Goal: Task Accomplishment & Management: Manage account settings

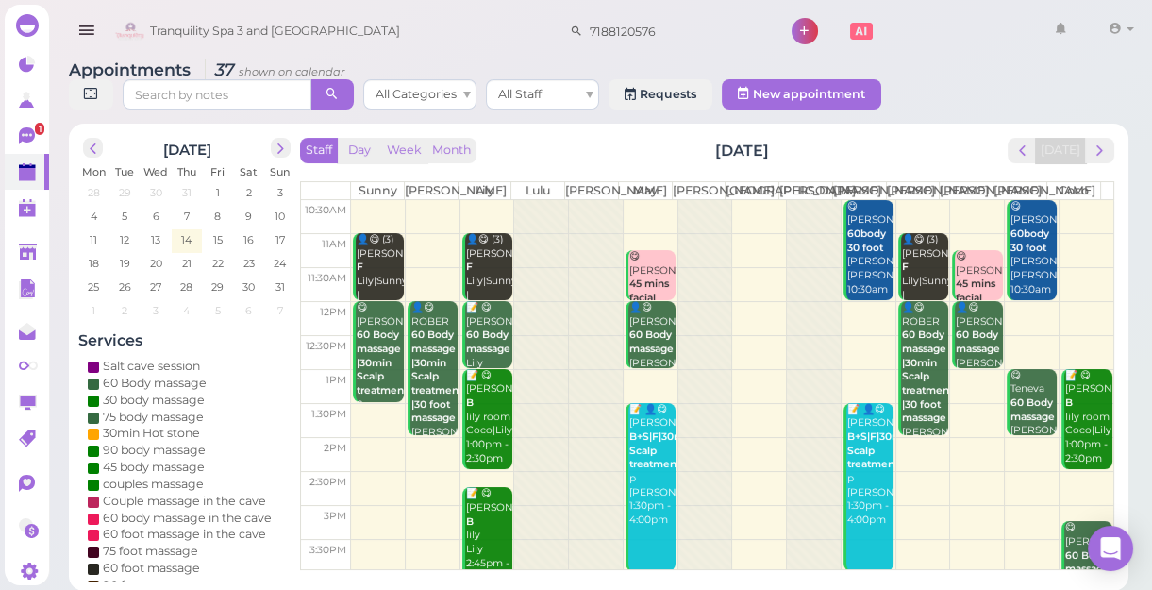
scroll to position [341, 0]
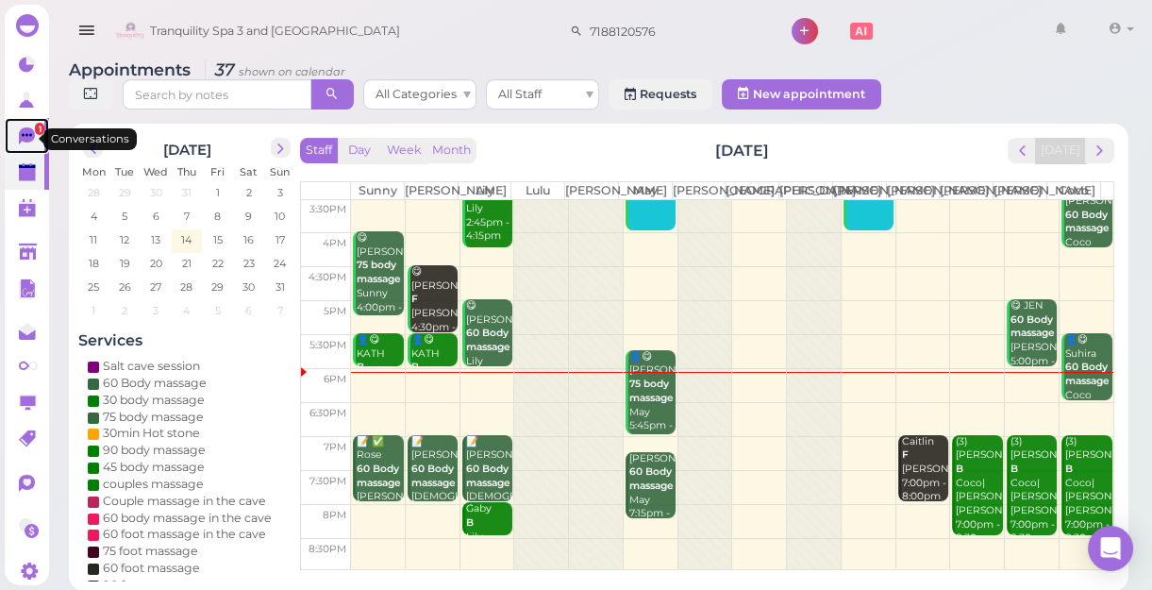
click at [19, 131] on icon at bounding box center [29, 137] width 20 height 20
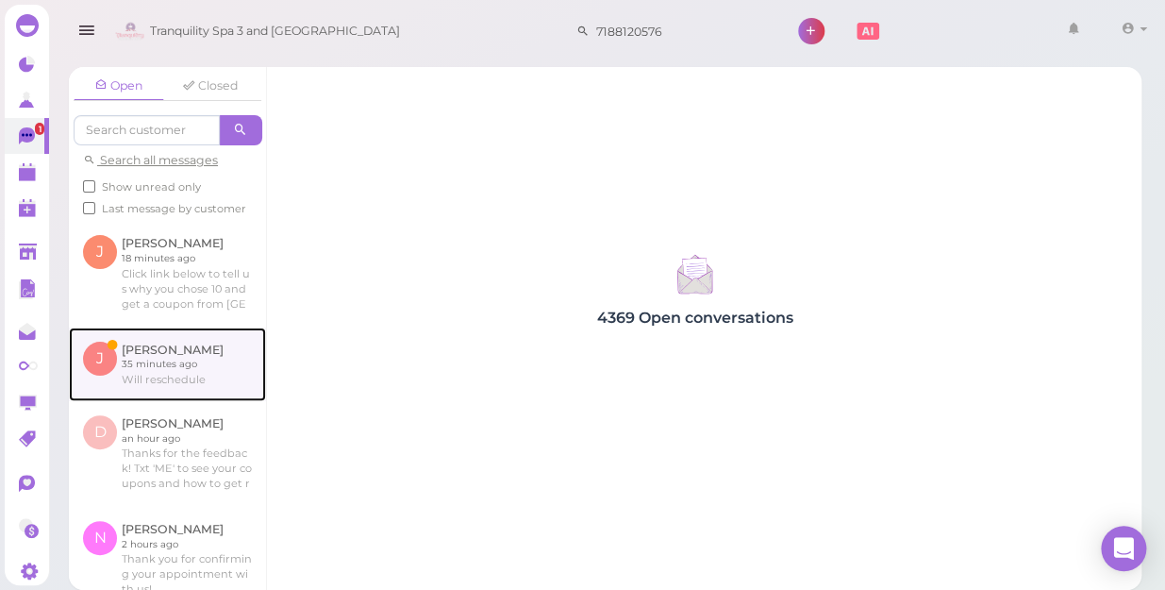
click at [150, 393] on link at bounding box center [167, 364] width 197 height 74
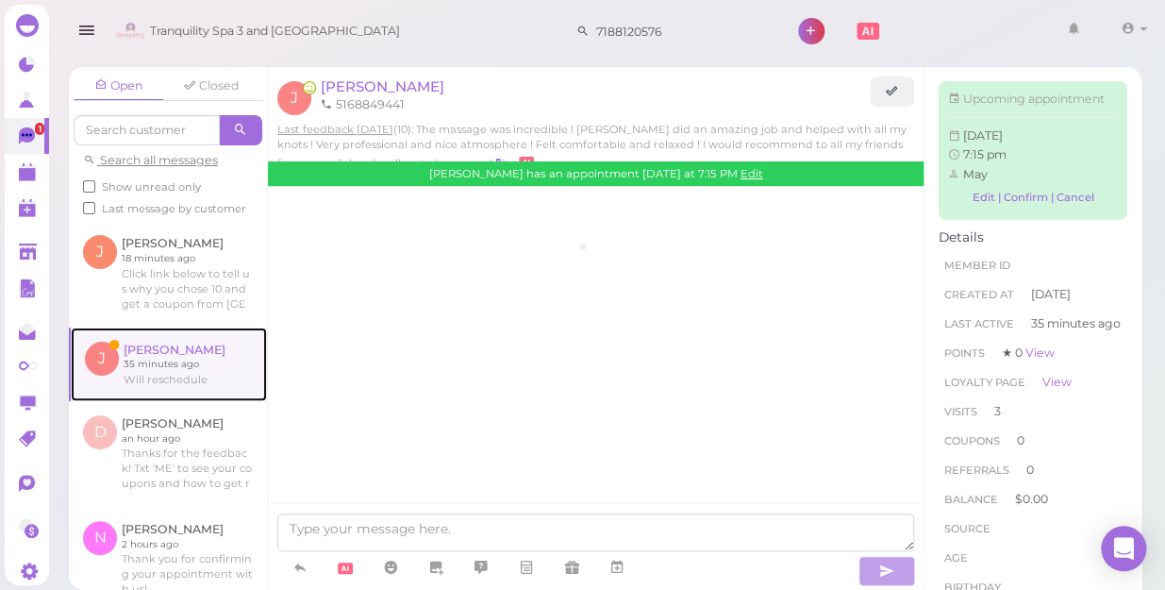
scroll to position [2264, 0]
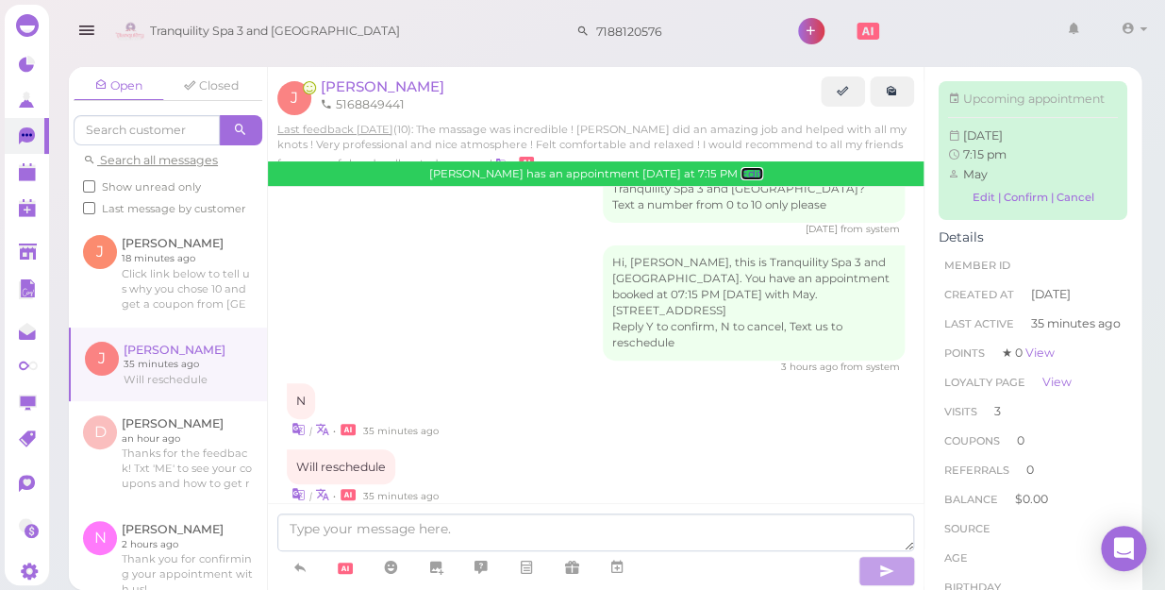
click at [741, 173] on link "Edit" at bounding box center [752, 173] width 23 height 13
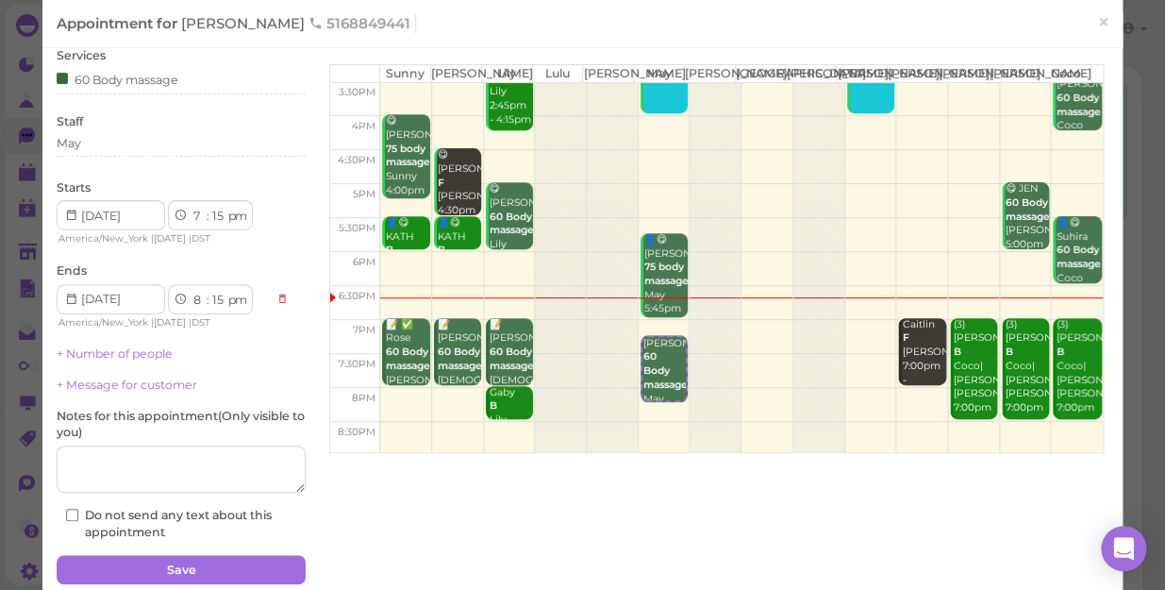
scroll to position [136, 0]
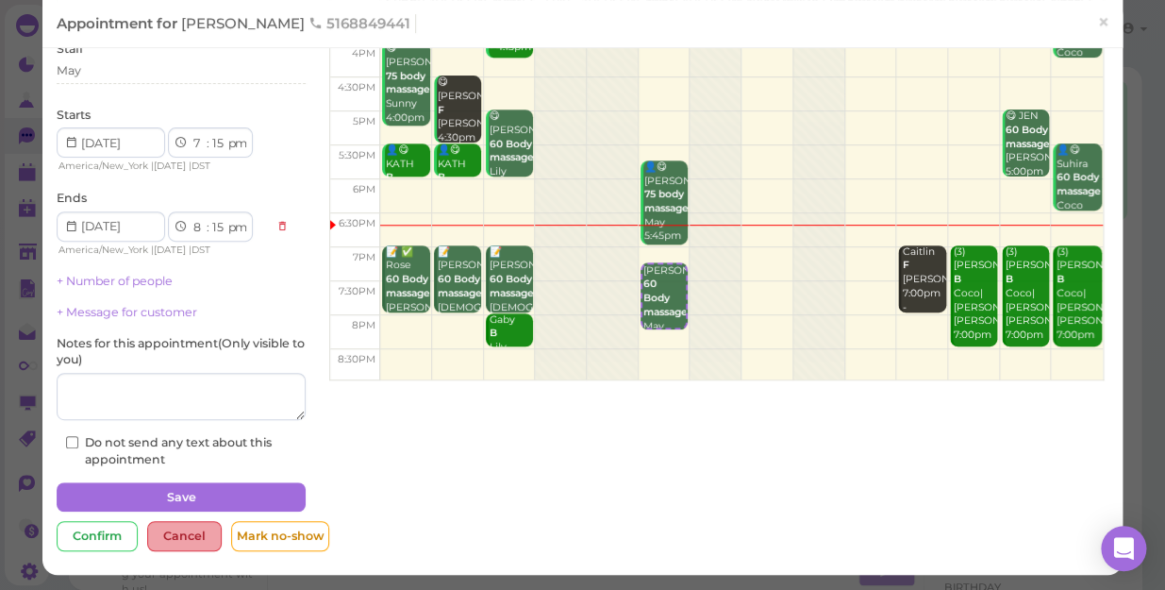
click at [182, 539] on div "Cancel" at bounding box center [184, 536] width 75 height 30
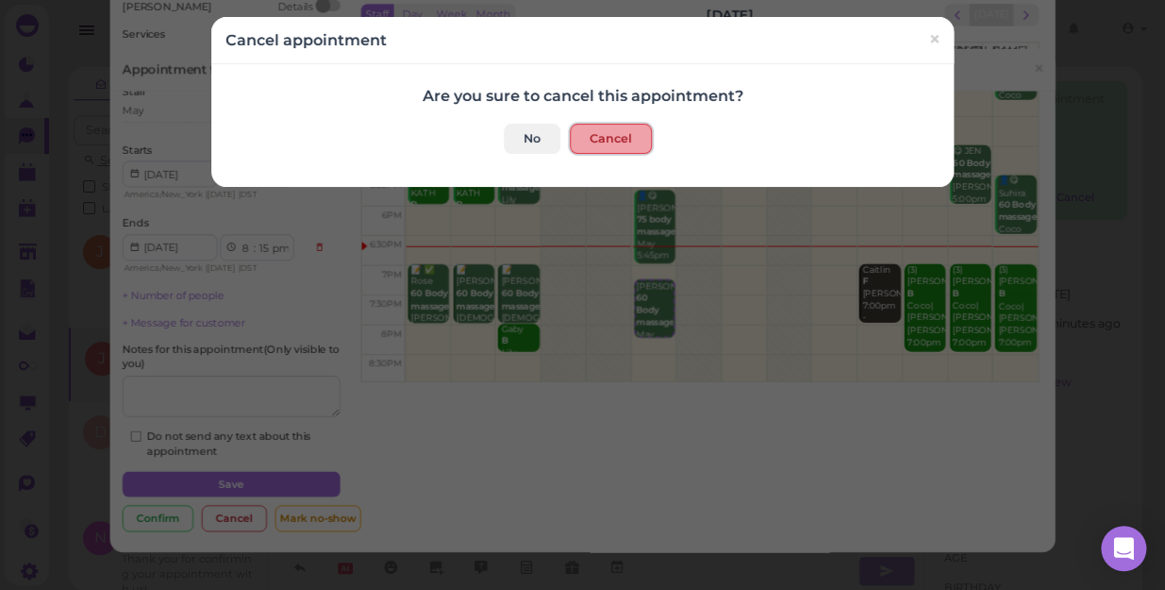
click at [587, 135] on button "Cancel" at bounding box center [611, 139] width 82 height 30
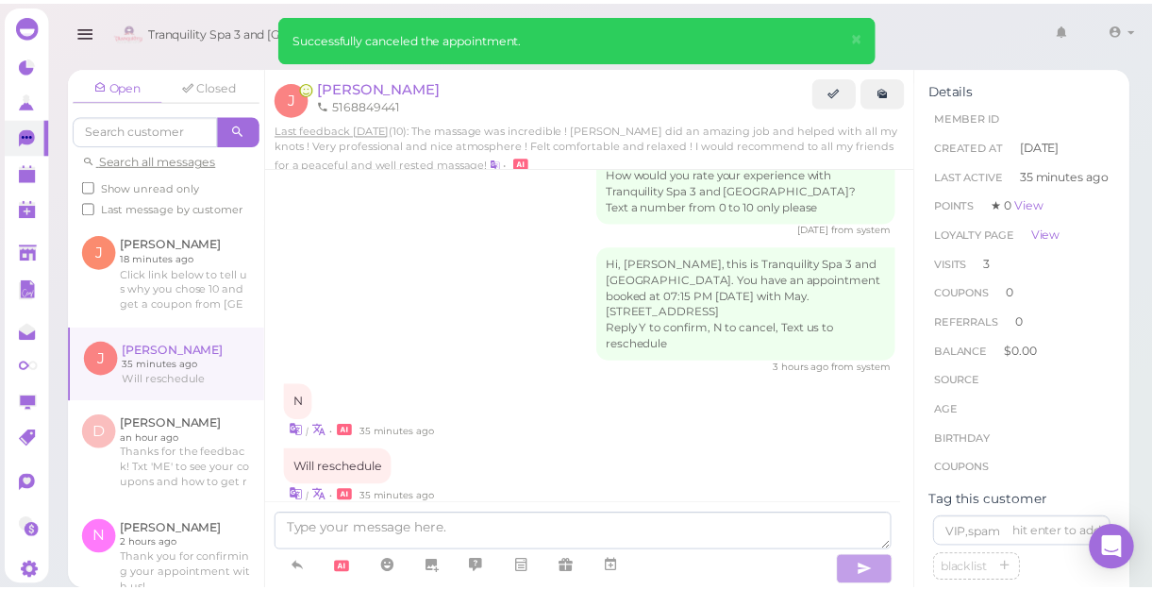
scroll to position [2359, 0]
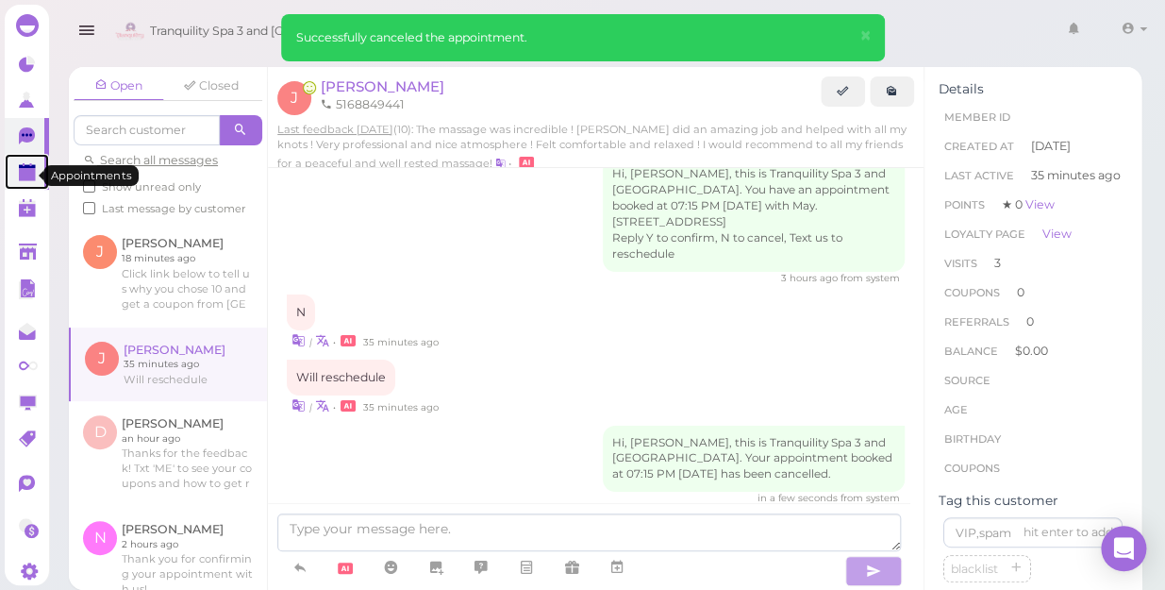
click at [31, 181] on polygon at bounding box center [27, 174] width 17 height 13
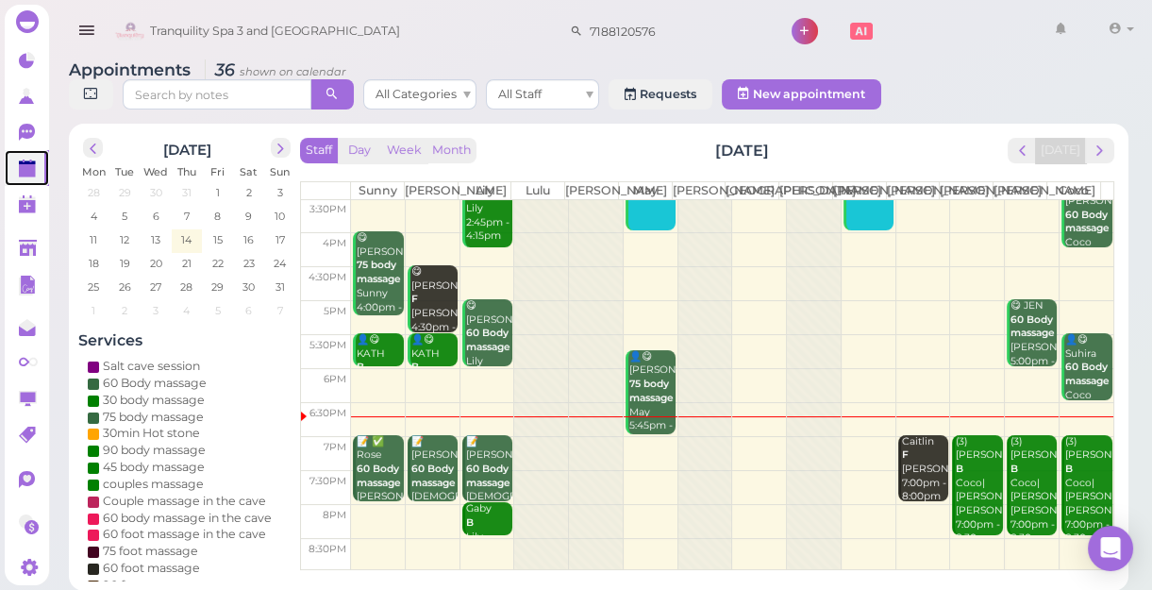
scroll to position [18, 0]
click at [910, 522] on td at bounding box center [732, 521] width 762 height 34
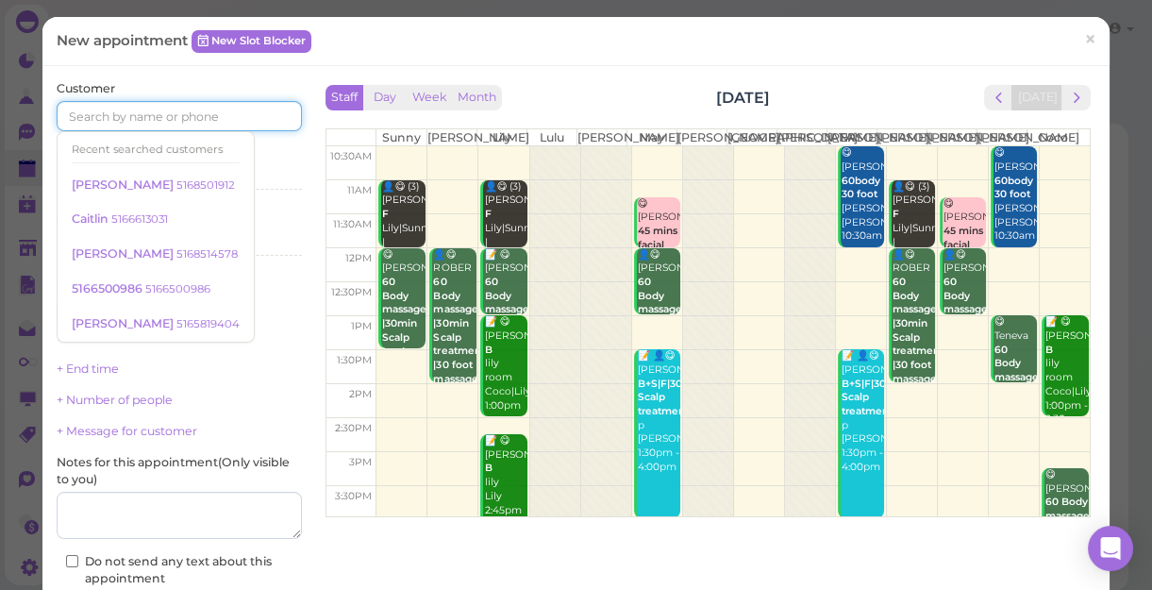
click at [199, 111] on input at bounding box center [179, 116] width 245 height 30
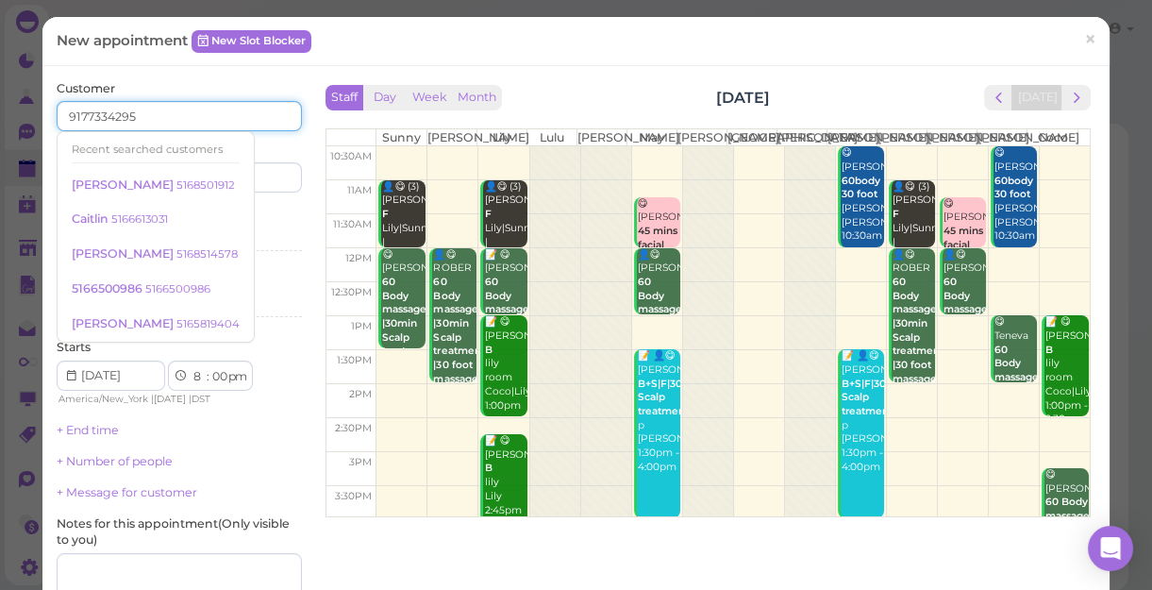
type input "9177334295"
click at [297, 148] on div "Last name" at bounding box center [243, 167] width 118 height 52
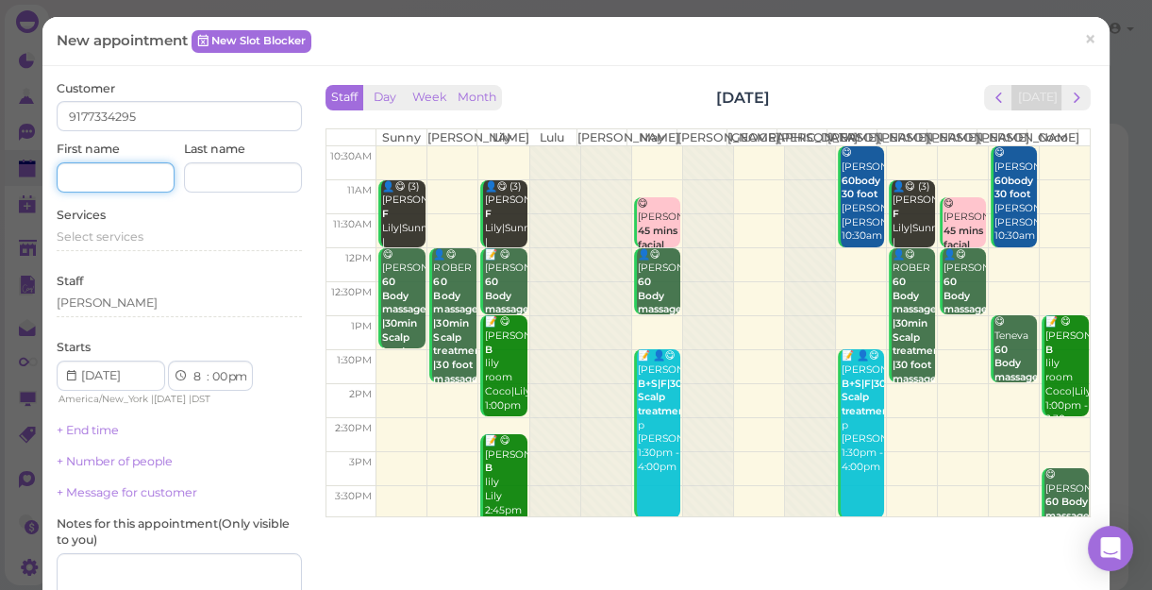
click at [145, 184] on input at bounding box center [116, 177] width 118 height 30
type input "LUKASZ"
click at [136, 243] on span "Select services" at bounding box center [100, 236] width 87 height 14
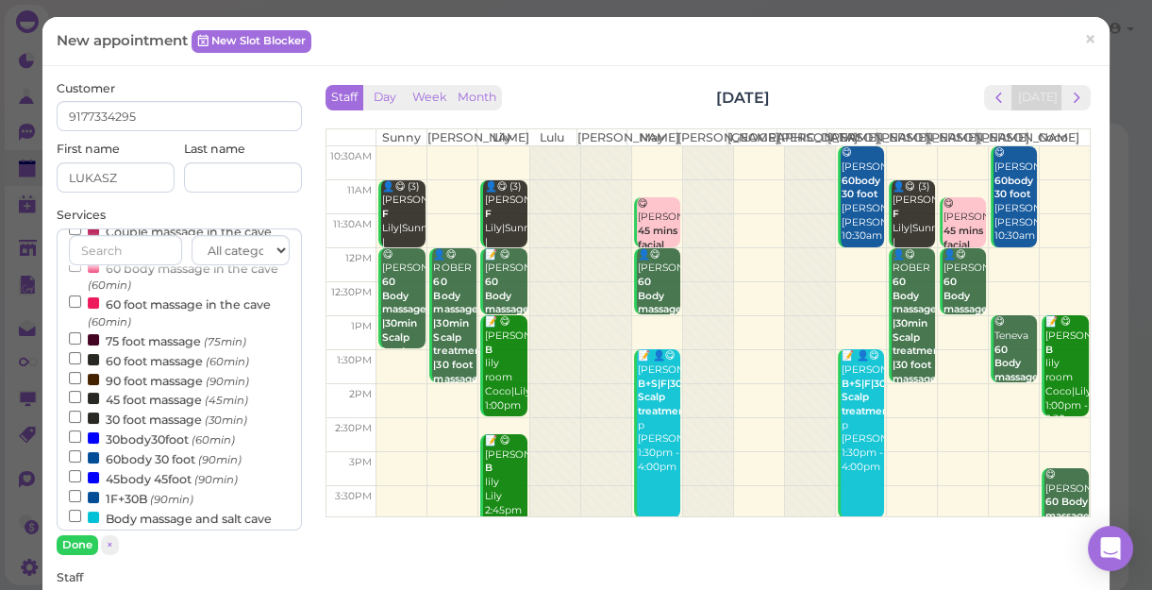
scroll to position [257, 0]
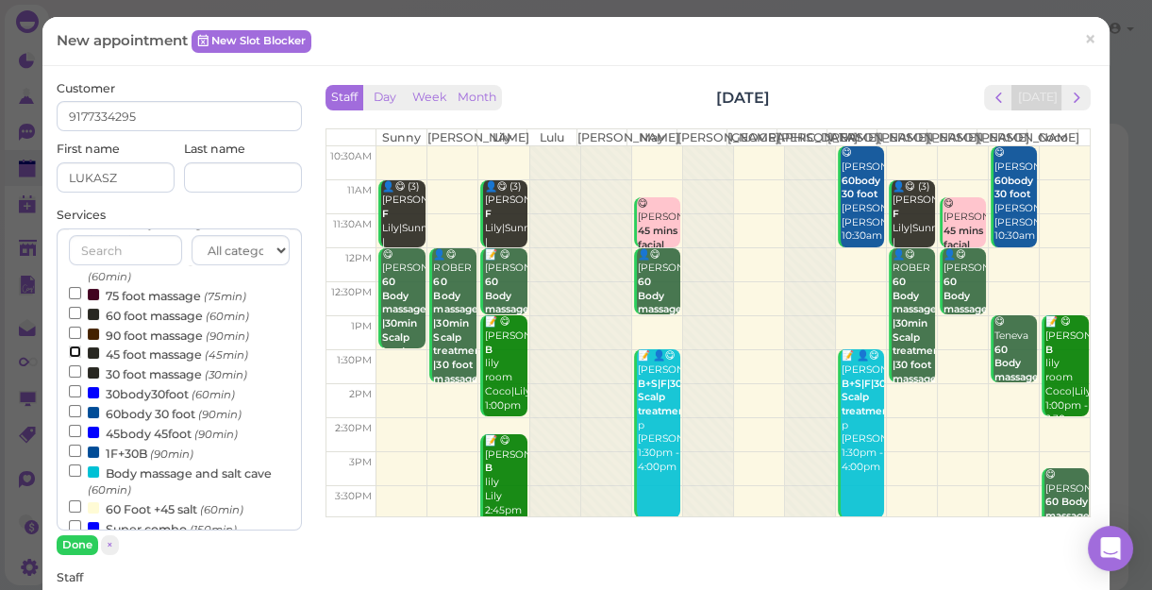
click at [70, 353] on input "45 foot massage (45min)" at bounding box center [75, 351] width 12 height 12
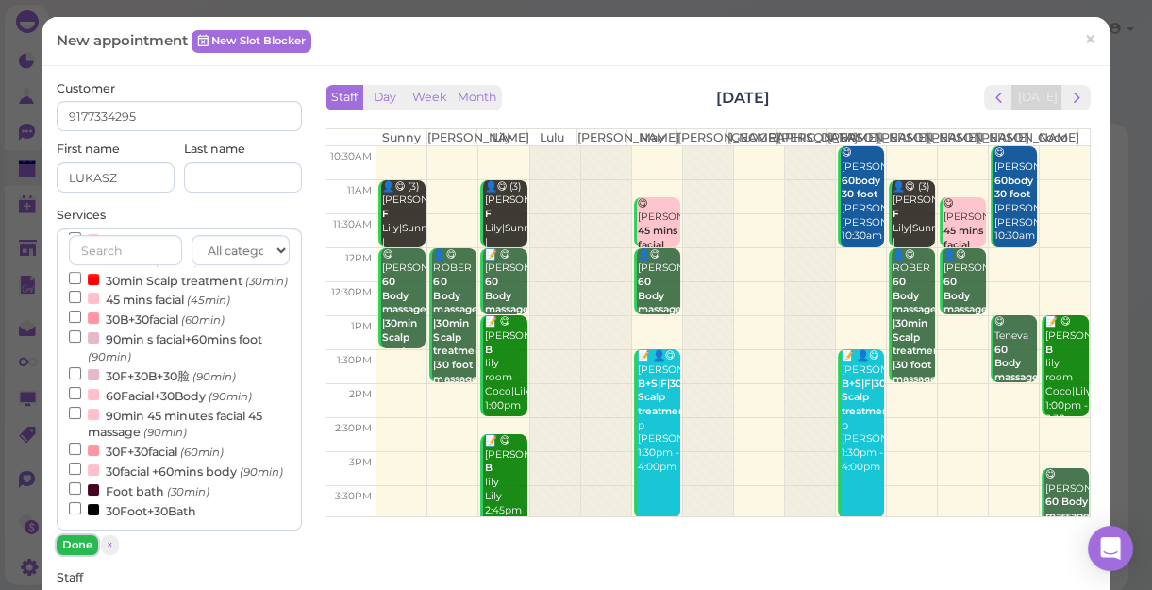
click at [76, 538] on button "Done" at bounding box center [78, 545] width 42 height 20
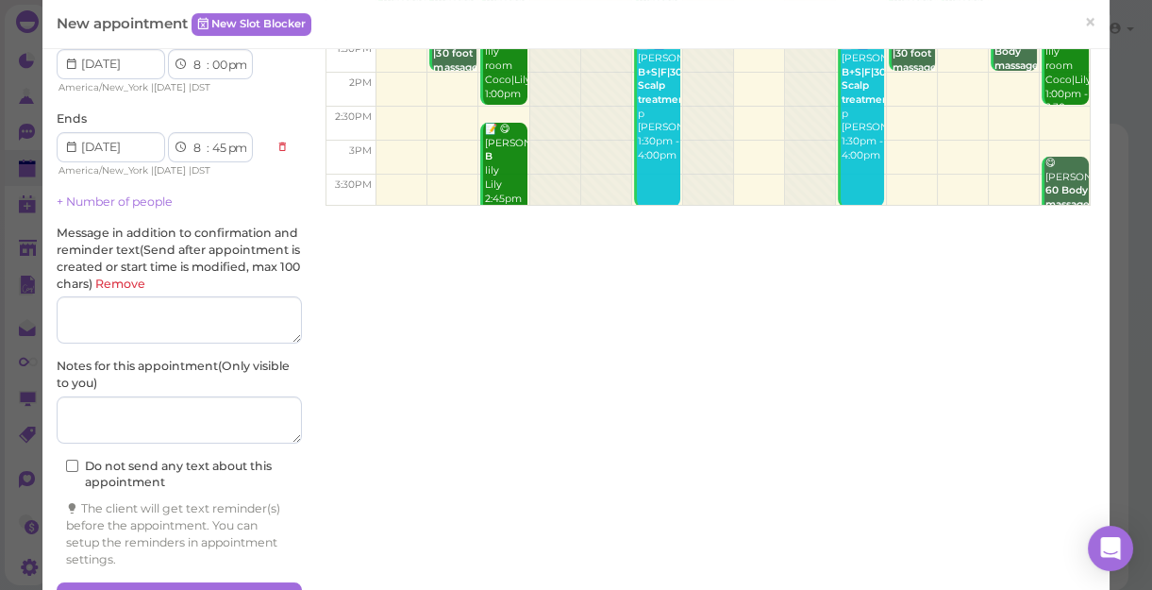
scroll to position [363, 0]
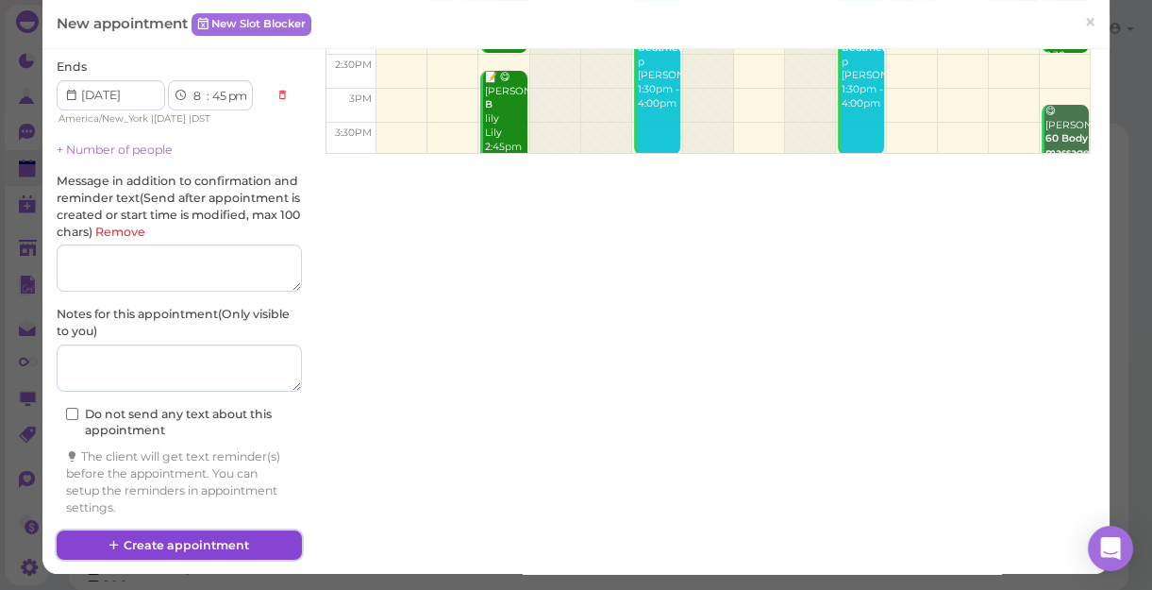
click at [233, 535] on button "Create appointment" at bounding box center [179, 545] width 245 height 30
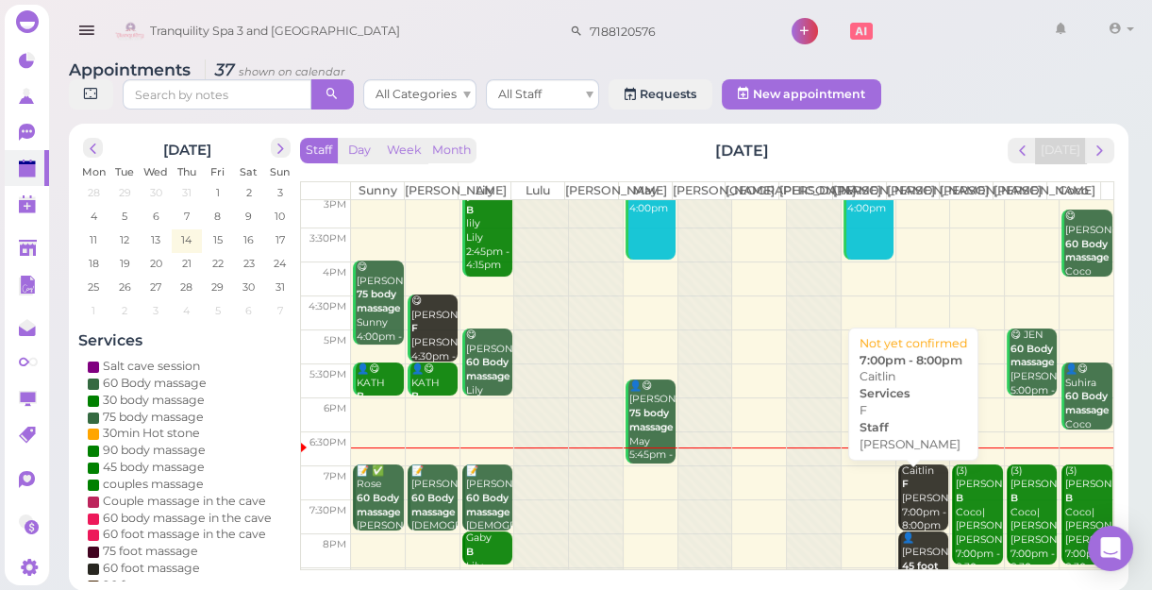
scroll to position [341, 0]
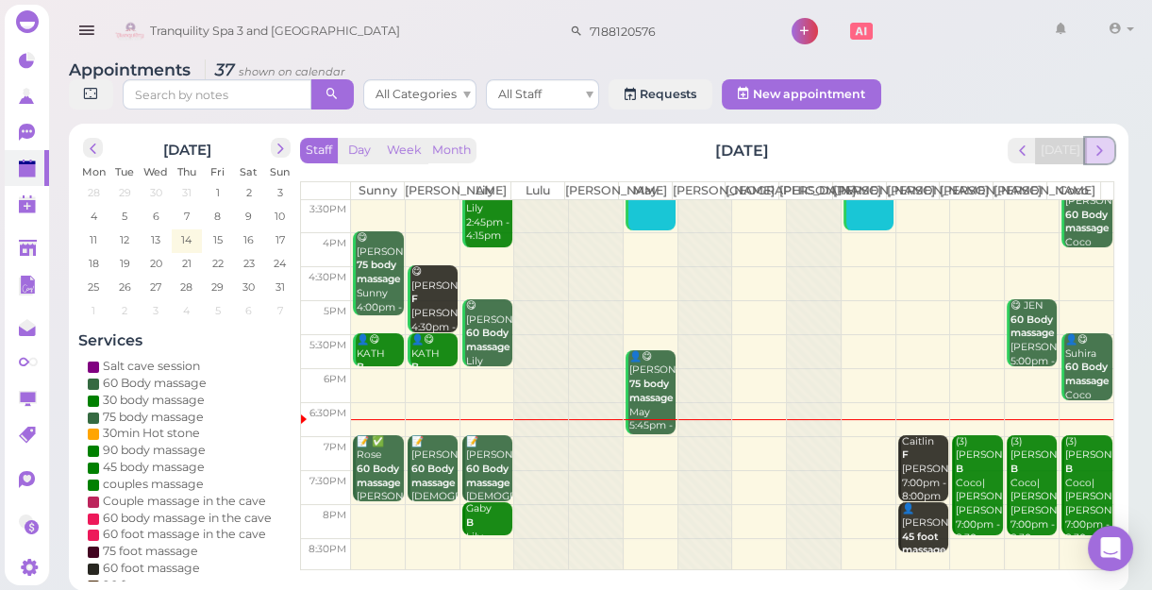
click at [1097, 150] on span "next" at bounding box center [1100, 151] width 18 height 18
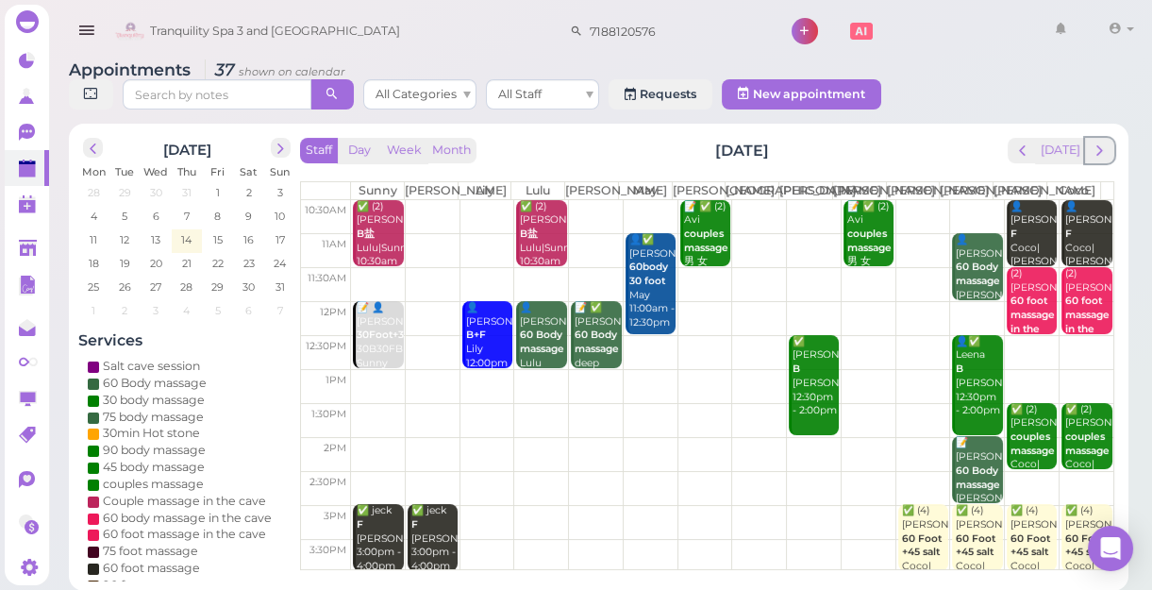
click at [1097, 150] on span "next" at bounding box center [1100, 151] width 18 height 18
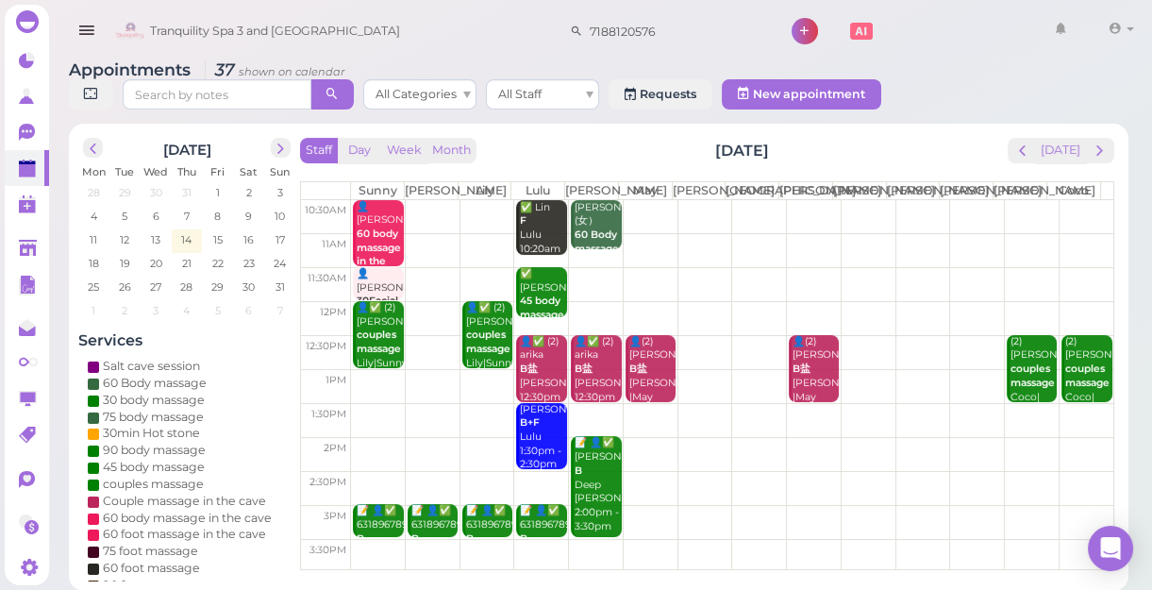
click at [1097, 150] on span "next" at bounding box center [1100, 151] width 18 height 18
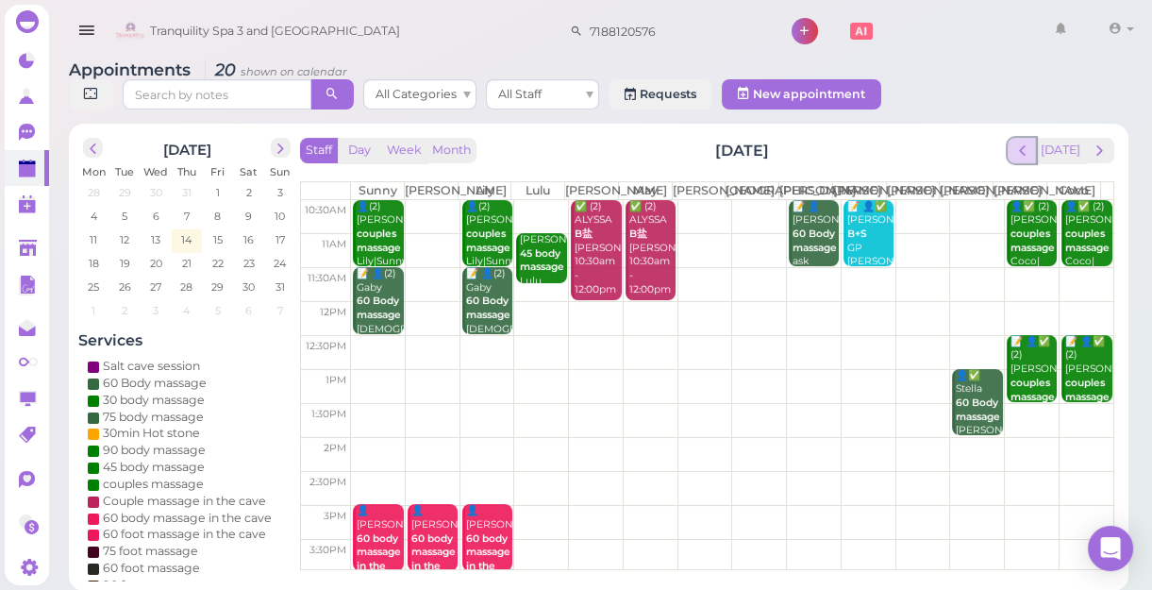
click at [1031, 155] on span "prev" at bounding box center [1022, 151] width 18 height 18
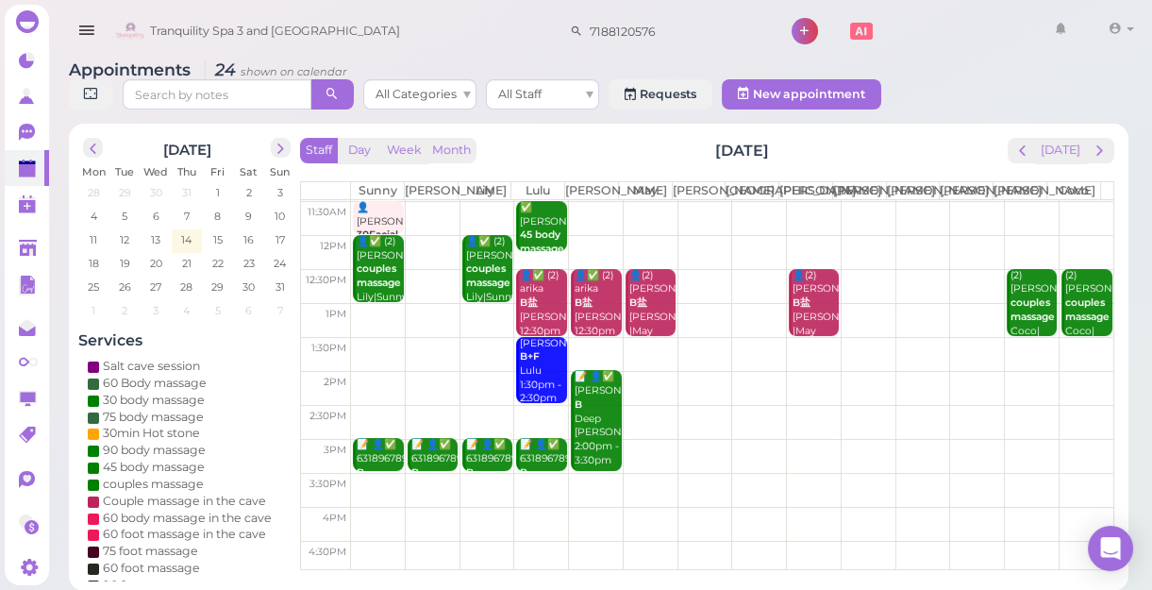
scroll to position [171, 0]
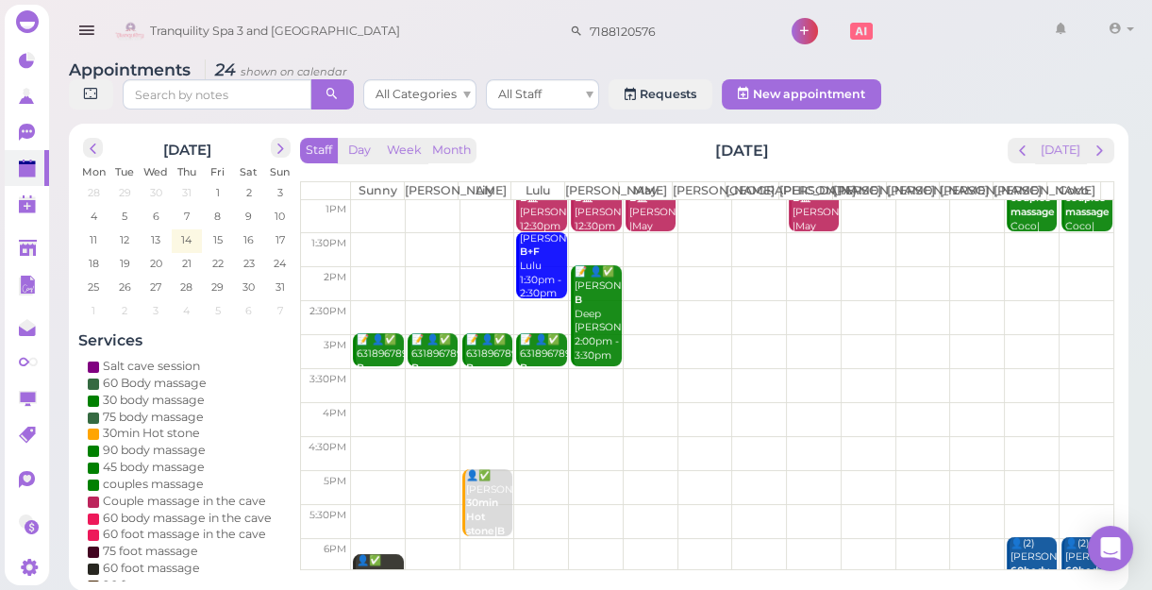
click at [646, 351] on td at bounding box center [732, 351] width 762 height 34
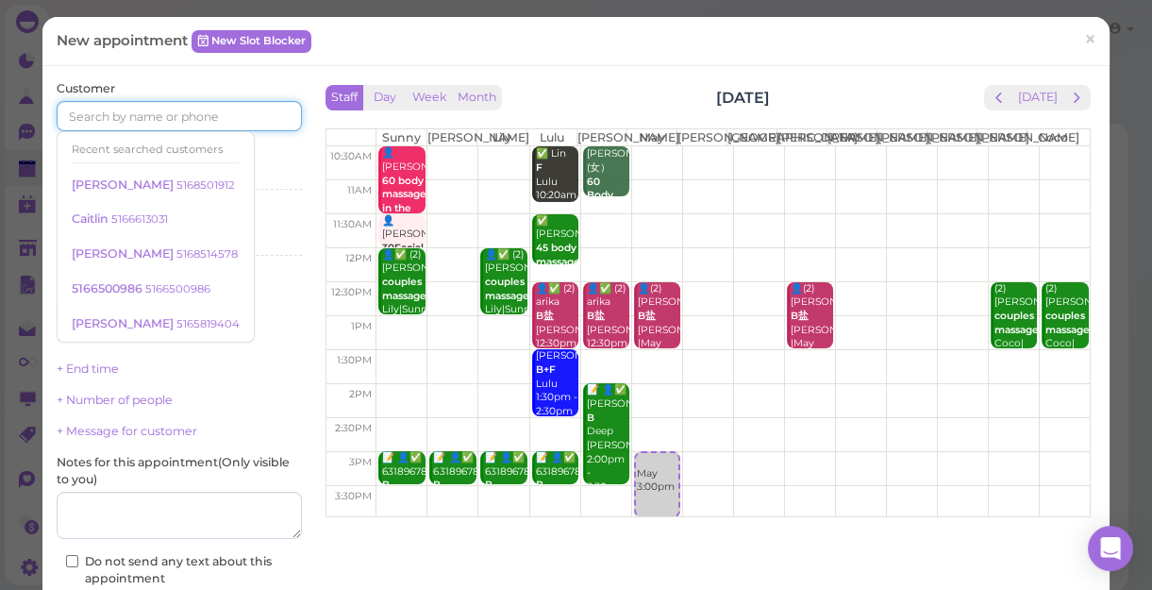
click at [257, 117] on input at bounding box center [179, 116] width 245 height 30
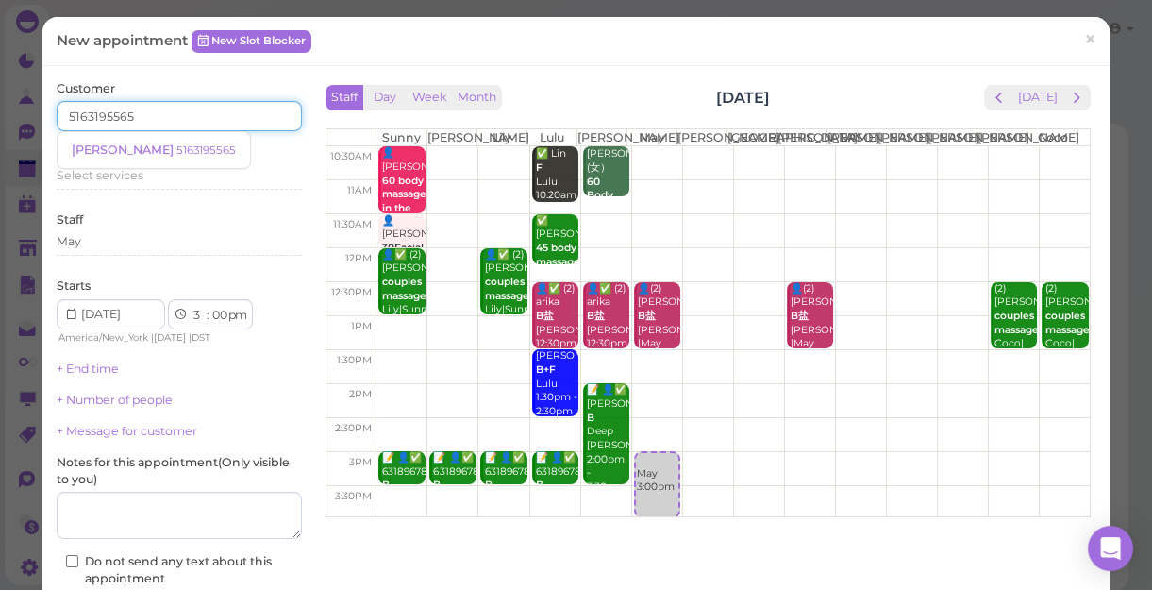
type input "5163195565"
click at [176, 149] on small "5163195565" at bounding box center [205, 149] width 59 height 13
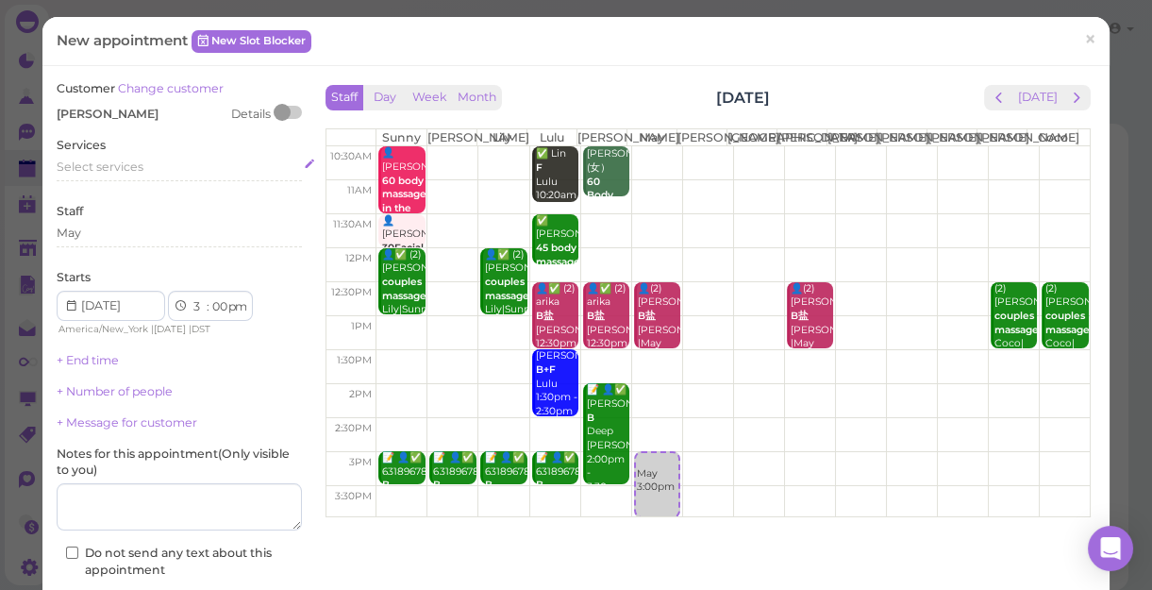
click at [142, 167] on div "Select services" at bounding box center [179, 167] width 245 height 17
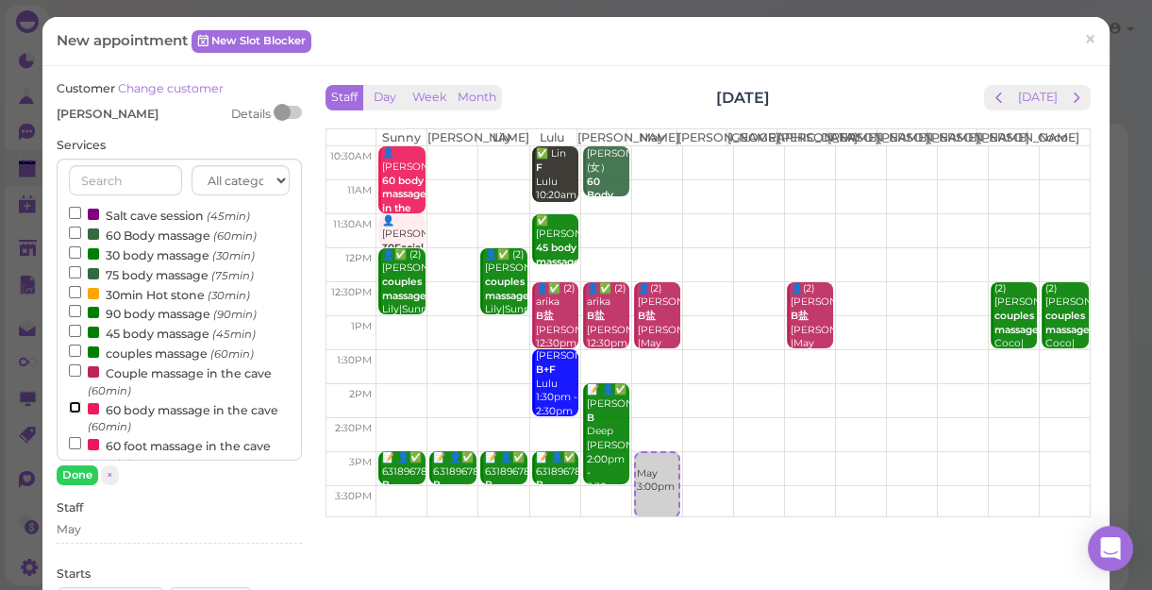
click at [73, 408] on input "60 body massage in the cave (60min)" at bounding box center [75, 407] width 12 height 12
click at [79, 478] on button "Done" at bounding box center [78, 475] width 42 height 20
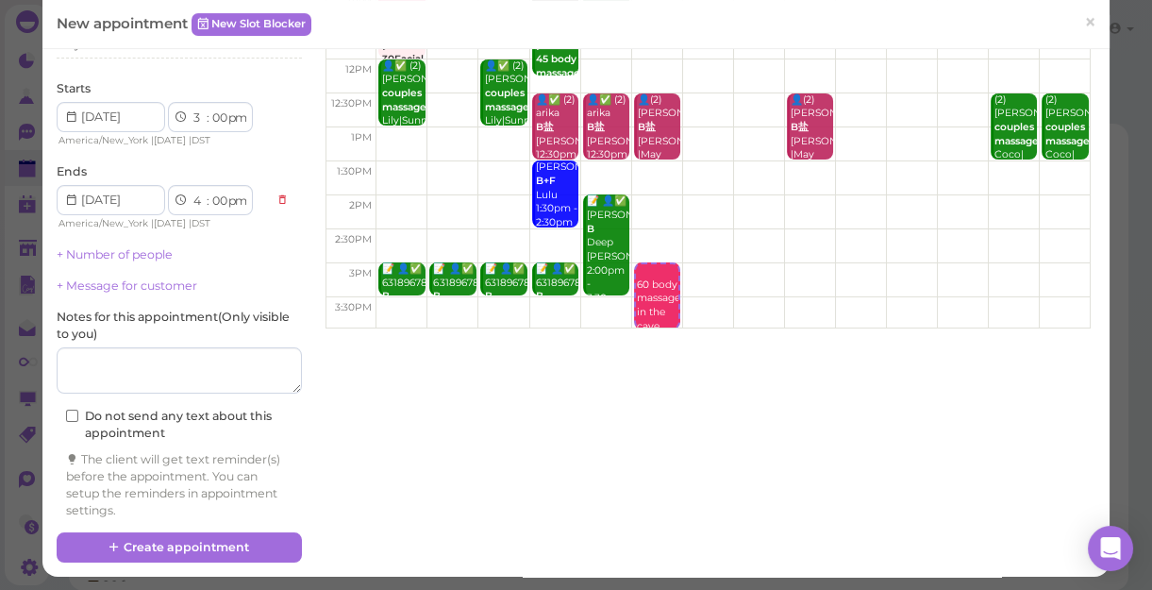
scroll to position [192, 0]
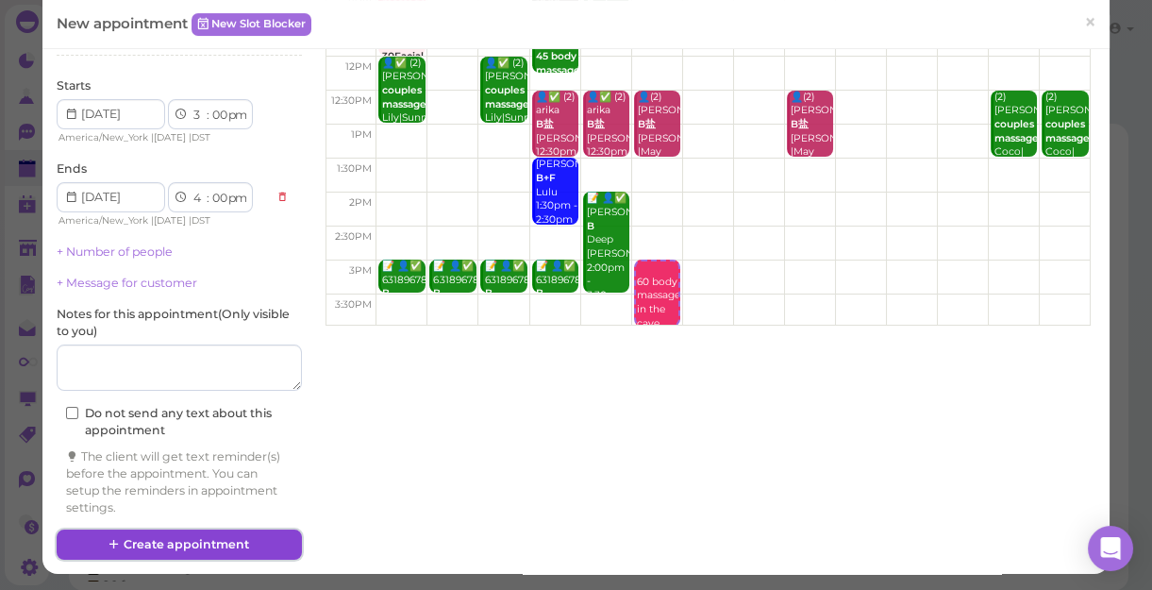
click at [253, 539] on button "Create appointment" at bounding box center [179, 544] width 245 height 30
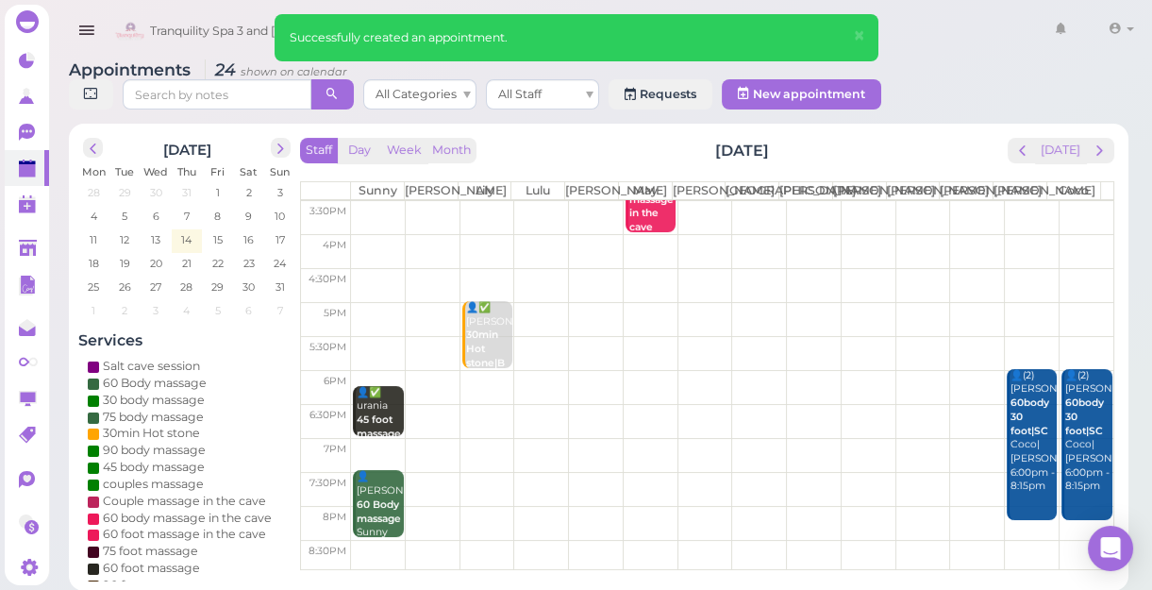
scroll to position [341, 0]
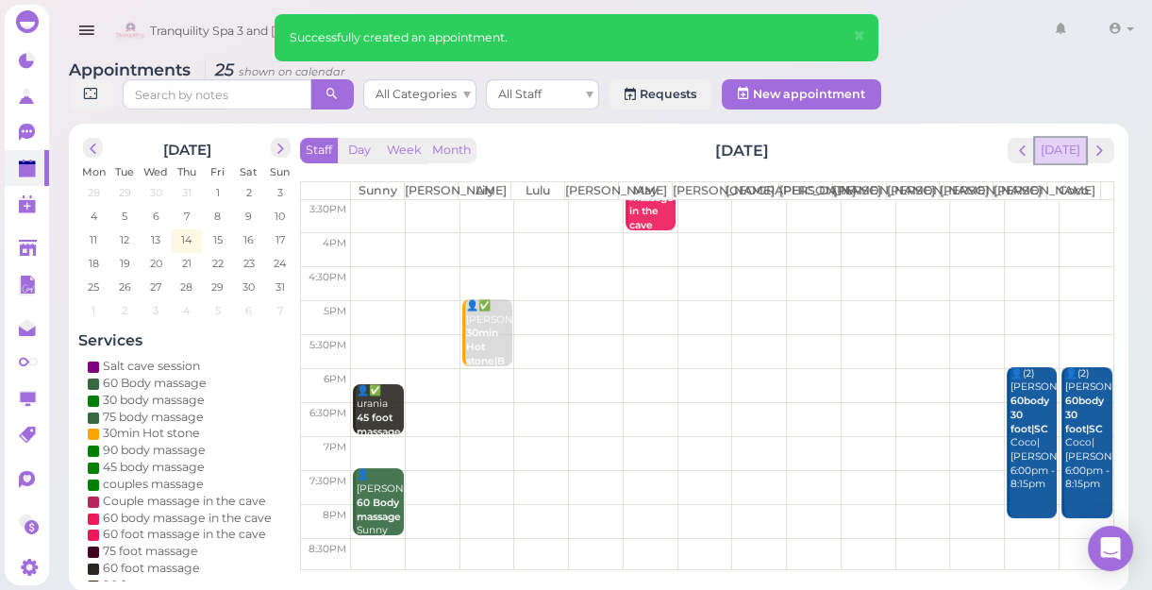
click at [1048, 151] on button "[DATE]" at bounding box center [1060, 150] width 51 height 25
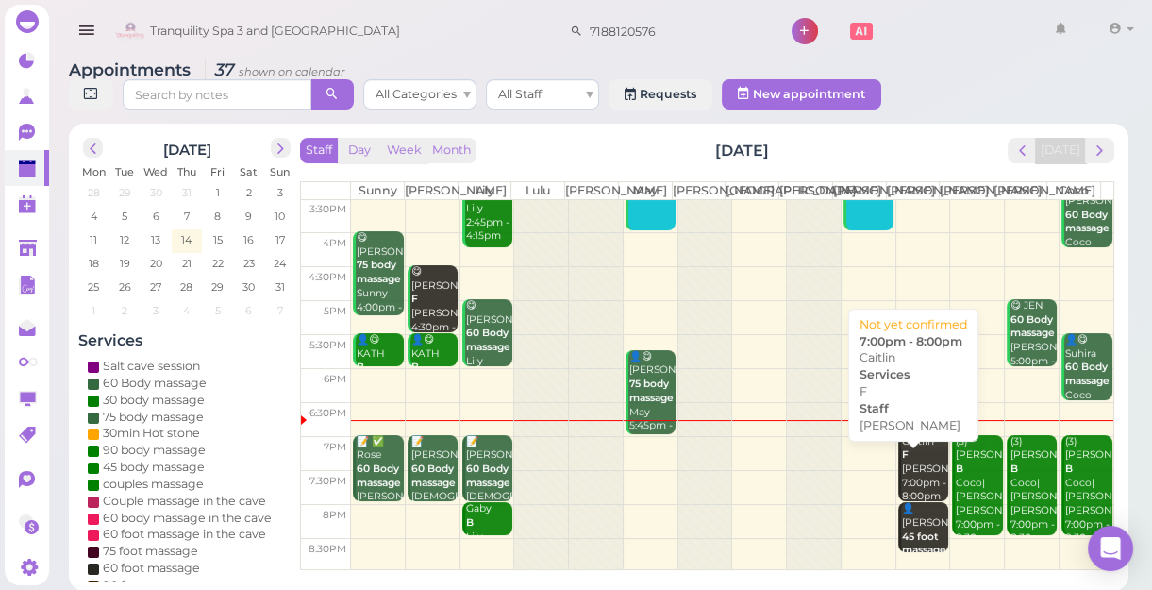
click at [907, 484] on div "[PERSON_NAME] F [PERSON_NAME] 7:00pm - 8:00pm" at bounding box center [924, 469] width 47 height 69
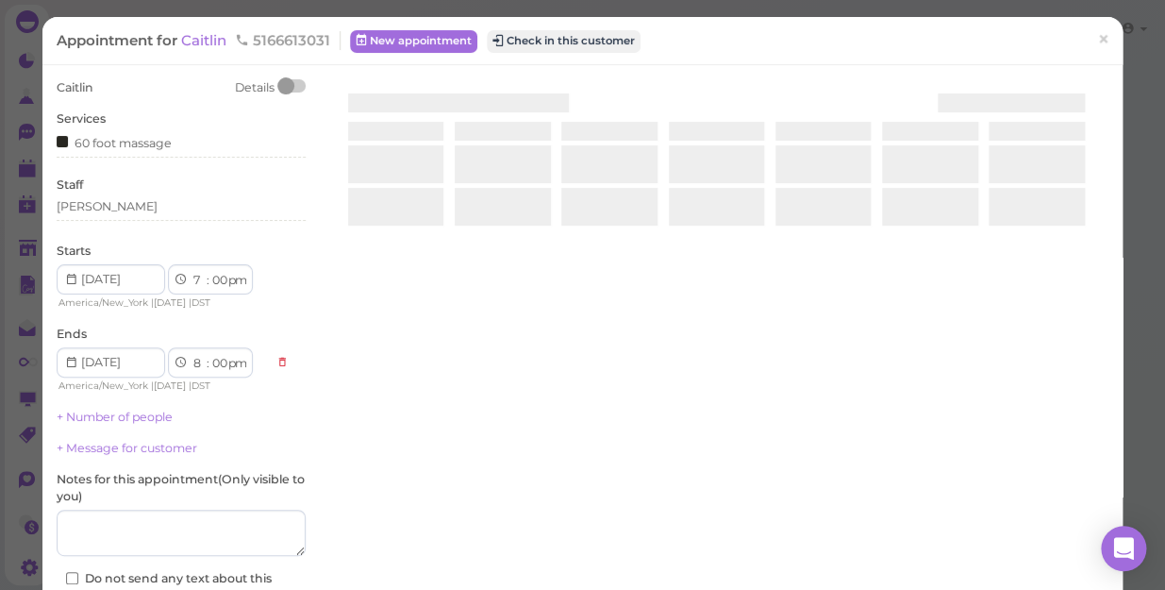
click at [907, 484] on div at bounding box center [717, 303] width 784 height 448
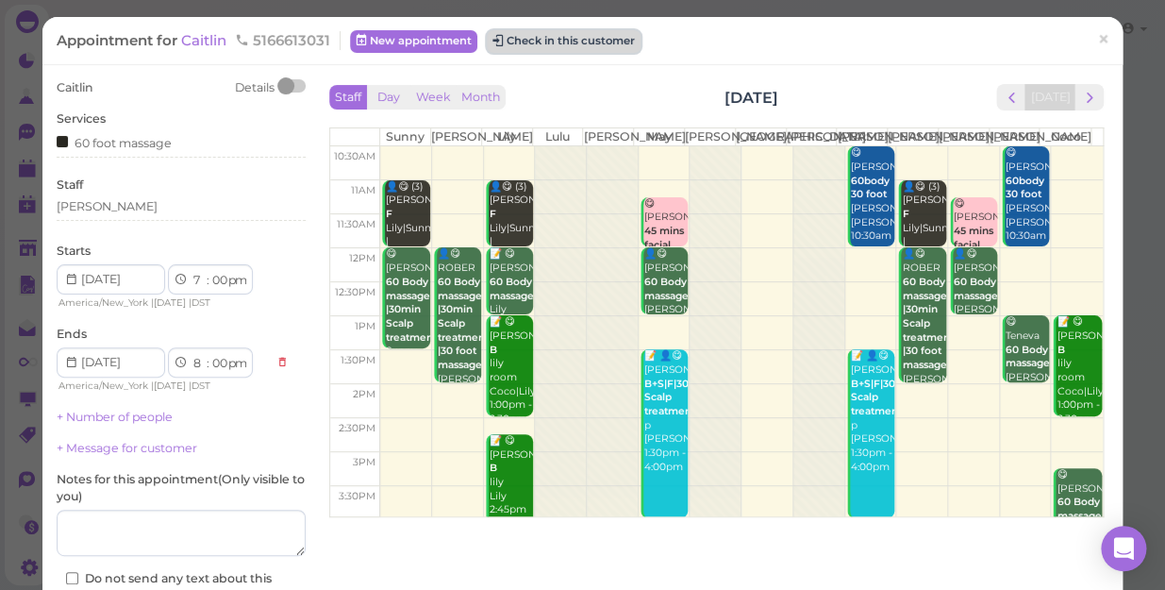
click at [547, 39] on button "Check in this customer" at bounding box center [564, 41] width 154 height 23
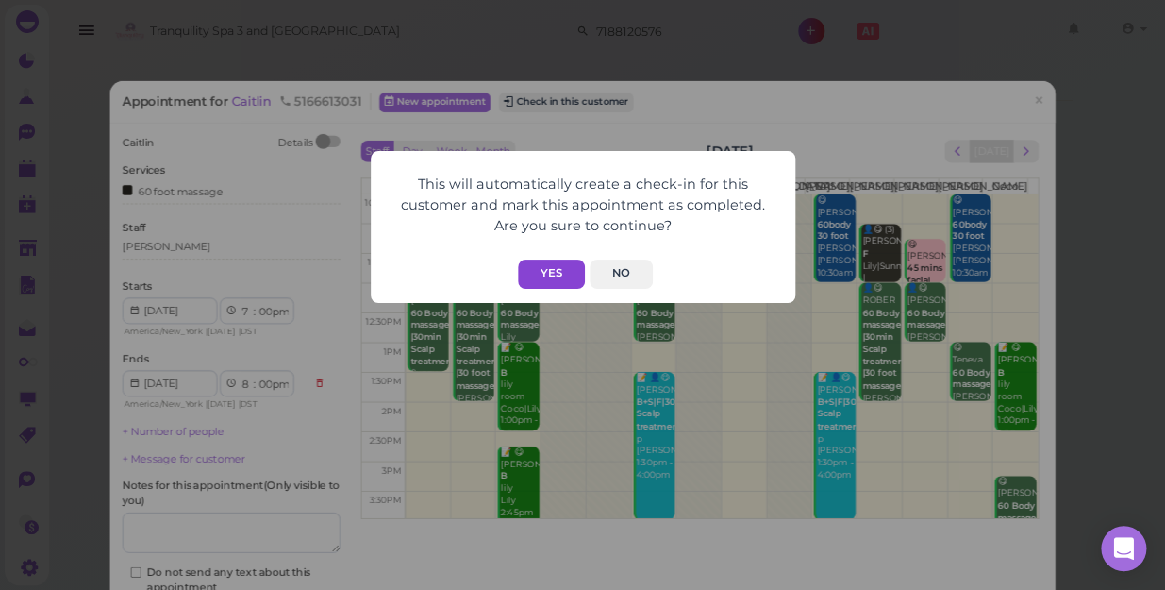
click at [551, 274] on button "Yes" at bounding box center [551, 274] width 67 height 29
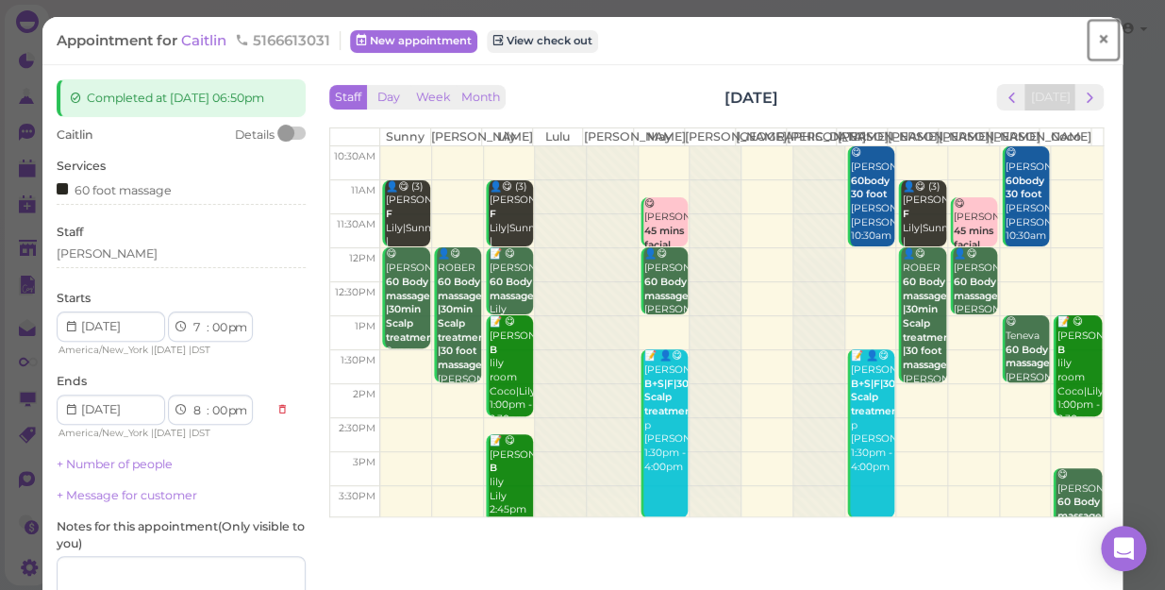
click at [1097, 35] on span "×" at bounding box center [1103, 39] width 12 height 26
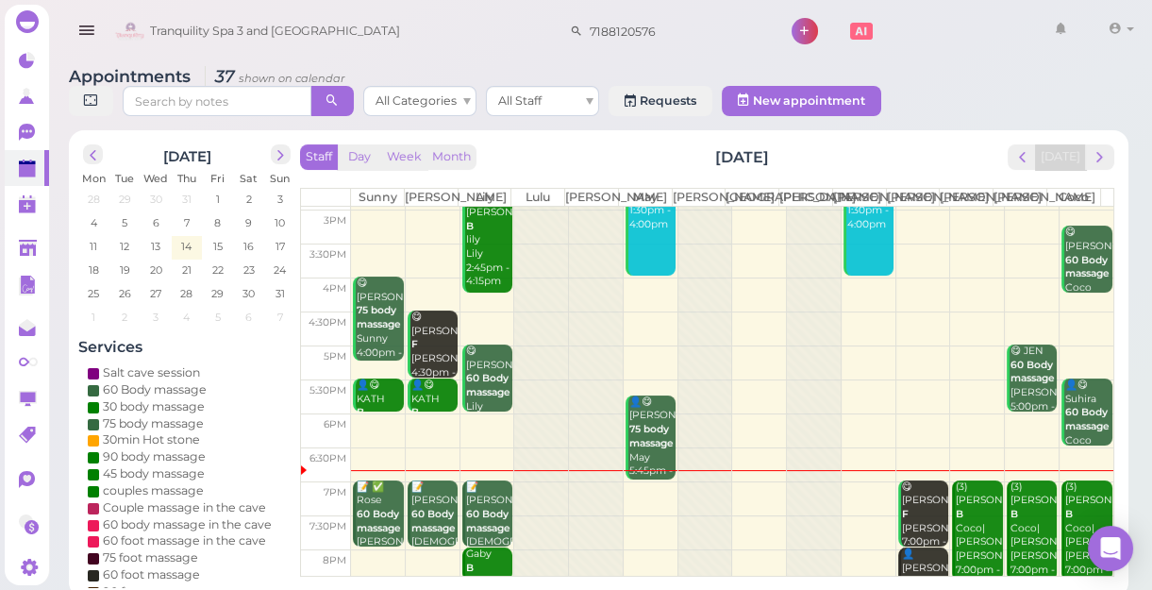
scroll to position [341, 0]
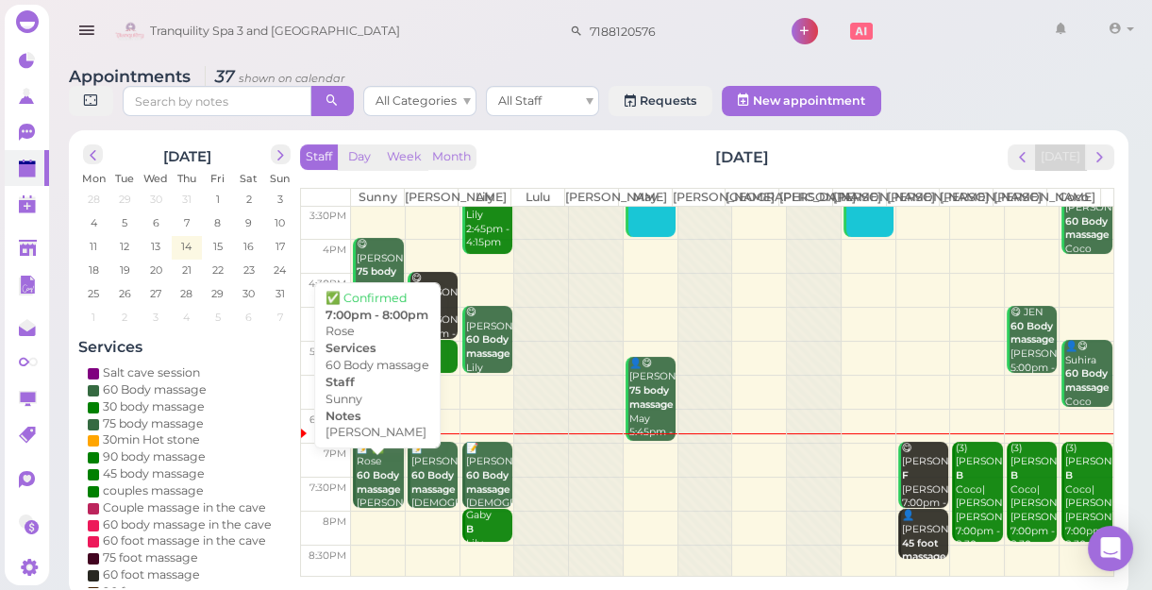
click at [377, 483] on div "📝 ✅ Rose 60 Body massage [PERSON_NAME] 7:00pm - 8:00pm" at bounding box center [379, 497] width 47 height 111
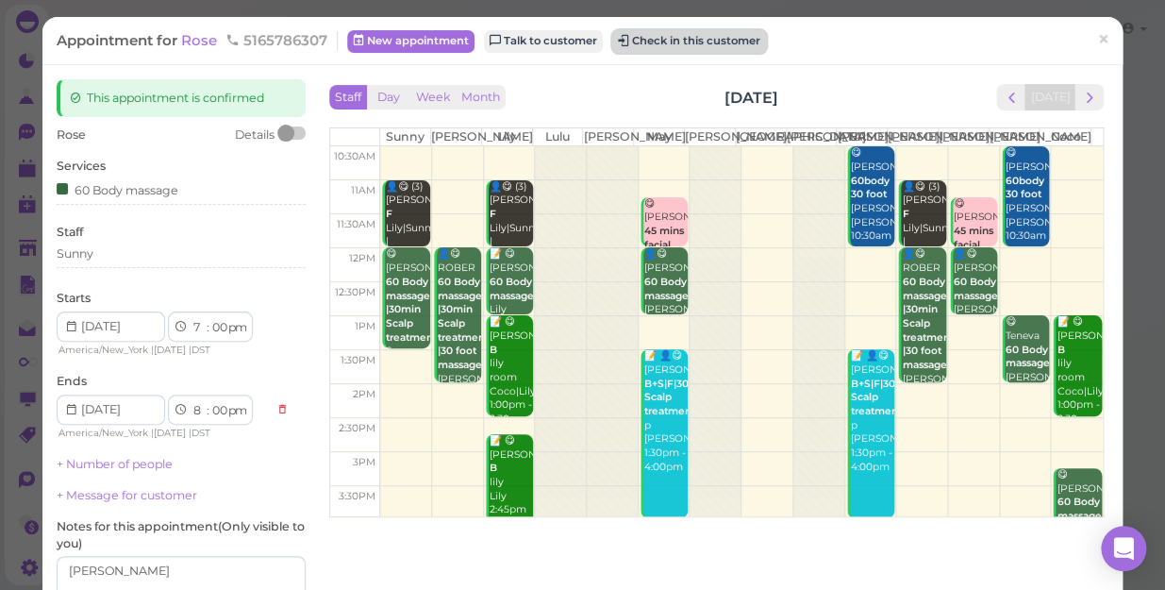
click at [689, 39] on button "Check in this customer" at bounding box center [689, 41] width 154 height 23
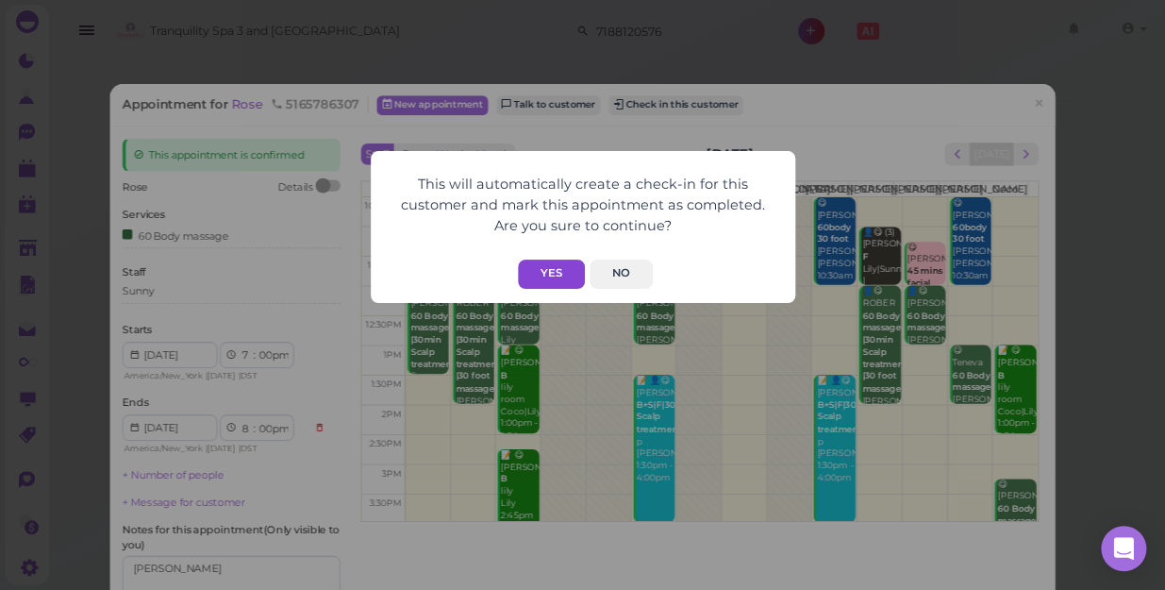
click at [557, 275] on button "Yes" at bounding box center [551, 274] width 67 height 29
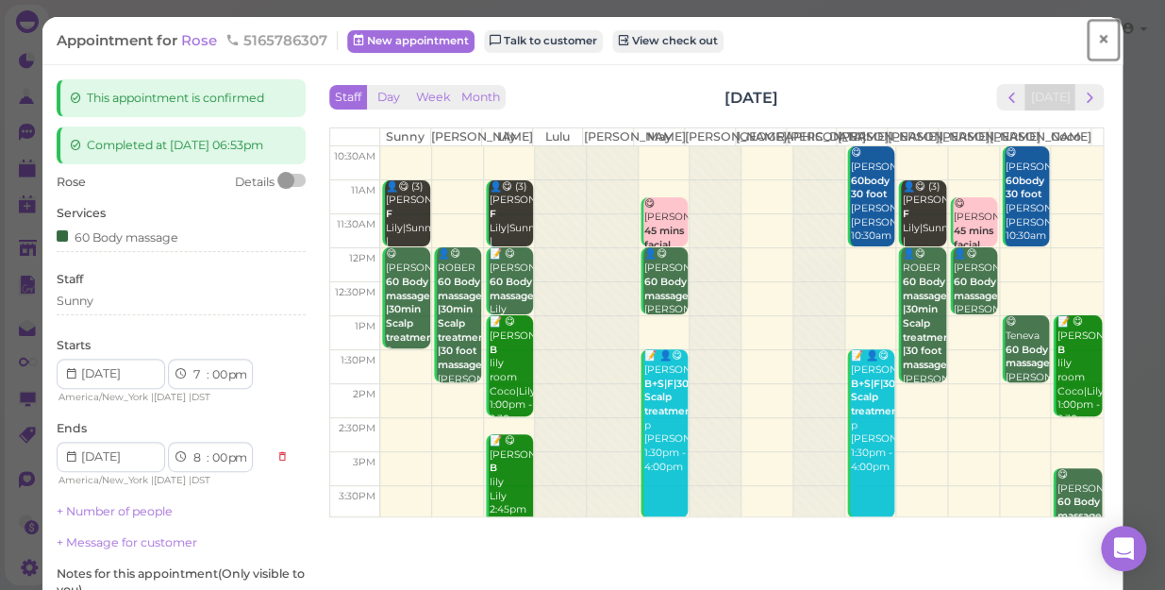
click at [1097, 38] on span "×" at bounding box center [1103, 39] width 12 height 26
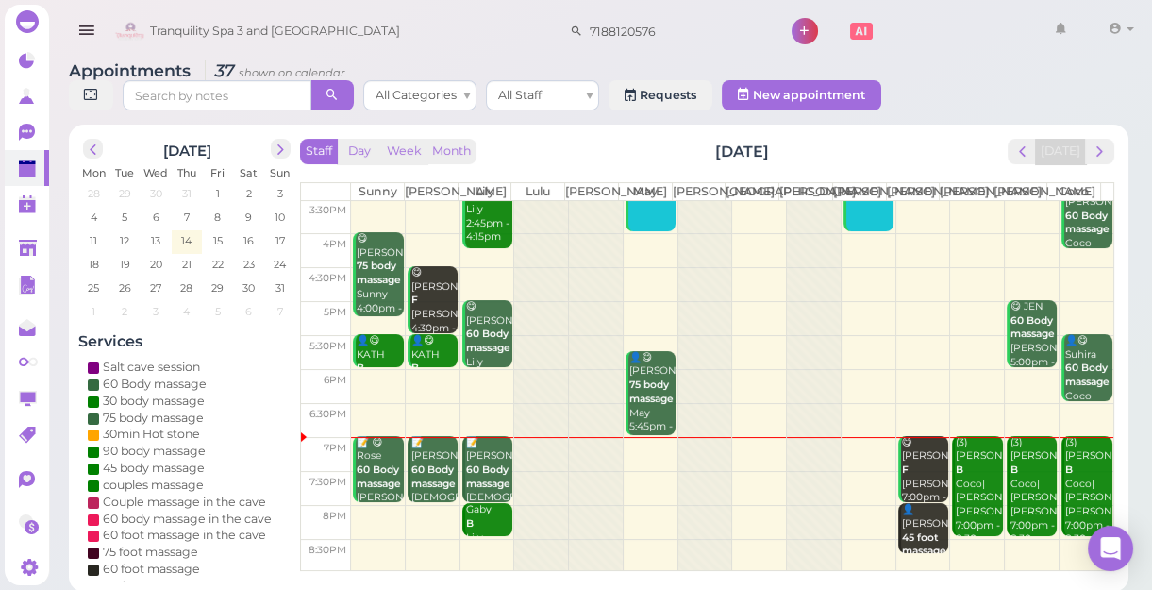
scroll to position [7, 0]
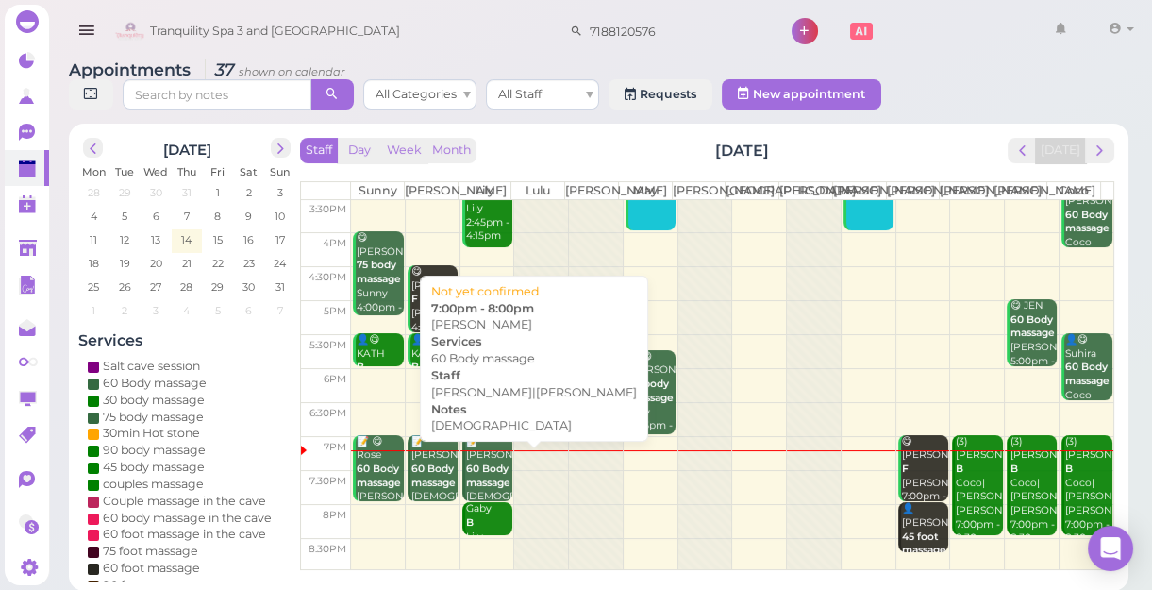
click at [481, 471] on b "60 Body massage" at bounding box center [488, 475] width 44 height 26
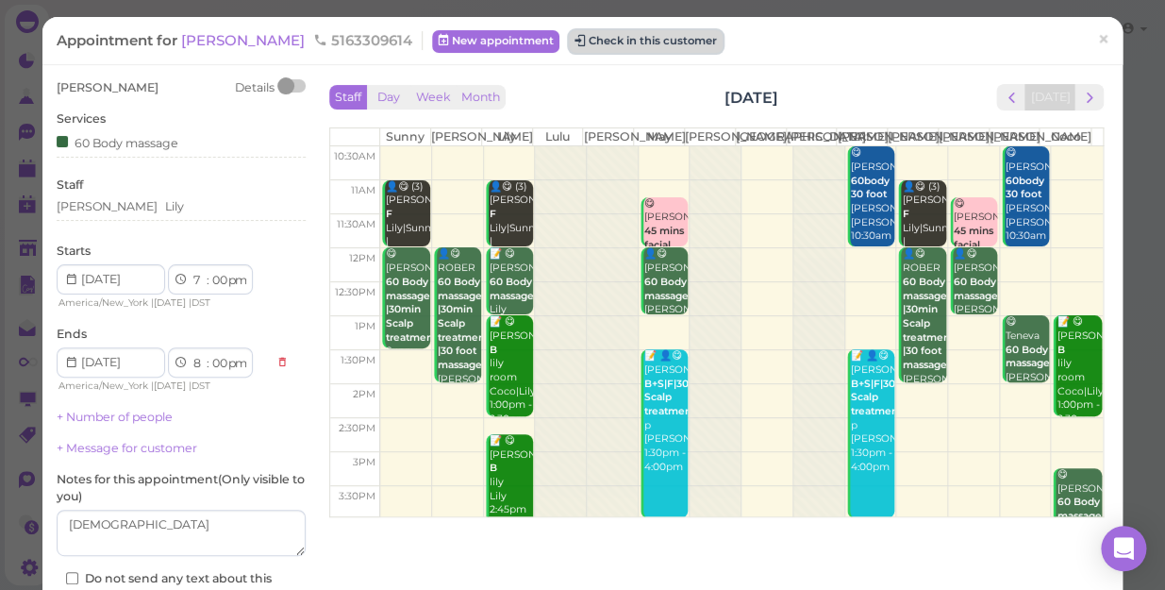
click at [573, 43] on button "Check in this customer" at bounding box center [646, 41] width 154 height 23
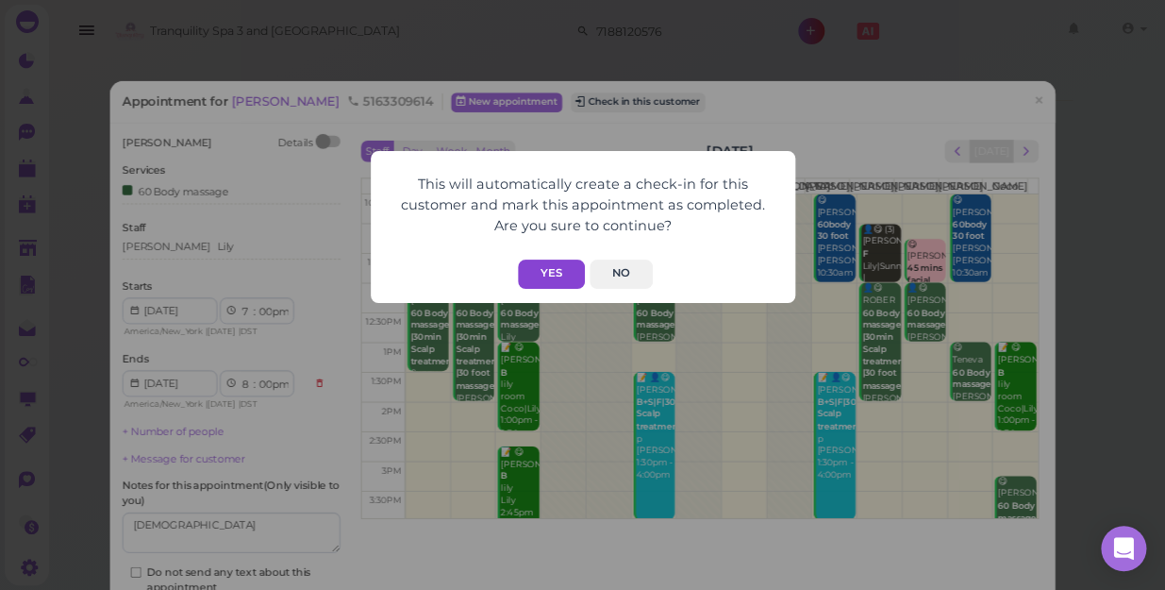
click at [547, 274] on button "Yes" at bounding box center [551, 274] width 67 height 29
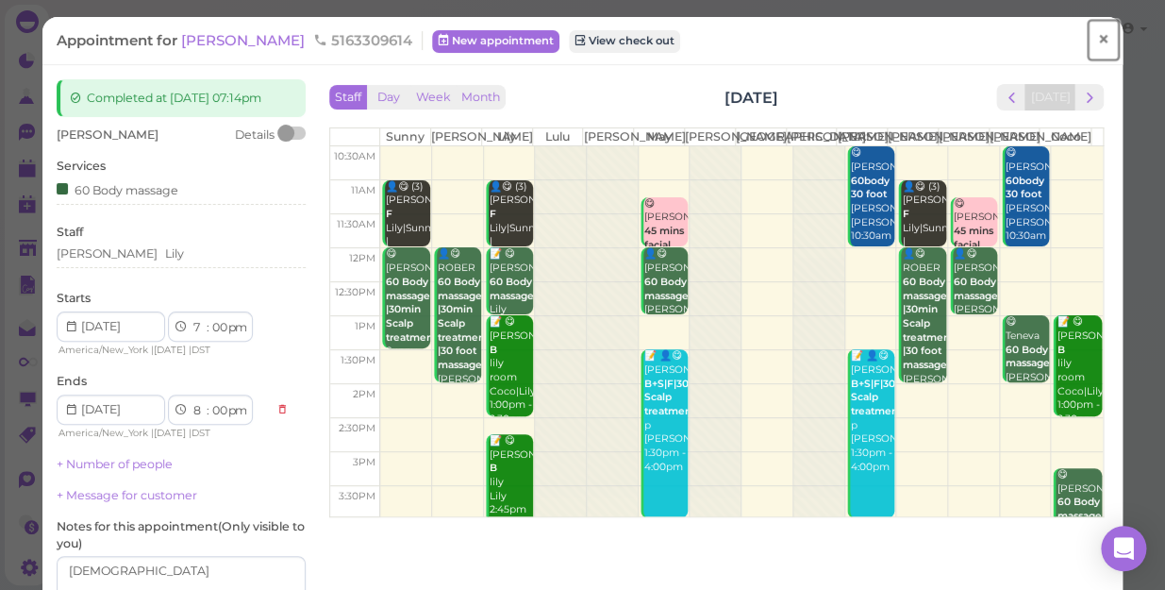
click at [1097, 38] on span "×" at bounding box center [1103, 39] width 12 height 26
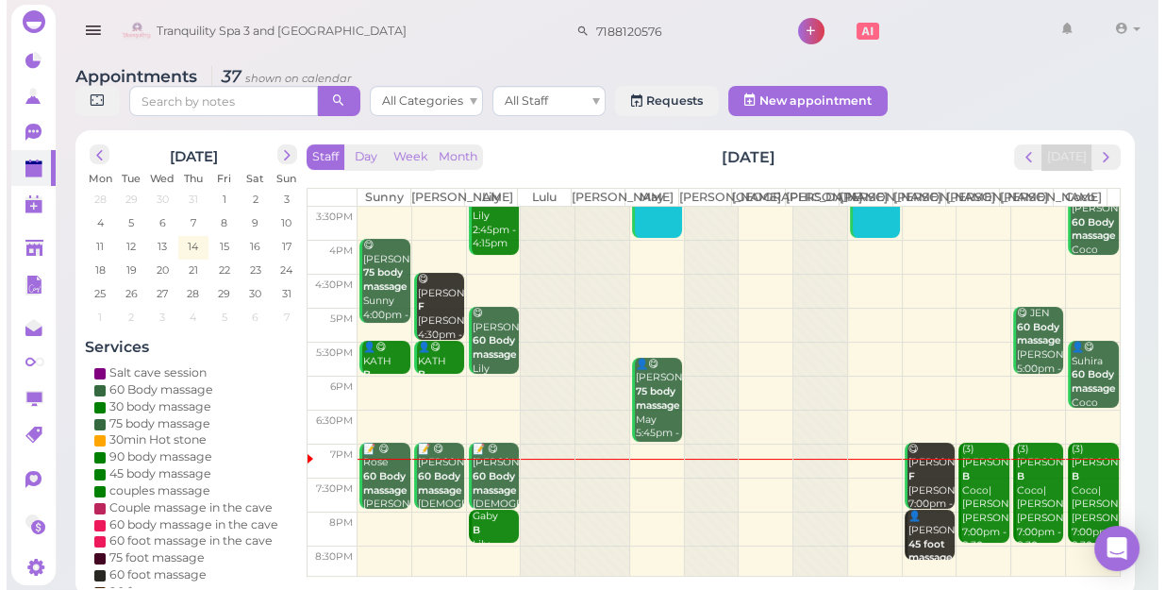
scroll to position [341, 0]
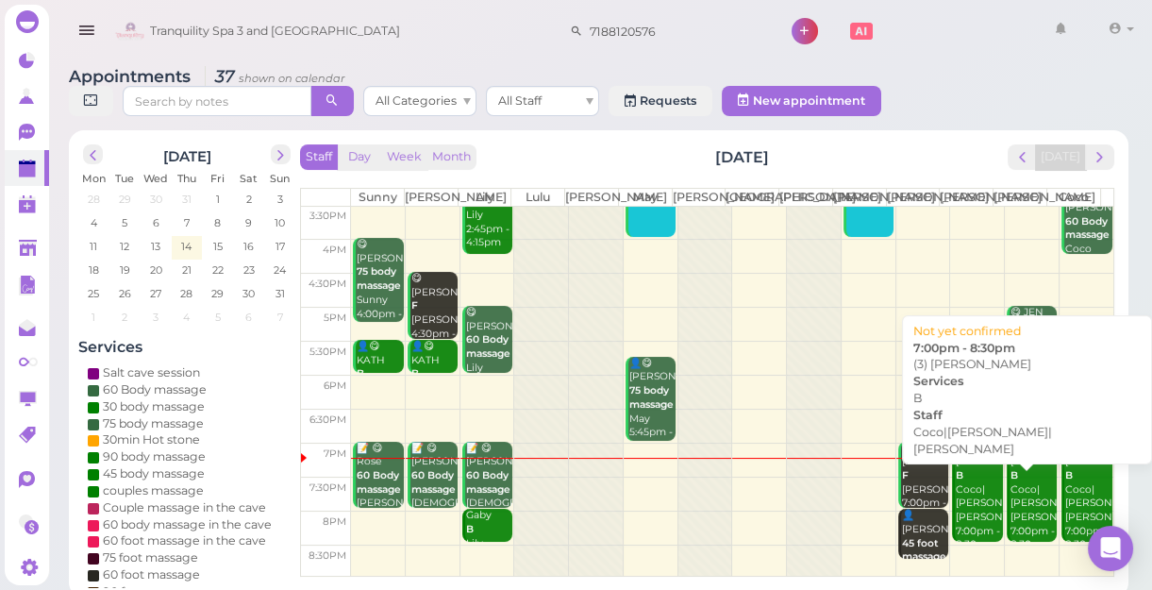
click at [966, 501] on div "(3) [PERSON_NAME]|[PERSON_NAME]|[PERSON_NAME] 7:00pm - 8:30pm" at bounding box center [978, 497] width 47 height 111
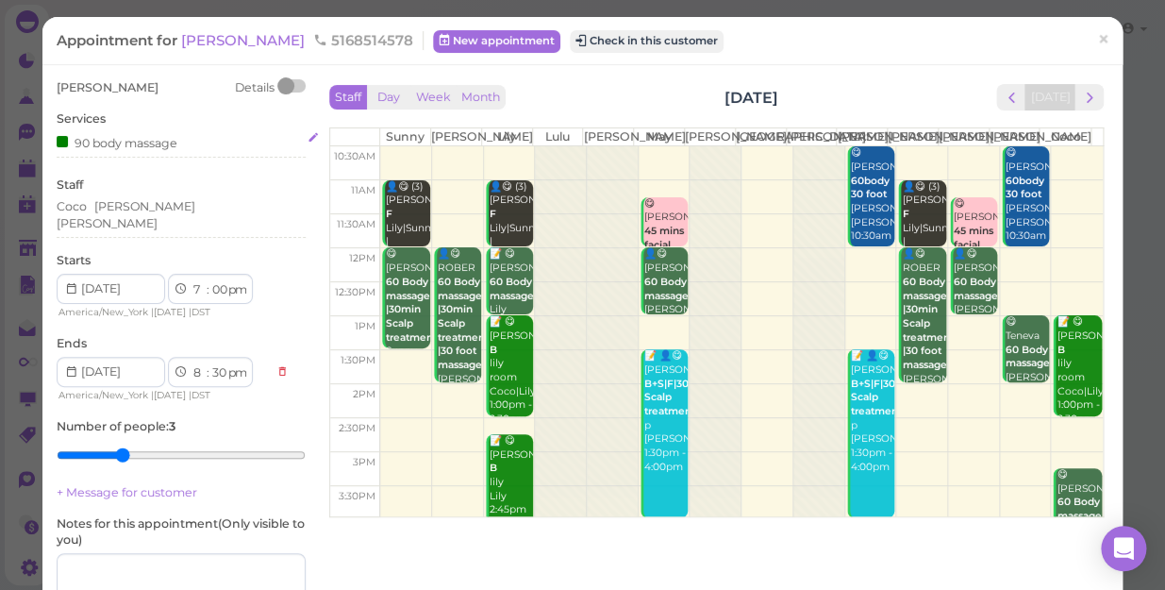
click at [179, 140] on div "90 body massage" at bounding box center [181, 142] width 249 height 20
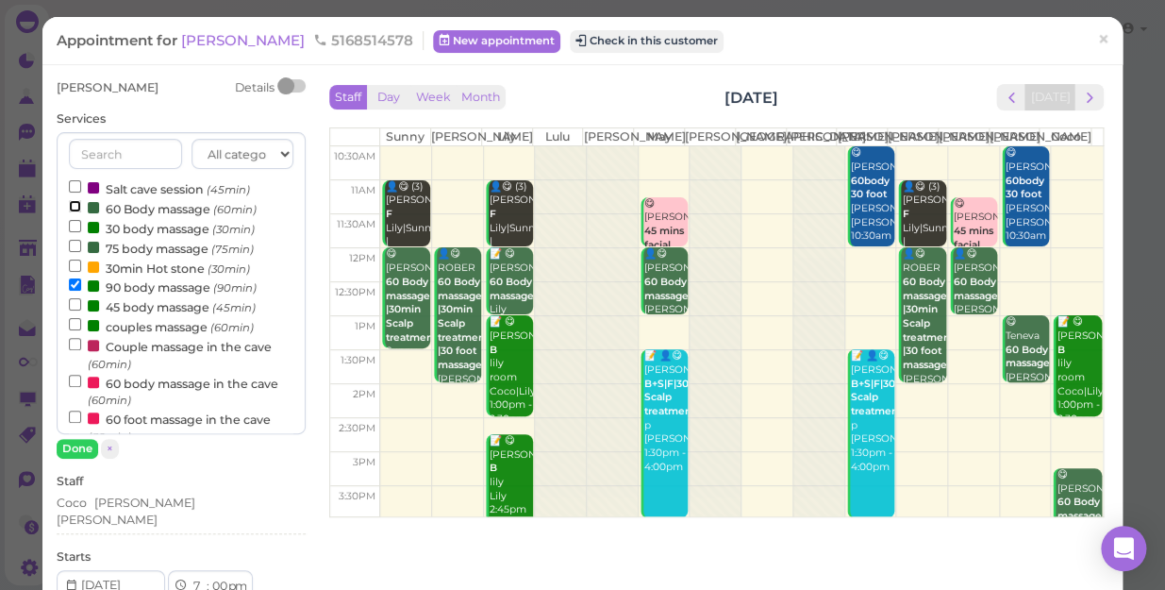
click at [72, 201] on input "60 Body massage (60min)" at bounding box center [75, 206] width 12 height 12
click at [71, 282] on input "90 body massage (90min)" at bounding box center [75, 284] width 12 height 12
select select "9"
select select "30"
click at [75, 283] on input "90 body massage (90min)" at bounding box center [75, 284] width 12 height 12
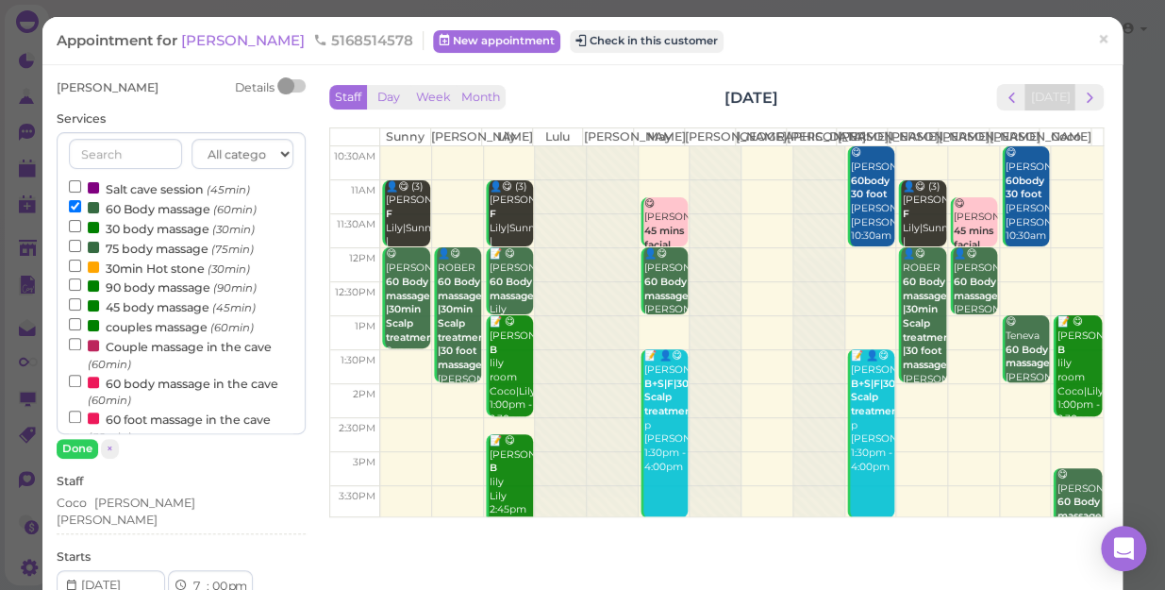
select select "8"
select select "00"
click at [75, 446] on button "Done" at bounding box center [78, 449] width 42 height 20
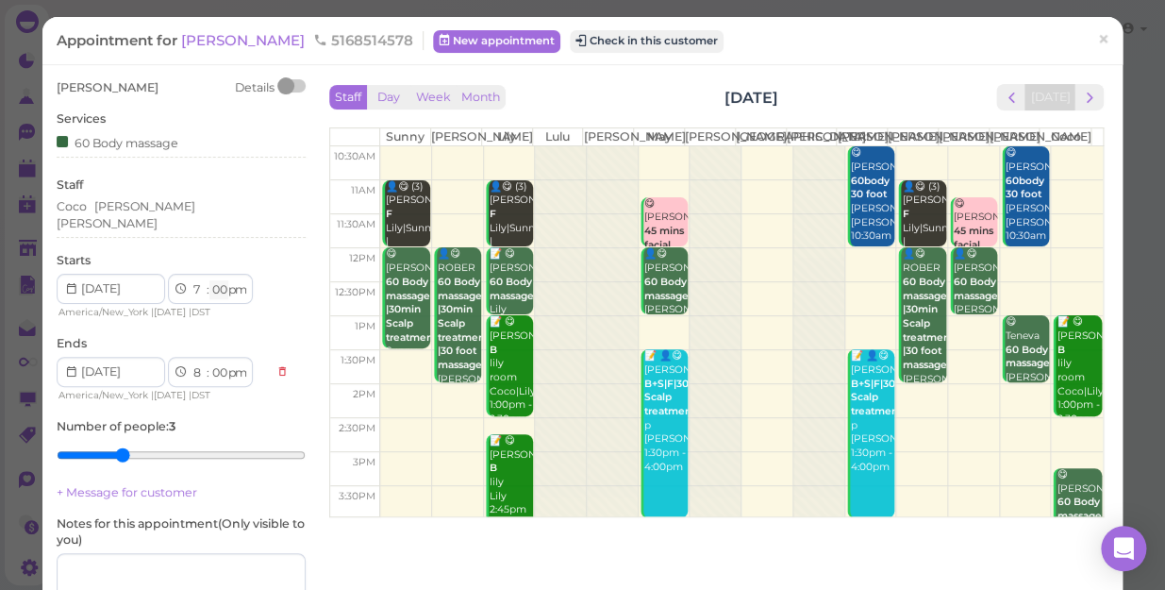
click at [218, 280] on select "00 05 10 15 20 25 30 35 40 45 50 55" at bounding box center [218, 290] width 19 height 20
select select "15"
click at [209, 280] on select "00 05 10 15 20 25 30 35 40 45 50 55" at bounding box center [218, 290] width 19 height 20
select select "15"
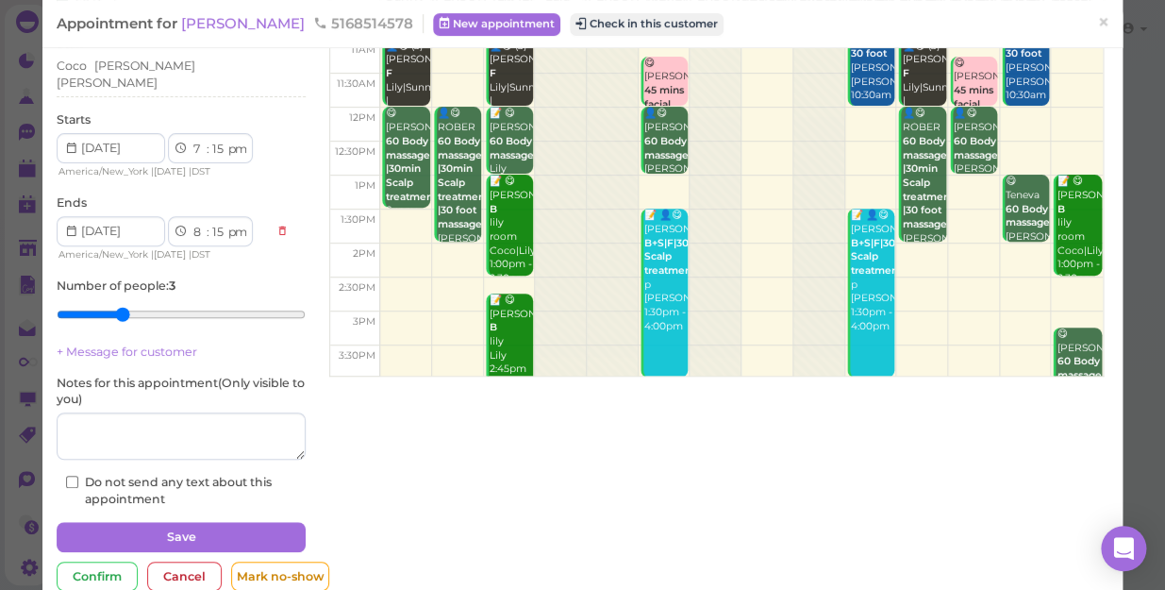
scroll to position [172, 0]
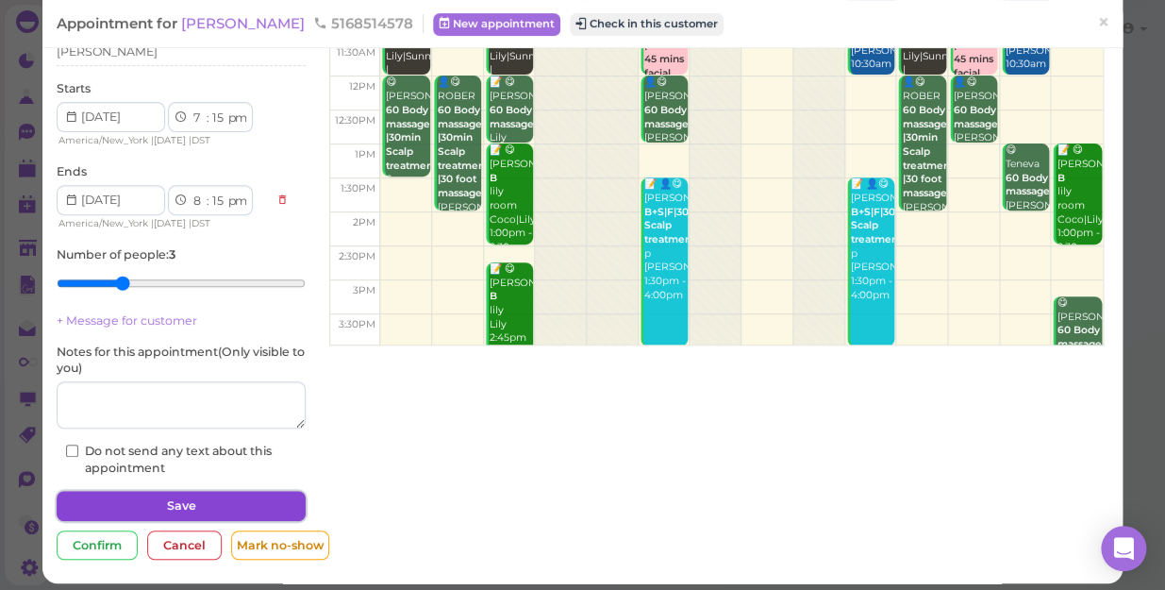
click at [266, 491] on button "Save" at bounding box center [181, 506] width 249 height 30
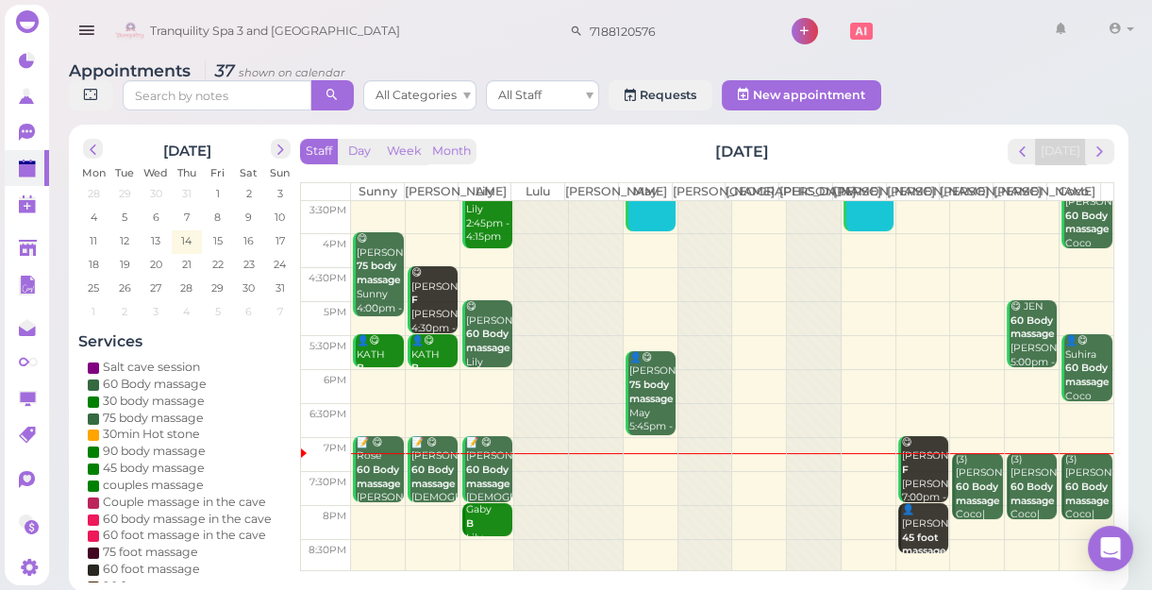
scroll to position [7, 0]
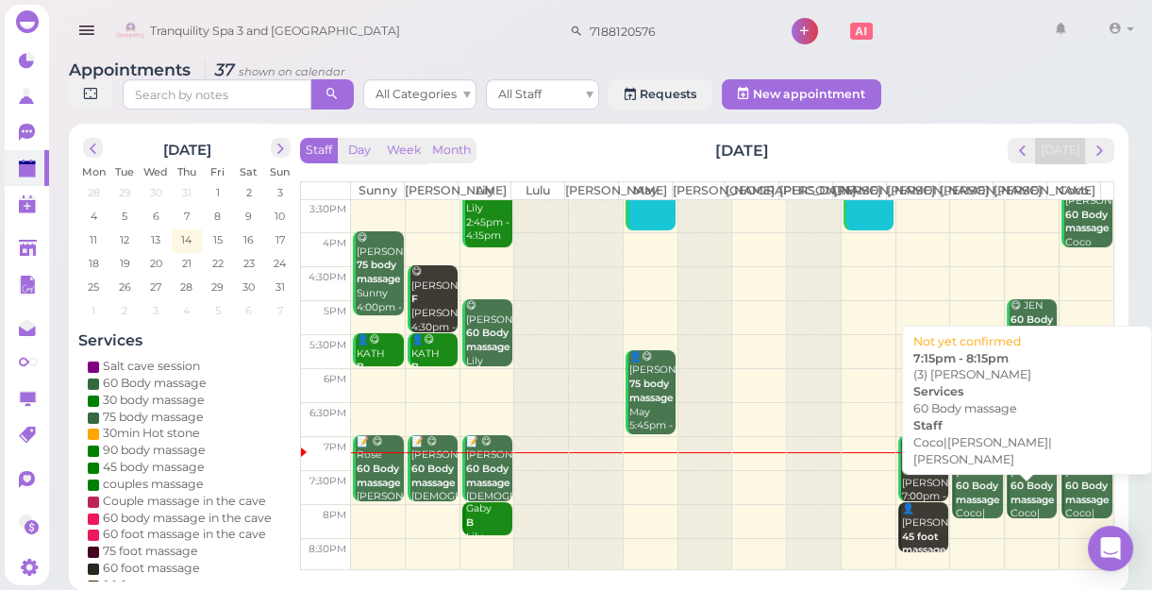
click at [958, 481] on div "(3) [PERSON_NAME] 60 Body massage [PERSON_NAME]|[PERSON_NAME]|[PERSON_NAME] 7:1…" at bounding box center [978, 514] width 47 height 125
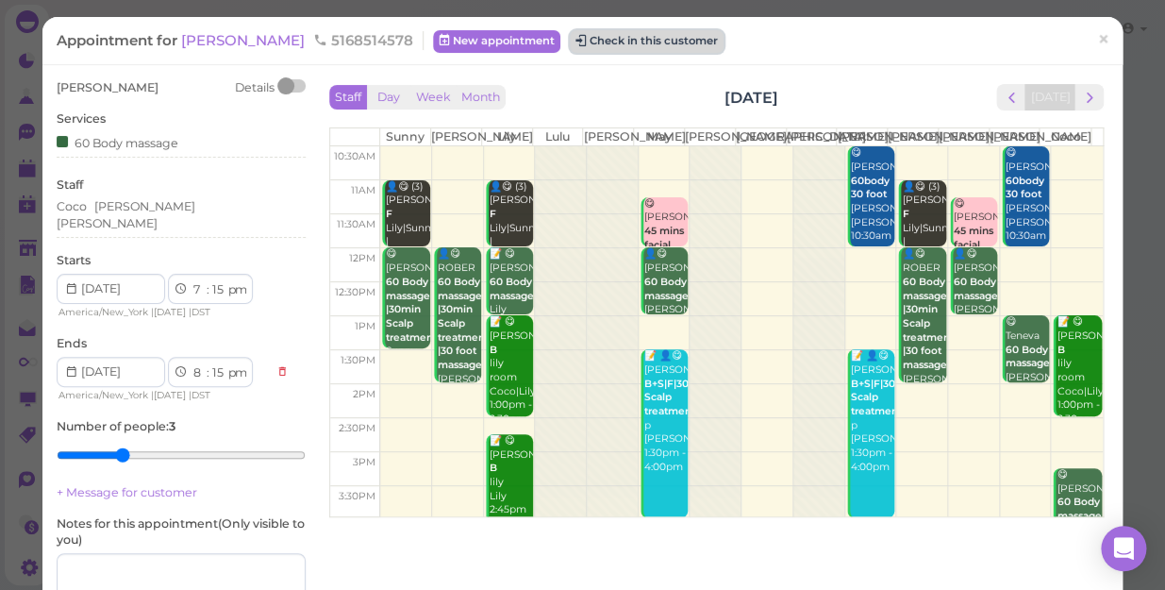
click at [610, 34] on button "Check in this customer" at bounding box center [647, 41] width 154 height 23
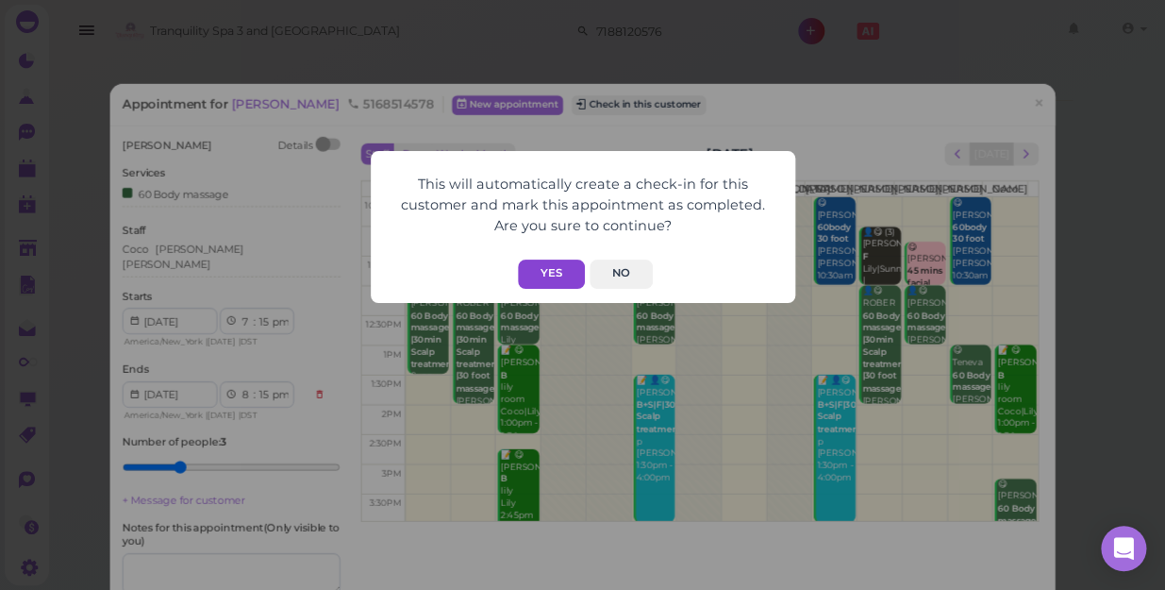
click at [557, 266] on button "Yes" at bounding box center [551, 274] width 67 height 29
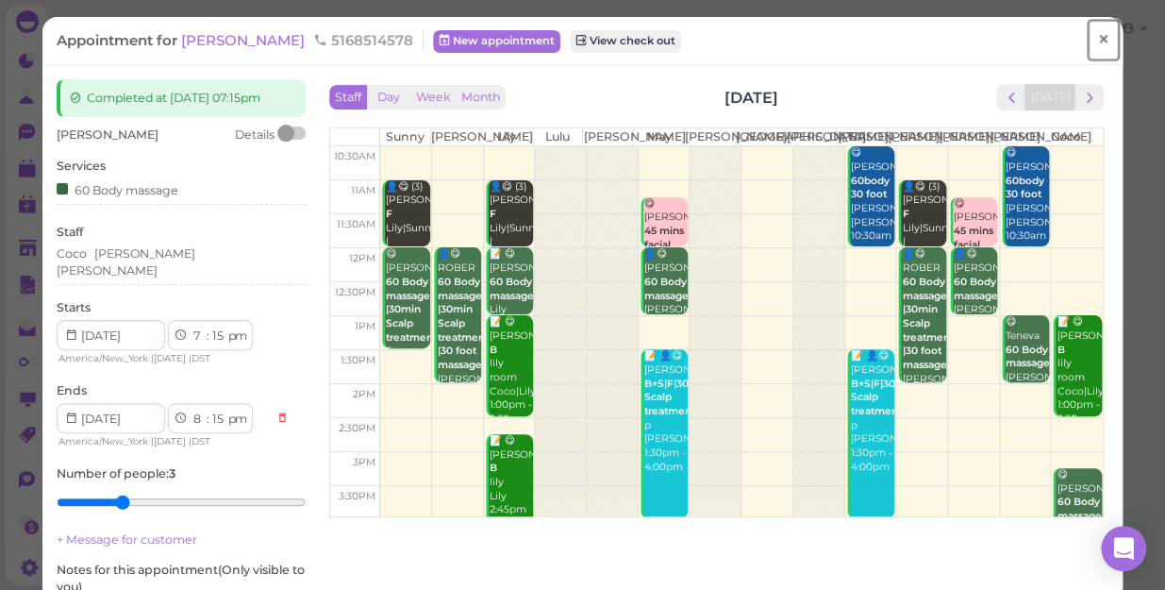
click at [1097, 38] on span "×" at bounding box center [1103, 39] width 12 height 26
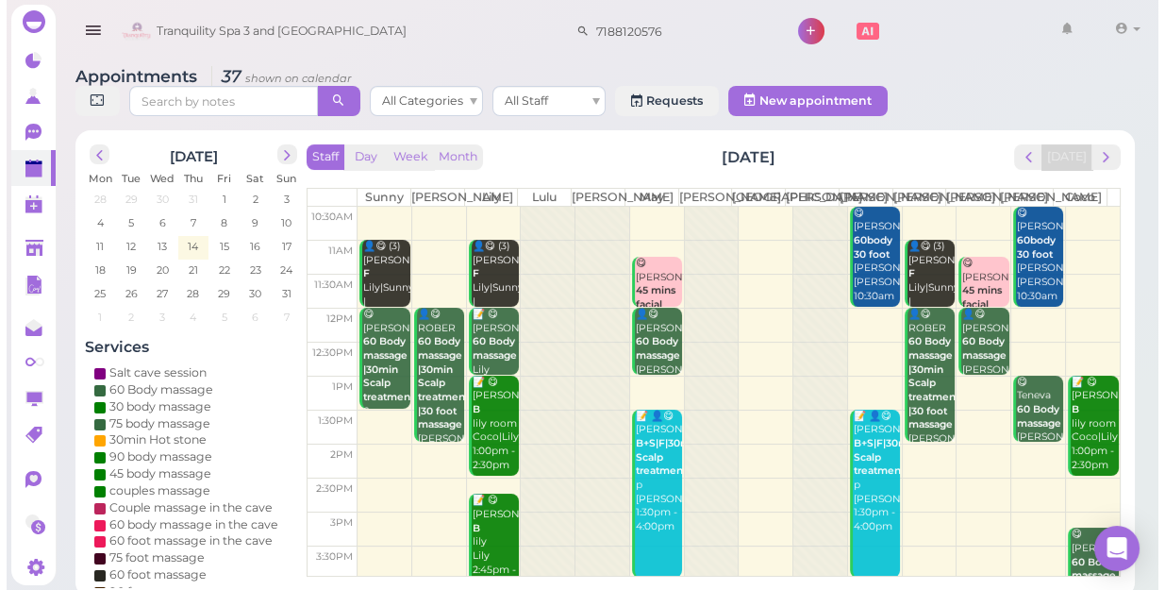
scroll to position [341, 0]
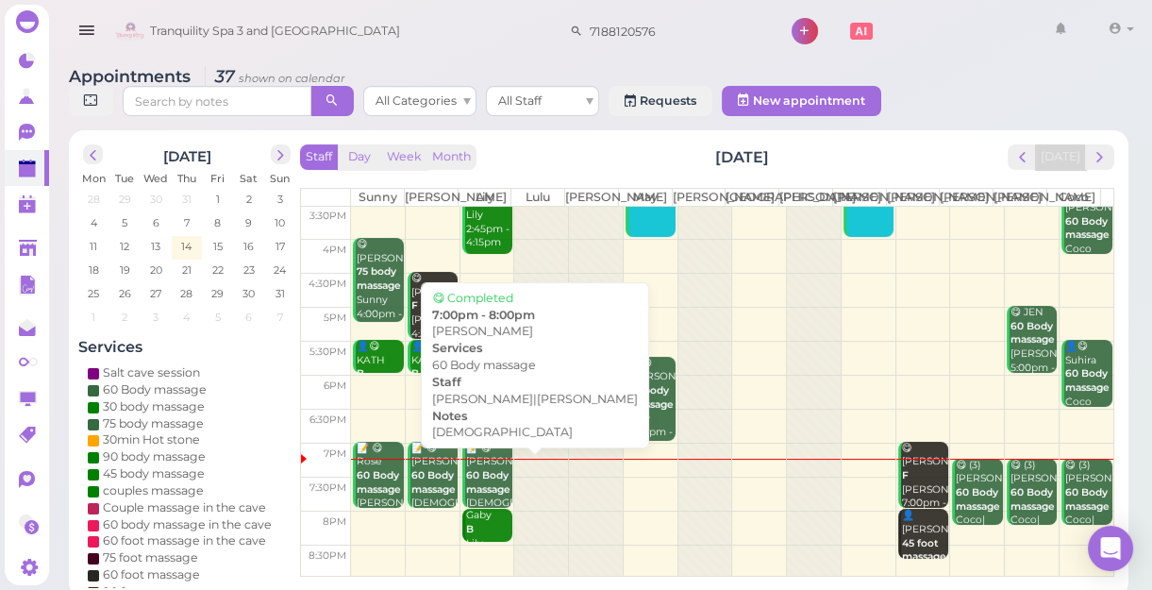
click at [478, 490] on b "60 Body massage" at bounding box center [488, 482] width 44 height 26
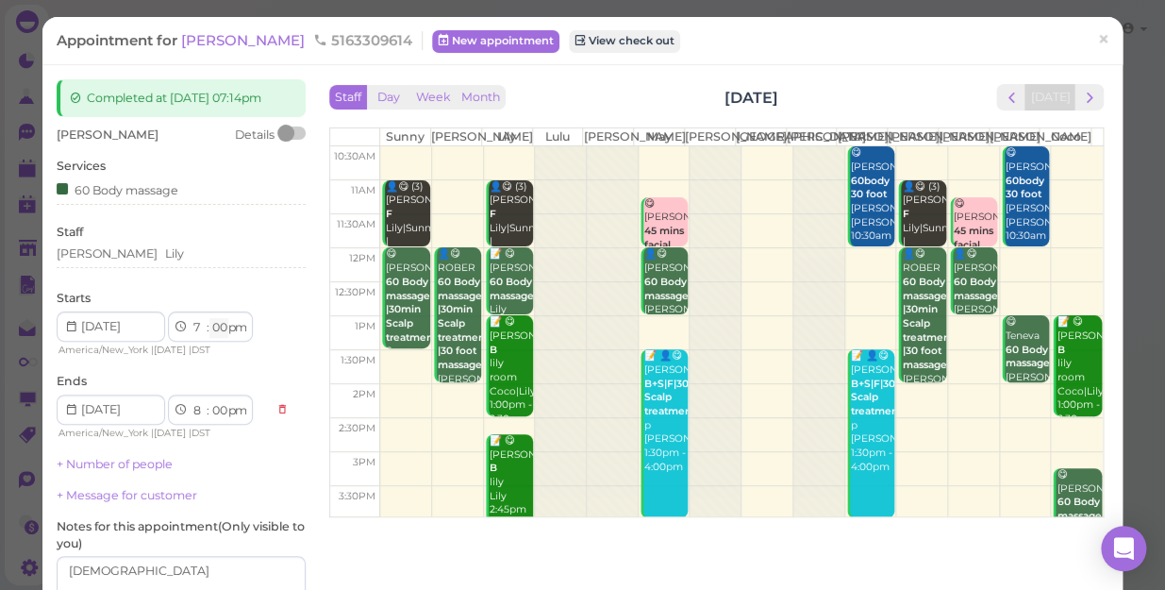
click at [222, 332] on select "00 05 10 15 20 25 30 35 40 45 50 55" at bounding box center [218, 328] width 19 height 20
click at [220, 329] on select "00 05 10 15 20 25 30 35 40 45 50 55" at bounding box center [218, 328] width 19 height 20
select select "15"
click at [209, 318] on select "00 05 10 15 20 25 30 35 40 45 50 55" at bounding box center [218, 328] width 19 height 20
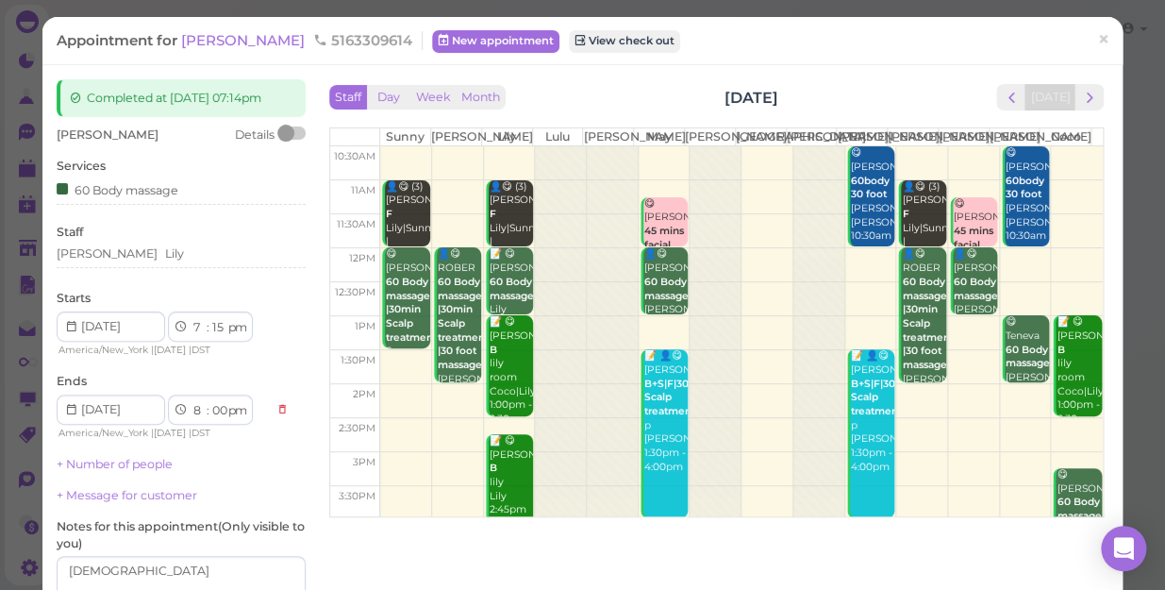
select select "15"
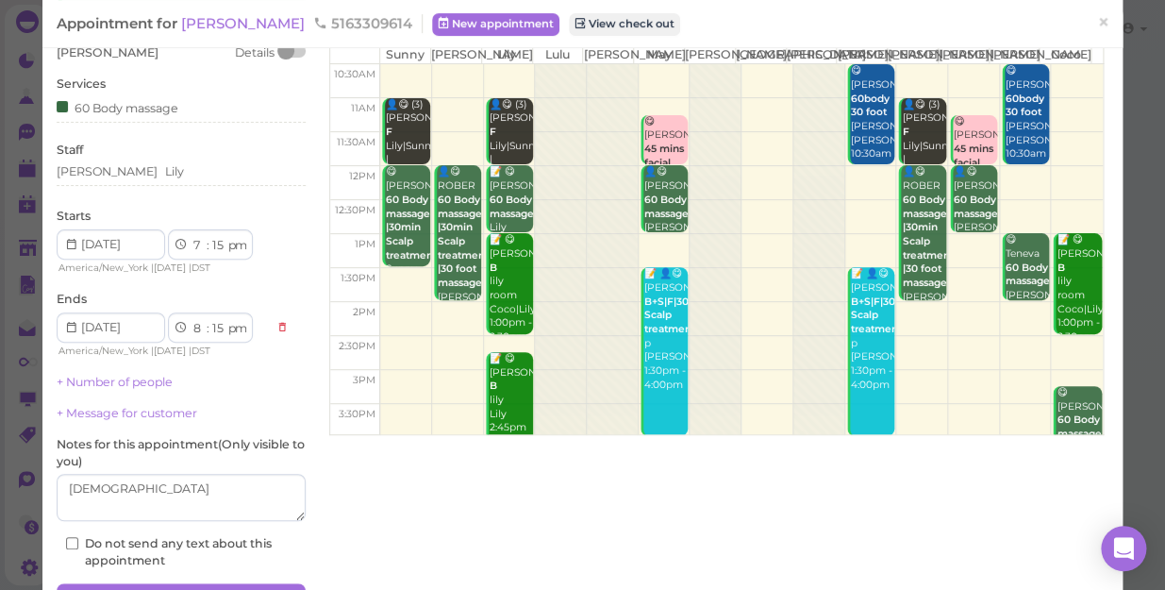
scroll to position [184, 0]
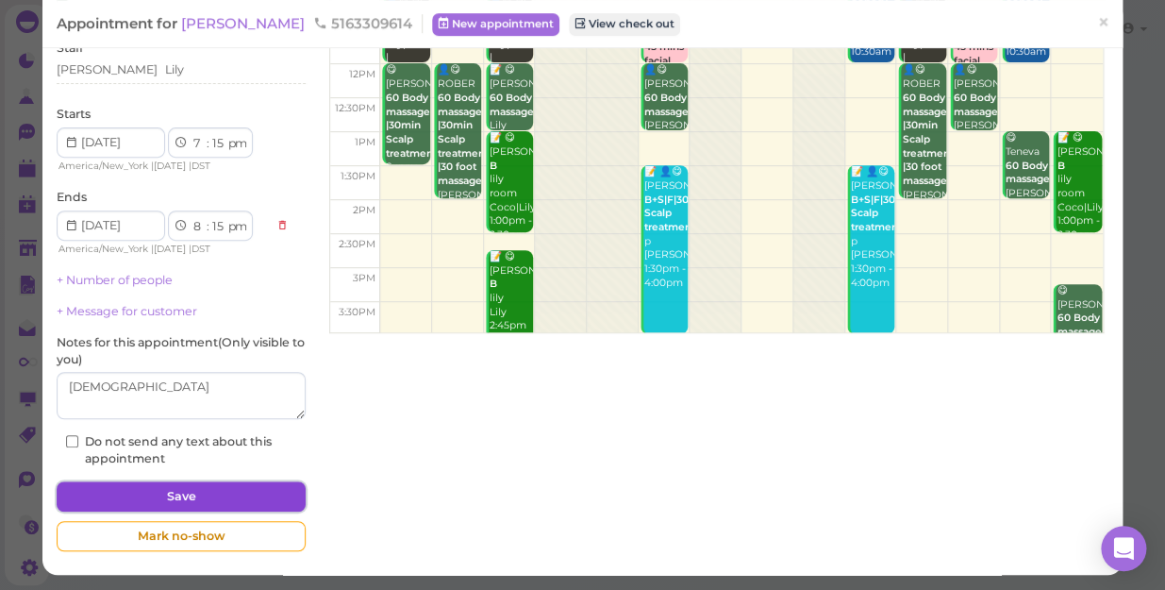
click at [226, 491] on button "Save" at bounding box center [181, 496] width 249 height 30
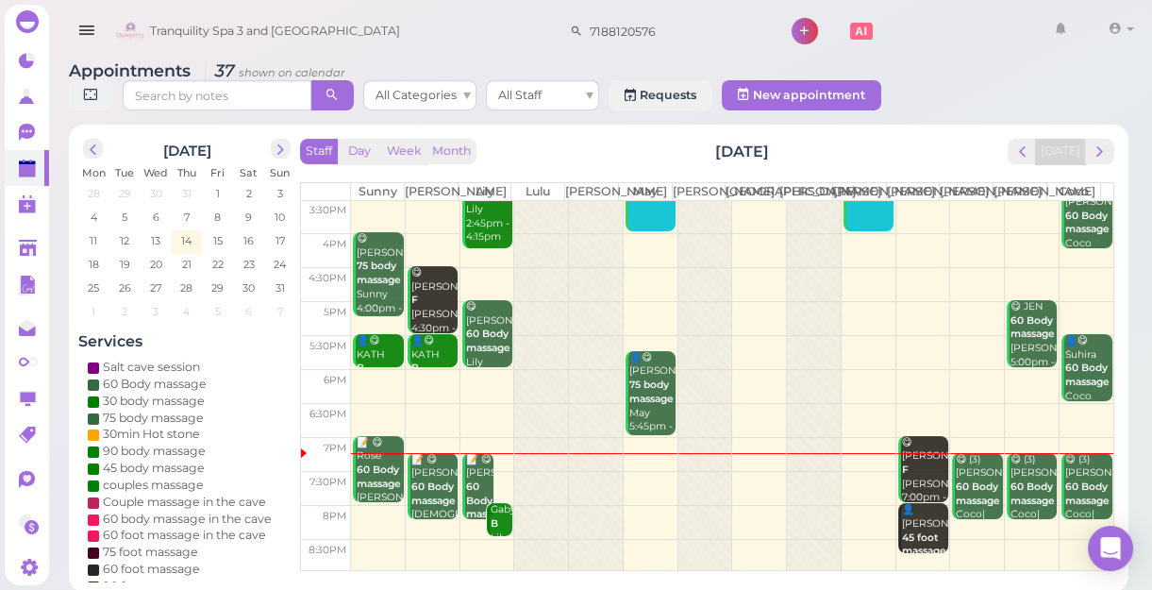
scroll to position [7, 0]
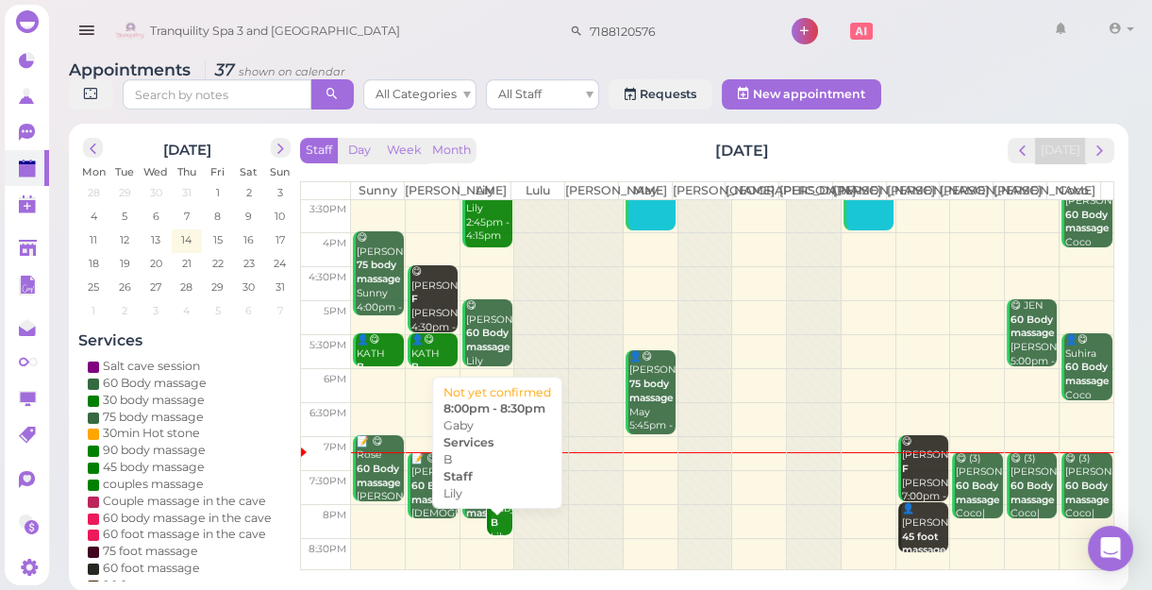
click at [495, 526] on div "Gaby B [PERSON_NAME] 8:00pm - 8:30pm" at bounding box center [501, 543] width 23 height 83
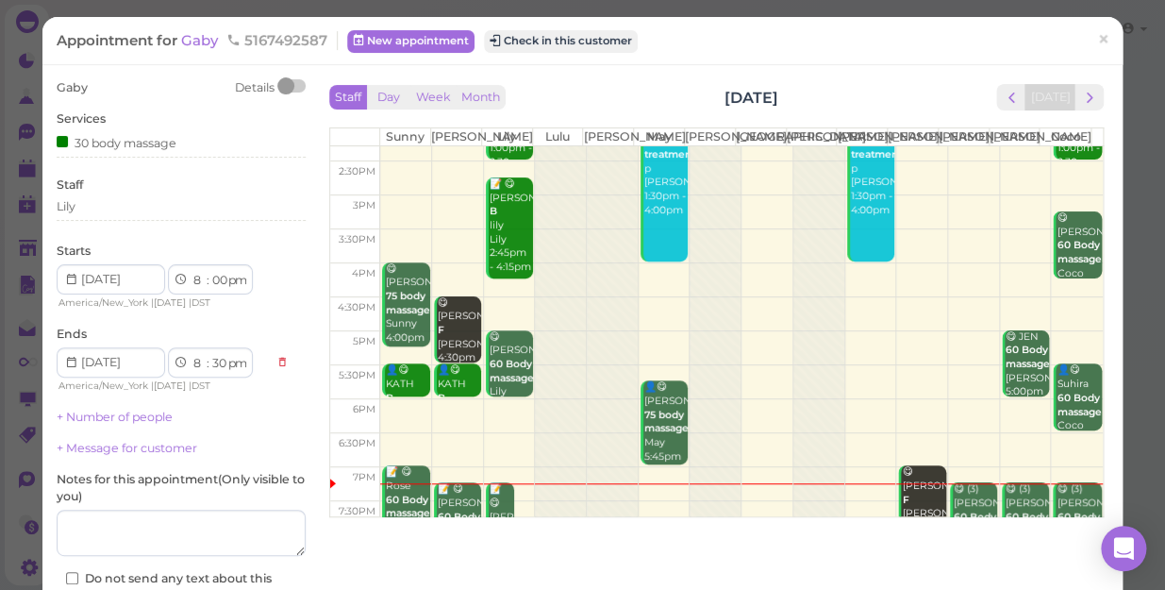
scroll to position [341, 0]
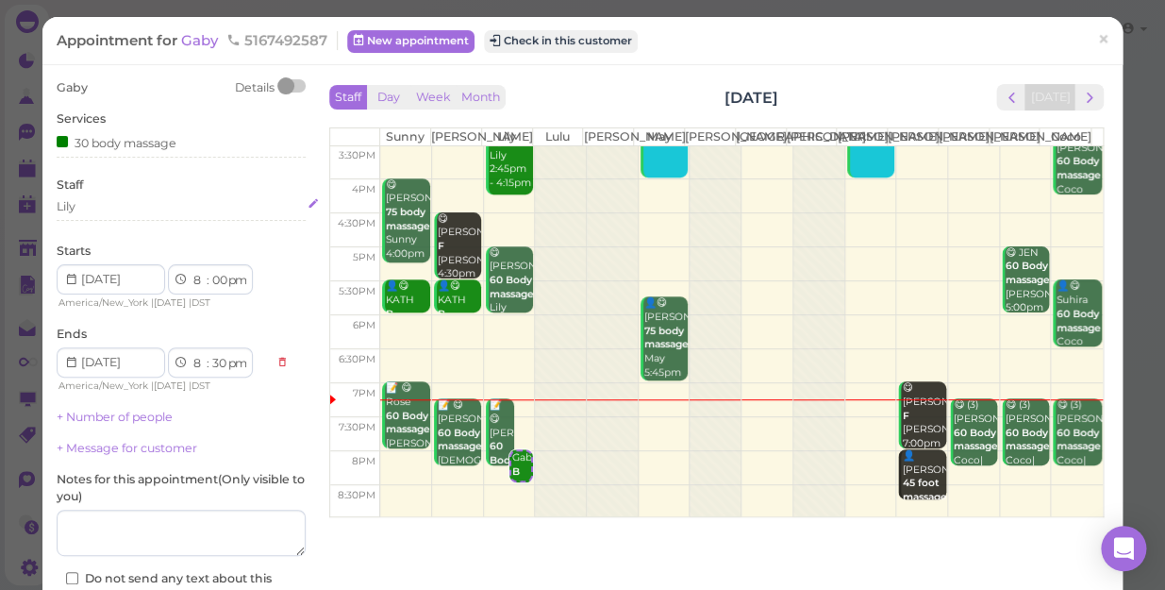
click at [97, 207] on div "Lily" at bounding box center [181, 206] width 249 height 17
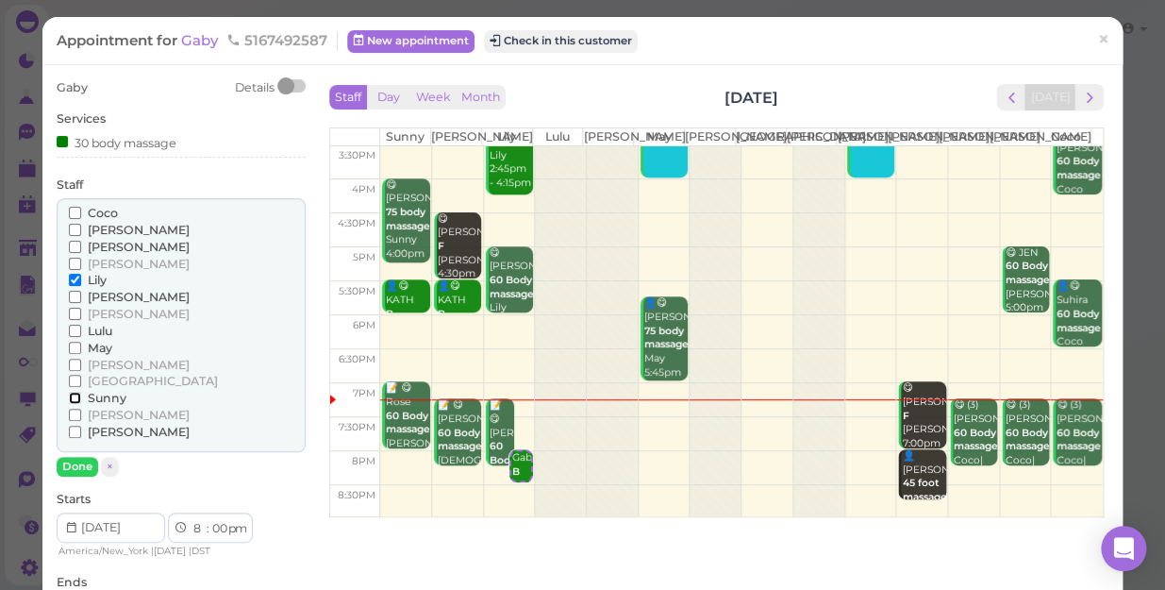
click at [69, 395] on input "Sunny" at bounding box center [75, 398] width 12 height 12
click at [75, 276] on input "Lily" at bounding box center [75, 280] width 12 height 12
click at [75, 466] on button "Done" at bounding box center [78, 467] width 42 height 20
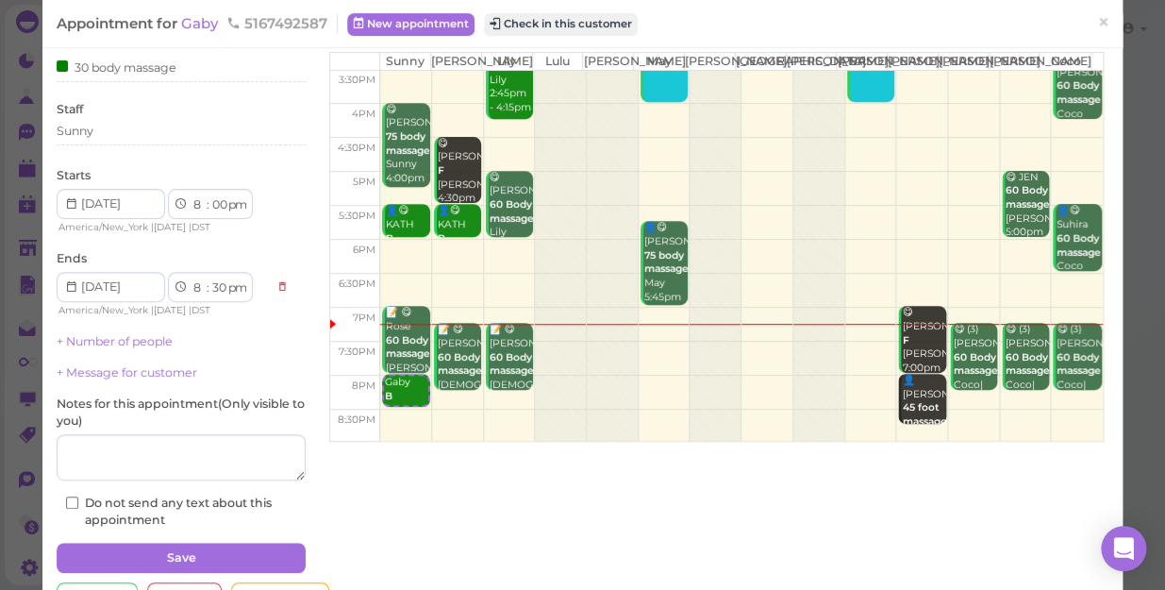
scroll to position [137, 0]
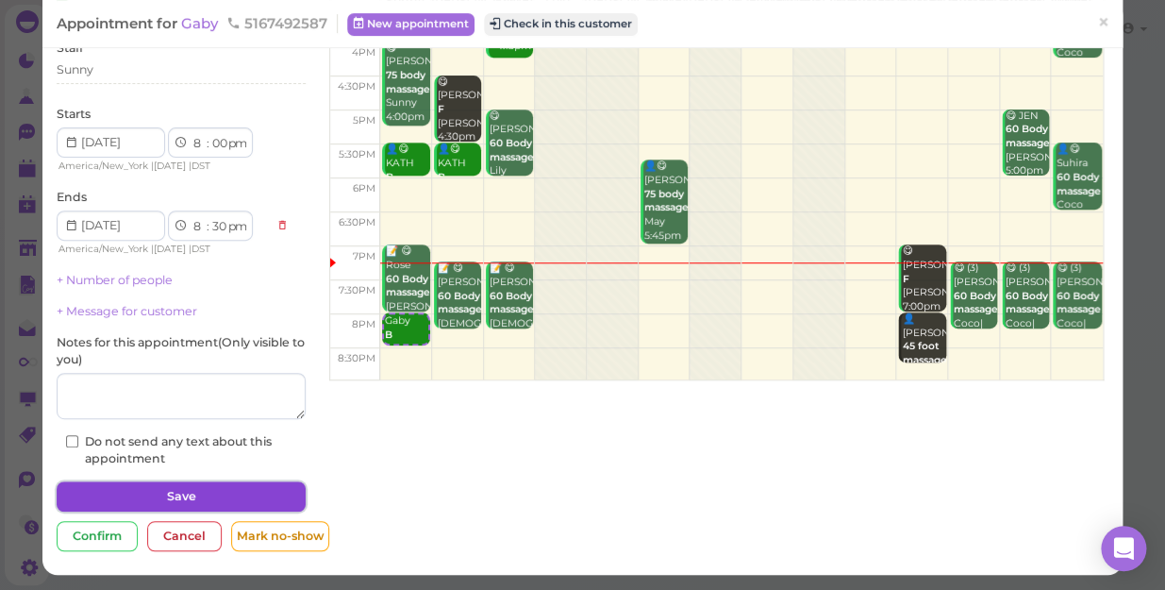
click at [179, 489] on button "Save" at bounding box center [181, 496] width 249 height 30
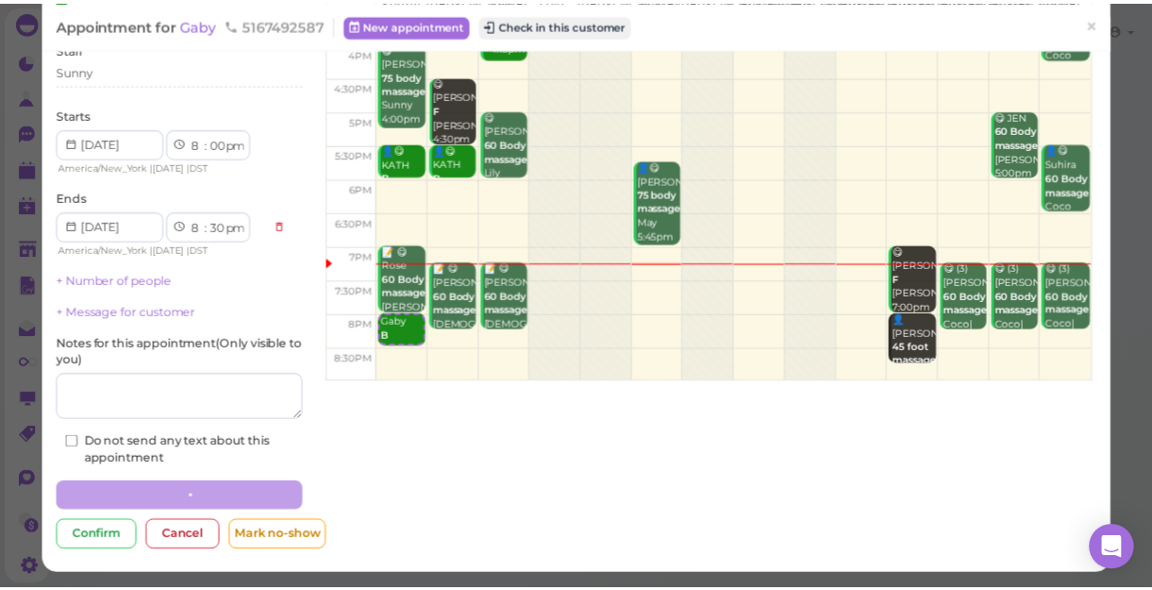
scroll to position [136, 0]
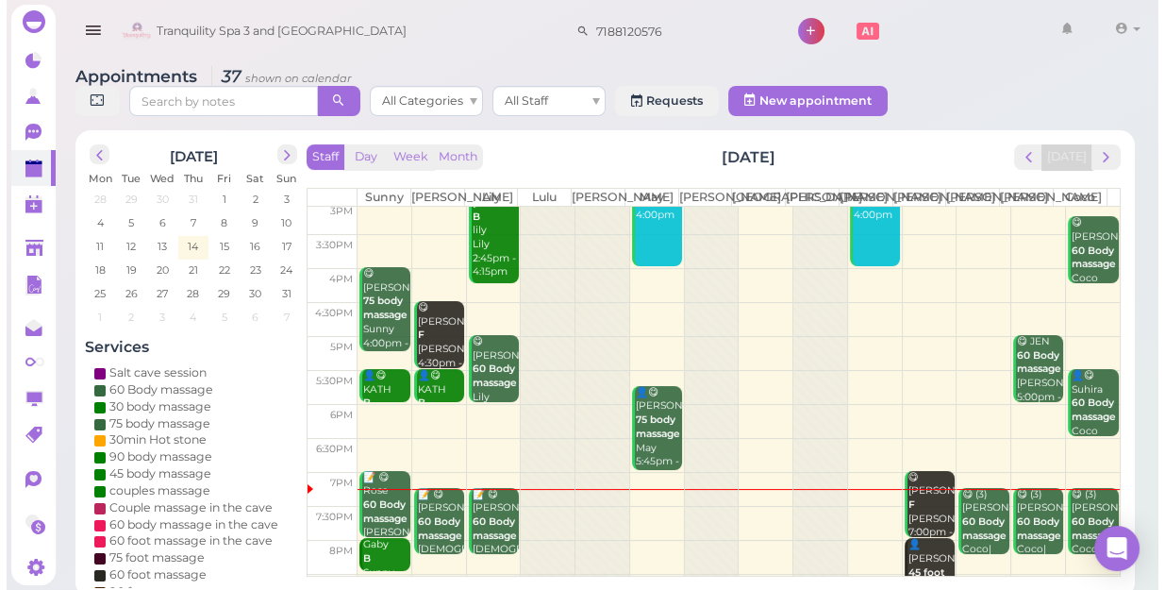
scroll to position [341, 0]
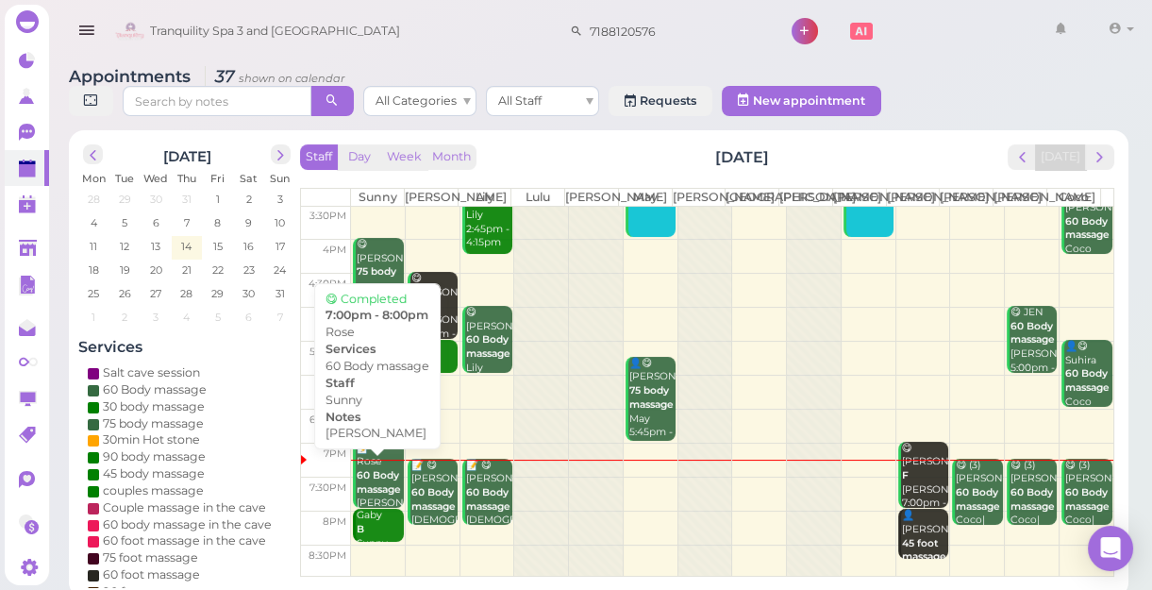
click at [370, 474] on div "📝 😋 Rose 60 Body massage [PERSON_NAME] 7:00pm - 8:00pm" at bounding box center [379, 497] width 47 height 111
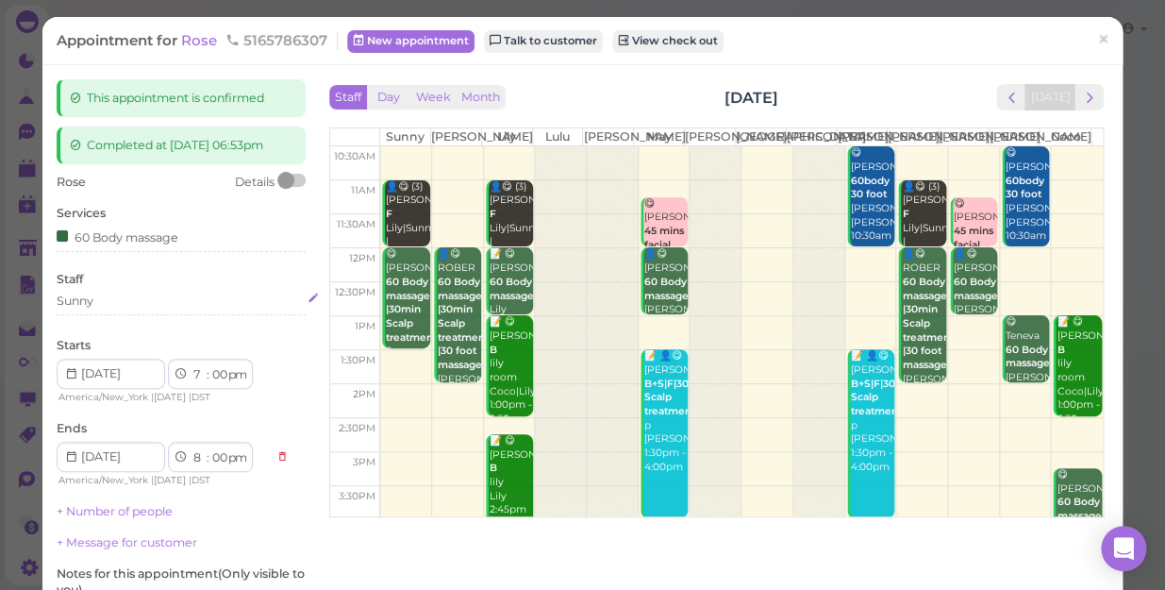
click at [98, 301] on div "Sunny" at bounding box center [181, 301] width 249 height 17
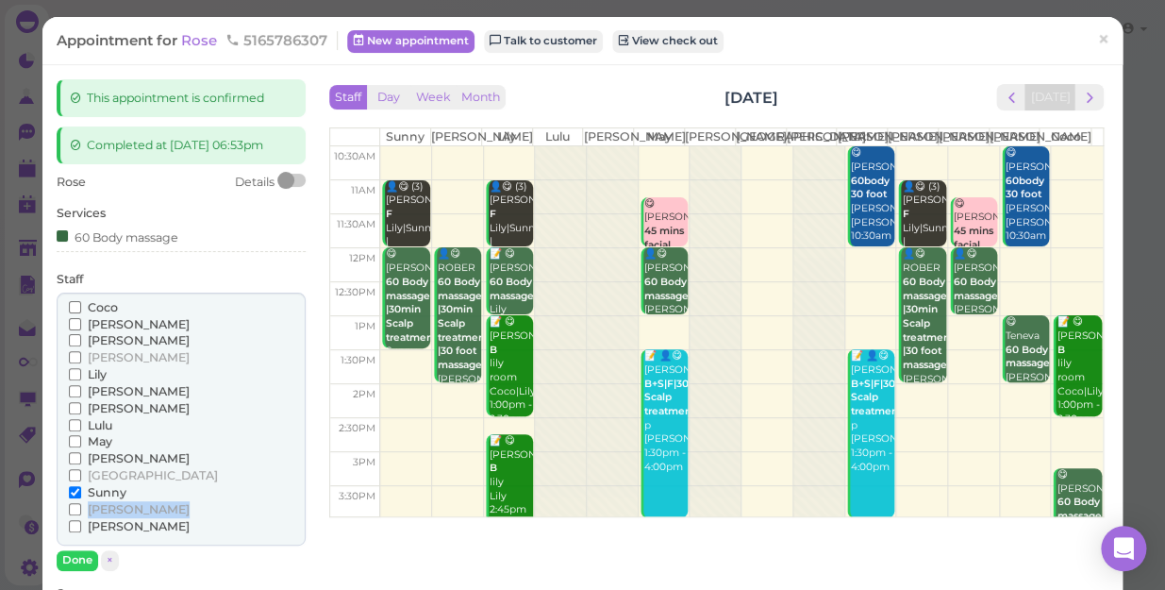
click at [66, 527] on div "[PERSON_NAME] [PERSON_NAME] [PERSON_NAME] [PERSON_NAME] [PERSON_NAME] Lulu" at bounding box center [181, 420] width 249 height 254
click at [71, 526] on input "[PERSON_NAME]" at bounding box center [75, 526] width 12 height 12
click at [75, 491] on input "Sunny" at bounding box center [75, 492] width 12 height 12
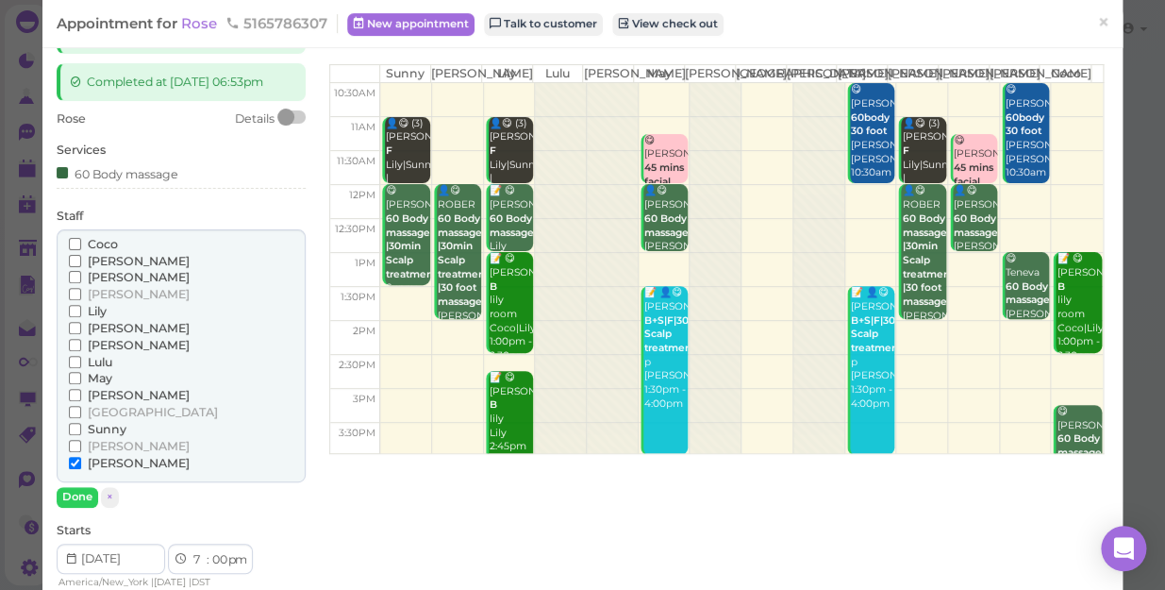
scroll to position [171, 0]
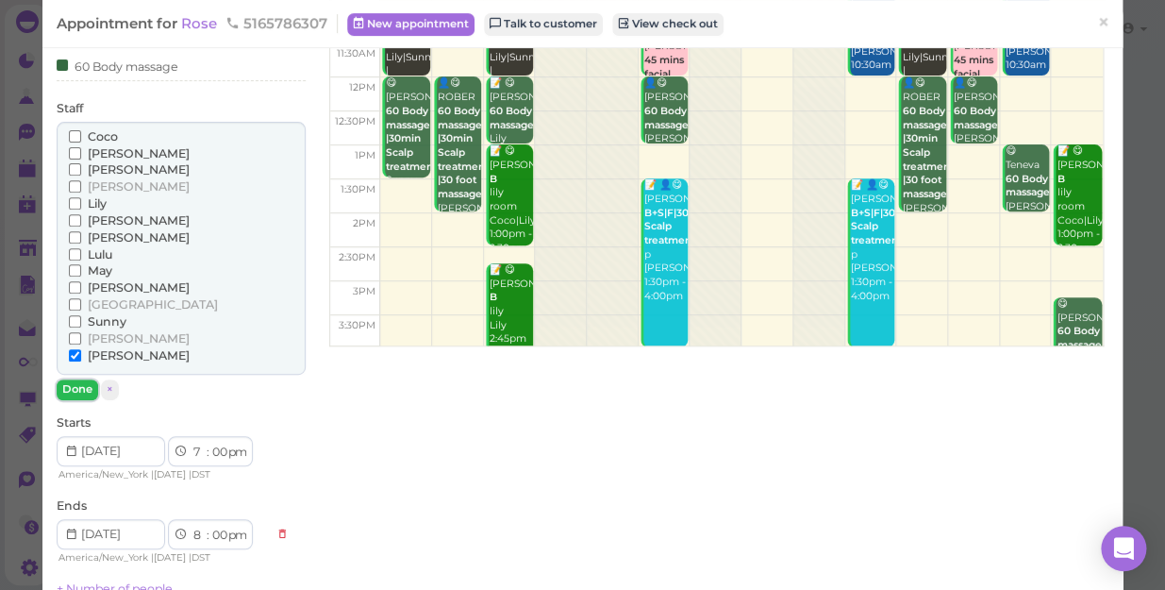
click at [71, 385] on button "Done" at bounding box center [78, 389] width 42 height 20
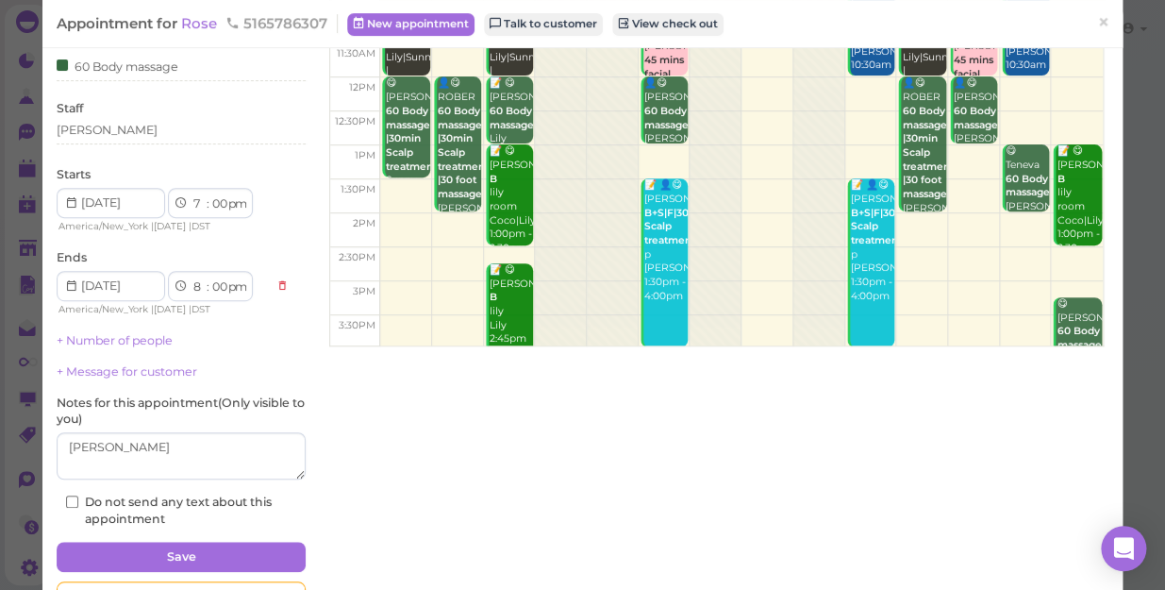
scroll to position [231, 0]
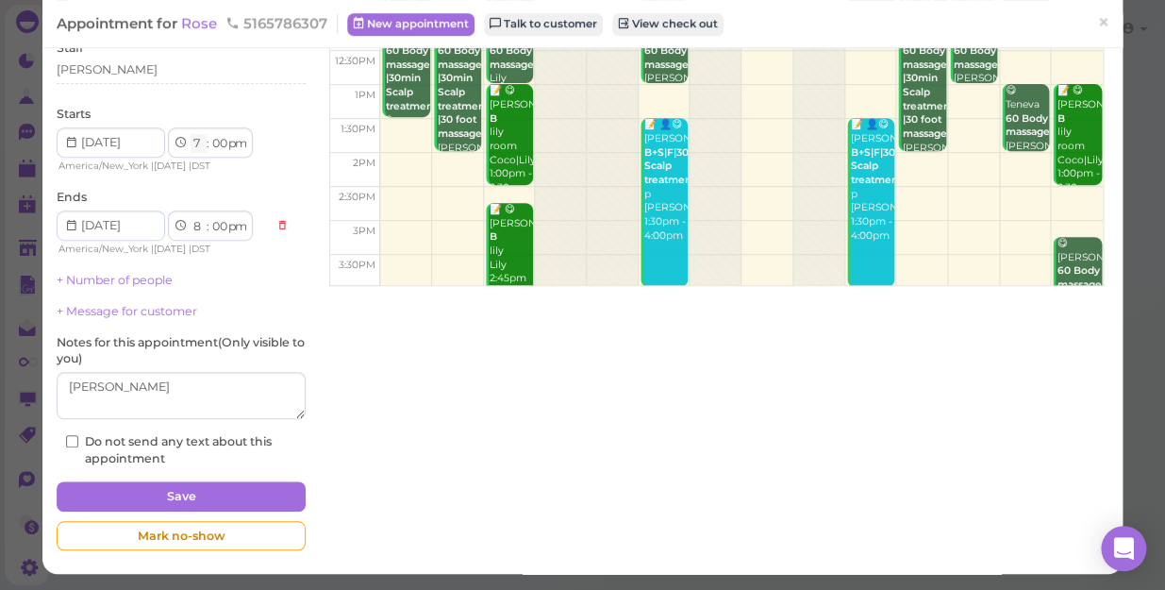
click at [197, 142] on select "1 2 3 4 5 6 7 8 9 10 11 12" at bounding box center [199, 144] width 16 height 20
select select "6"
click at [191, 134] on select "1 2 3 4 5 6 7 8 9 10 11 12" at bounding box center [199, 144] width 16 height 20
select select "7"
click at [221, 141] on select "00 05 10 15 20 25 30 35 40 45 50 55" at bounding box center [218, 144] width 19 height 20
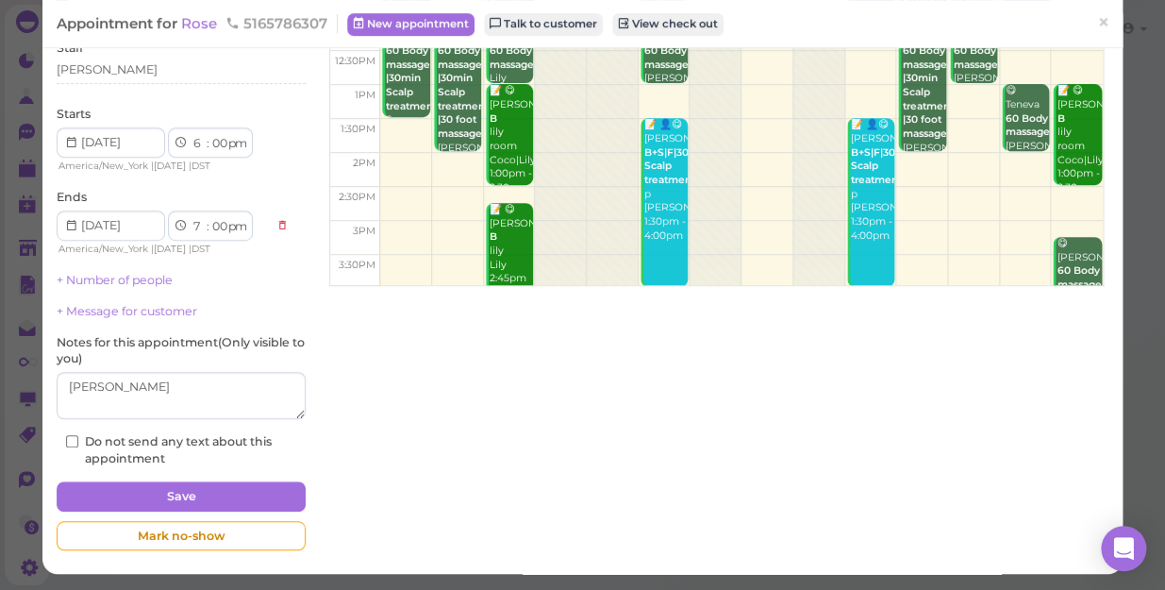
select select "45"
click at [209, 134] on select "00 05 10 15 20 25 30 35 40 45 50 55" at bounding box center [218, 144] width 19 height 20
select select "45"
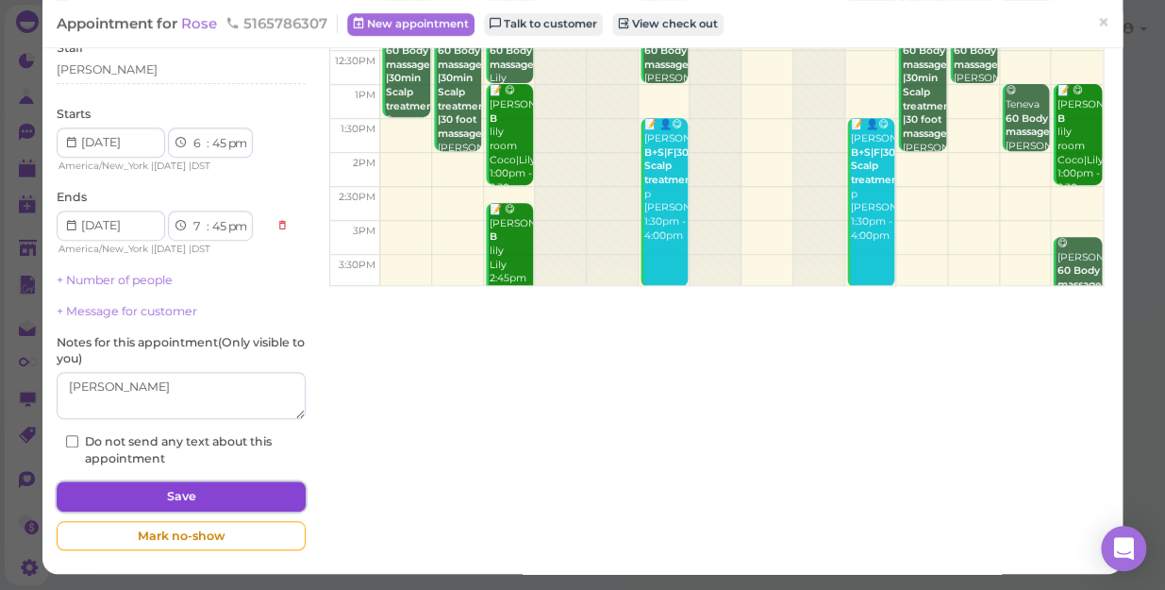
click at [244, 499] on button "Save" at bounding box center [181, 496] width 249 height 30
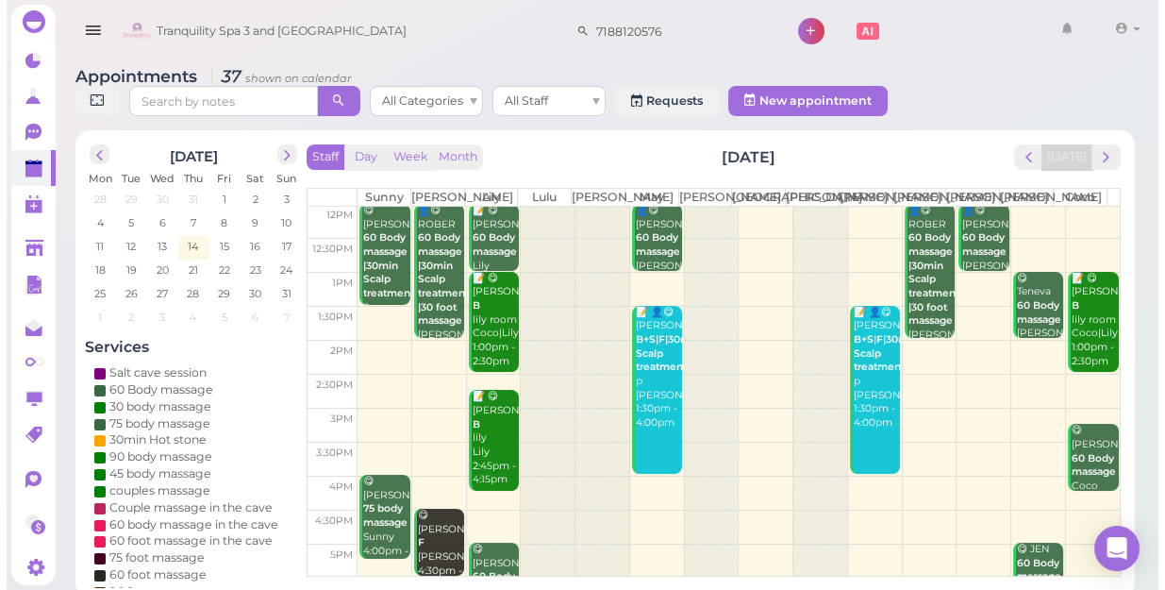
scroll to position [341, 0]
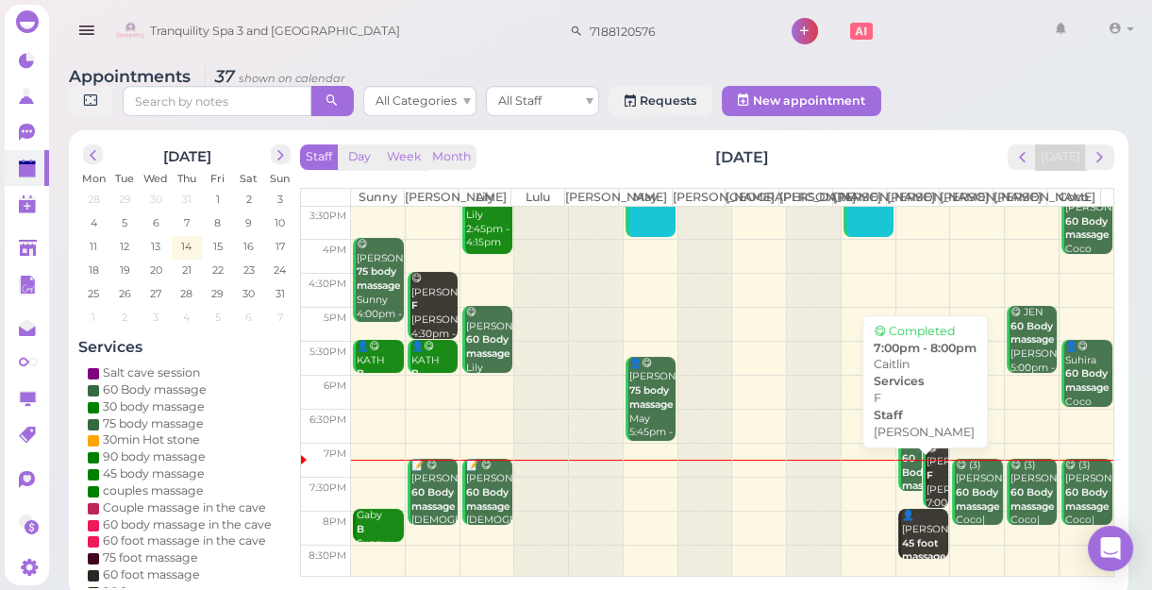
click at [927, 503] on div "😋 [PERSON_NAME] F [PERSON_NAME] 7:00pm - 8:00pm" at bounding box center [937, 490] width 23 height 97
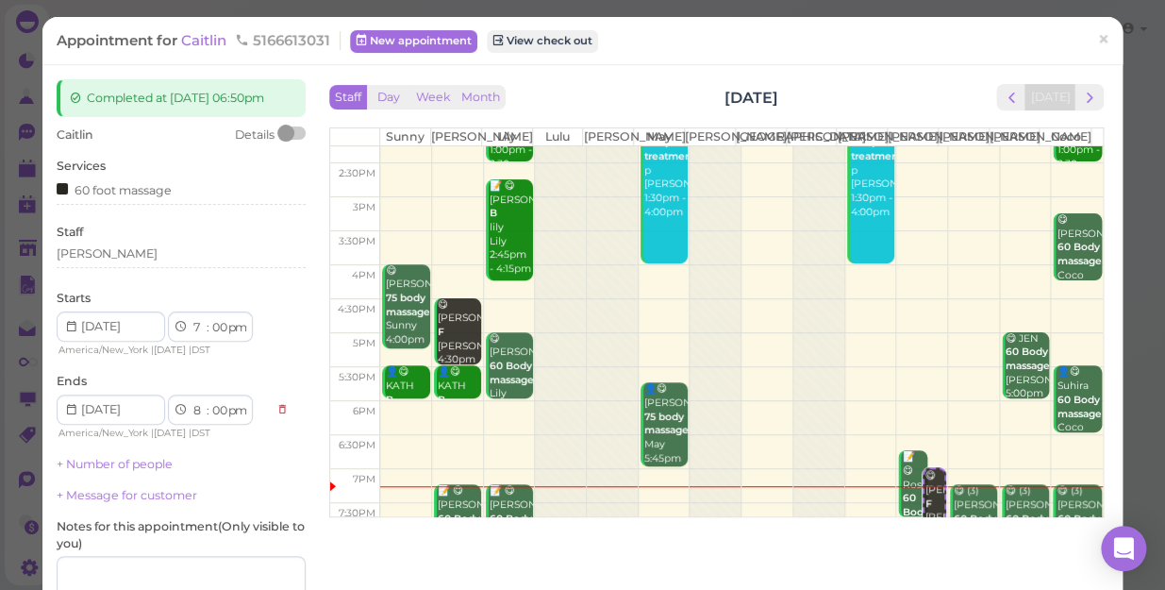
scroll to position [257, 0]
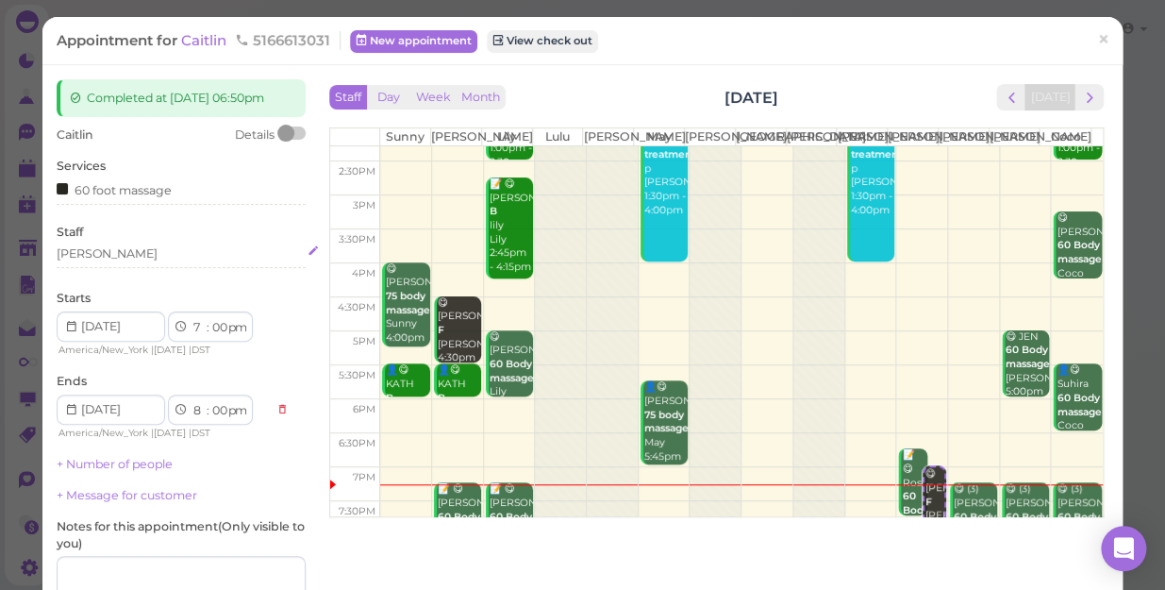
click at [78, 246] on div "[PERSON_NAME]" at bounding box center [107, 253] width 101 height 17
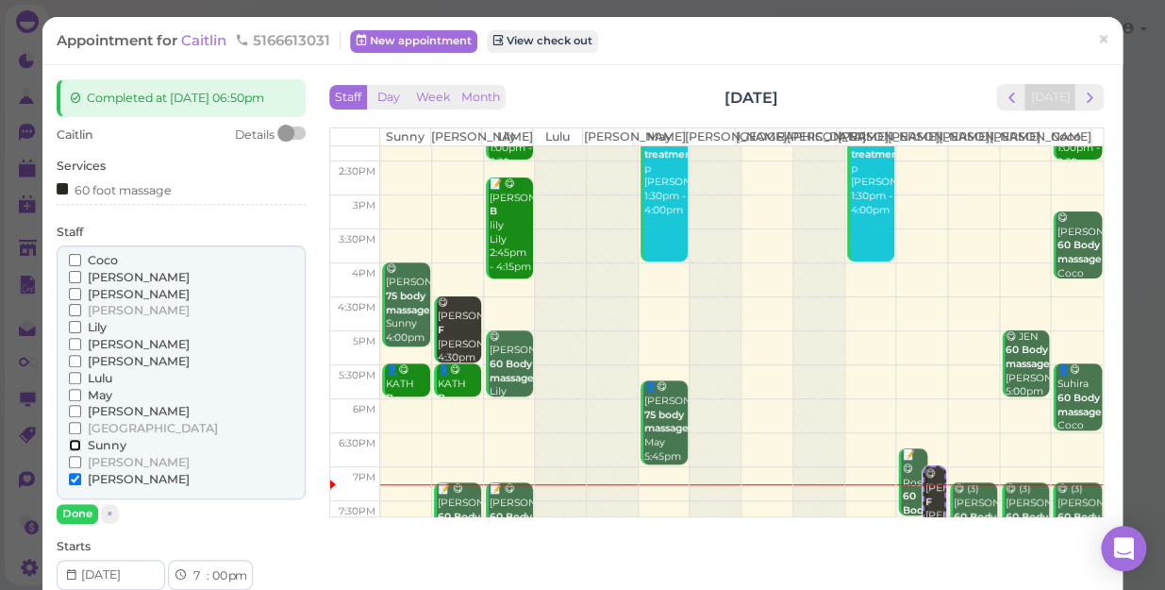
click at [74, 444] on input "Sunny" at bounding box center [75, 445] width 12 height 12
click at [69, 474] on input "[PERSON_NAME]" at bounding box center [75, 479] width 12 height 12
click at [75, 509] on button "Done" at bounding box center [78, 514] width 42 height 20
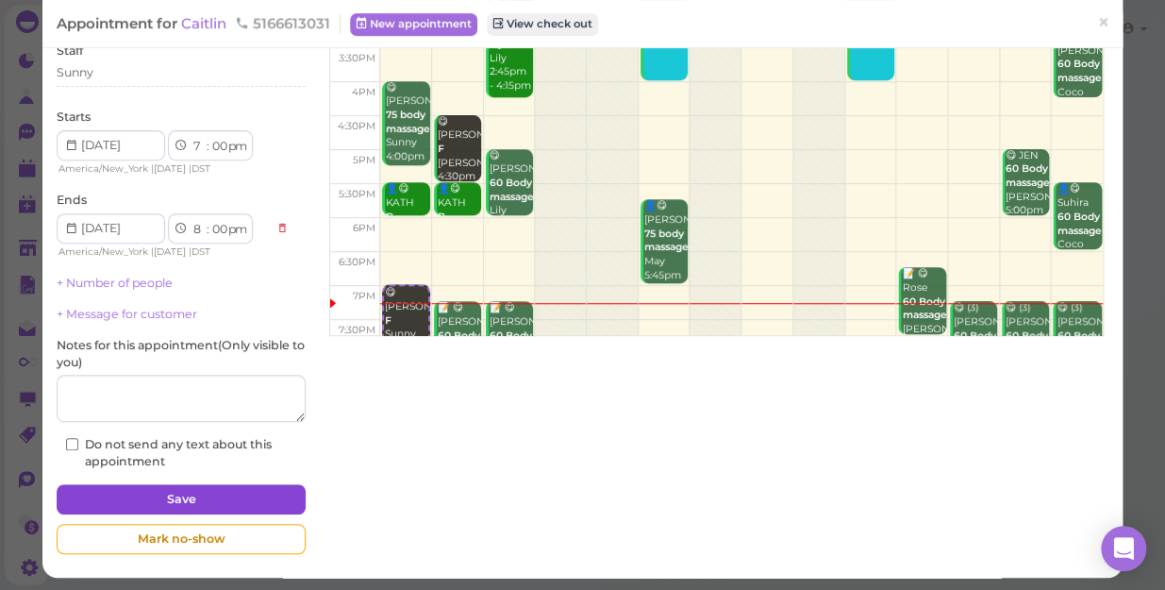
scroll to position [184, 0]
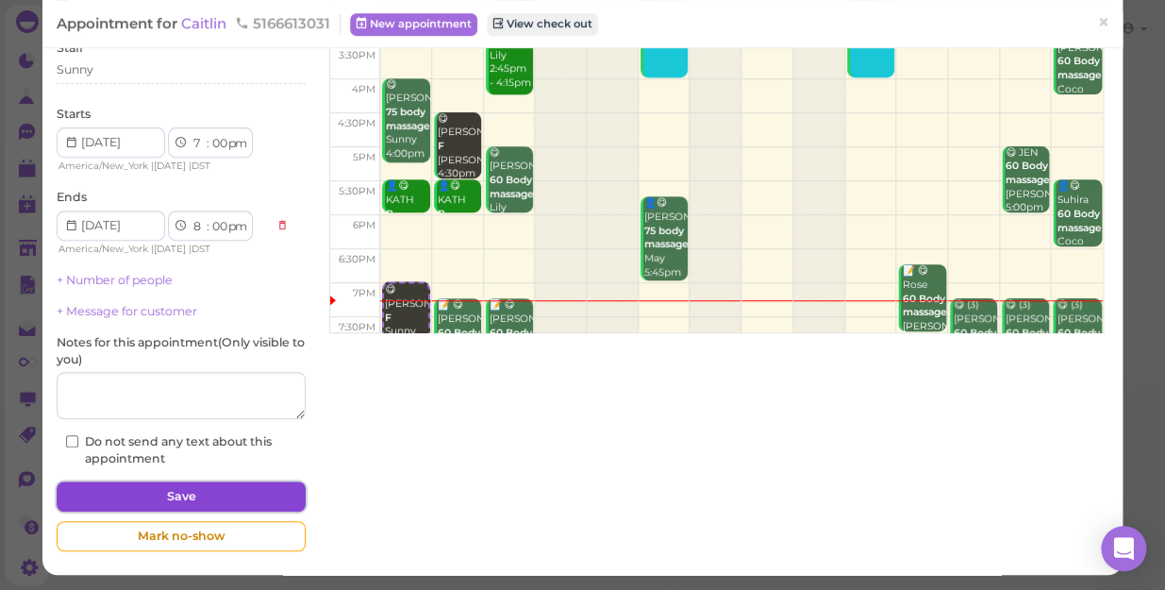
click at [163, 495] on button "Save" at bounding box center [181, 496] width 249 height 30
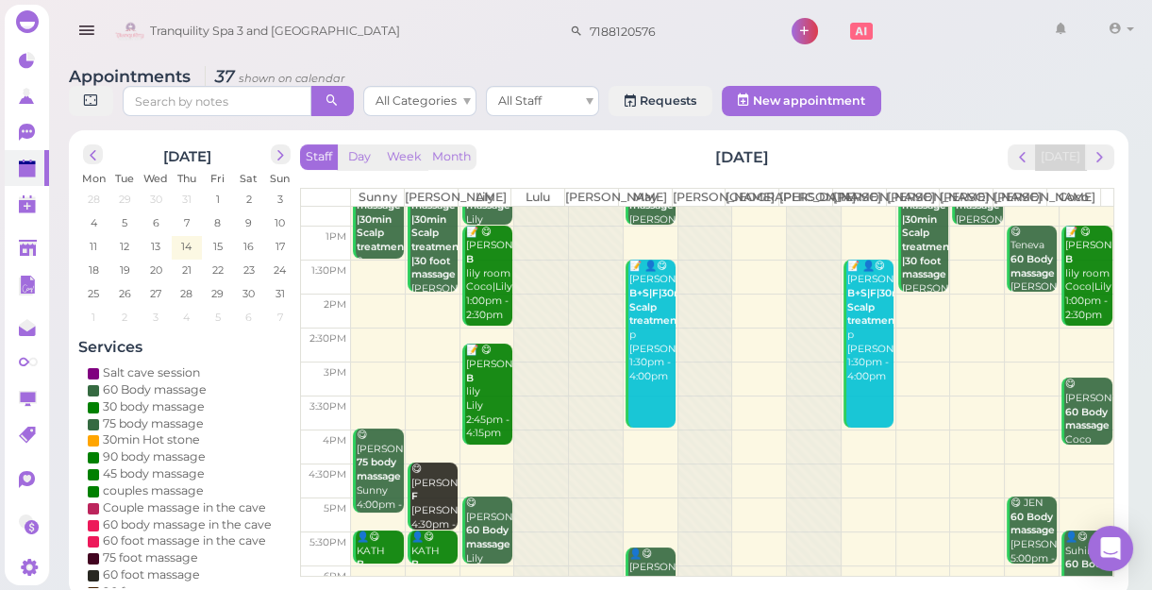
scroll to position [341, 0]
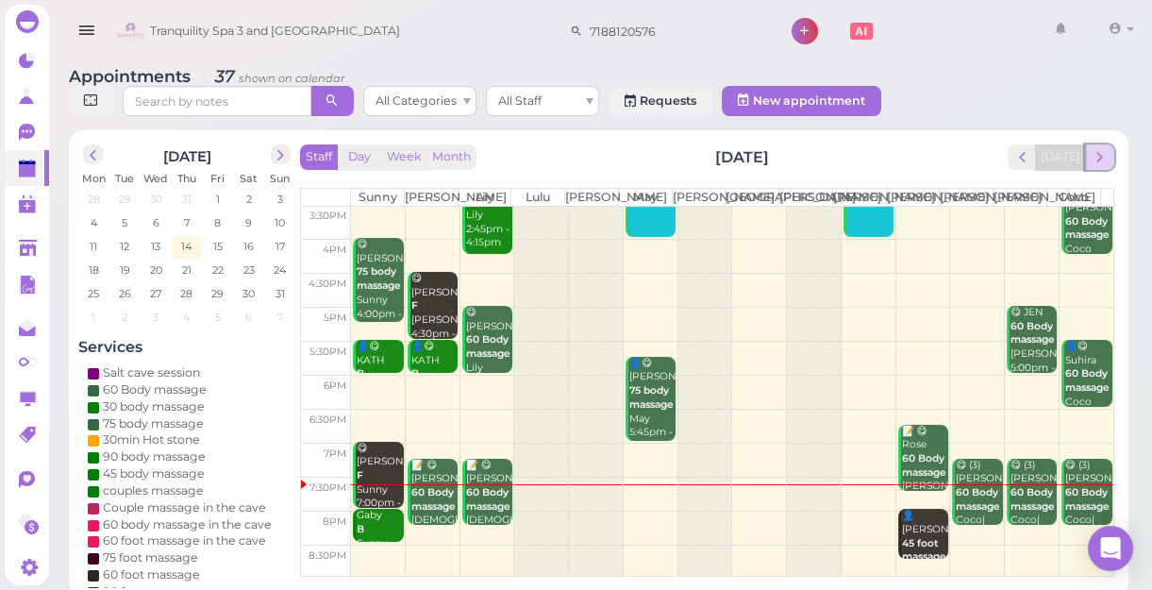
click at [1104, 159] on span "next" at bounding box center [1100, 157] width 18 height 18
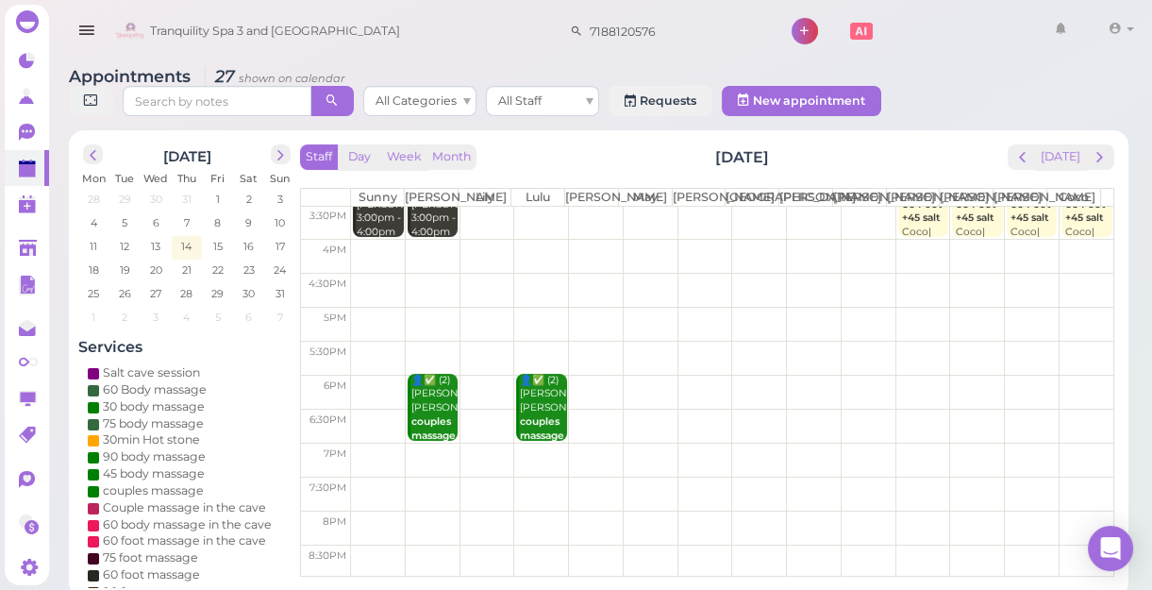
click at [1074, 461] on td at bounding box center [732, 460] width 762 height 34
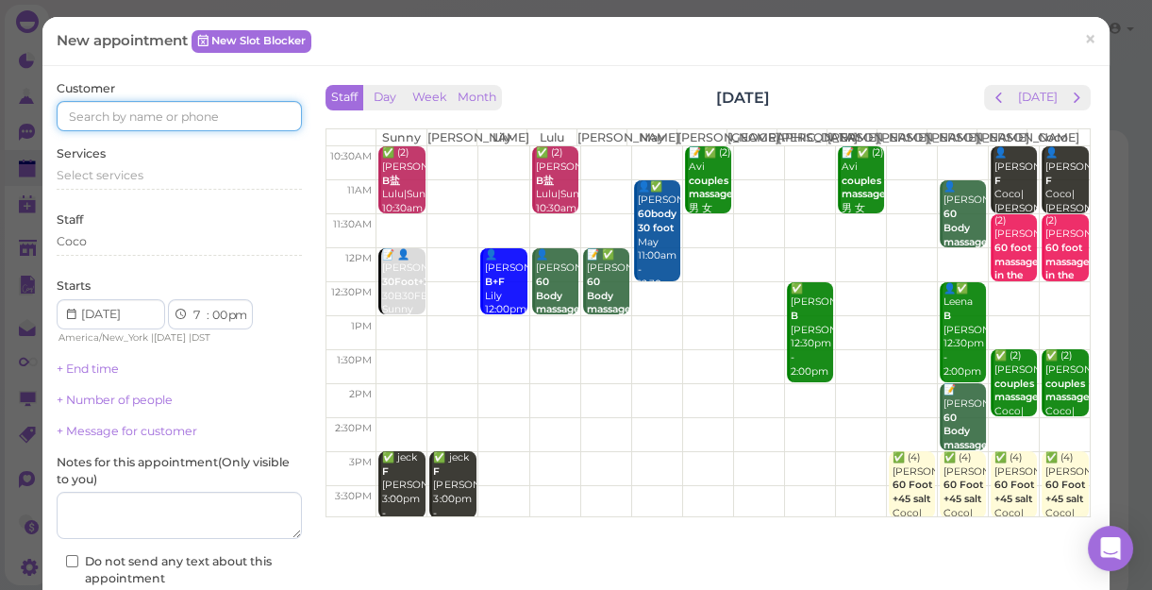
click at [198, 124] on input at bounding box center [179, 116] width 245 height 30
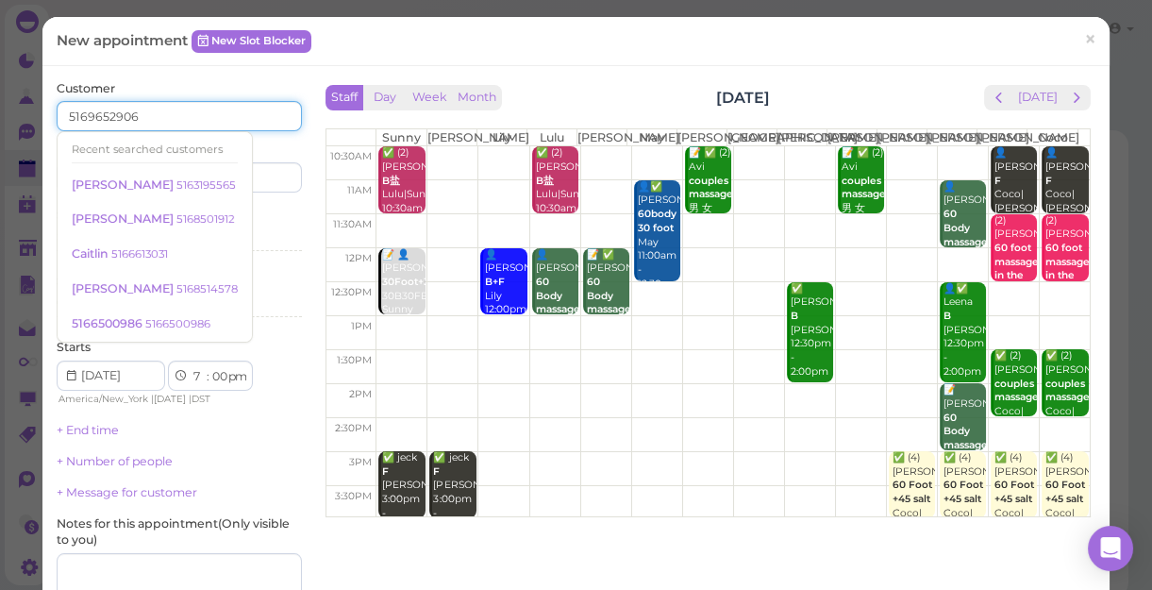
type input "5169652906"
click at [269, 152] on div "Last name" at bounding box center [243, 167] width 118 height 52
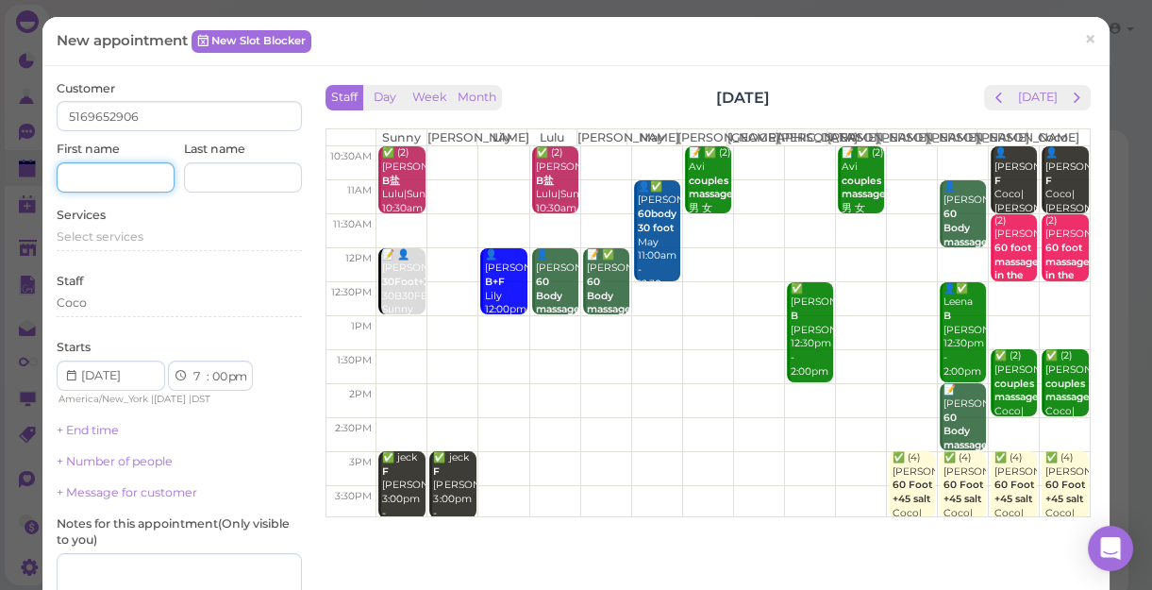
click at [109, 171] on input at bounding box center [116, 177] width 118 height 30
type input "[PERSON_NAME]"
click at [132, 235] on span "Select services" at bounding box center [100, 236] width 87 height 14
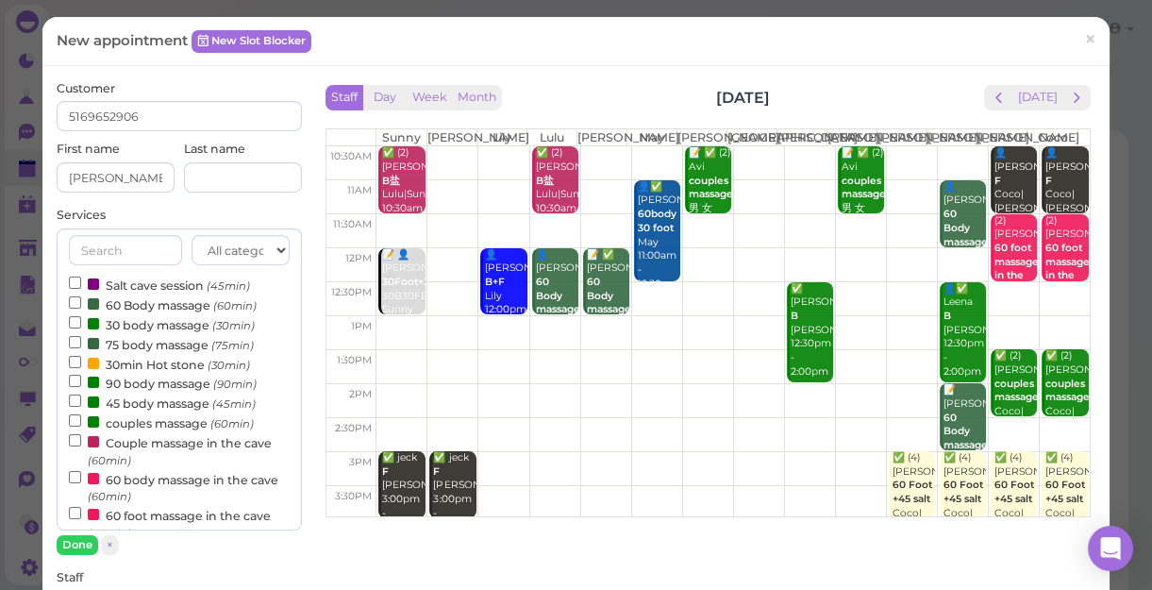
click at [132, 304] on label "60 Body massage (60min)" at bounding box center [163, 304] width 188 height 20
click at [81, 304] on input "60 Body massage (60min)" at bounding box center [75, 302] width 12 height 12
click at [89, 542] on button "Done" at bounding box center [78, 545] width 42 height 20
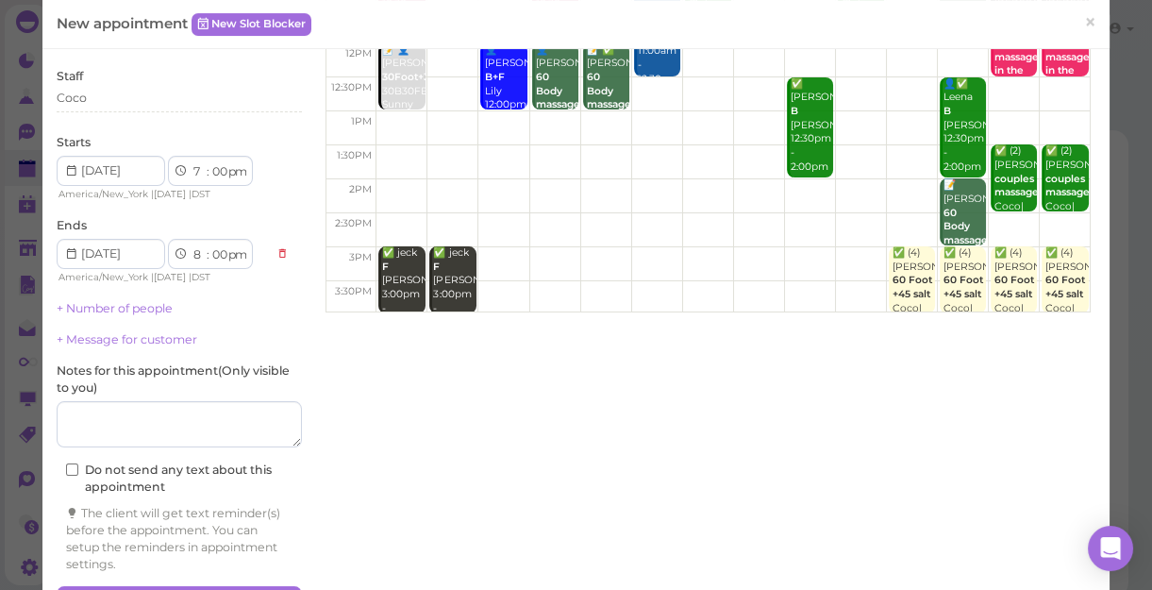
scroll to position [257, 0]
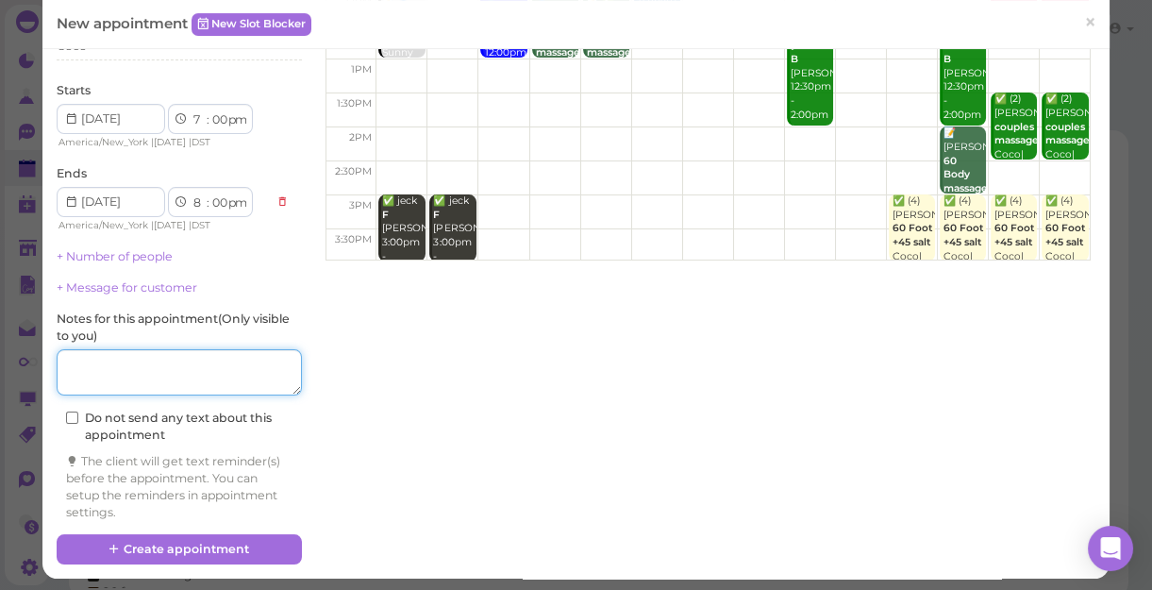
click at [148, 368] on textarea at bounding box center [179, 372] width 245 height 47
type textarea "prenatal"
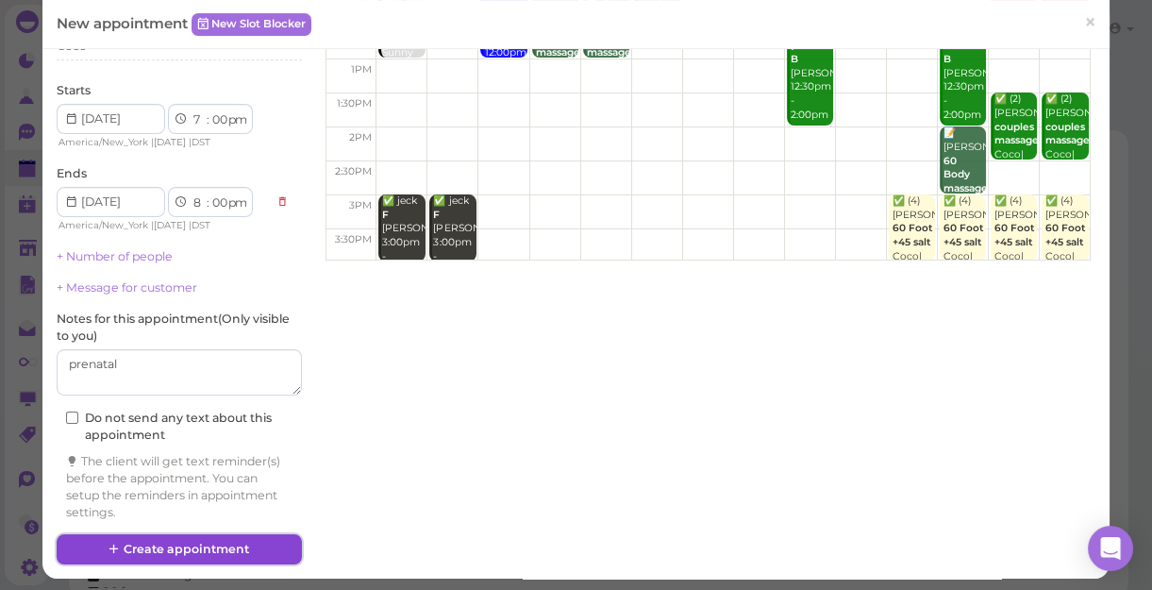
click at [195, 549] on button "Create appointment" at bounding box center [179, 549] width 245 height 30
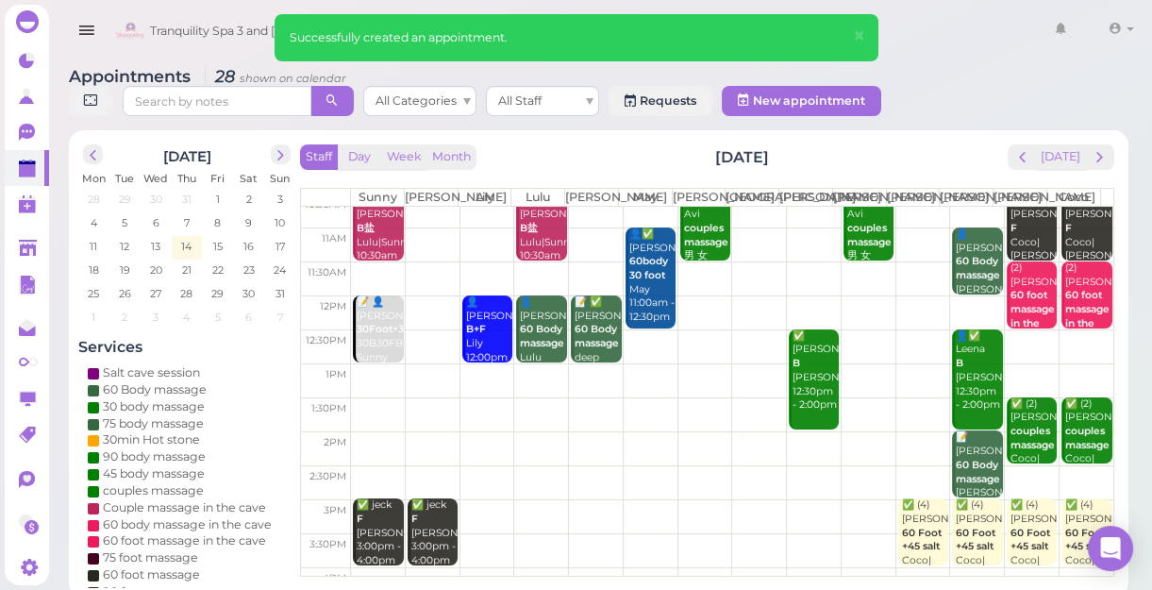
scroll to position [0, 0]
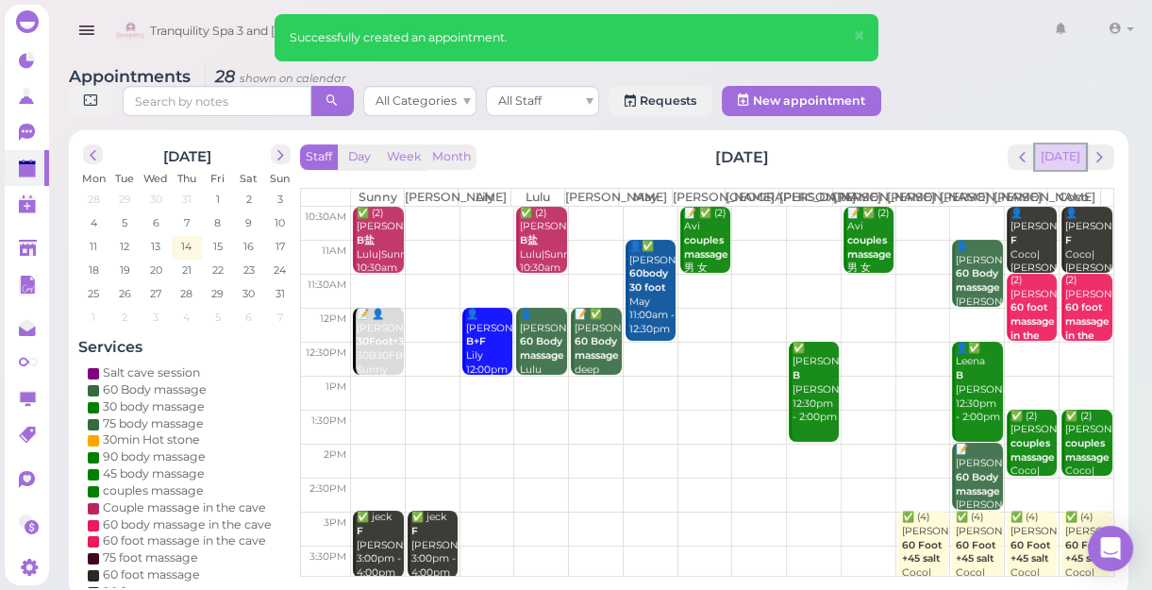
click at [1074, 160] on button "[DATE]" at bounding box center [1060, 156] width 51 height 25
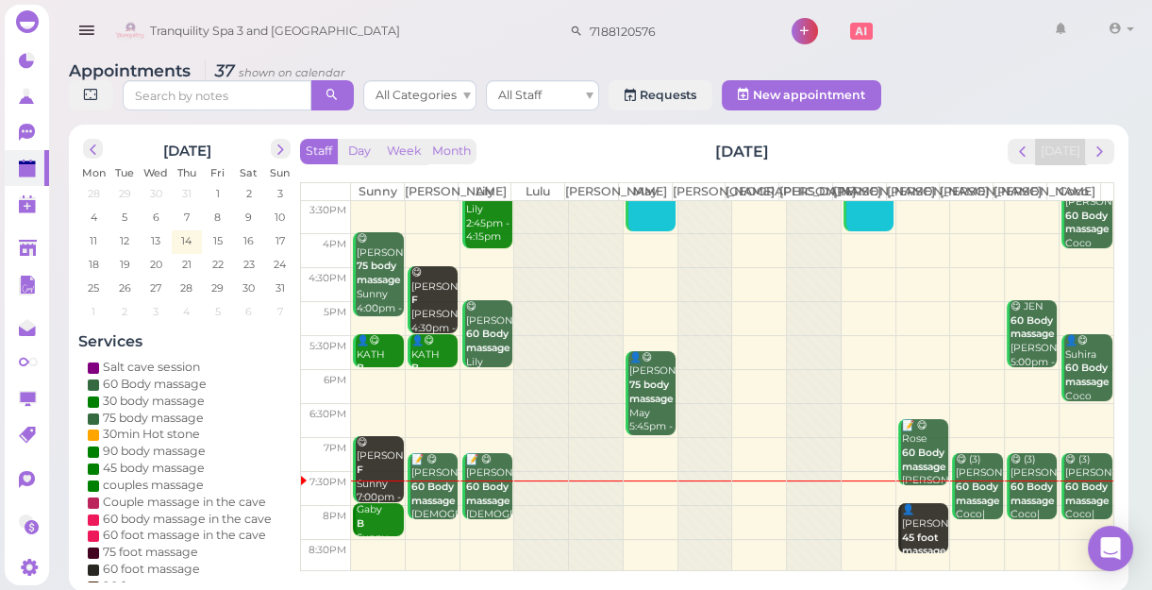
scroll to position [7, 0]
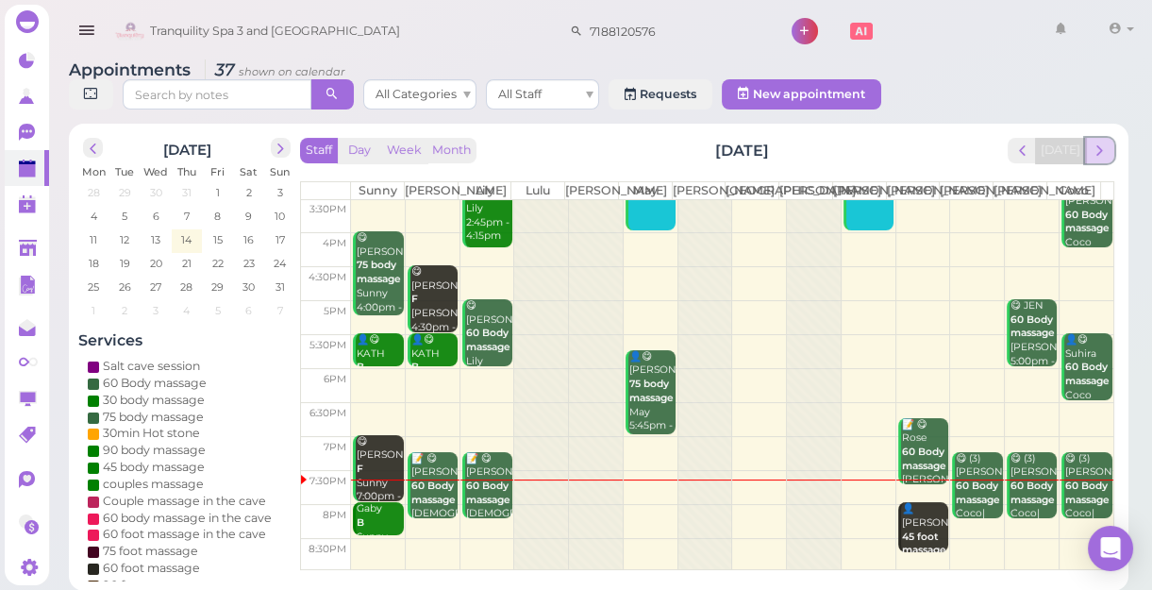
click at [1100, 147] on span "next" at bounding box center [1100, 151] width 18 height 18
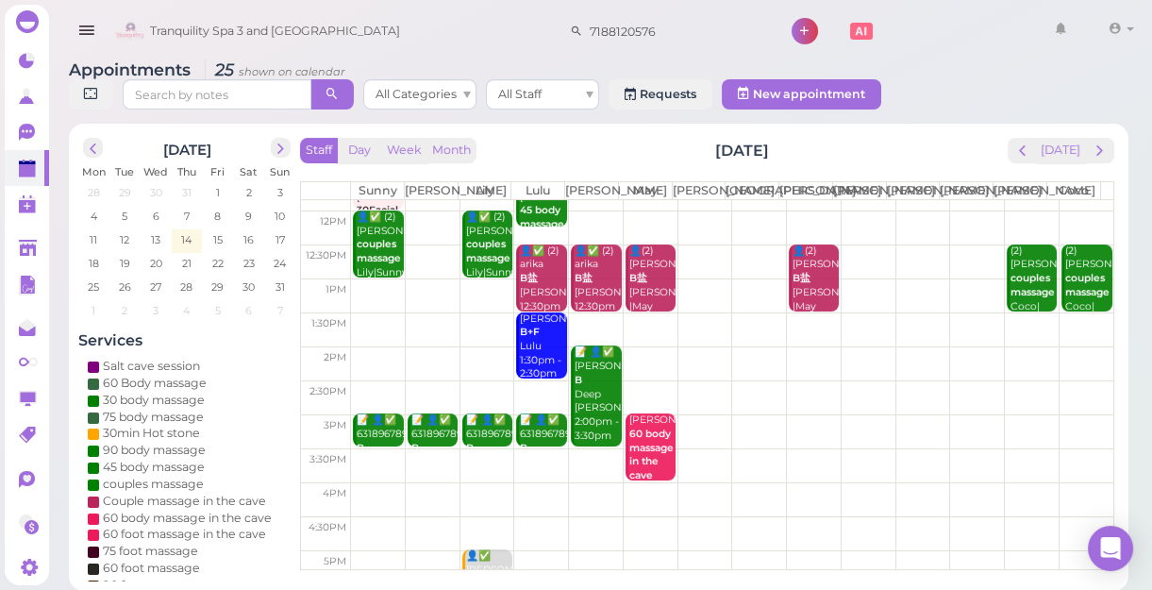
scroll to position [84, 0]
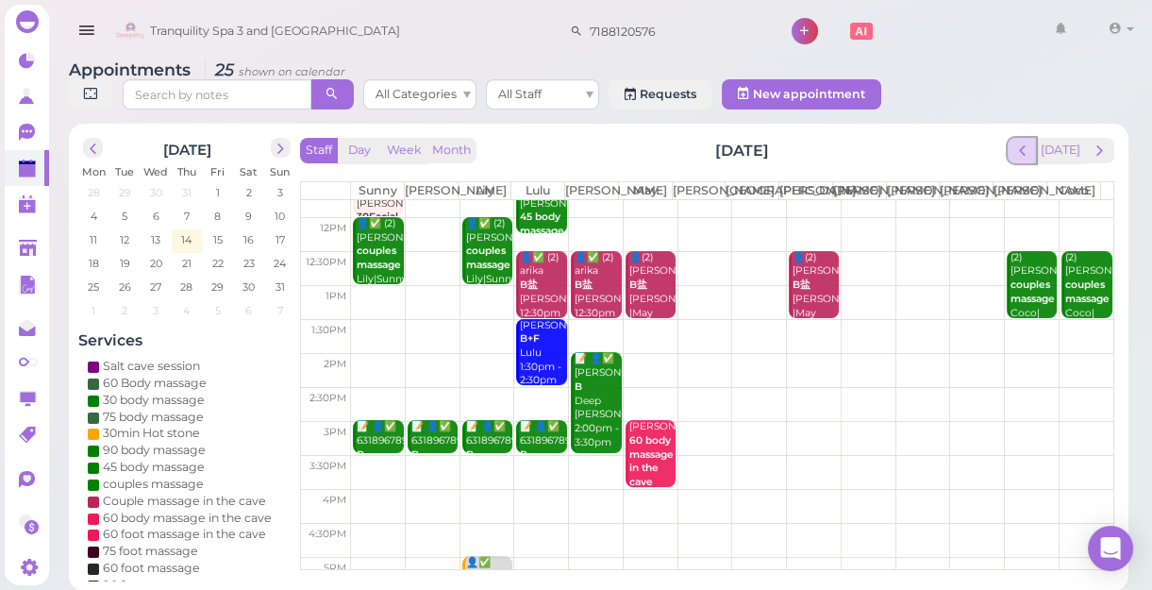
click at [1024, 151] on span "prev" at bounding box center [1022, 151] width 18 height 18
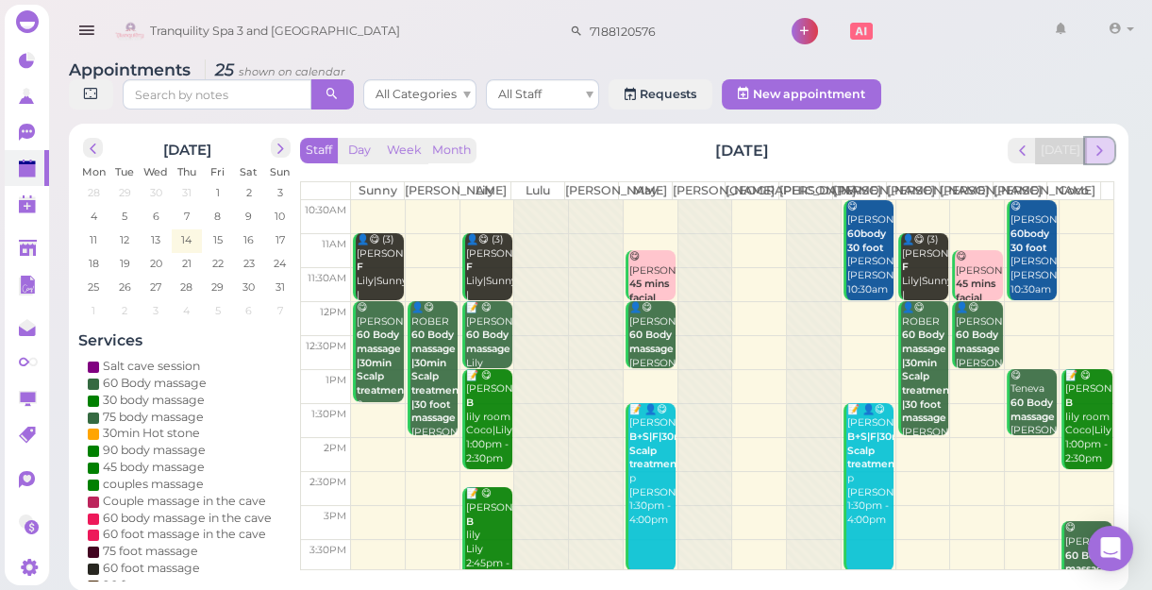
click at [1101, 151] on span "next" at bounding box center [1100, 151] width 18 height 18
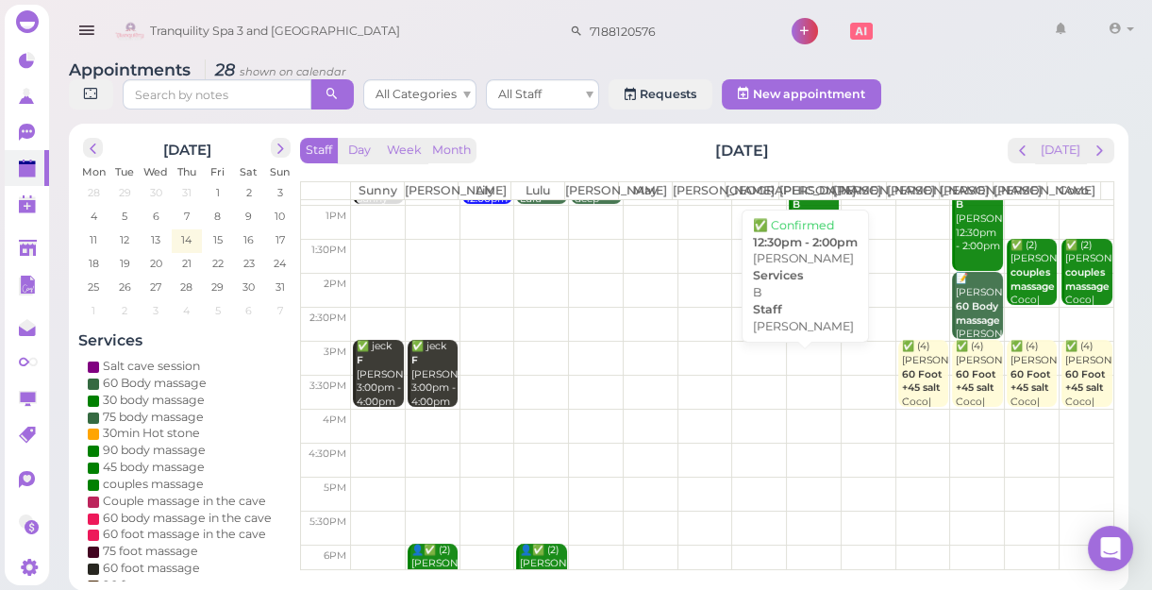
scroll to position [341, 0]
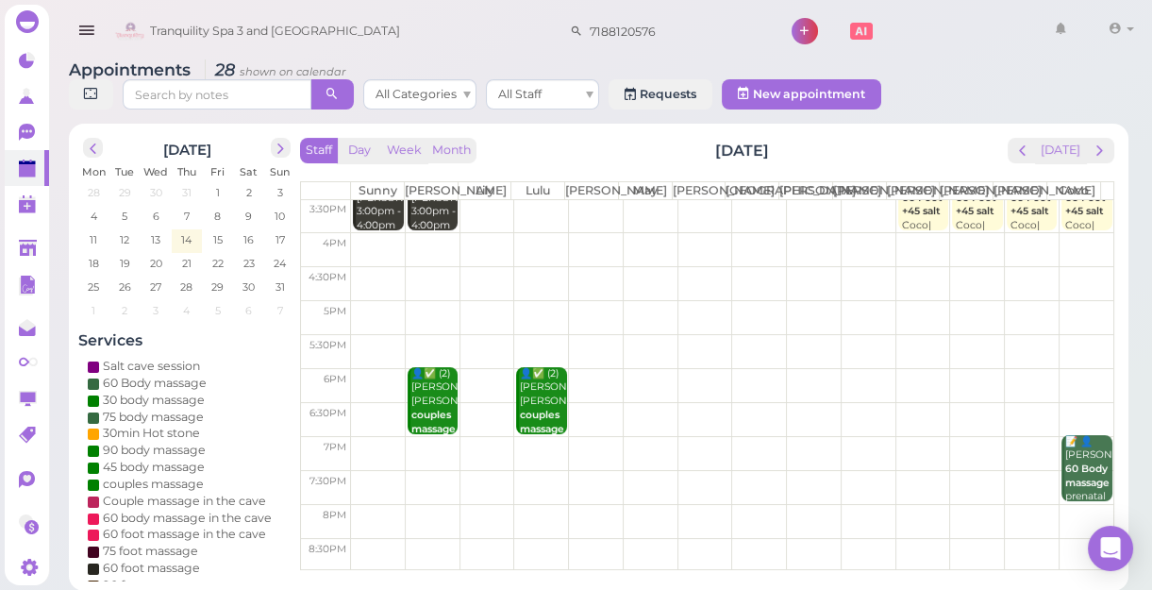
click at [1010, 456] on td at bounding box center [732, 453] width 762 height 34
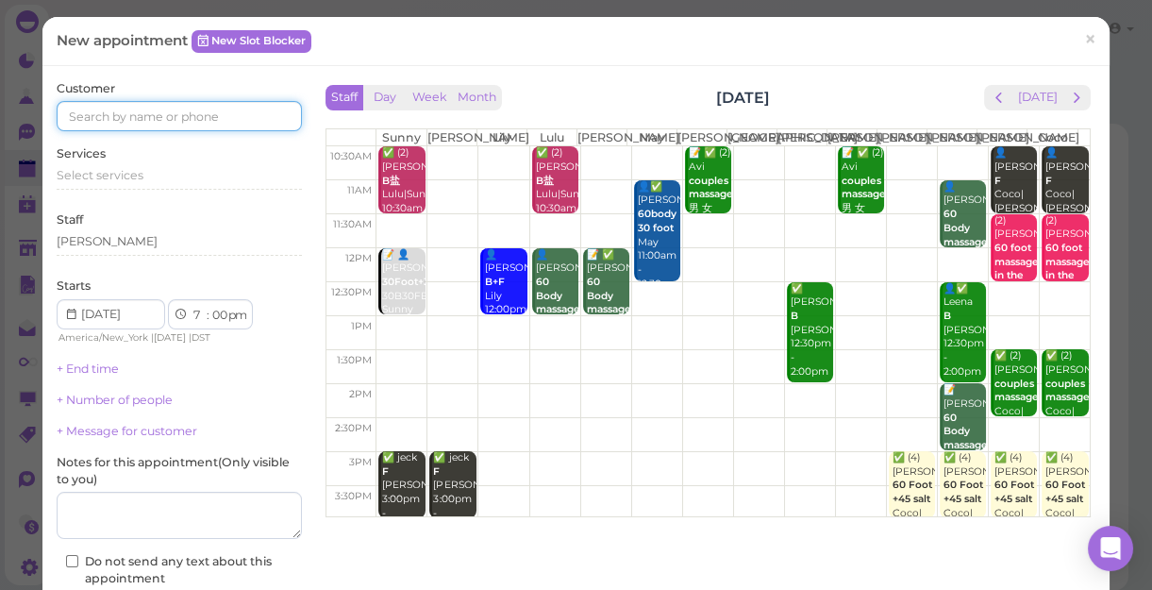
click at [240, 120] on input at bounding box center [179, 116] width 245 height 30
type input "5169652906"
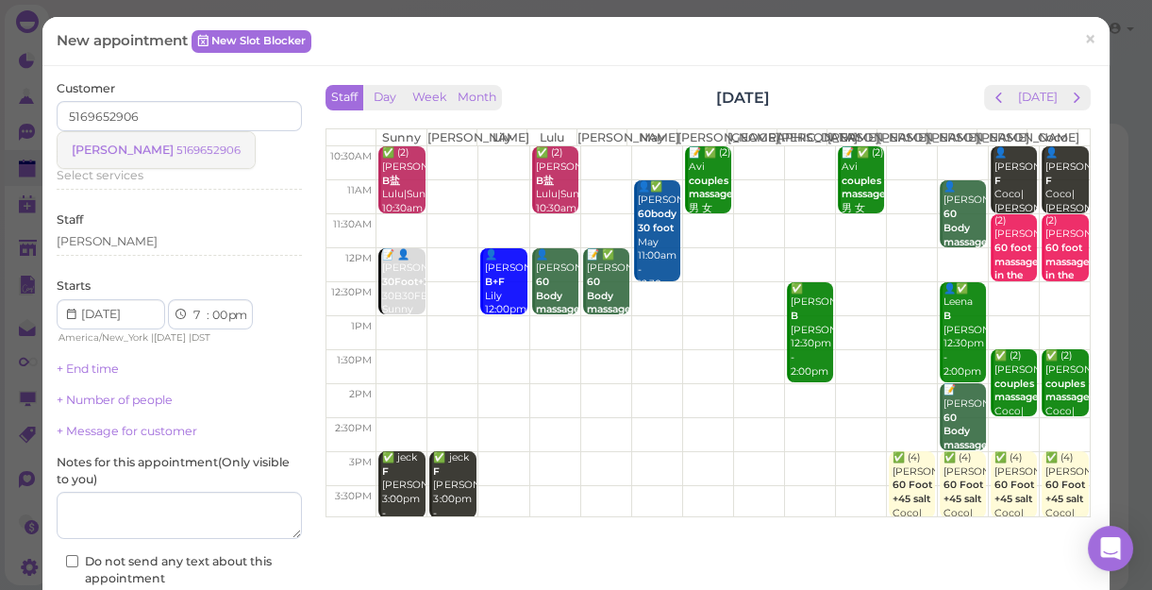
click at [176, 152] on small "5169652906" at bounding box center [208, 149] width 64 height 13
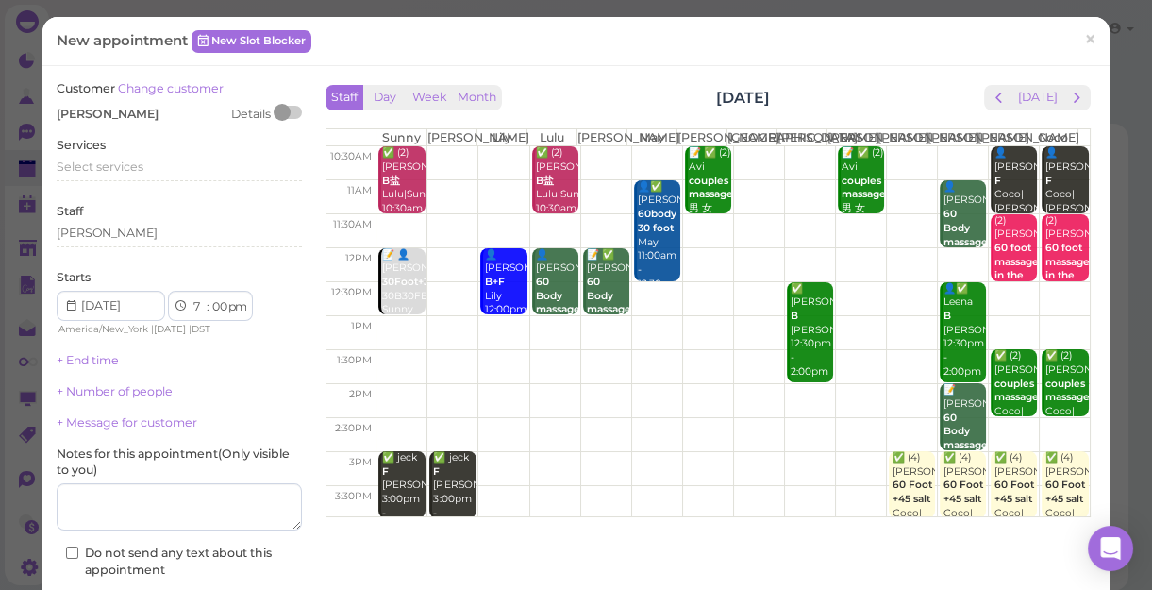
click at [136, 152] on div "Services Select services" at bounding box center [179, 163] width 245 height 52
click at [132, 160] on span "Select services" at bounding box center [100, 166] width 87 height 14
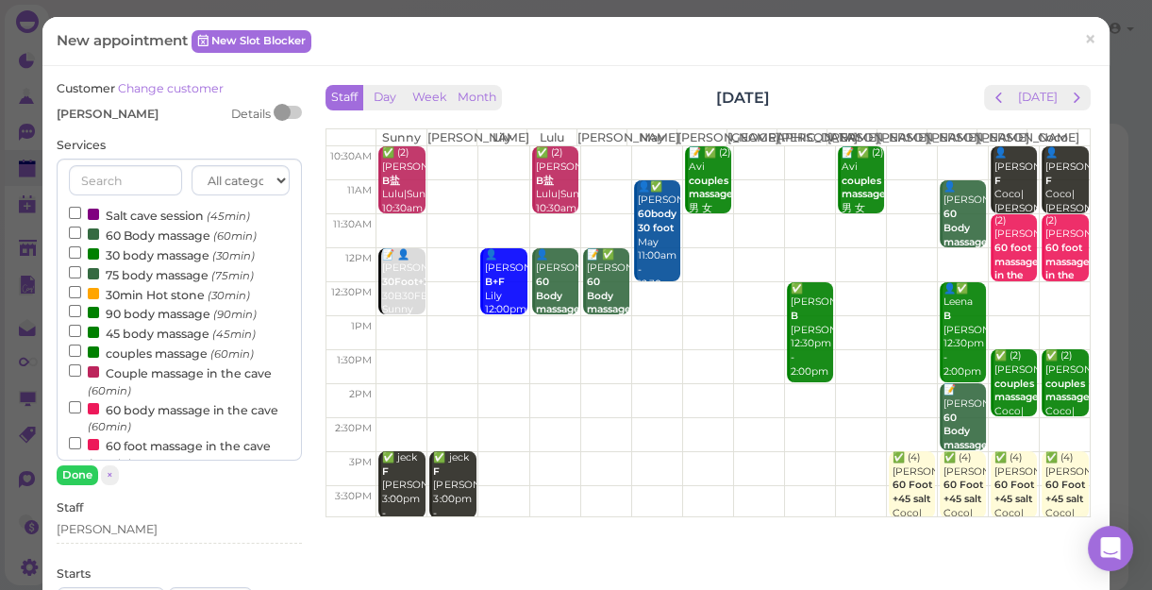
click at [125, 228] on label "60 Body massage (60min)" at bounding box center [163, 235] width 188 height 20
click at [81, 228] on input "60 Body massage (60min)" at bounding box center [75, 232] width 12 height 12
click at [75, 475] on button "Done" at bounding box center [78, 475] width 42 height 20
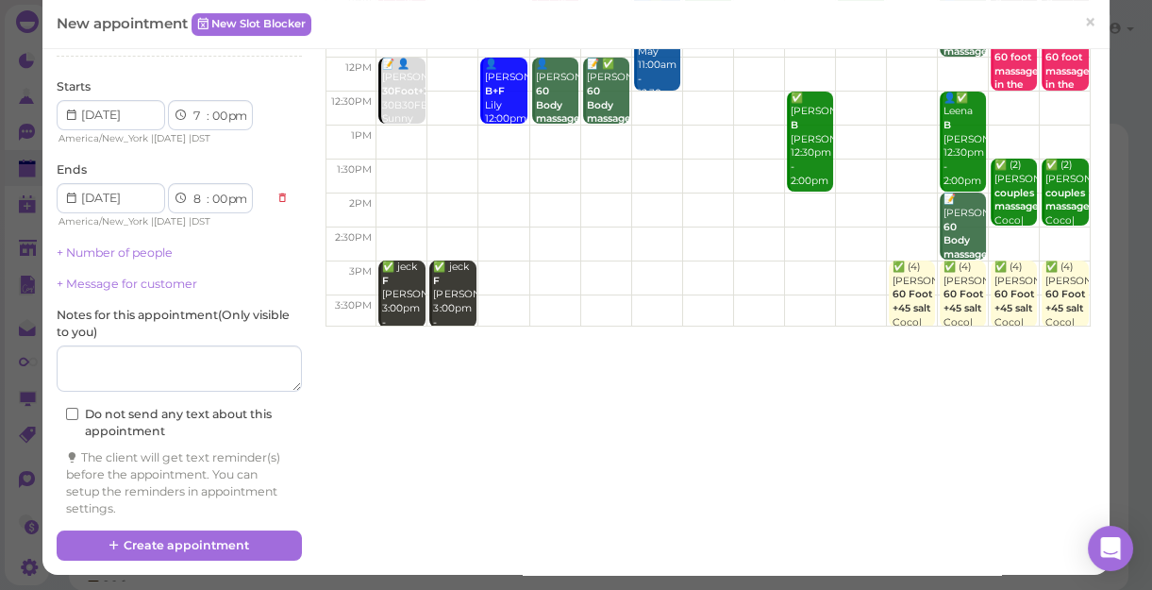
scroll to position [192, 0]
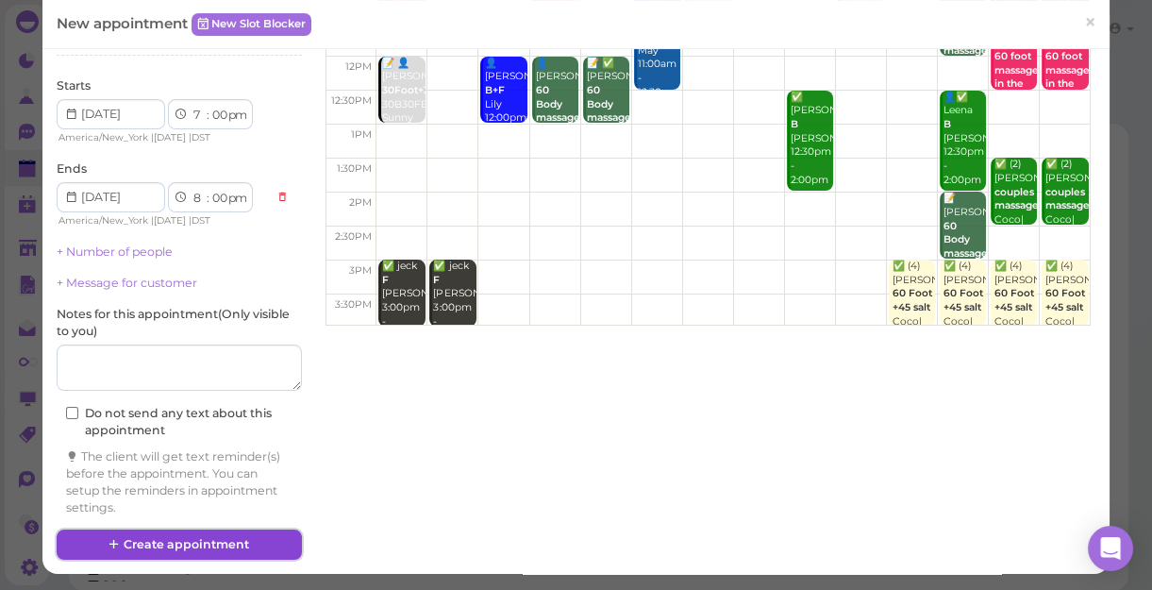
click at [205, 539] on button "Create appointment" at bounding box center [179, 544] width 245 height 30
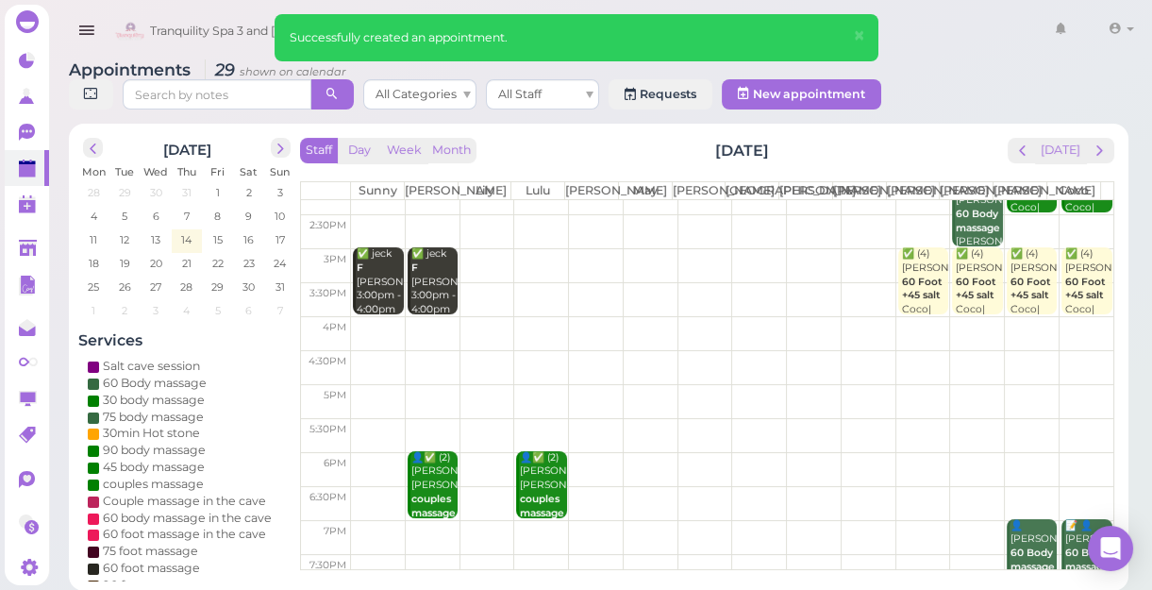
scroll to position [341, 0]
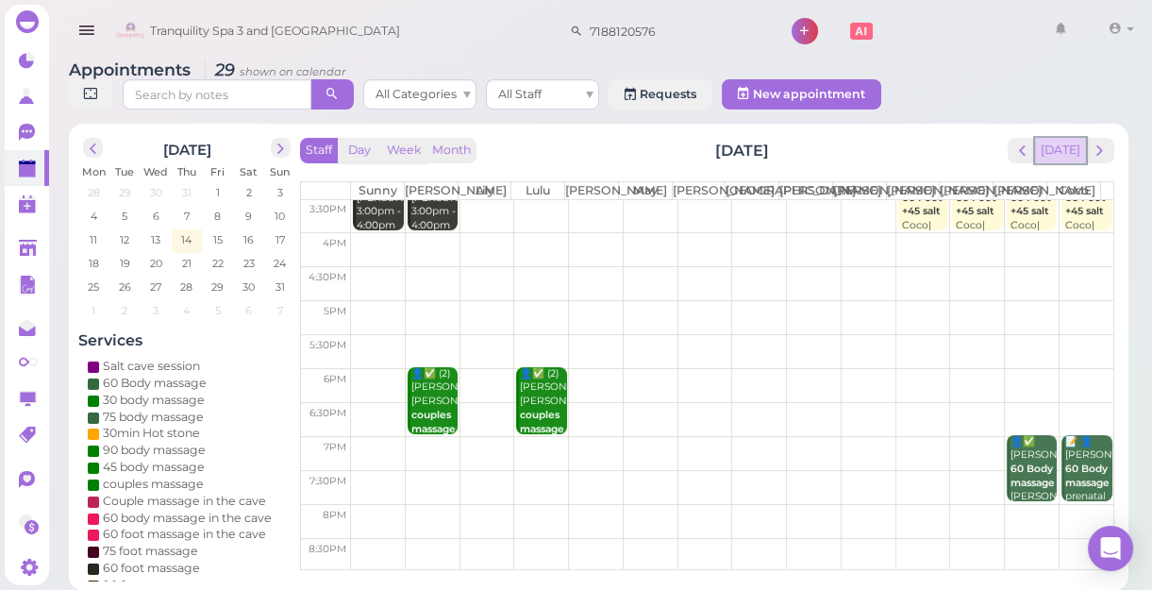
click at [1069, 150] on button "[DATE]" at bounding box center [1060, 150] width 51 height 25
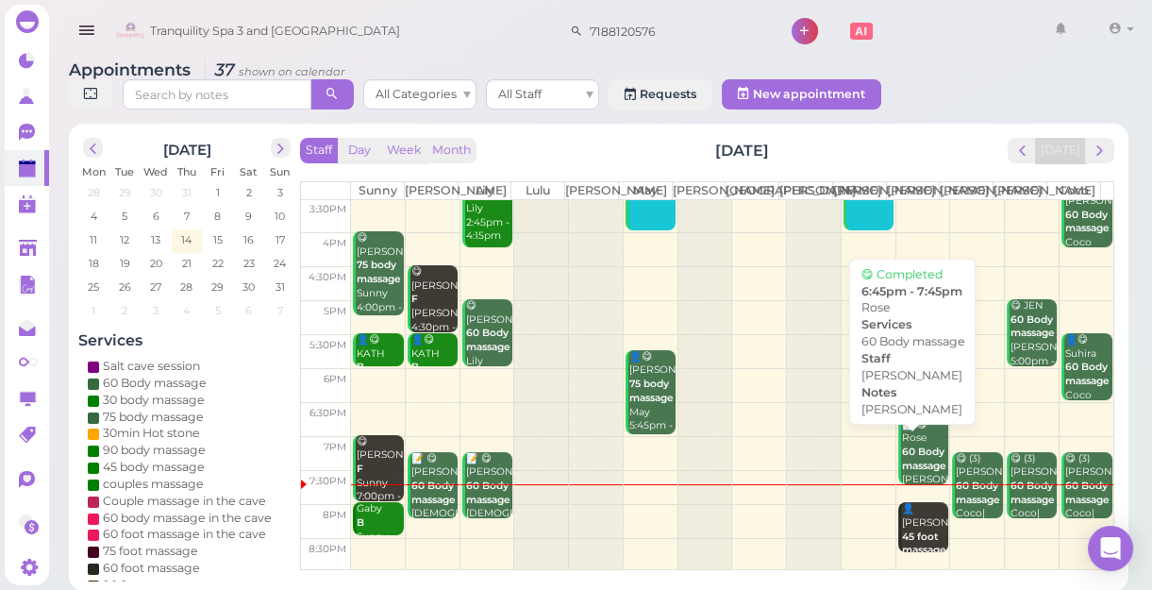
click at [910, 471] on b "60 Body massage" at bounding box center [924, 458] width 44 height 26
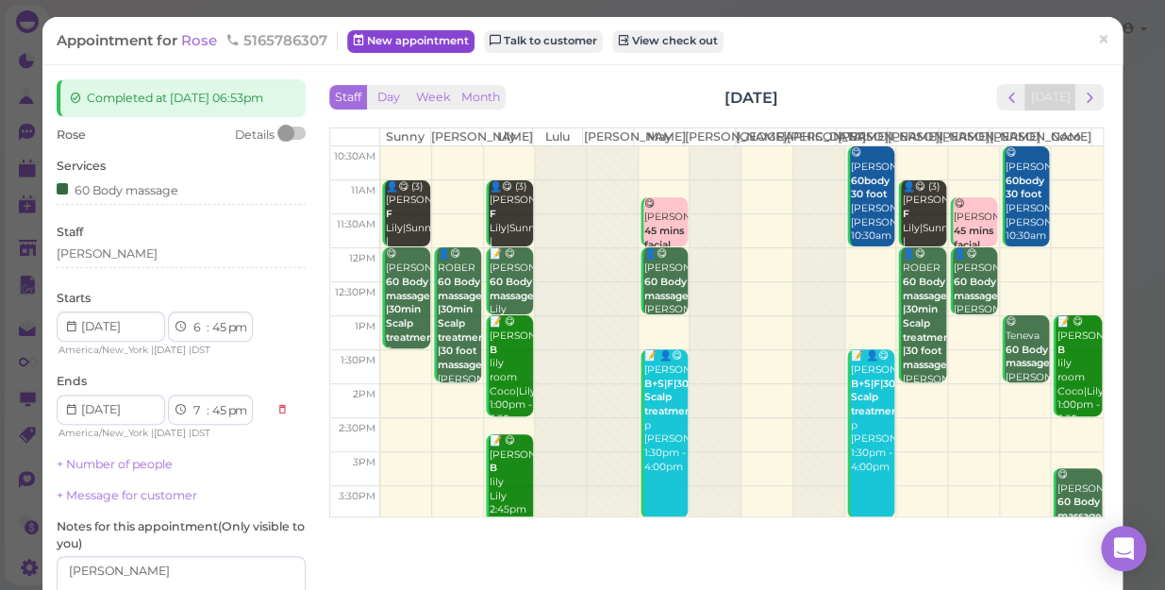
click at [421, 42] on link "New appointment" at bounding box center [410, 41] width 127 height 23
select select "1"
select select "00"
select select "am"
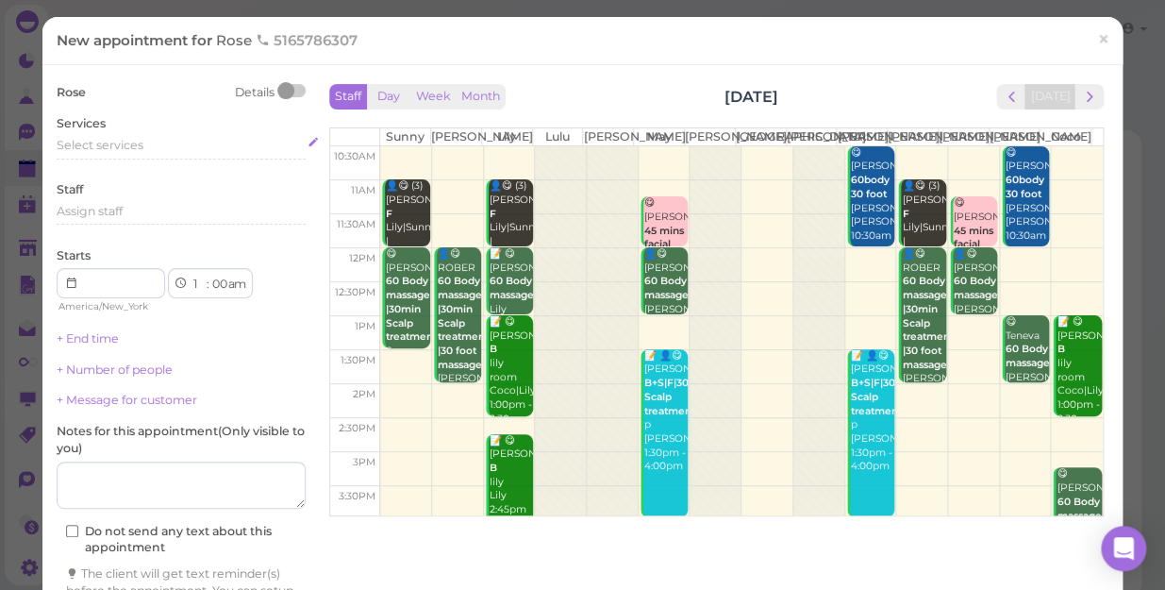
click at [148, 144] on div "Select services" at bounding box center [181, 145] width 249 height 17
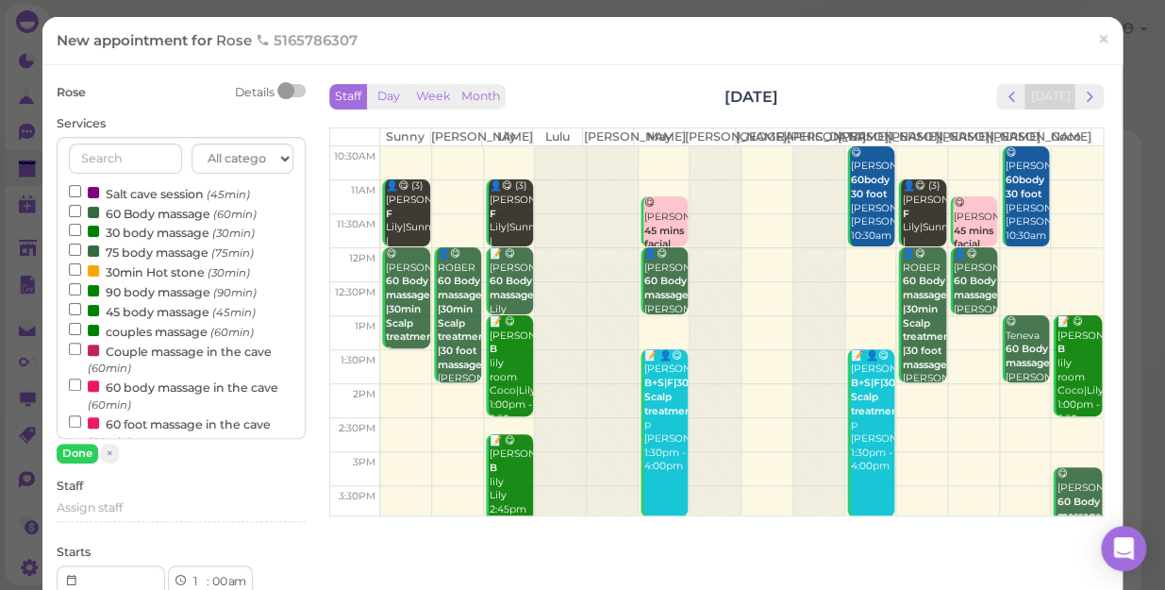
click at [138, 213] on label "60 Body massage (60min)" at bounding box center [163, 213] width 188 height 20
click at [81, 213] on input "60 Body massage (60min)" at bounding box center [75, 211] width 12 height 12
click at [73, 457] on button "Done" at bounding box center [78, 454] width 42 height 20
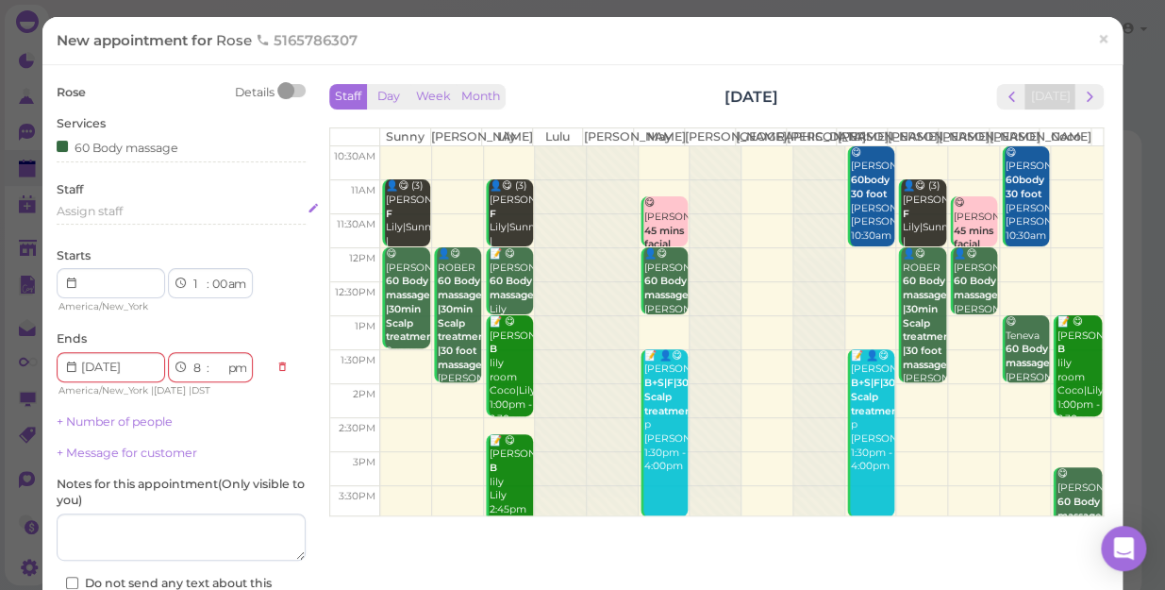
click at [130, 213] on div "Assign staff" at bounding box center [181, 211] width 249 height 17
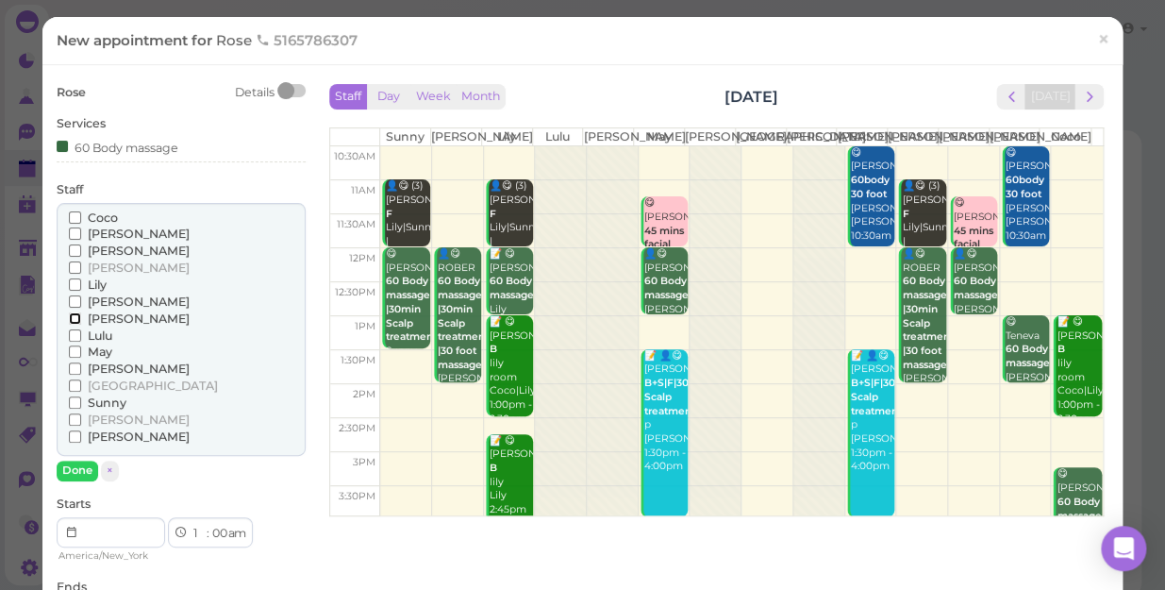
click at [75, 317] on input "[PERSON_NAME]" at bounding box center [75, 318] width 12 height 12
click at [80, 463] on button "Done" at bounding box center [78, 471] width 42 height 20
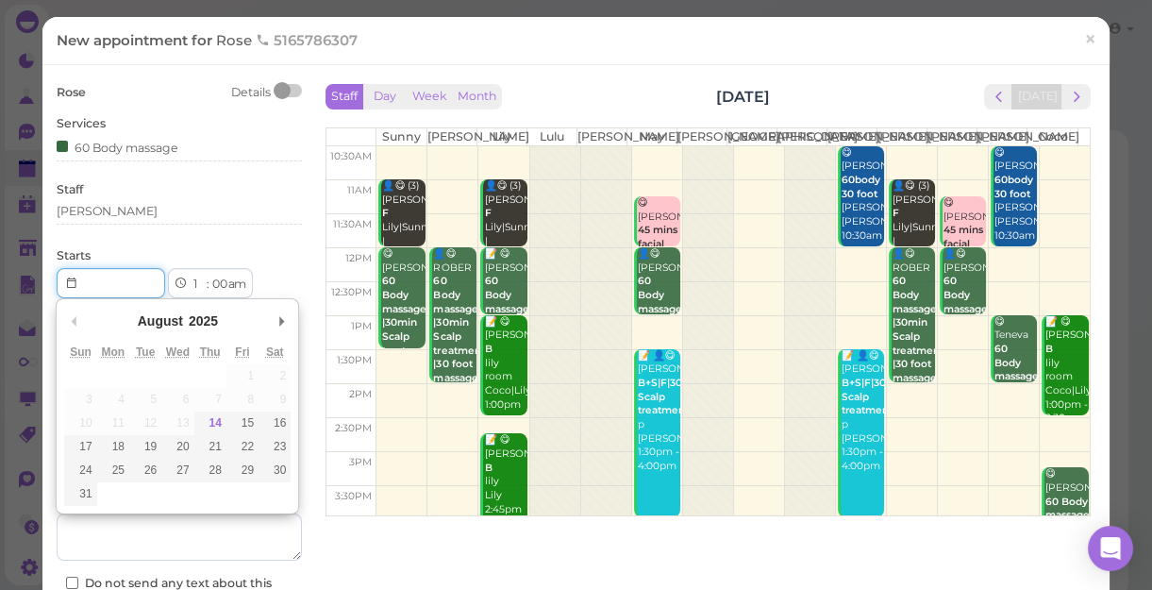
click at [117, 276] on input "Use the arrow keys to pick a date" at bounding box center [111, 283] width 109 height 30
type input "[DATE]"
type input "Invalid date"
select select "00"
select select
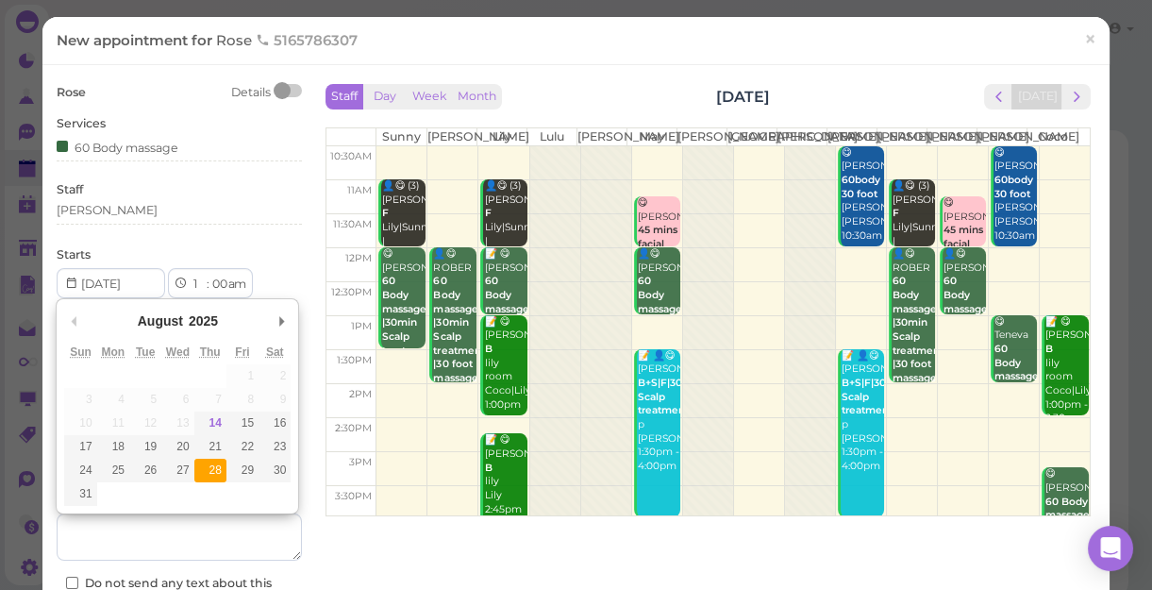
select select "am"
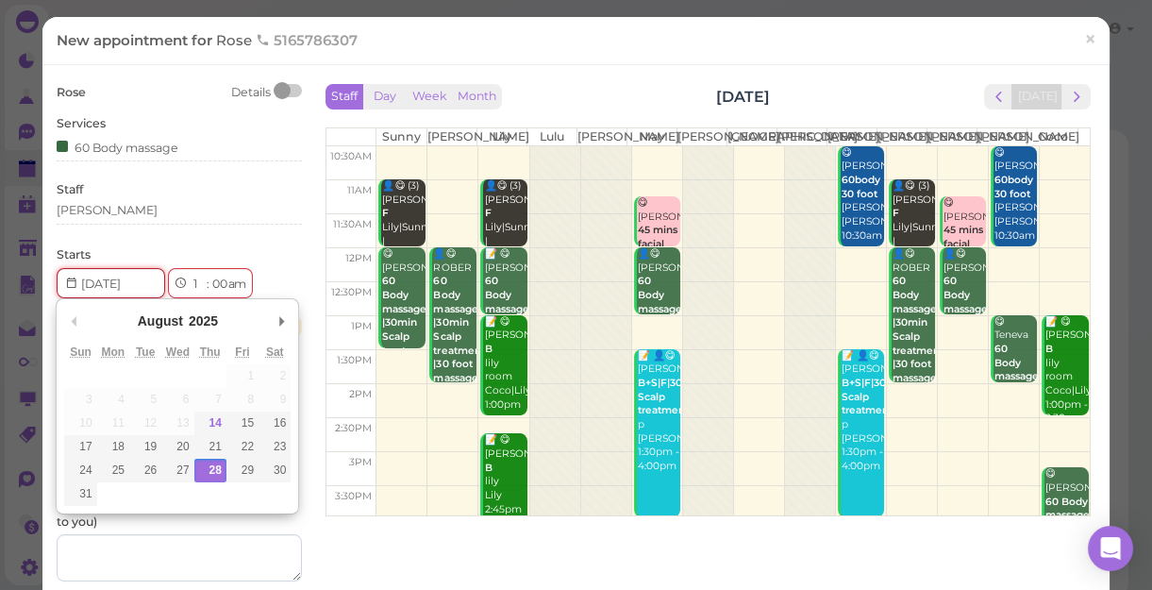
click at [135, 284] on input "Use the arrow keys to pick a date" at bounding box center [111, 283] width 109 height 30
type input "[DATE]"
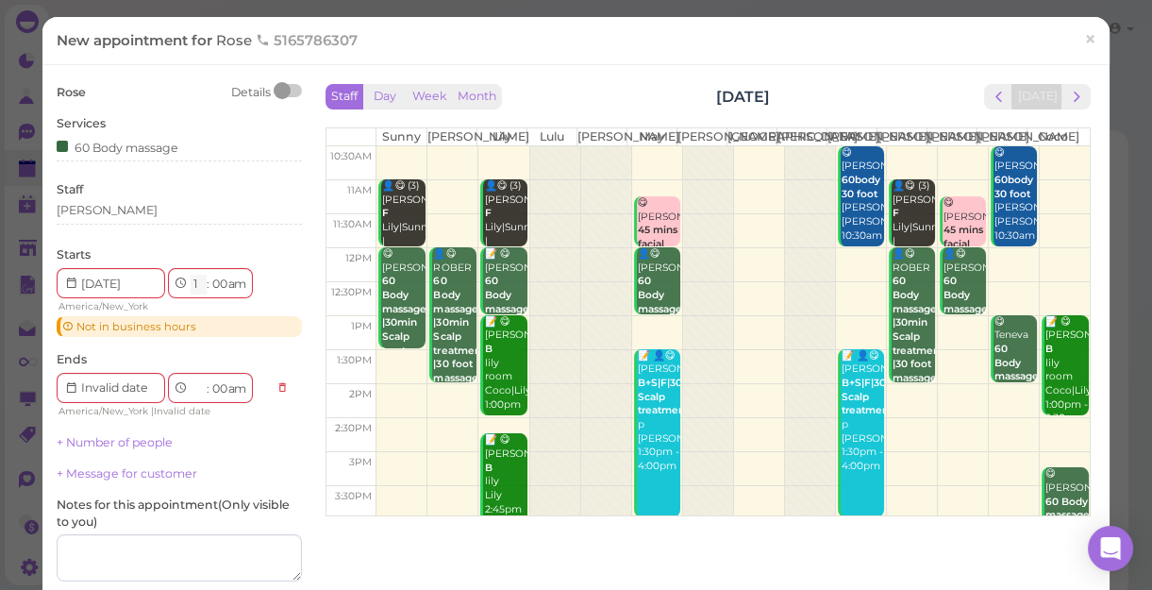
click at [195, 288] on select "1 2 3 4 5 6 7 8 9 10 11 12" at bounding box center [199, 285] width 16 height 20
select select "6"
click at [191, 275] on select "1 2 3 4 5 6 7 8 9 10 11 12" at bounding box center [199, 285] width 16 height 20
type input "[DATE]"
select select "pm"
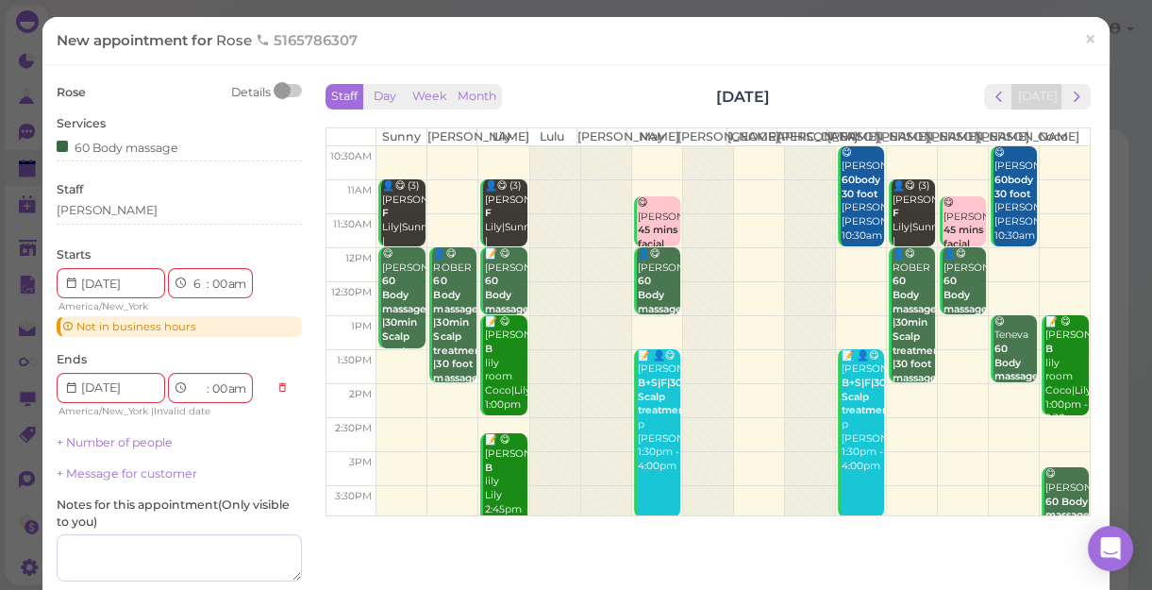
select select "7"
select select "pm"
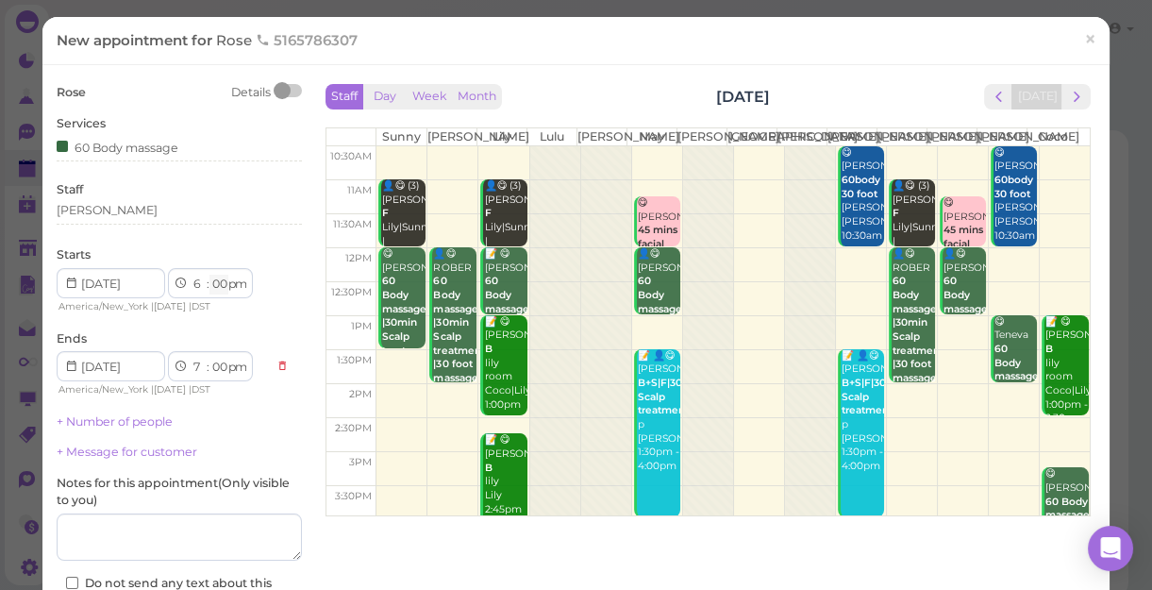
click at [222, 281] on select "00 05 10 15 20 25 30 35 40 45 50 55" at bounding box center [218, 285] width 19 height 20
select select "45"
click at [209, 275] on select "00 05 10 15 20 25 30 35 40 45 50 55" at bounding box center [218, 285] width 19 height 20
select select "45"
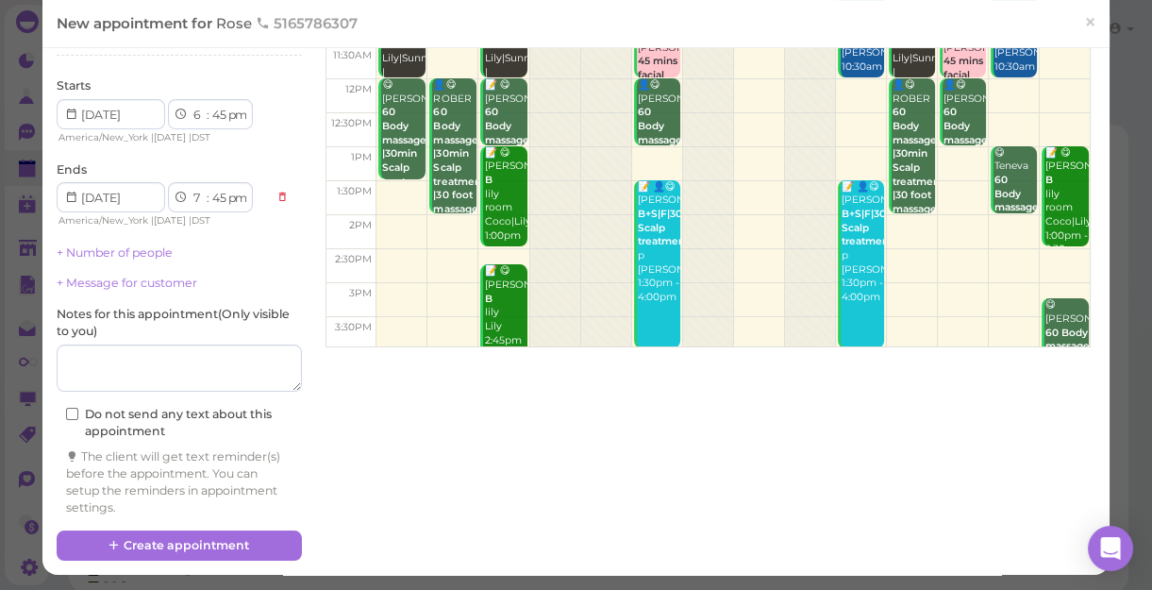
scroll to position [7, 0]
click at [209, 538] on button "Create appointment" at bounding box center [179, 545] width 245 height 30
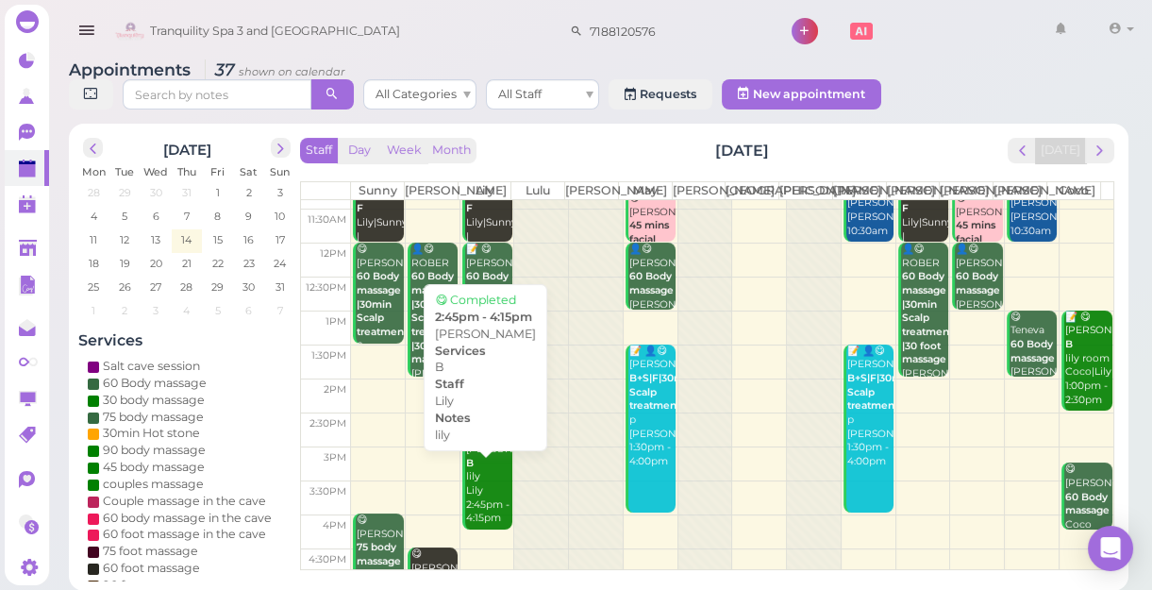
scroll to position [341, 0]
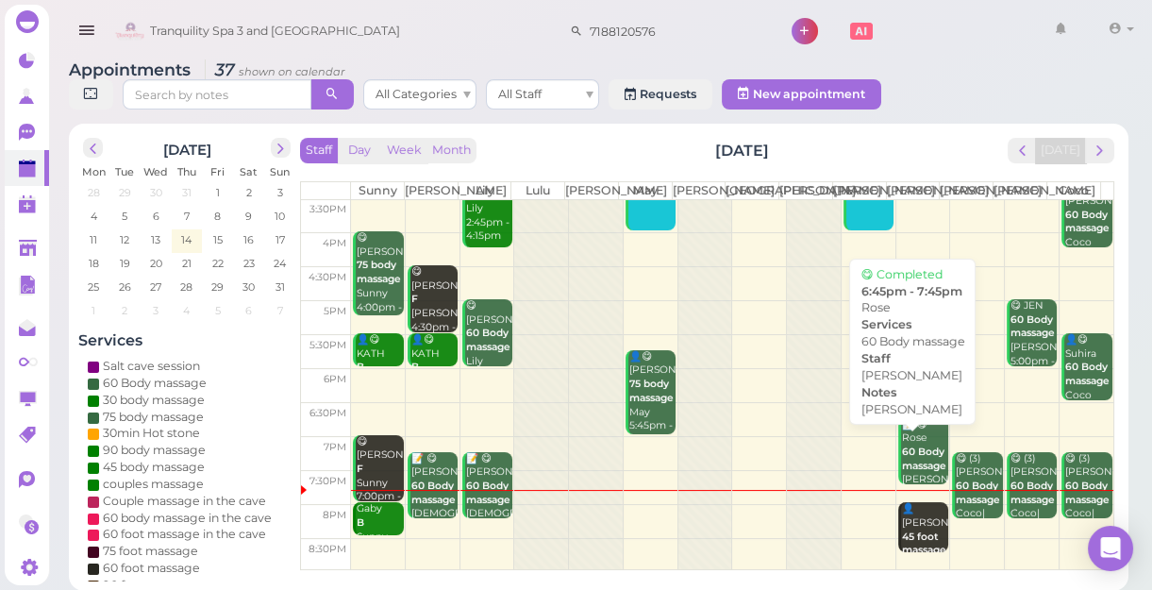
click at [912, 444] on div "📝 😋 Rose 60 Body massage [PERSON_NAME] [PERSON_NAME] 6:45pm - 7:45pm" at bounding box center [924, 473] width 47 height 111
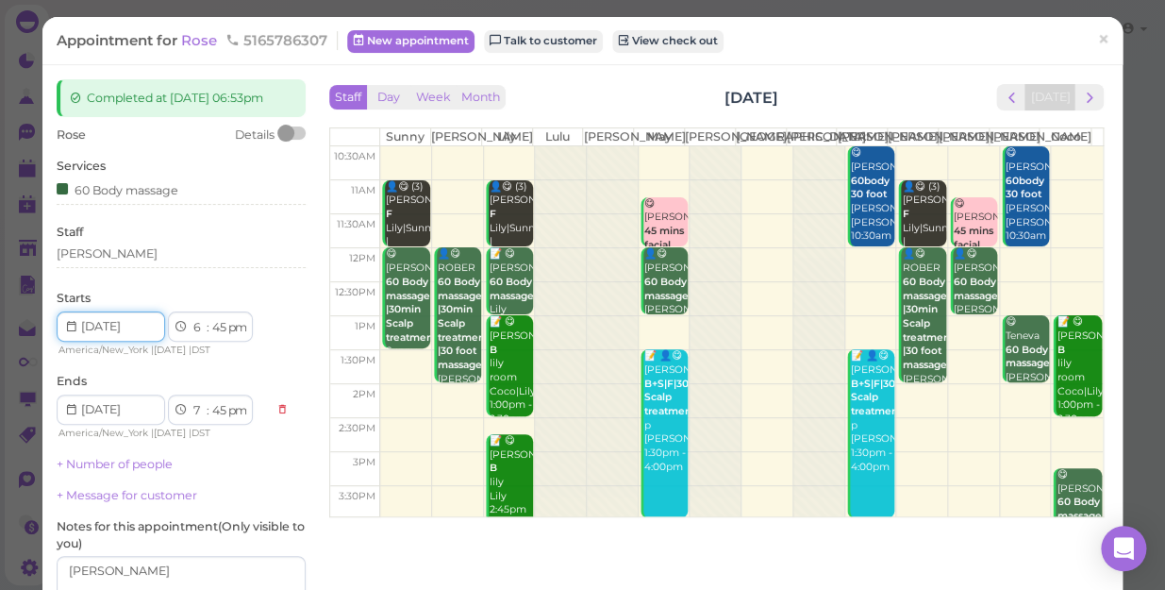
click at [132, 326] on input at bounding box center [111, 326] width 109 height 30
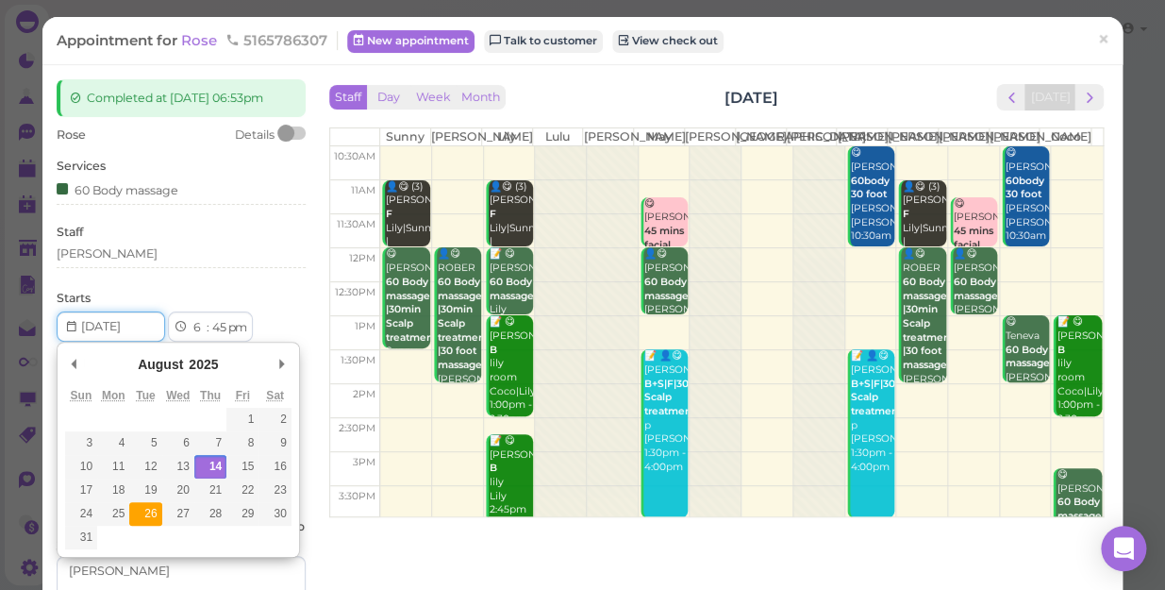
type input "[DATE]"
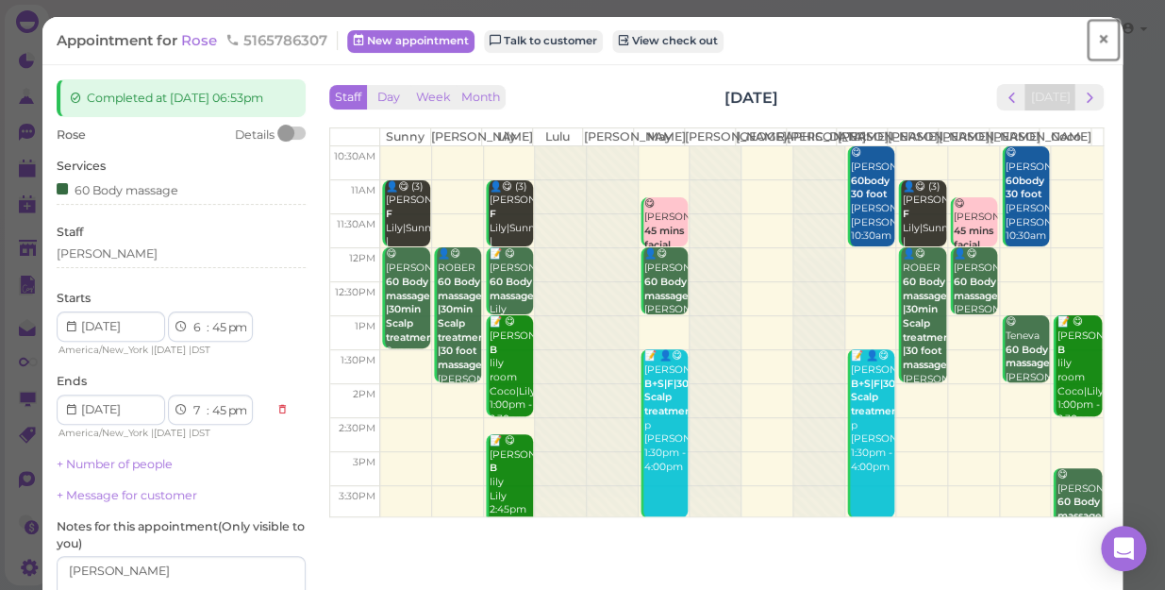
click at [1097, 41] on span "×" at bounding box center [1103, 39] width 12 height 26
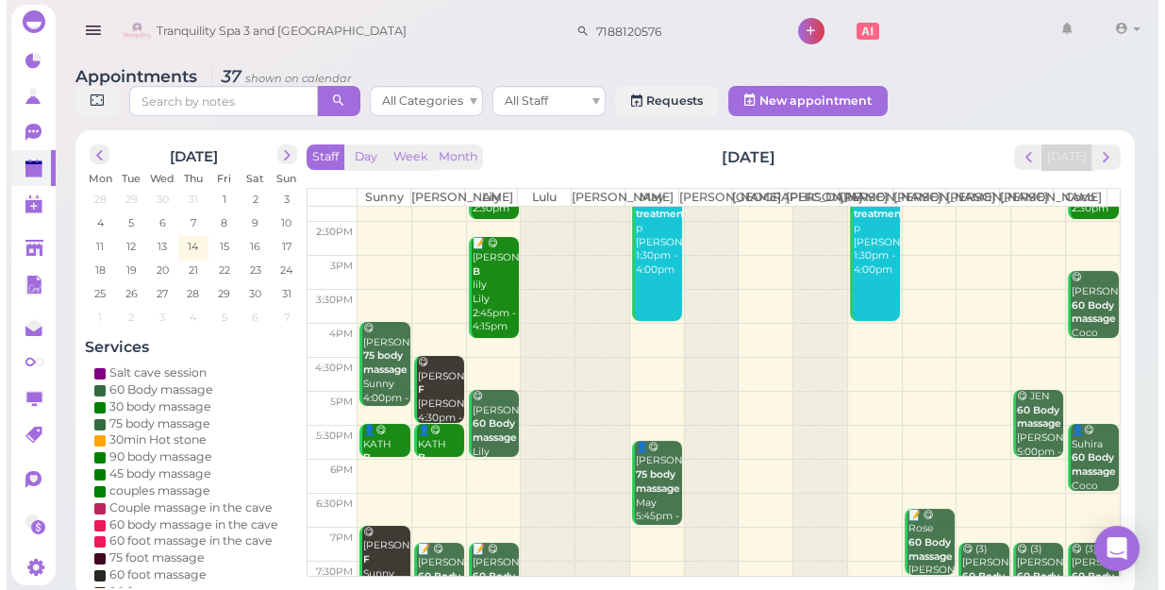
scroll to position [341, 0]
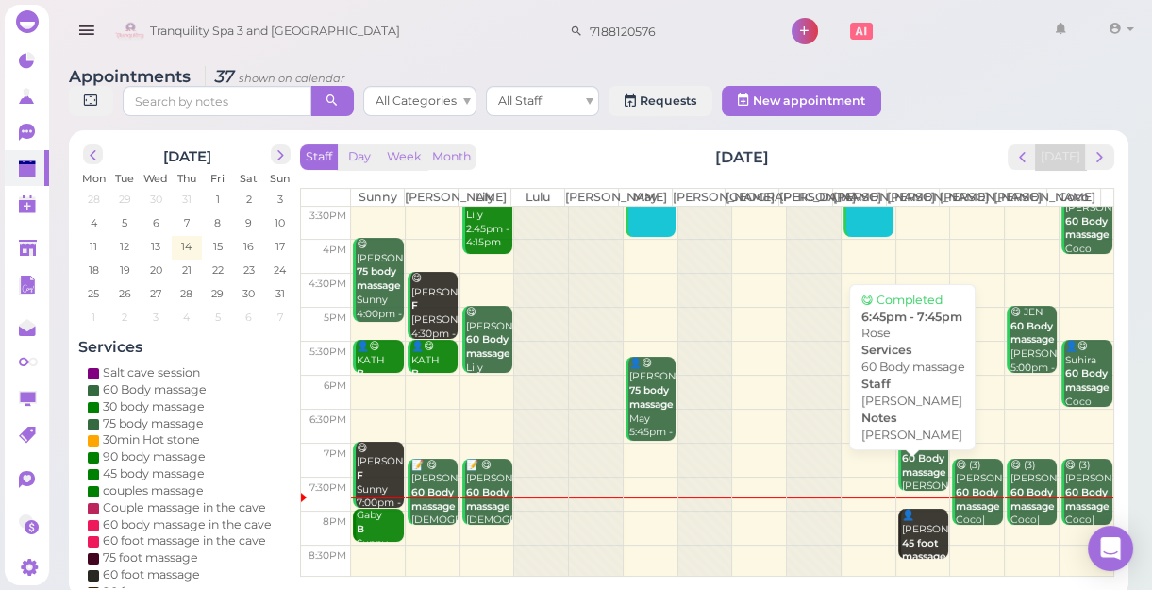
click at [906, 467] on div "📝 😋 Rose 60 Body massage [PERSON_NAME] [PERSON_NAME] 6:45pm - 7:45pm" at bounding box center [924, 480] width 47 height 111
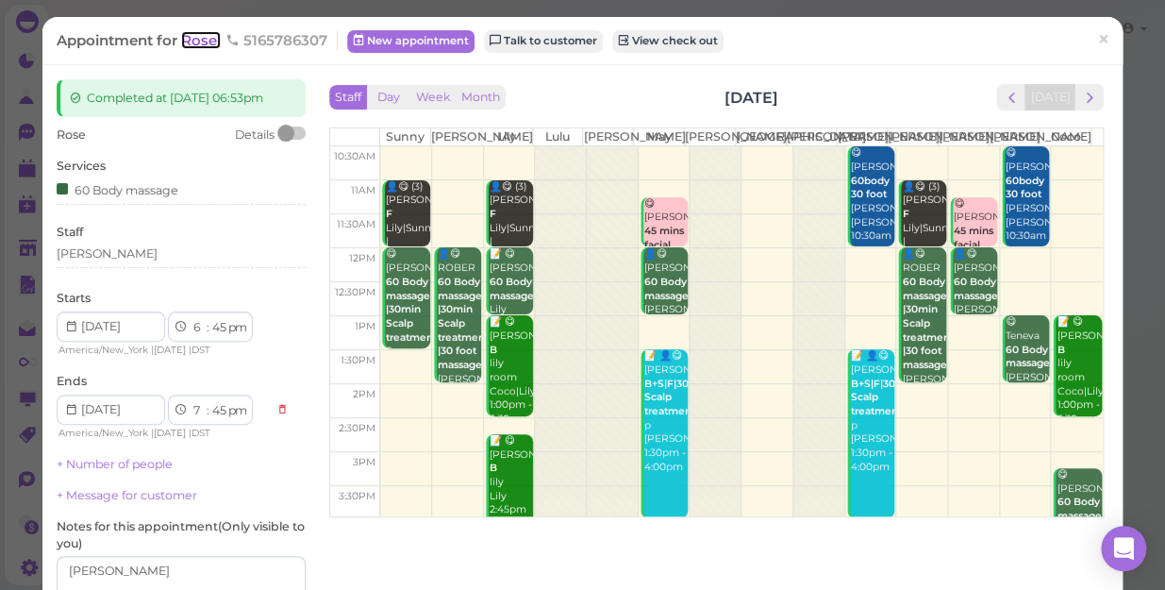
click at [199, 39] on span "Rose" at bounding box center [201, 40] width 40 height 18
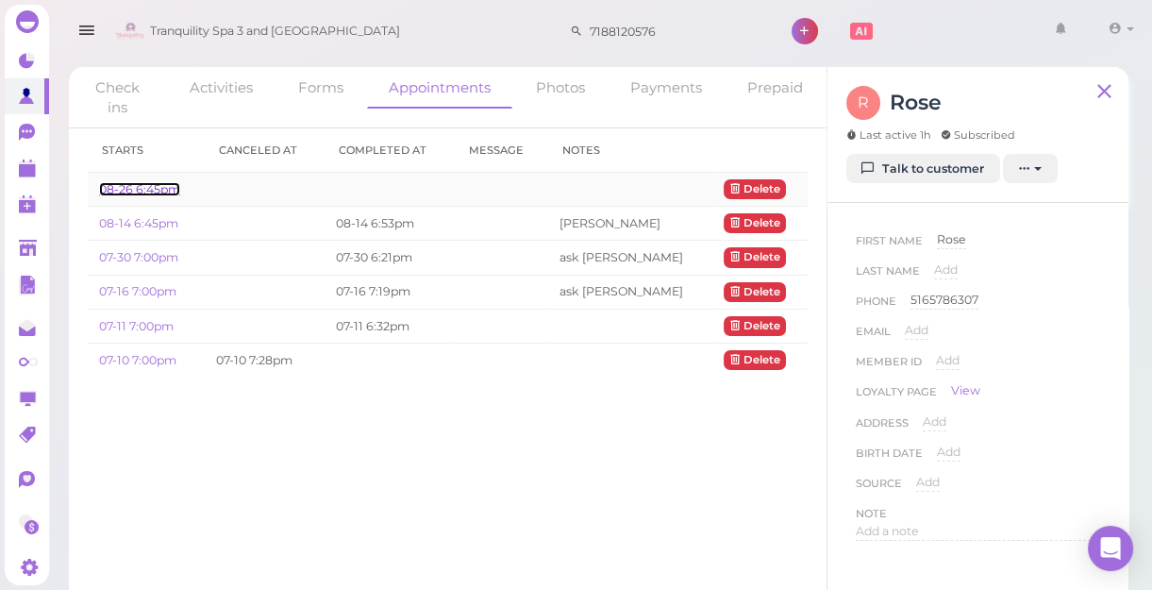
click at [155, 189] on link "08-26 6:45pm" at bounding box center [139, 189] width 81 height 14
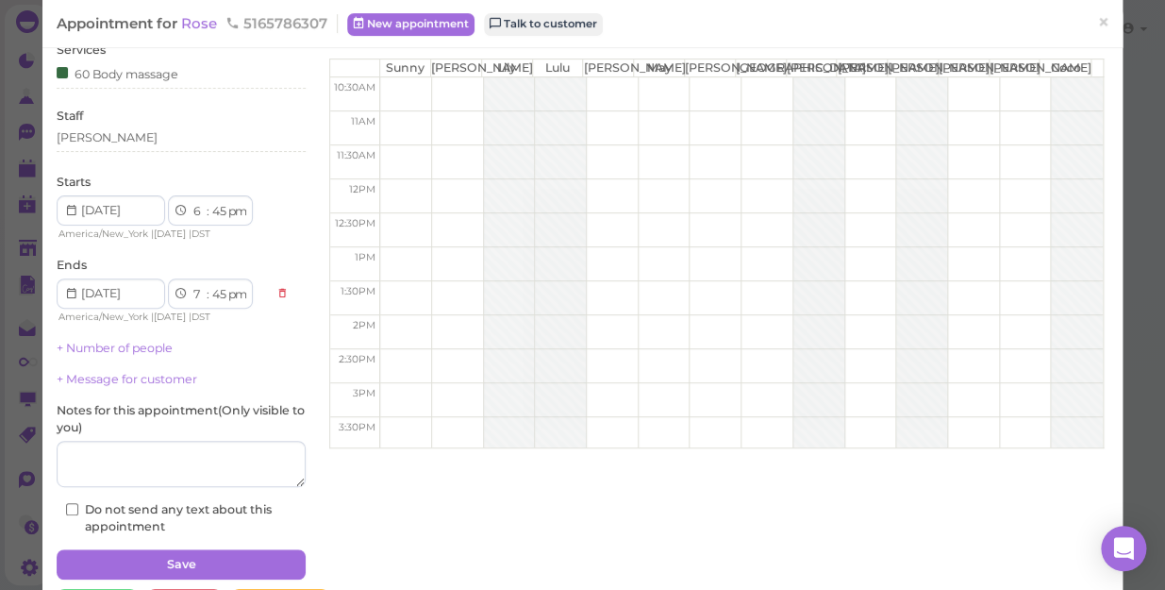
scroll to position [137, 0]
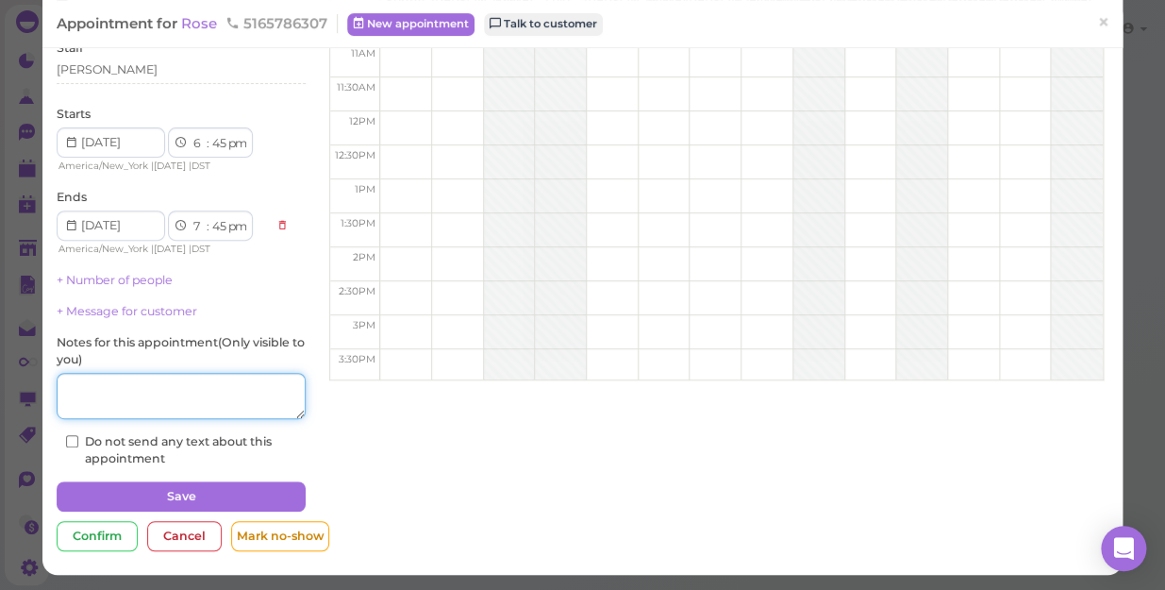
click at [207, 397] on textarea at bounding box center [181, 396] width 249 height 47
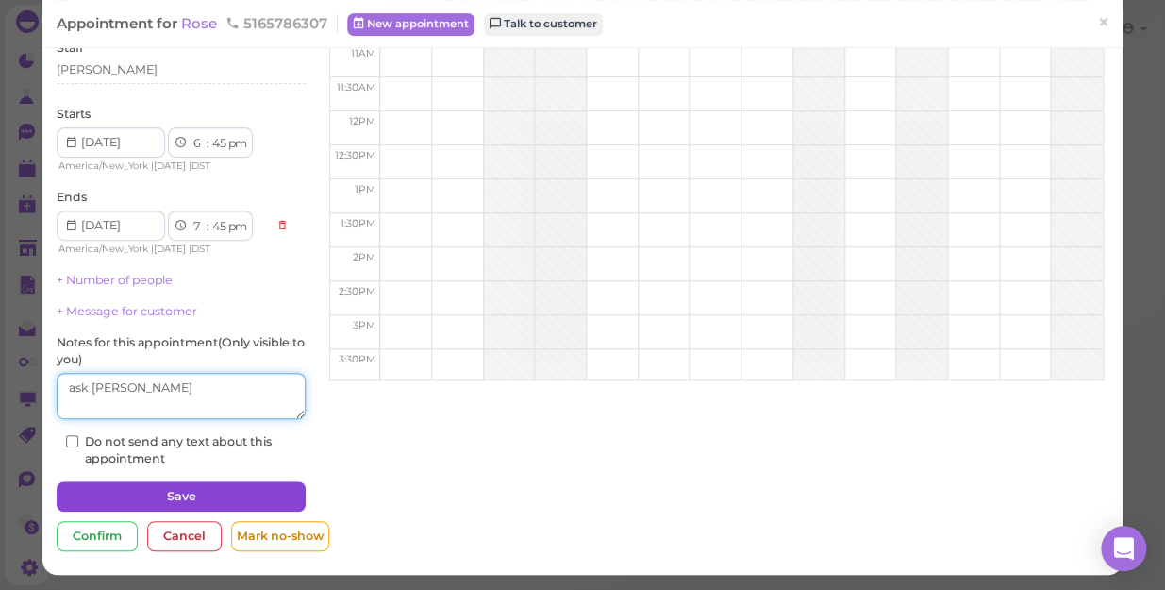
type textarea "ask [PERSON_NAME]"
click at [201, 488] on button "Save" at bounding box center [181, 496] width 249 height 30
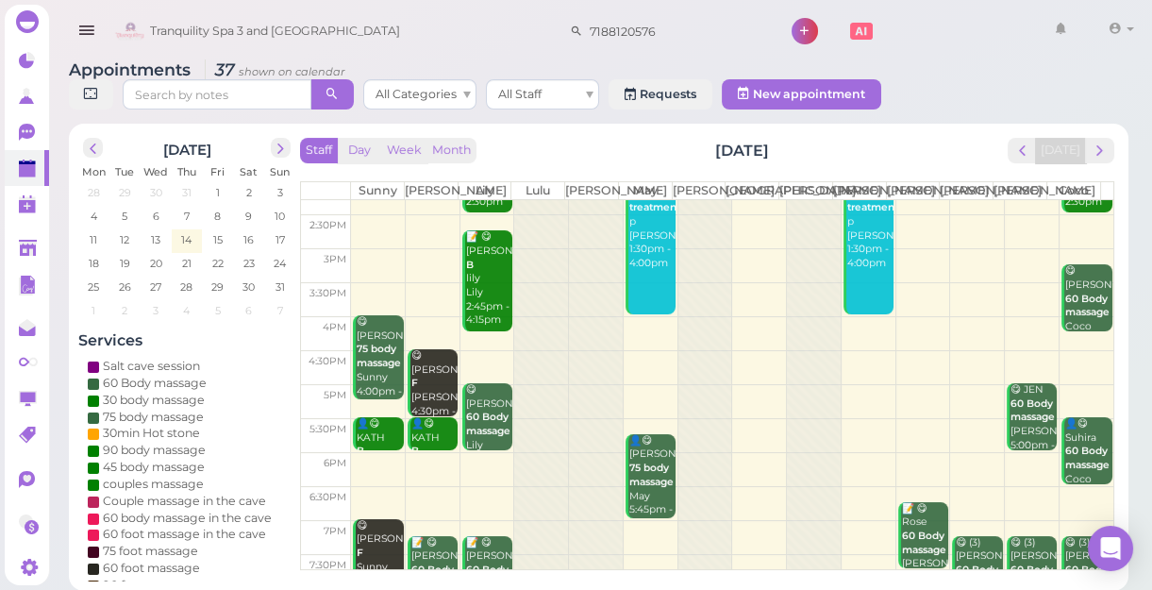
scroll to position [341, 0]
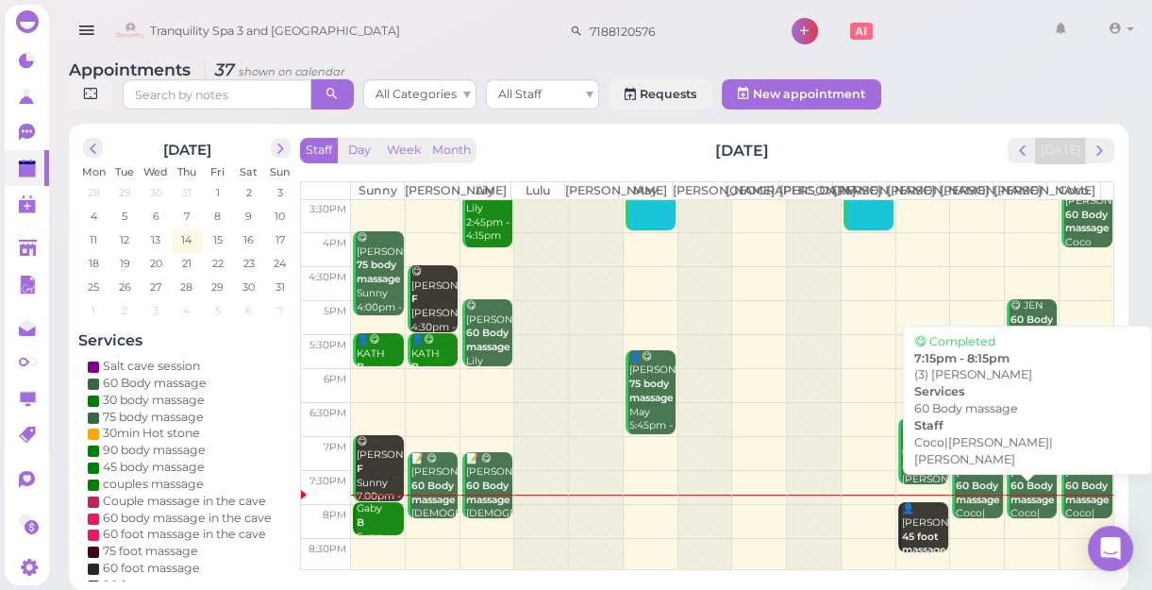
click at [957, 506] on b "60 Body massage" at bounding box center [978, 492] width 44 height 26
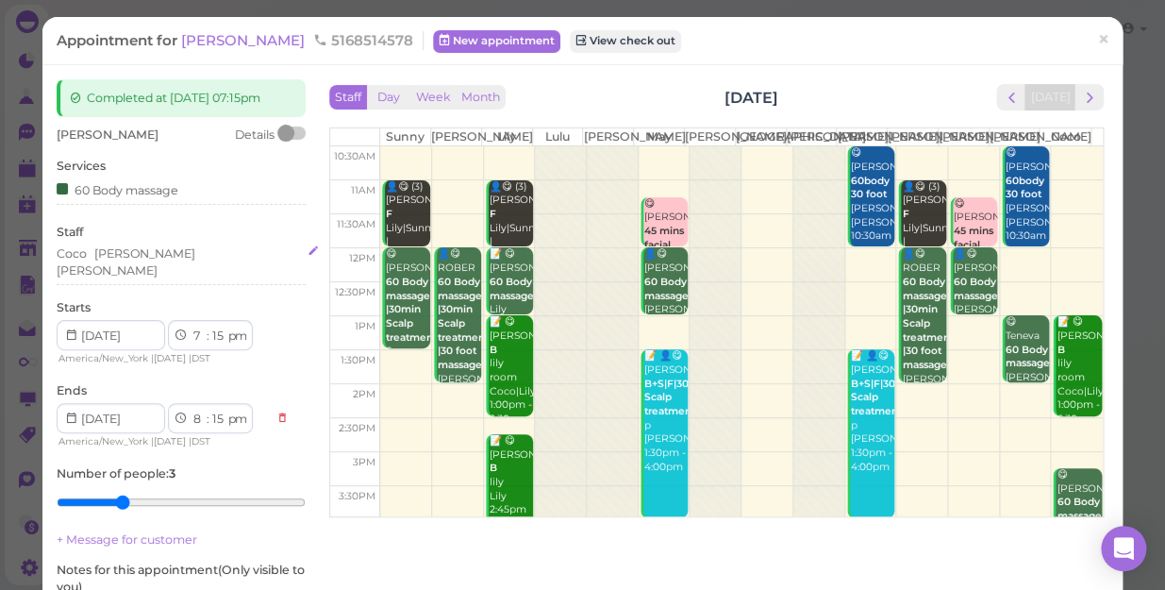
click at [170, 260] on div "[PERSON_NAME] [PERSON_NAME]" at bounding box center [181, 262] width 249 height 34
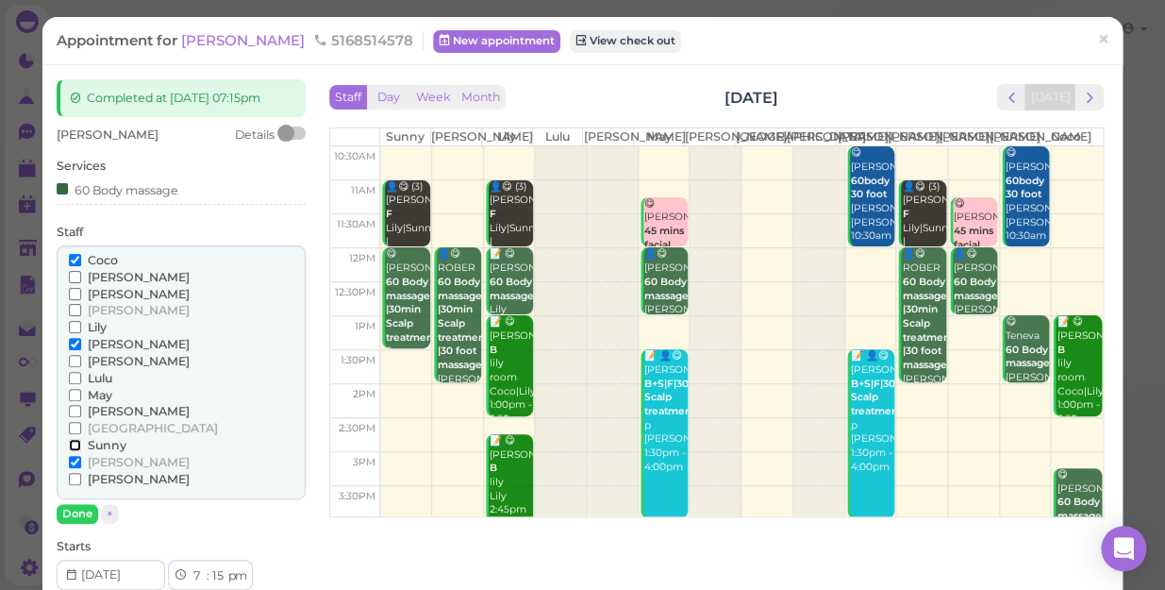
click at [74, 442] on input "Sunny" at bounding box center [75, 445] width 12 height 12
click at [75, 444] on input "Sunny" at bounding box center [75, 445] width 12 height 12
click at [72, 340] on input "[PERSON_NAME]" at bounding box center [75, 344] width 12 height 12
click at [67, 509] on button "Done" at bounding box center [78, 514] width 42 height 20
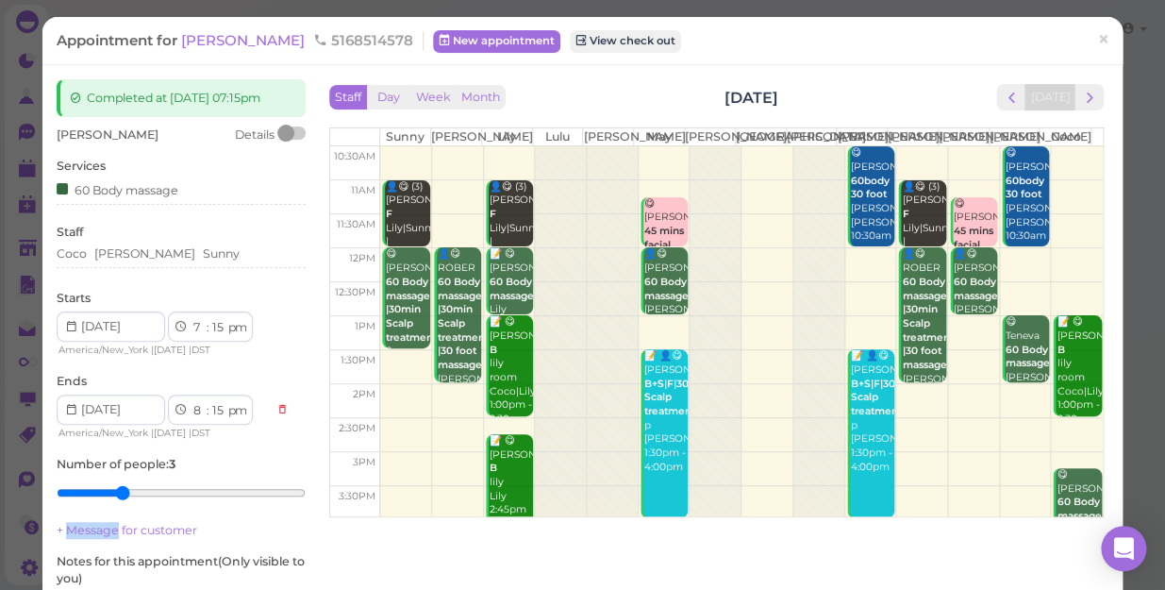
click at [68, 509] on div "[PERSON_NAME] Details Services 60 Body massage Staff [PERSON_NAME] Sunny Starts…" at bounding box center [181, 406] width 249 height 560
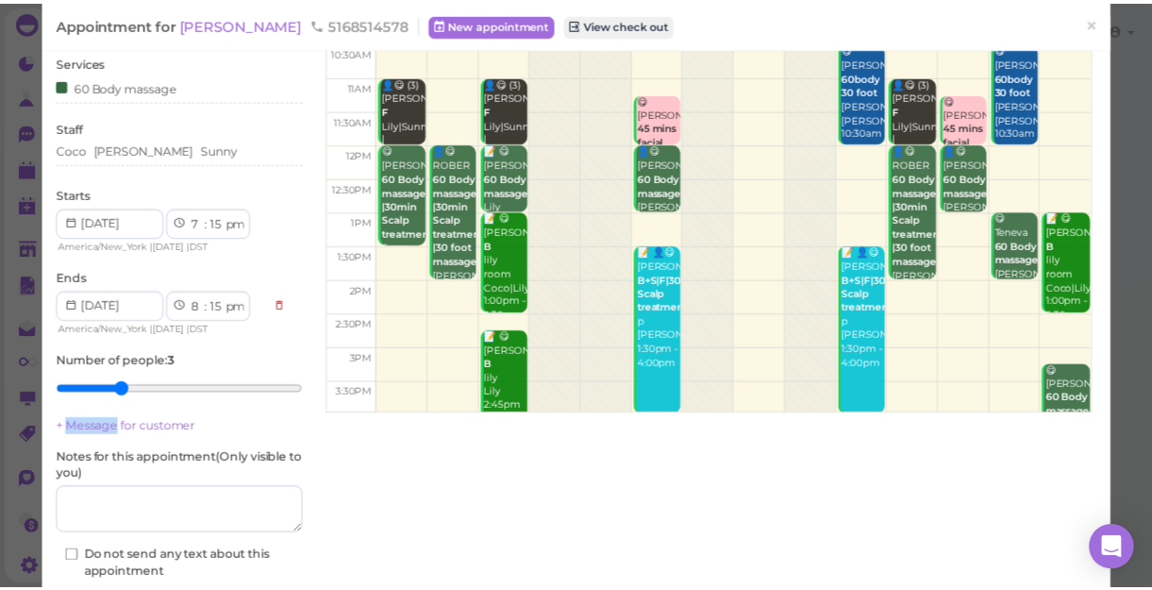
scroll to position [219, 0]
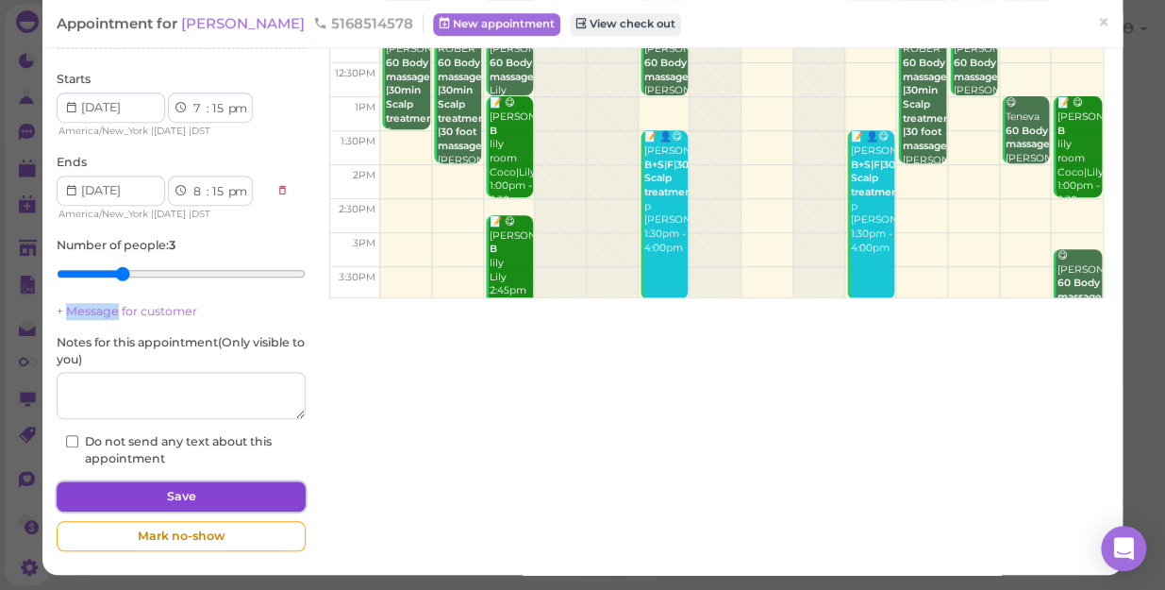
click at [249, 489] on button "Save" at bounding box center [181, 496] width 249 height 30
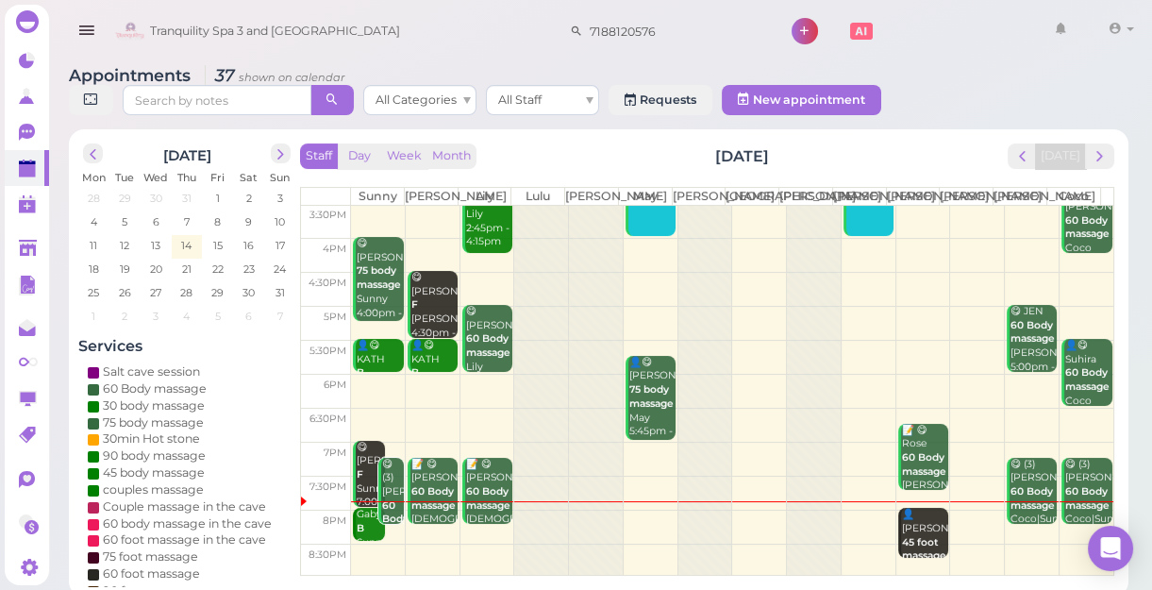
scroll to position [7, 0]
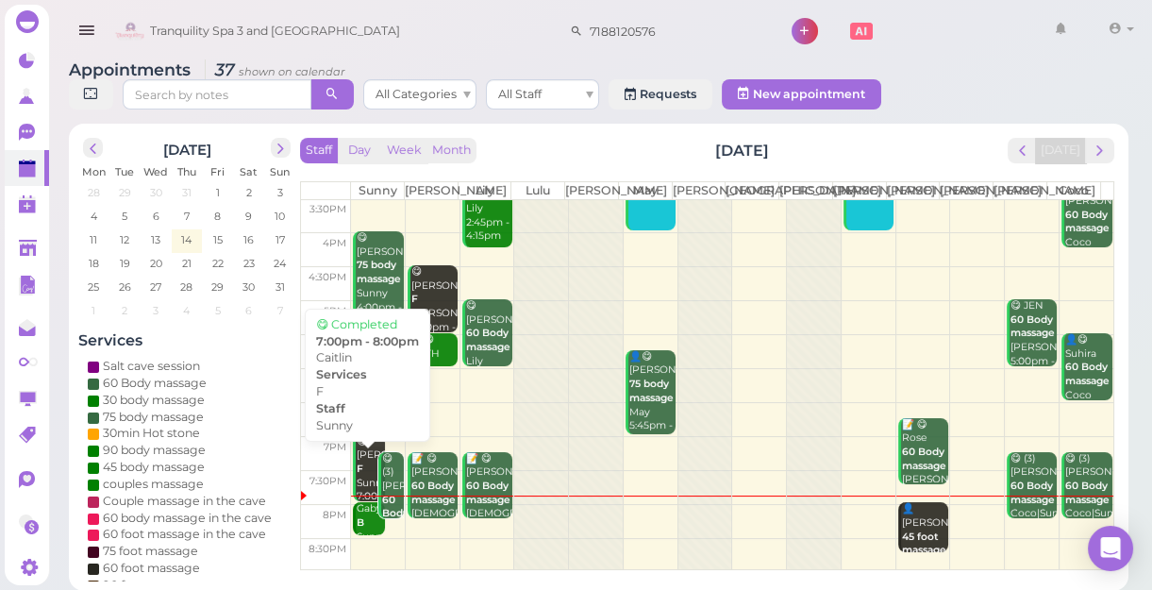
click at [362, 463] on div "😋 [PERSON_NAME] Sunny 7:00pm - 8:00pm" at bounding box center [370, 483] width 28 height 97
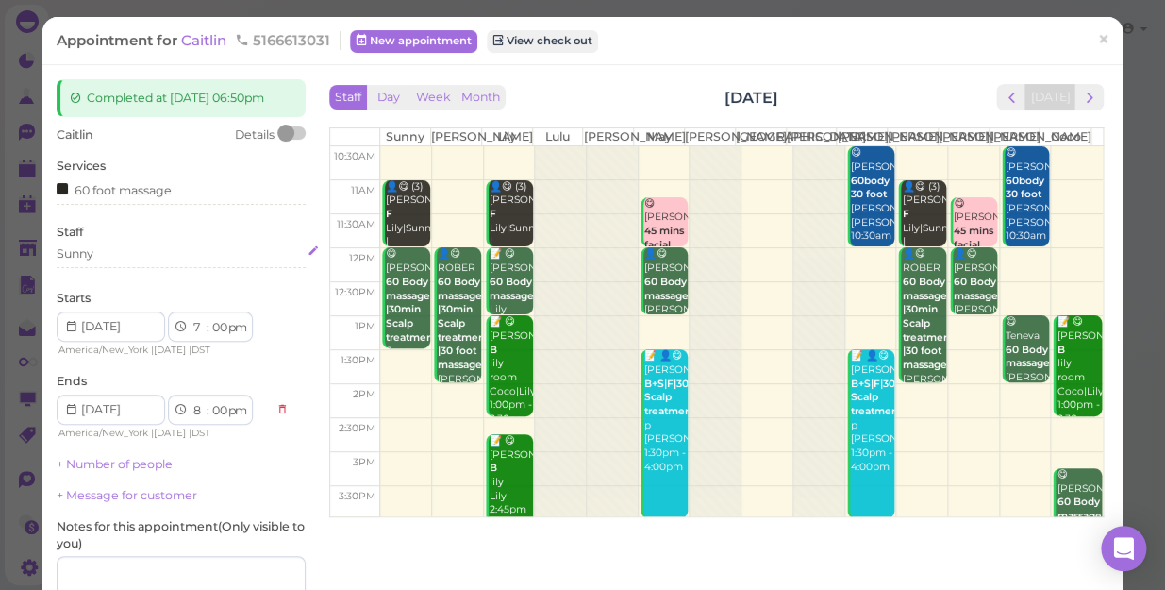
click at [113, 252] on div "Sunny" at bounding box center [181, 253] width 249 height 17
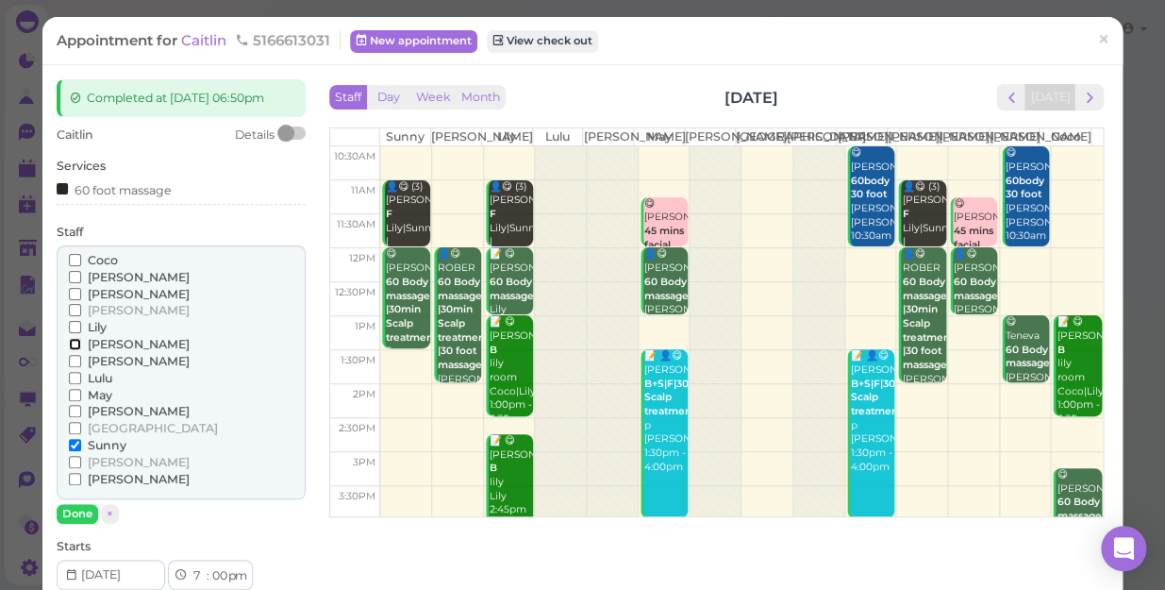
click at [74, 341] on input "[PERSON_NAME]" at bounding box center [75, 344] width 12 height 12
click at [75, 444] on input "Sunny" at bounding box center [75, 445] width 12 height 12
click at [79, 510] on button "Done" at bounding box center [78, 514] width 42 height 20
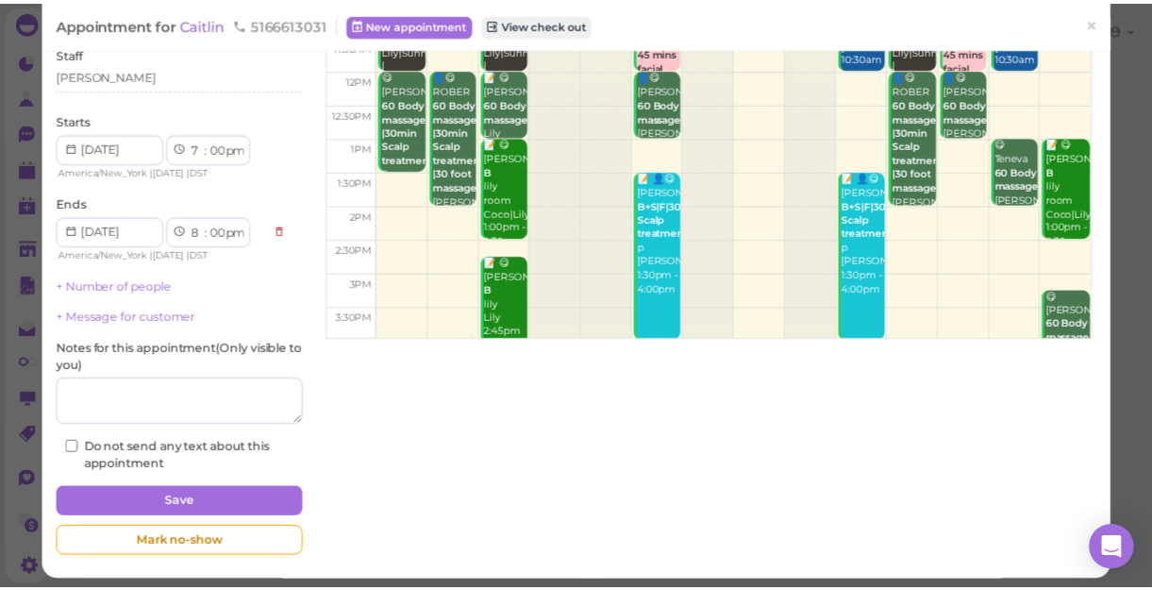
scroll to position [184, 0]
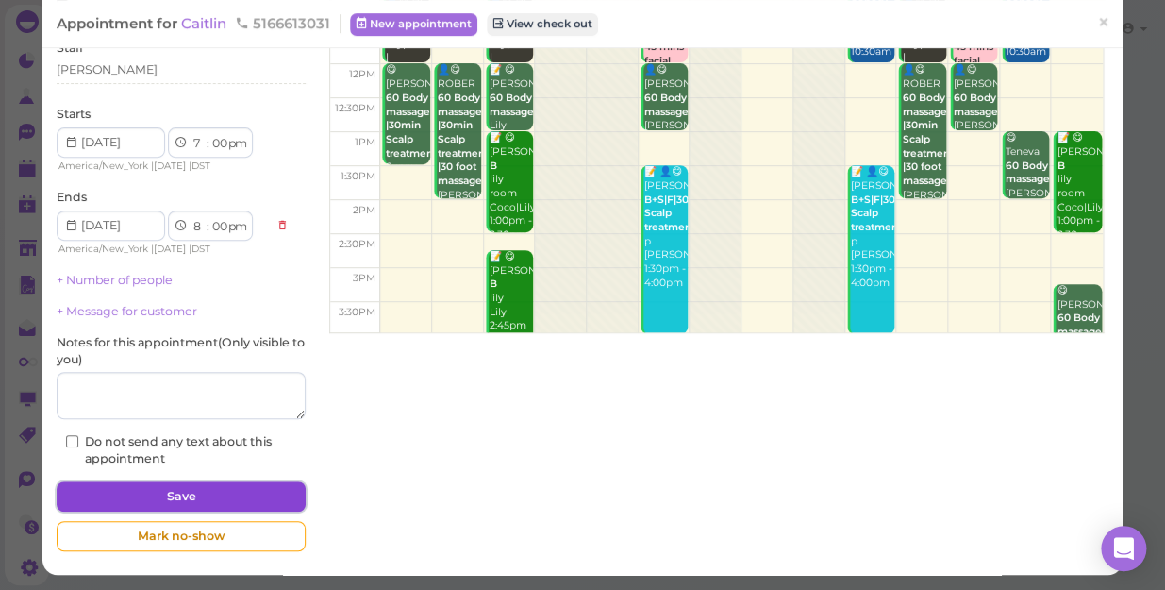
click at [205, 491] on button "Save" at bounding box center [181, 496] width 249 height 30
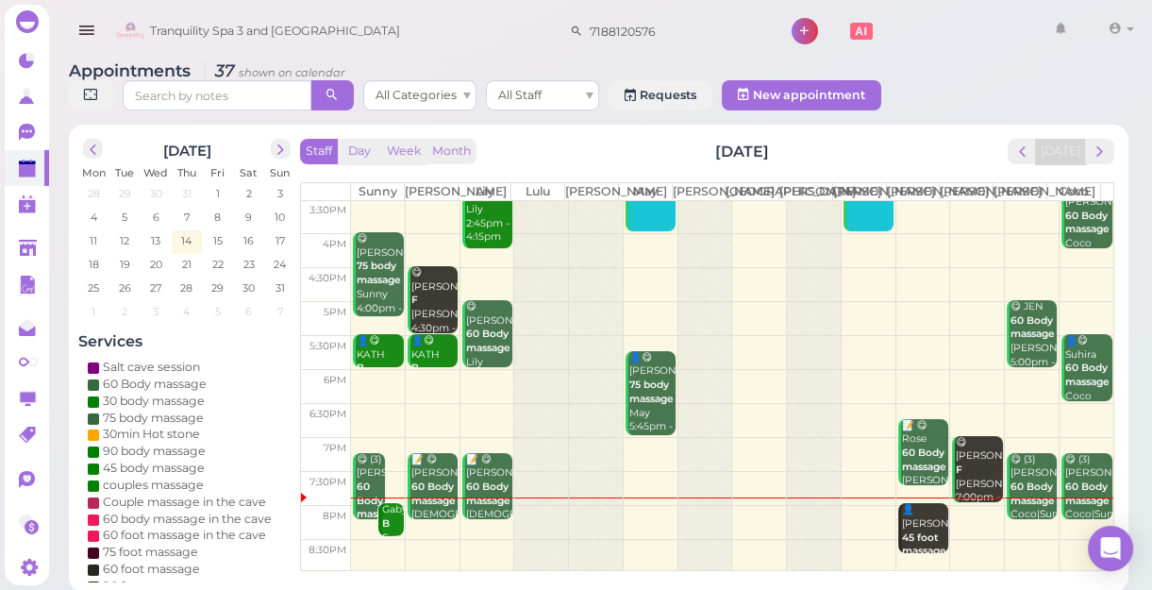
scroll to position [7, 0]
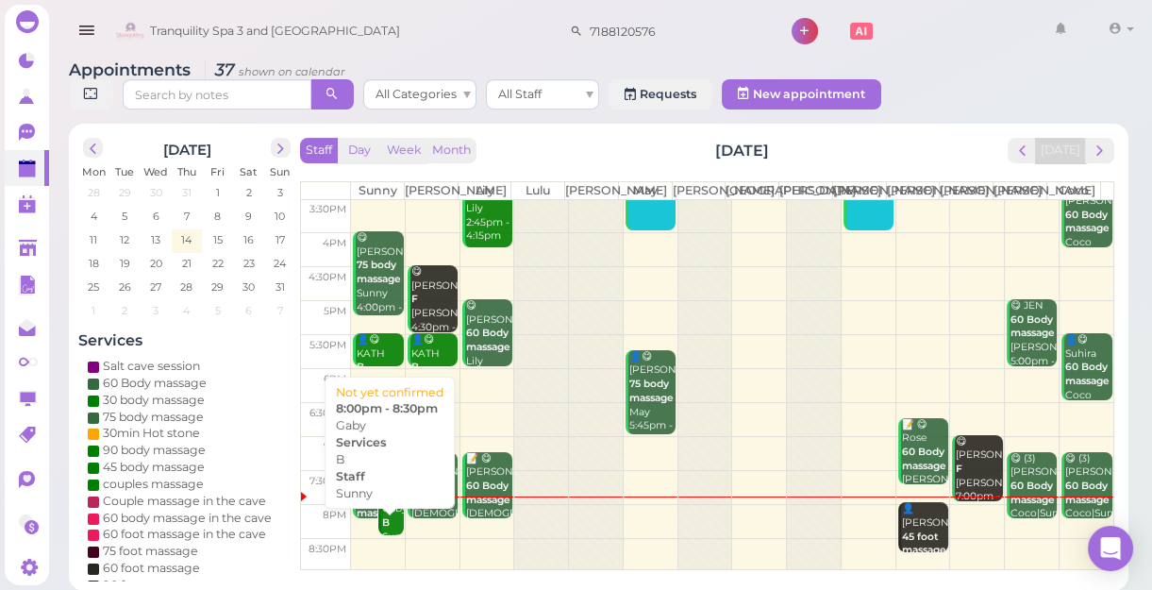
click at [394, 528] on div "Gaby B Sunny 8:00pm - 8:30pm" at bounding box center [392, 543] width 23 height 83
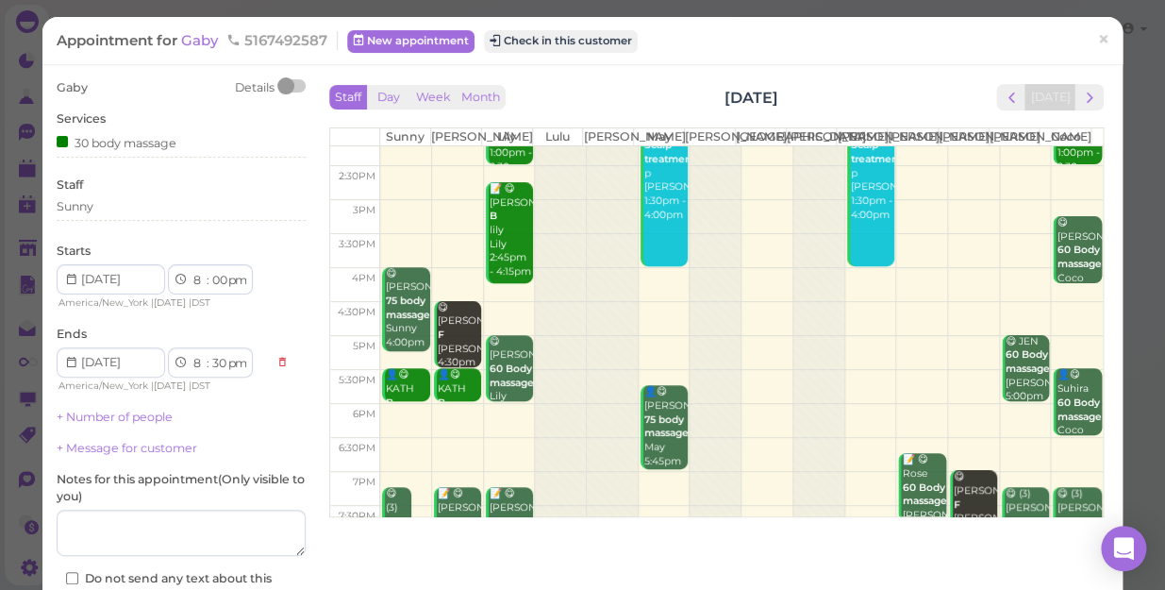
scroll to position [257, 0]
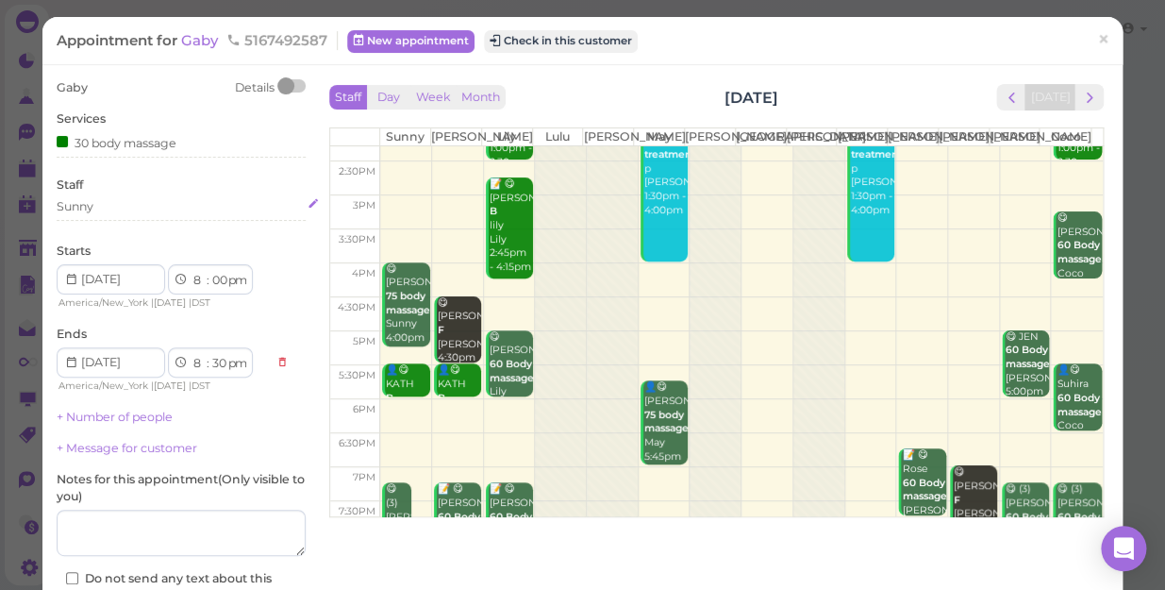
click at [105, 209] on div "Sunny" at bounding box center [181, 206] width 249 height 17
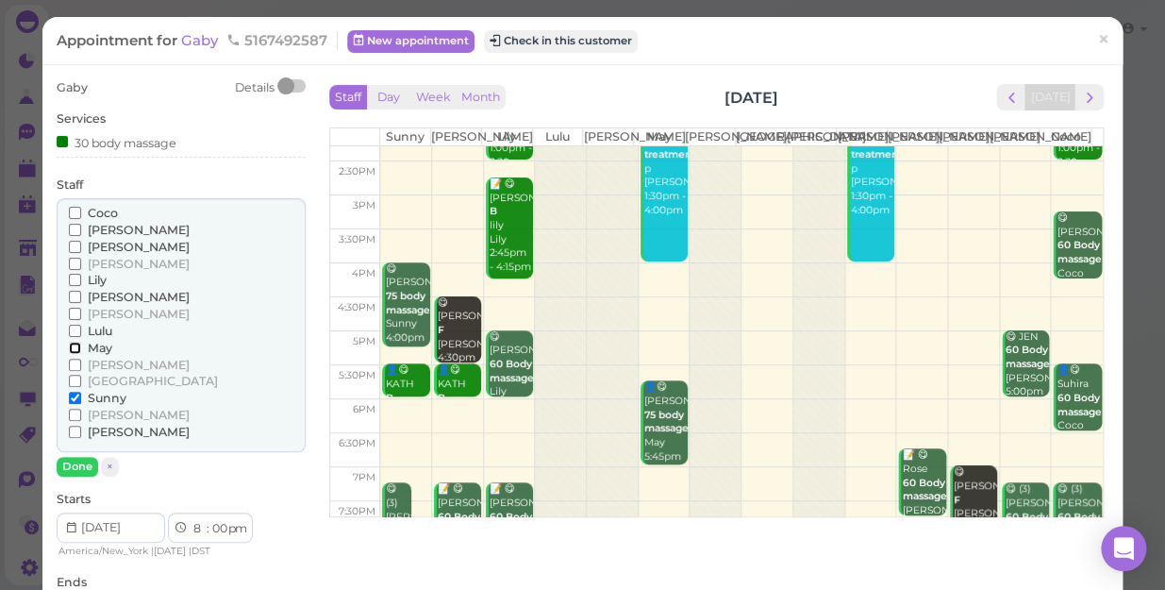
click at [71, 345] on input "May" at bounding box center [75, 348] width 12 height 12
click at [70, 396] on input "Sunny" at bounding box center [75, 398] width 12 height 12
click at [79, 463] on button "Done" at bounding box center [78, 467] width 42 height 20
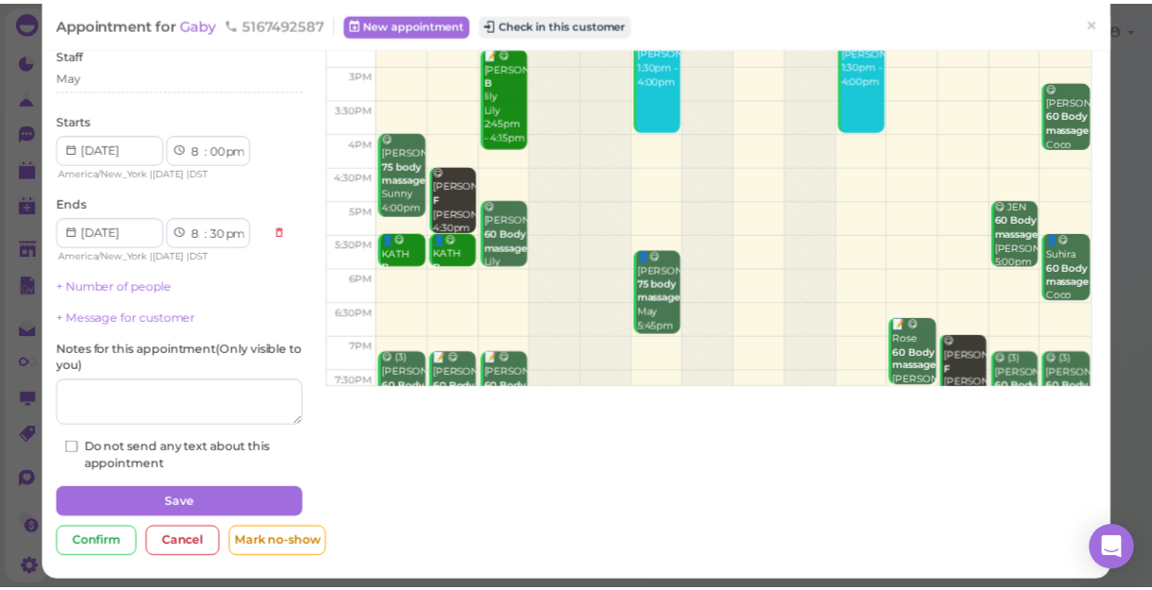
scroll to position [137, 0]
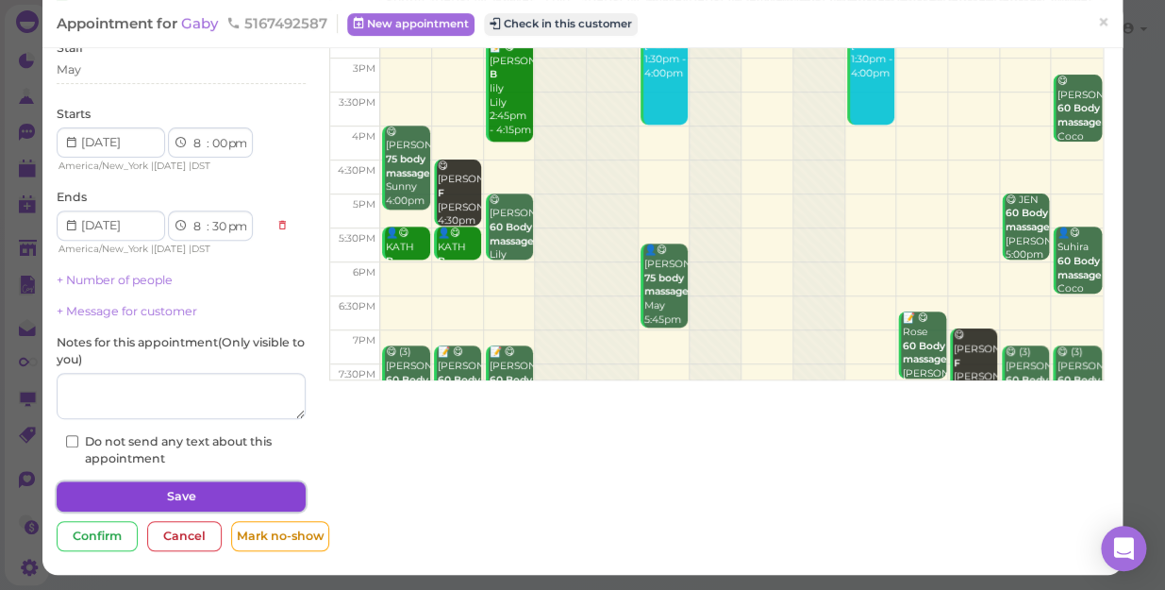
click at [246, 489] on button "Save" at bounding box center [181, 496] width 249 height 30
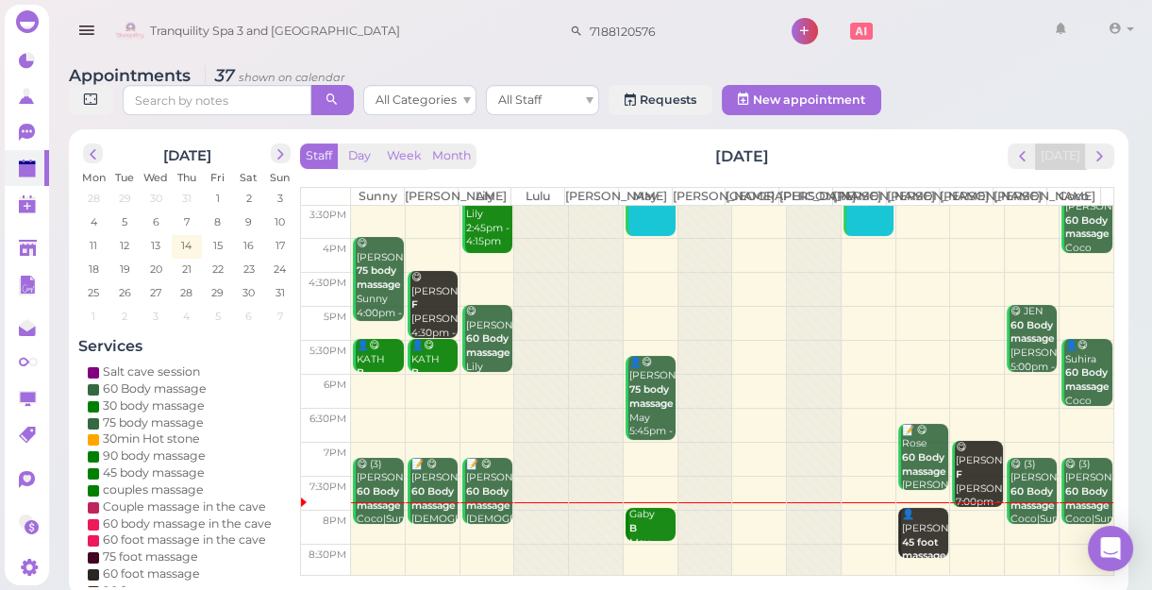
scroll to position [7, 0]
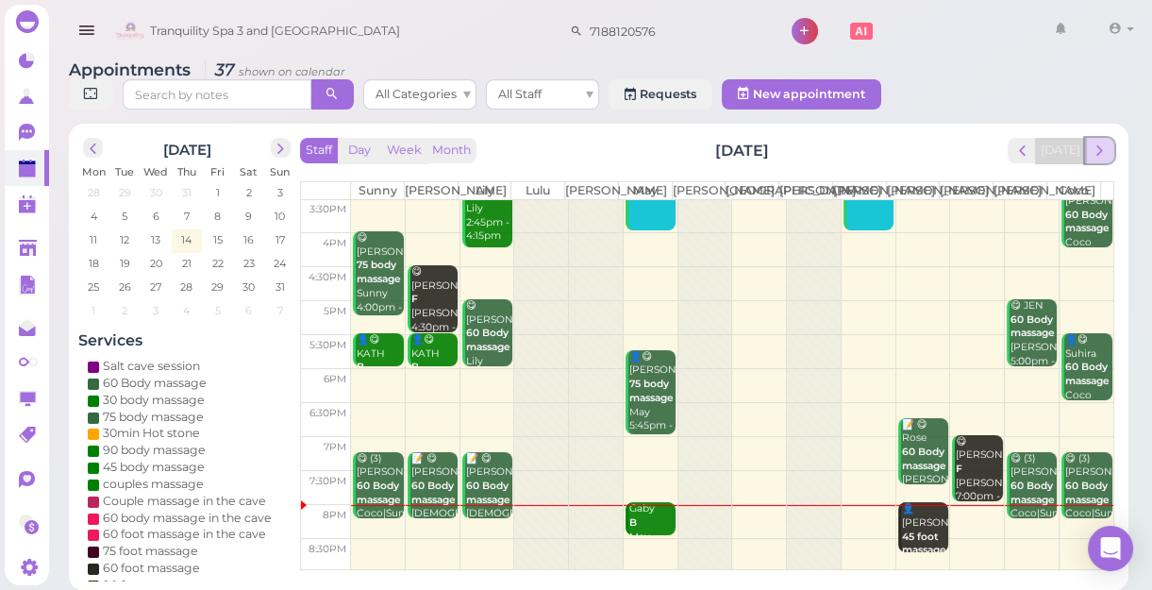
click at [1098, 153] on span "next" at bounding box center [1100, 151] width 18 height 18
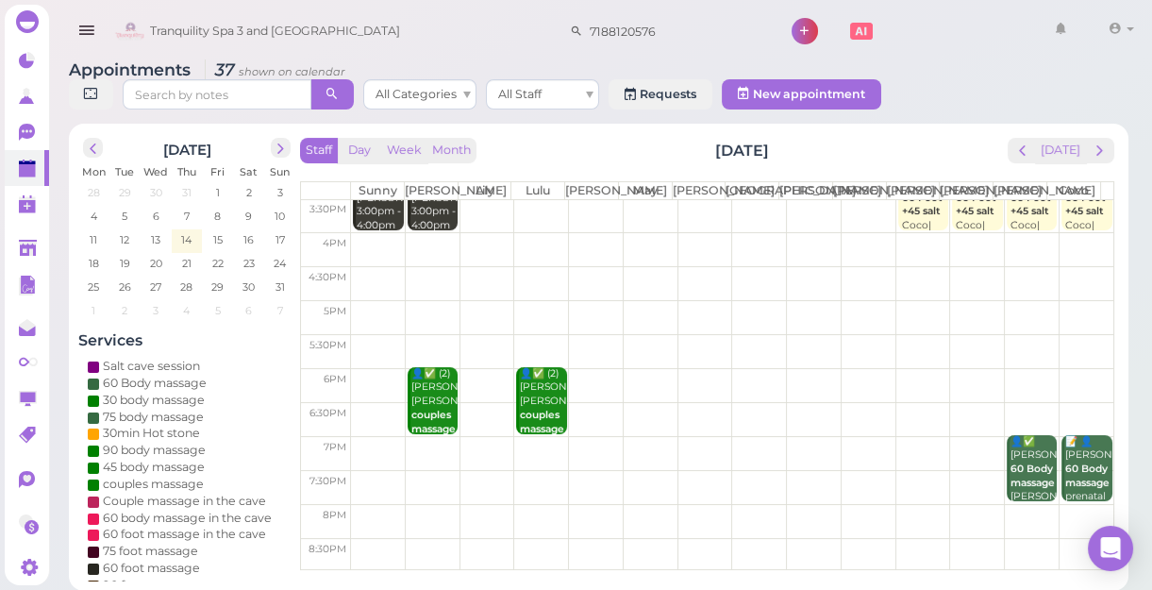
scroll to position [0, 0]
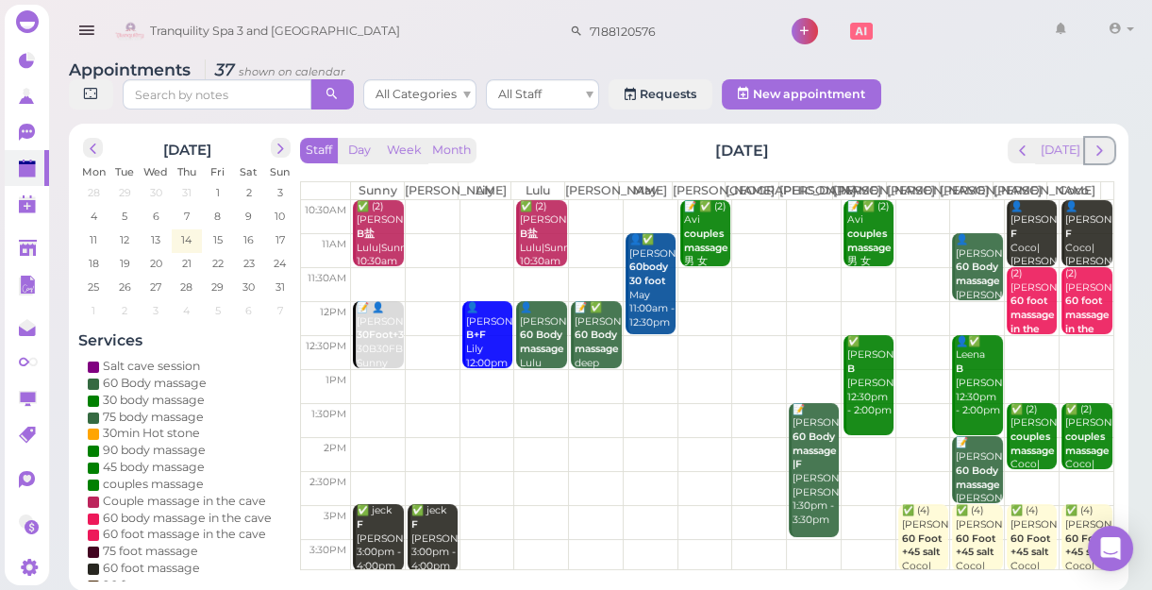
click at [1098, 153] on span "next" at bounding box center [1100, 151] width 18 height 18
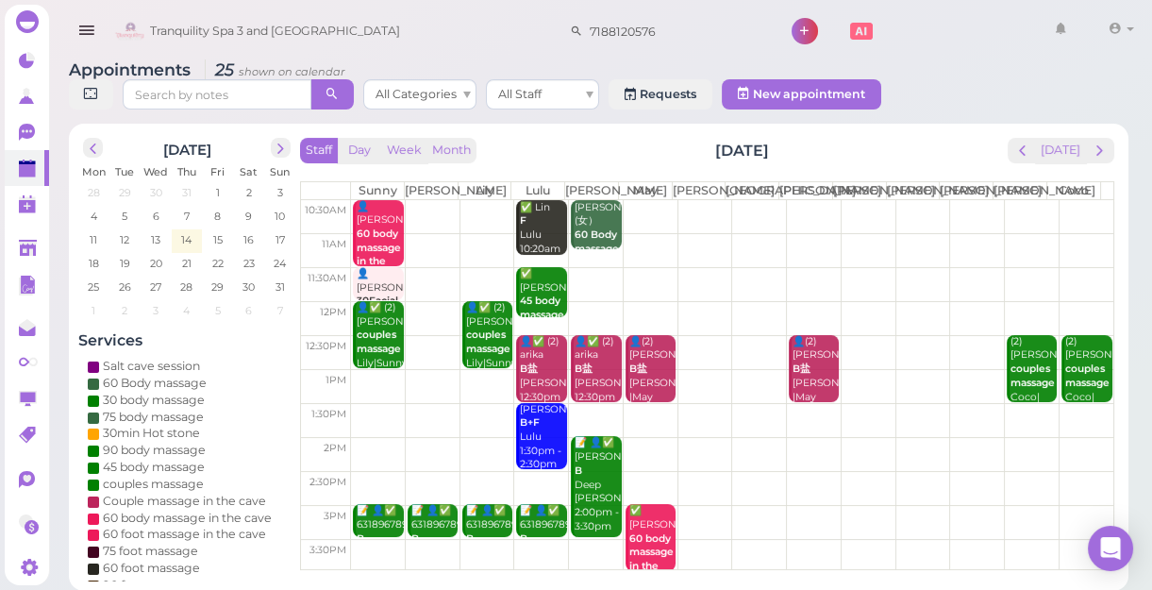
click at [489, 424] on td at bounding box center [732, 420] width 762 height 34
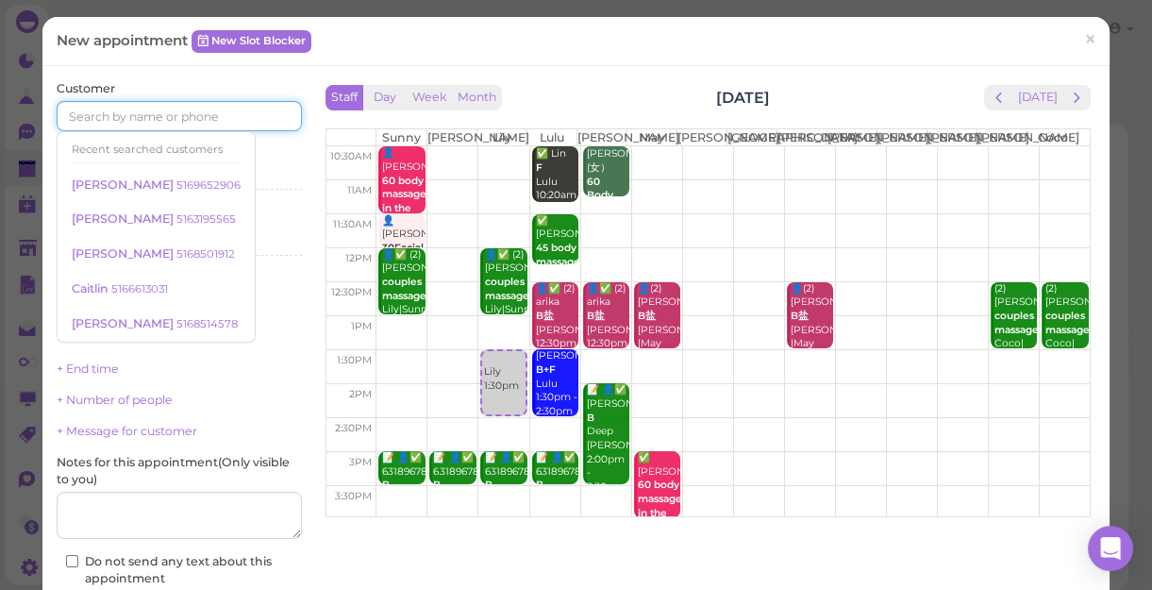
click at [236, 111] on input at bounding box center [179, 116] width 245 height 30
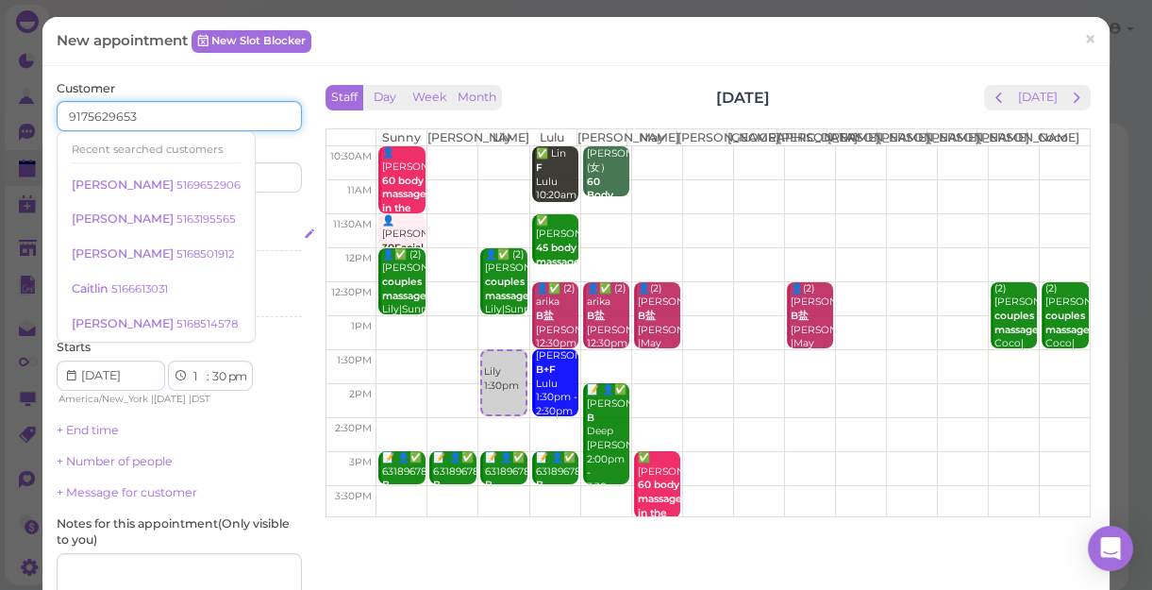
type input "9175629653"
click at [254, 231] on div "Select services" at bounding box center [179, 236] width 245 height 17
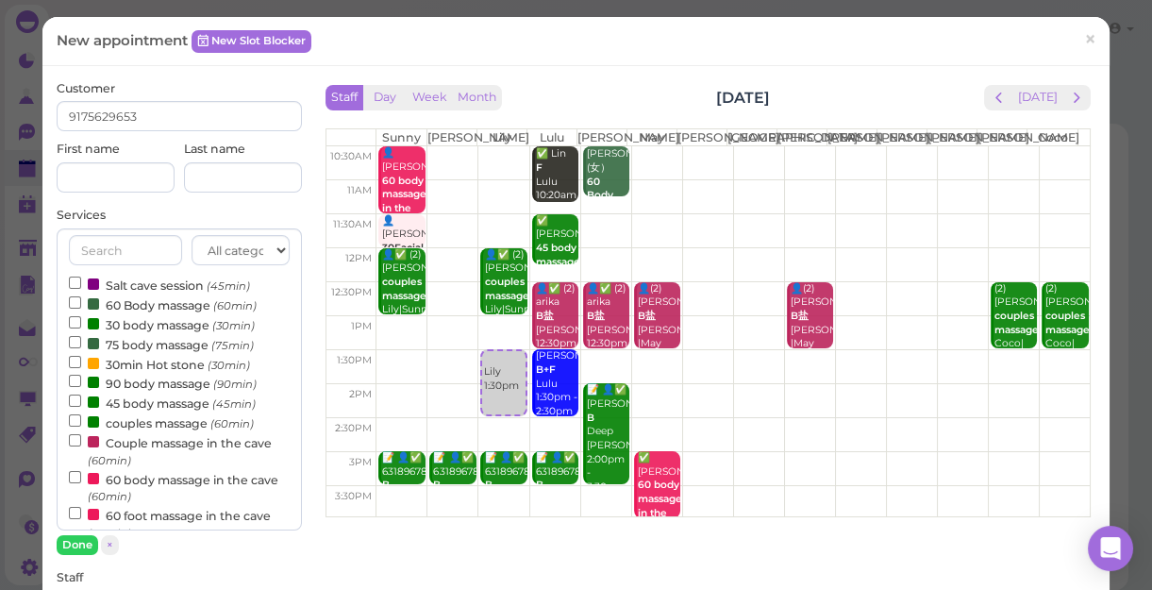
click at [251, 216] on div "Services All categories Relax session Full body Full body full body Salt cave m…" at bounding box center [179, 381] width 245 height 348
click at [132, 183] on input at bounding box center [116, 177] width 118 height 30
type input "p"
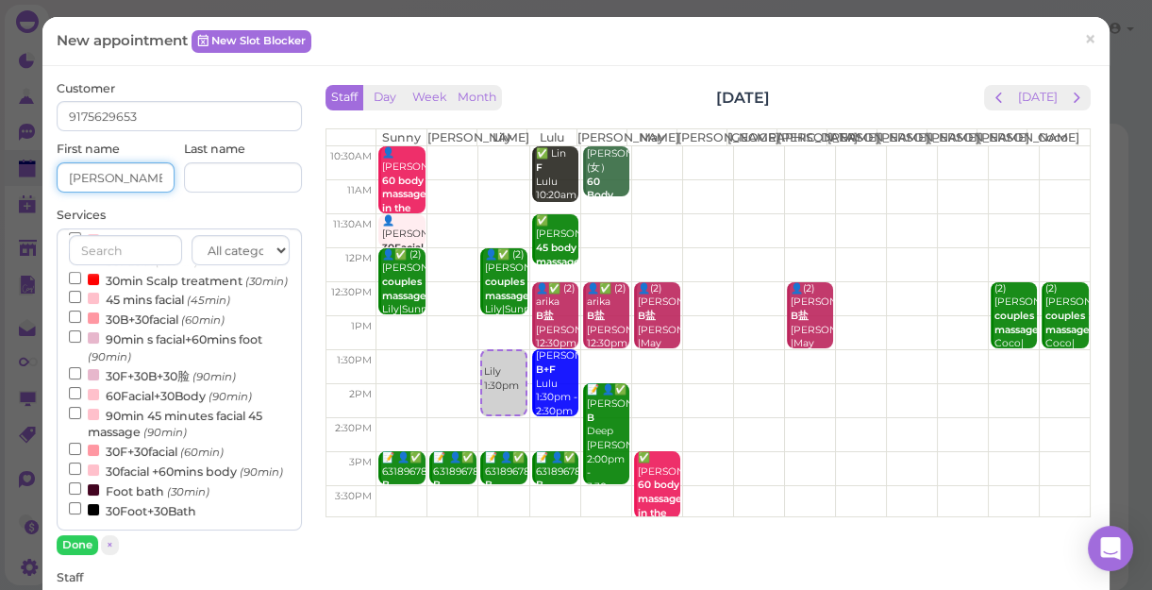
scroll to position [600, 0]
type input "[PERSON_NAME]"
click at [74, 462] on input "30facial +60mins body (90min)" at bounding box center [75, 468] width 12 height 12
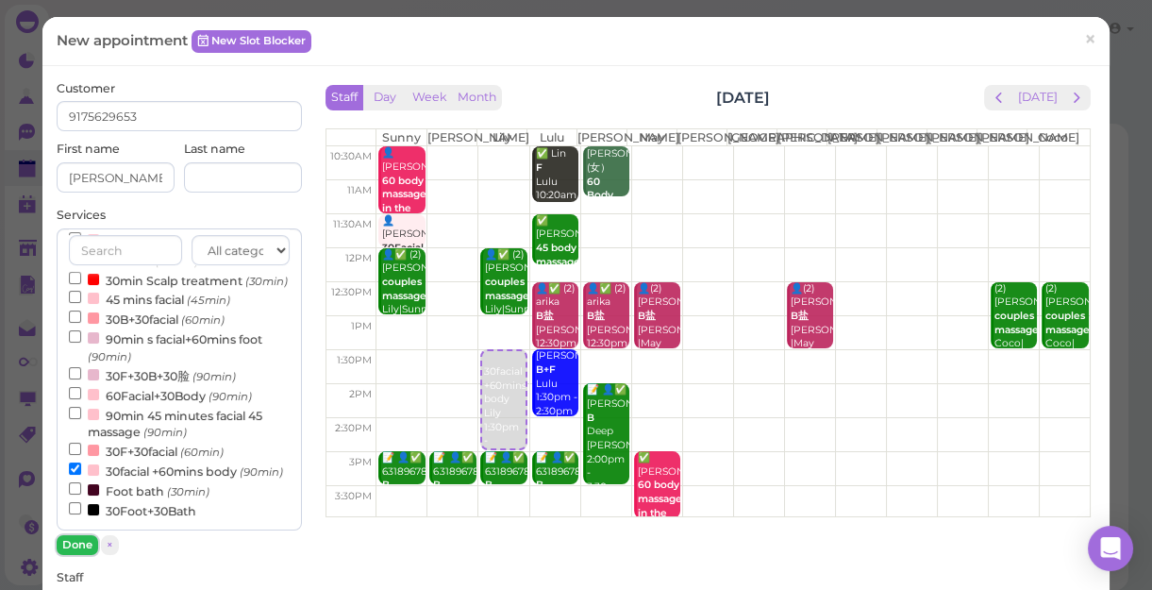
click at [70, 541] on button "Done" at bounding box center [78, 545] width 42 height 20
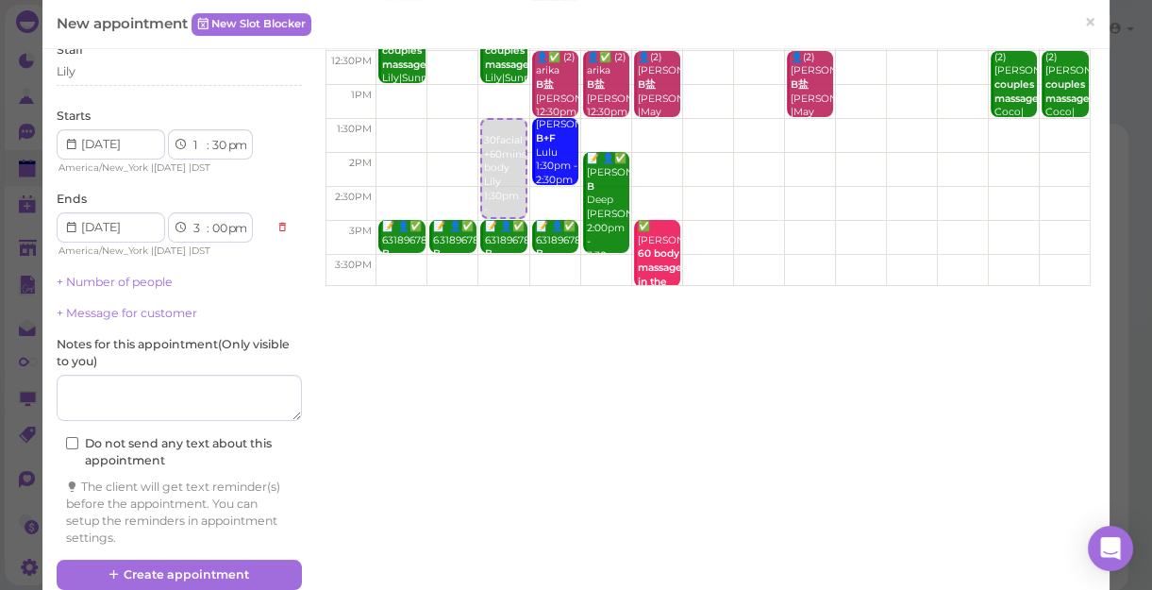
scroll to position [261, 0]
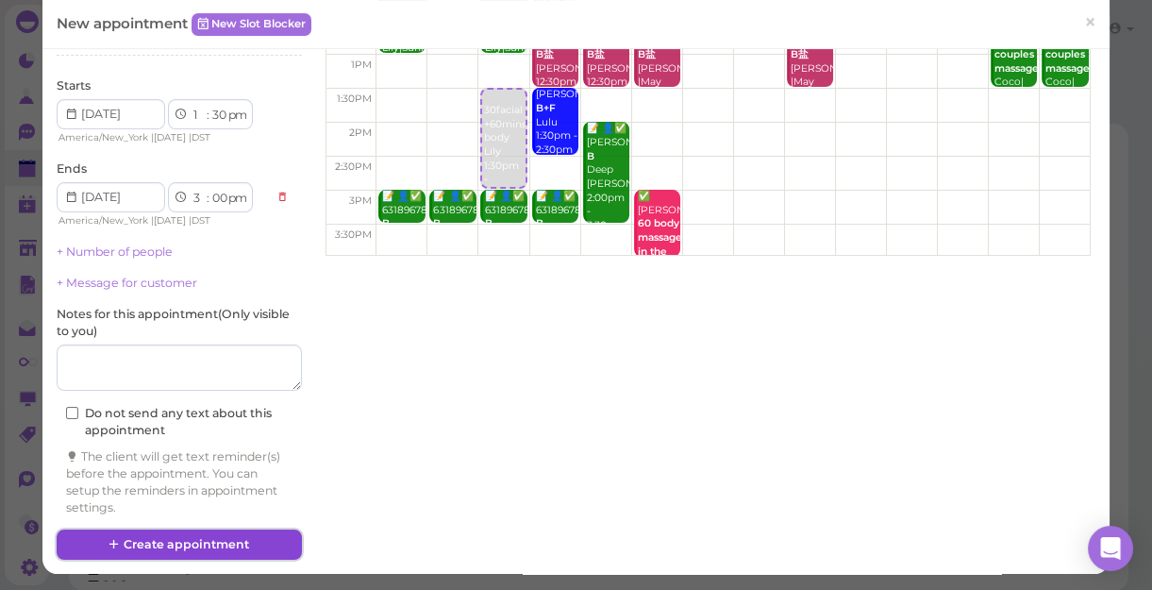
click at [157, 538] on button "Create appointment" at bounding box center [179, 544] width 245 height 30
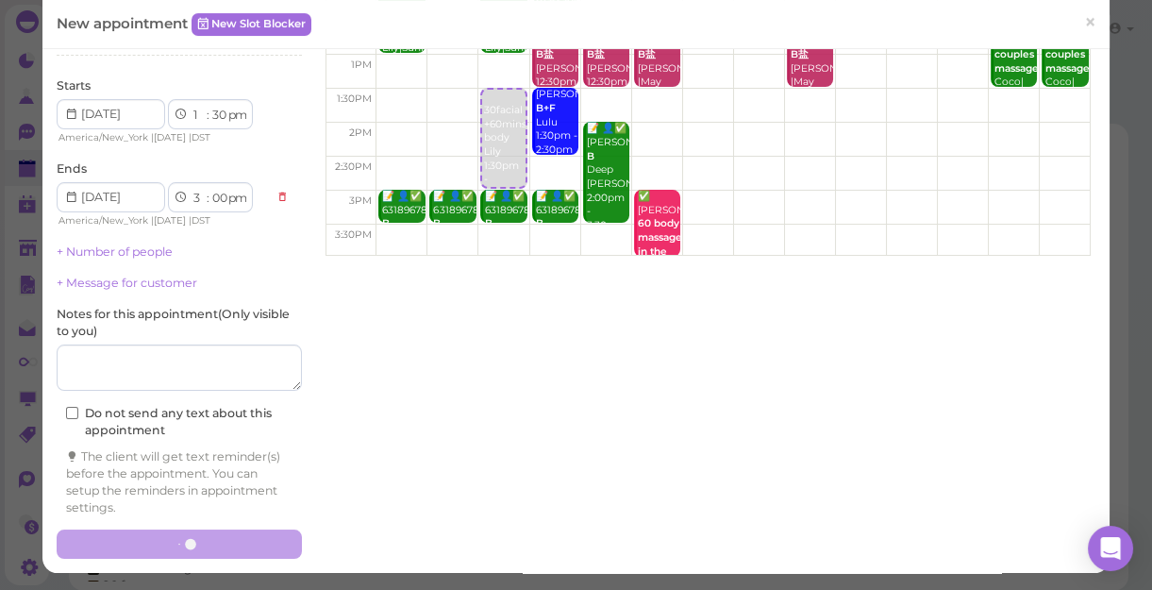
scroll to position [260, 0]
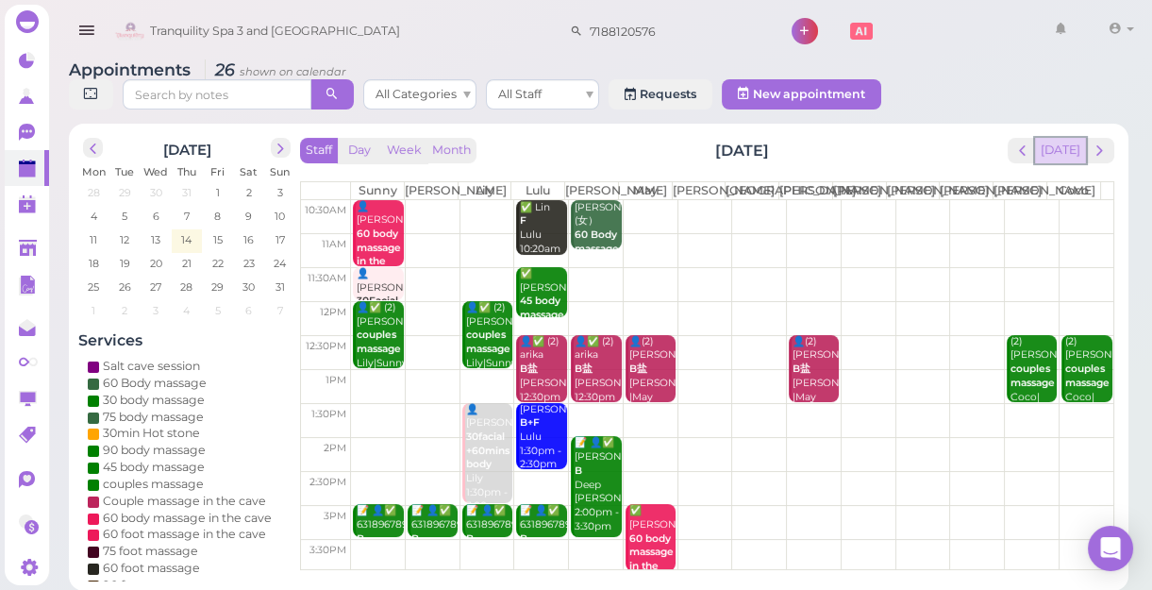
click at [1059, 155] on button "[DATE]" at bounding box center [1060, 150] width 51 height 25
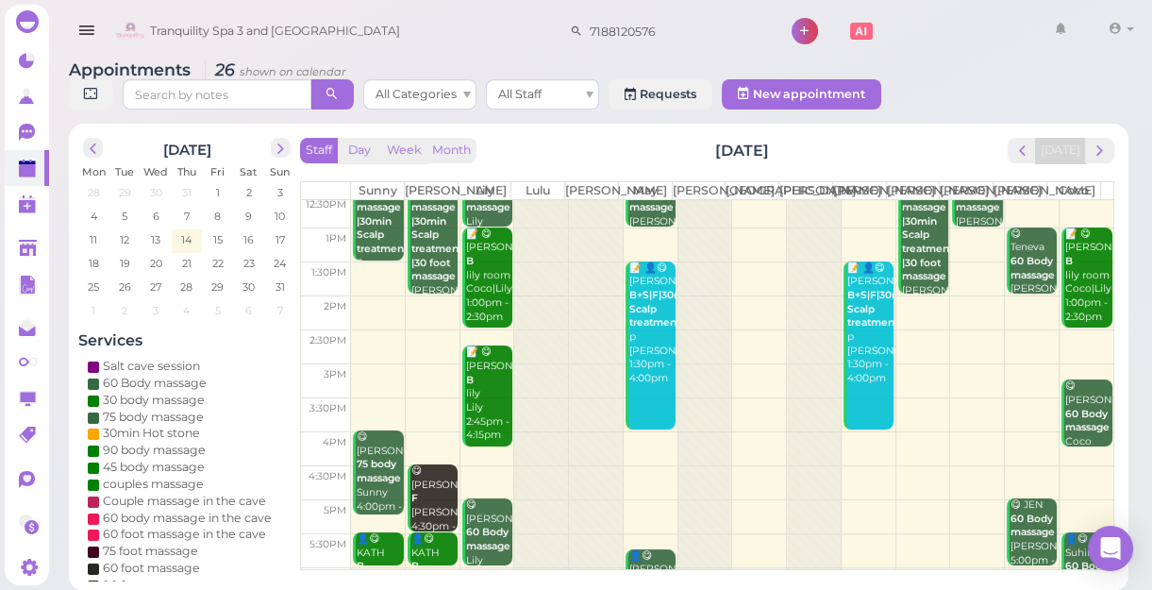
scroll to position [341, 0]
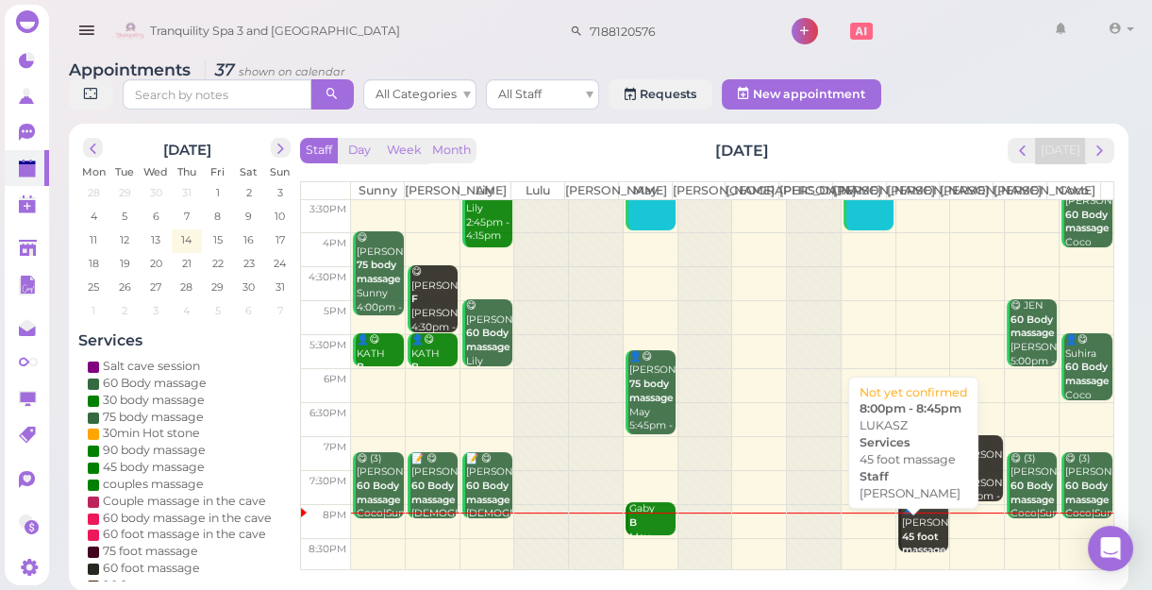
click at [923, 536] on div "👤LUKASZ 45 foot massage [PERSON_NAME] 8:00pm - 8:45pm" at bounding box center [924, 550] width 47 height 97
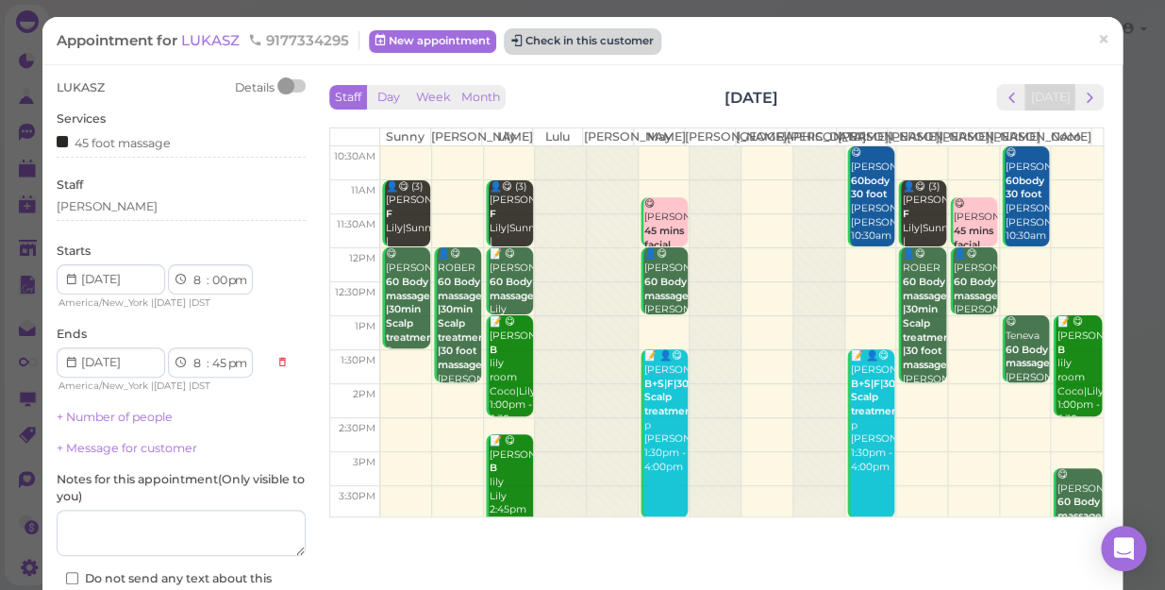
click at [613, 47] on button "Check in this customer" at bounding box center [583, 41] width 154 height 23
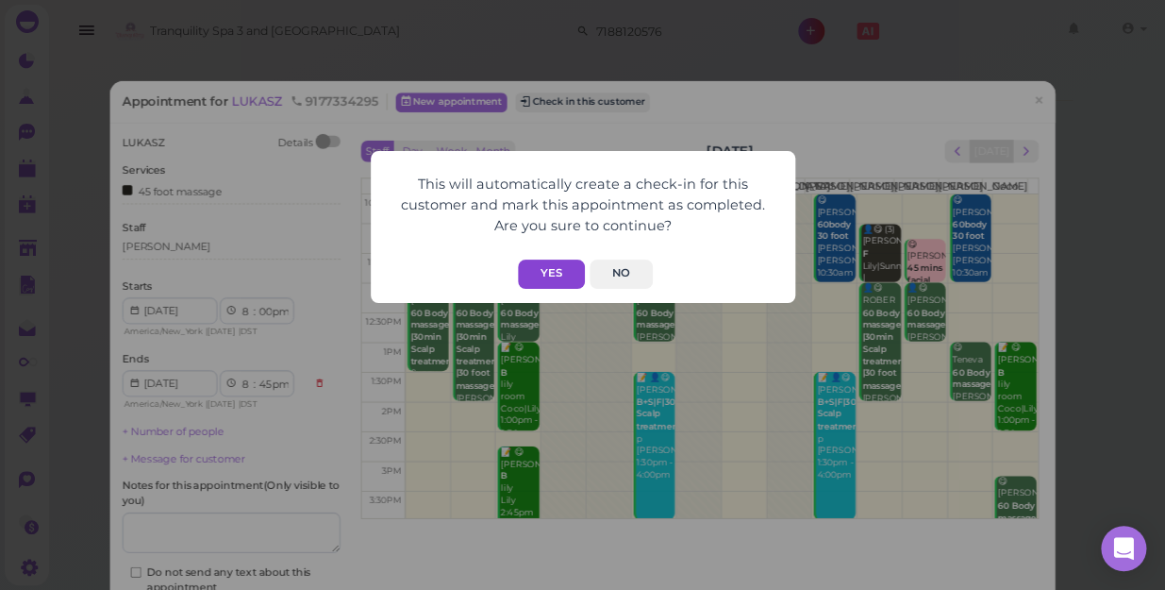
click at [564, 275] on button "Yes" at bounding box center [551, 274] width 67 height 29
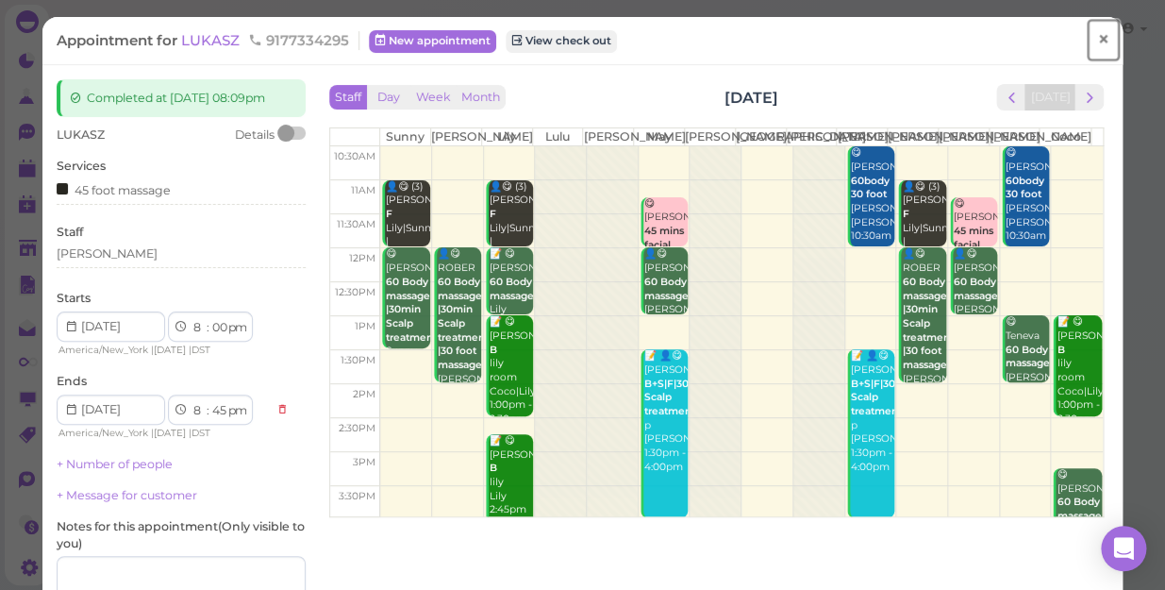
click at [1097, 42] on span "×" at bounding box center [1103, 39] width 12 height 26
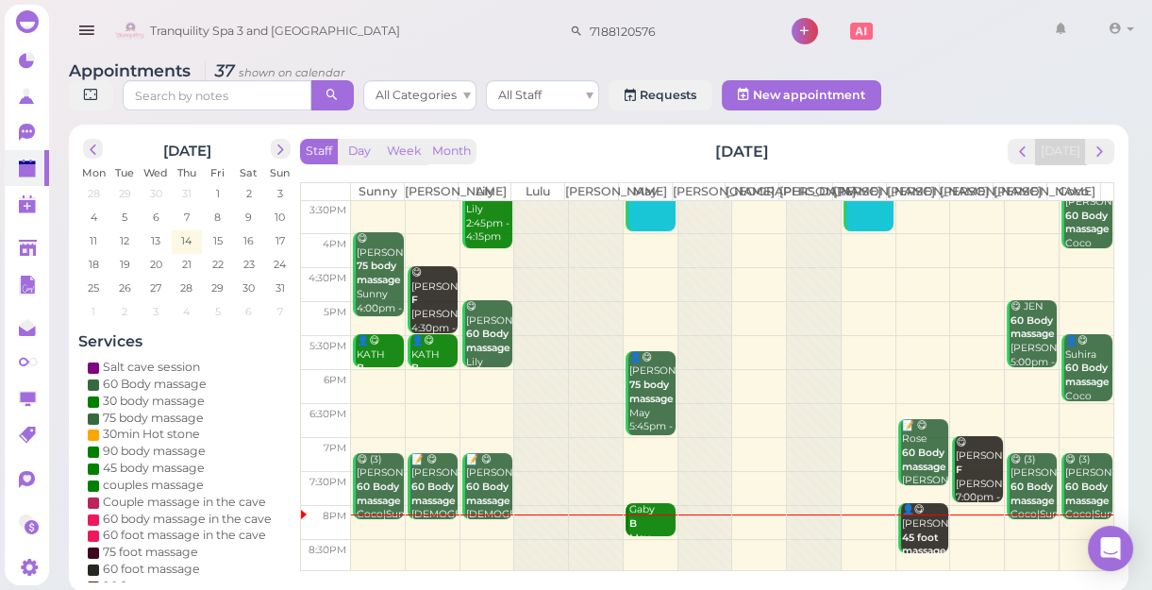
scroll to position [7, 0]
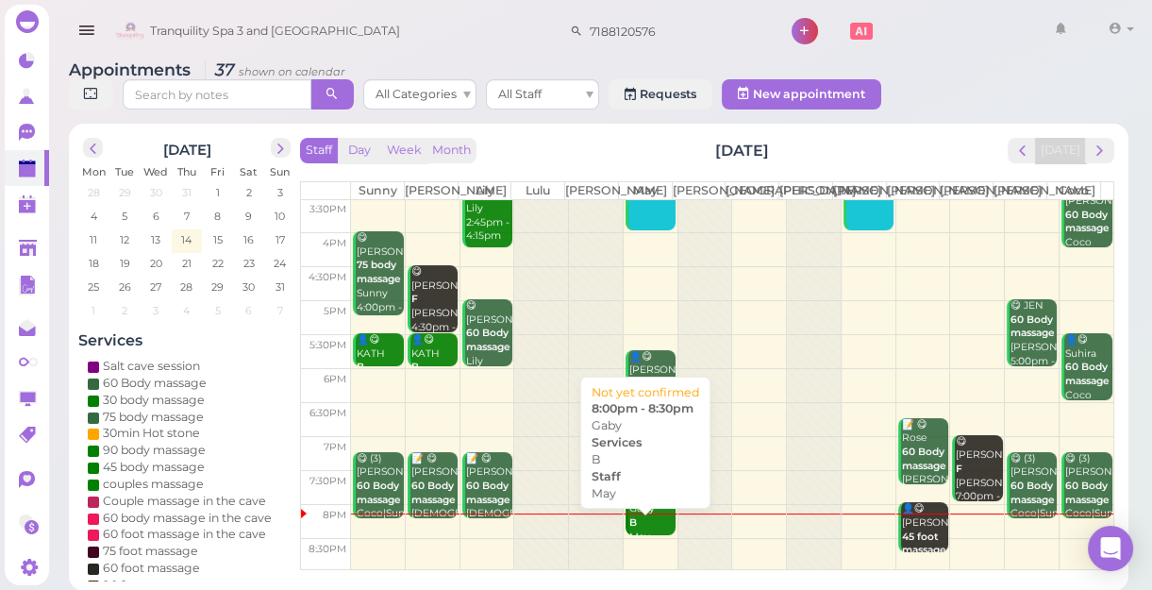
click at [650, 543] on div "Gaby B May 8:00pm - 8:30pm" at bounding box center [651, 536] width 47 height 69
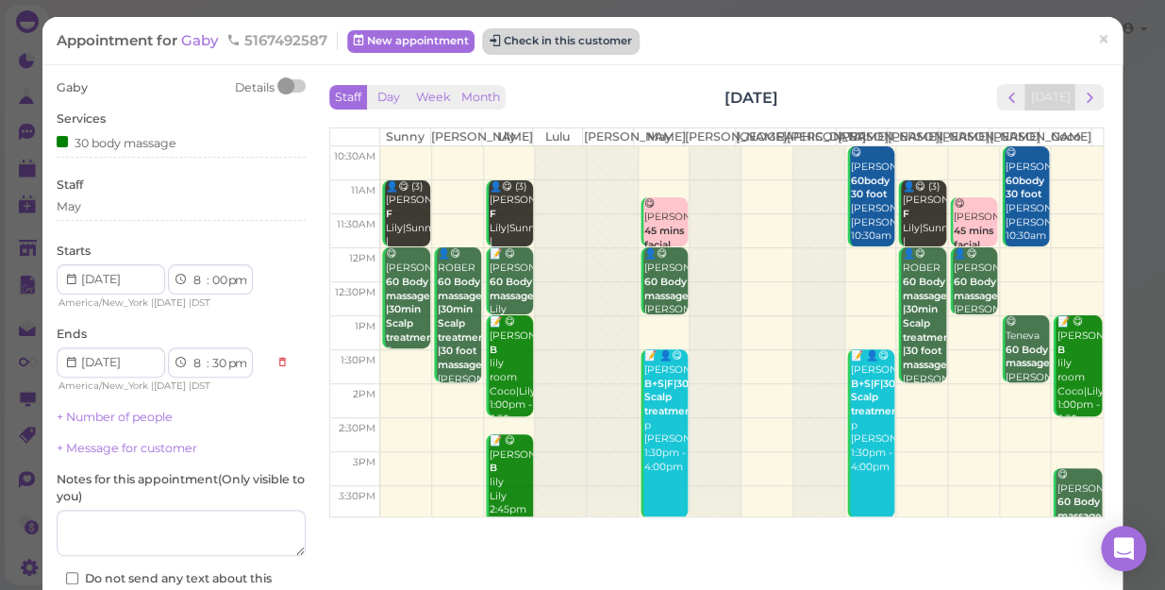
click at [532, 39] on button "Check in this customer" at bounding box center [561, 41] width 154 height 23
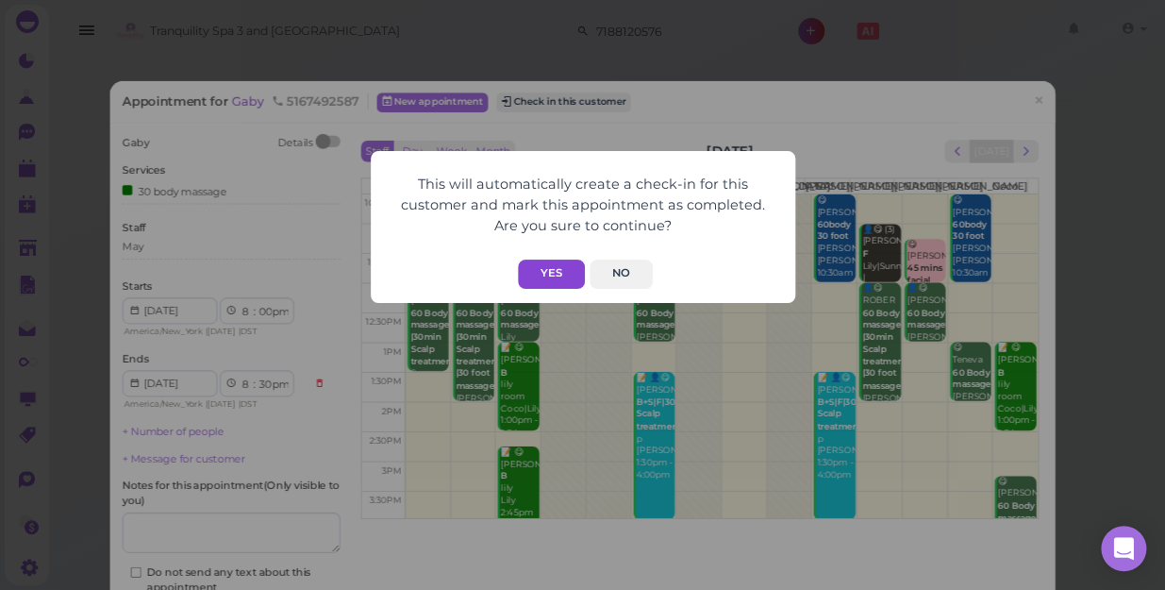
click at [557, 271] on button "Yes" at bounding box center [551, 274] width 67 height 29
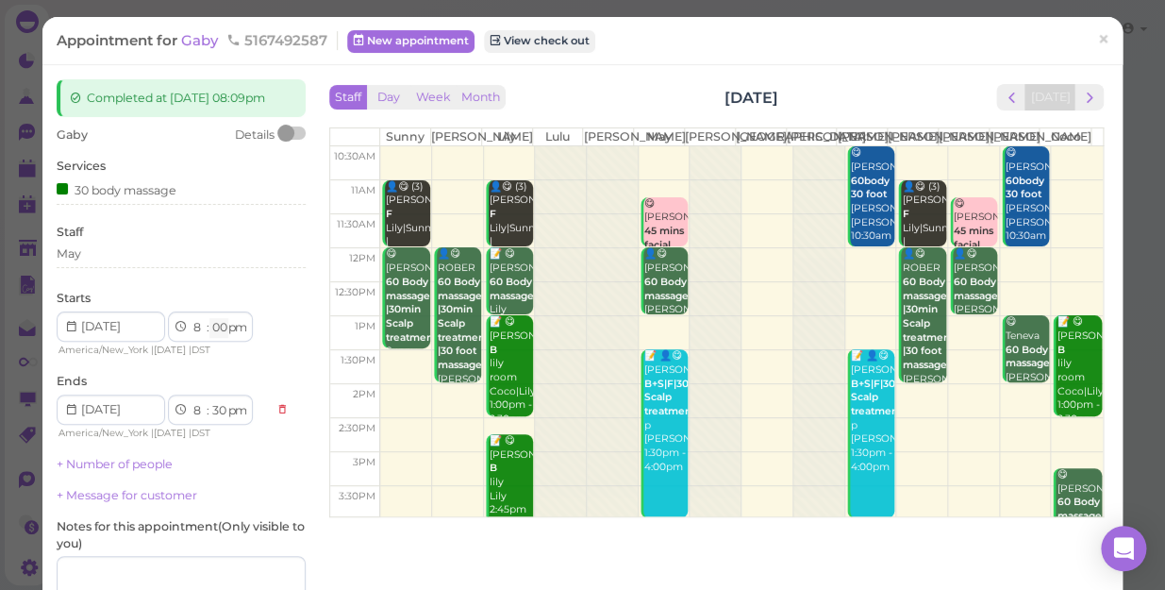
click at [220, 323] on select "00 05 10 15 20 25 30 35 40 45 50 55" at bounding box center [218, 328] width 19 height 20
select select "10"
click at [209, 318] on select "00 05 10 15 20 25 30 35 40 45 50 55" at bounding box center [218, 328] width 19 height 20
select select "40"
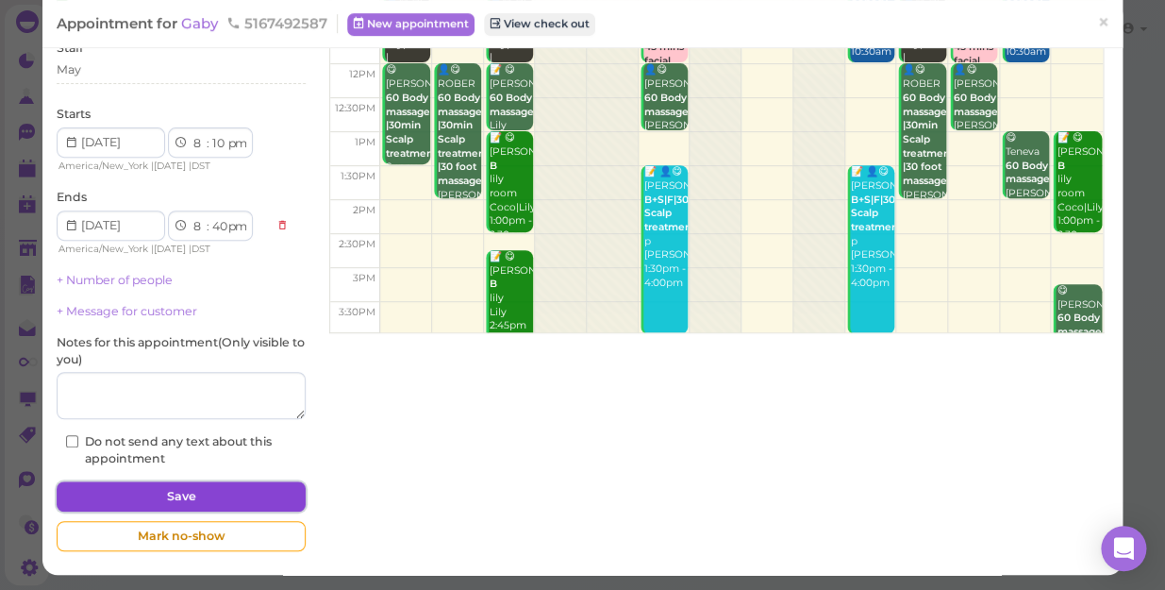
click at [237, 491] on button "Save" at bounding box center [181, 496] width 249 height 30
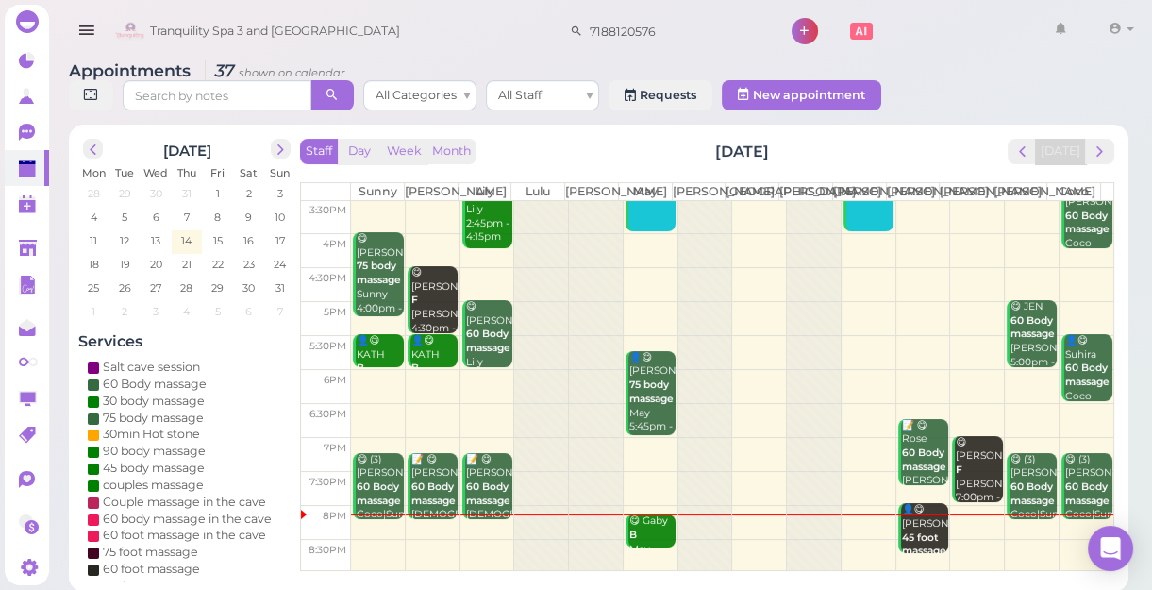
scroll to position [7, 0]
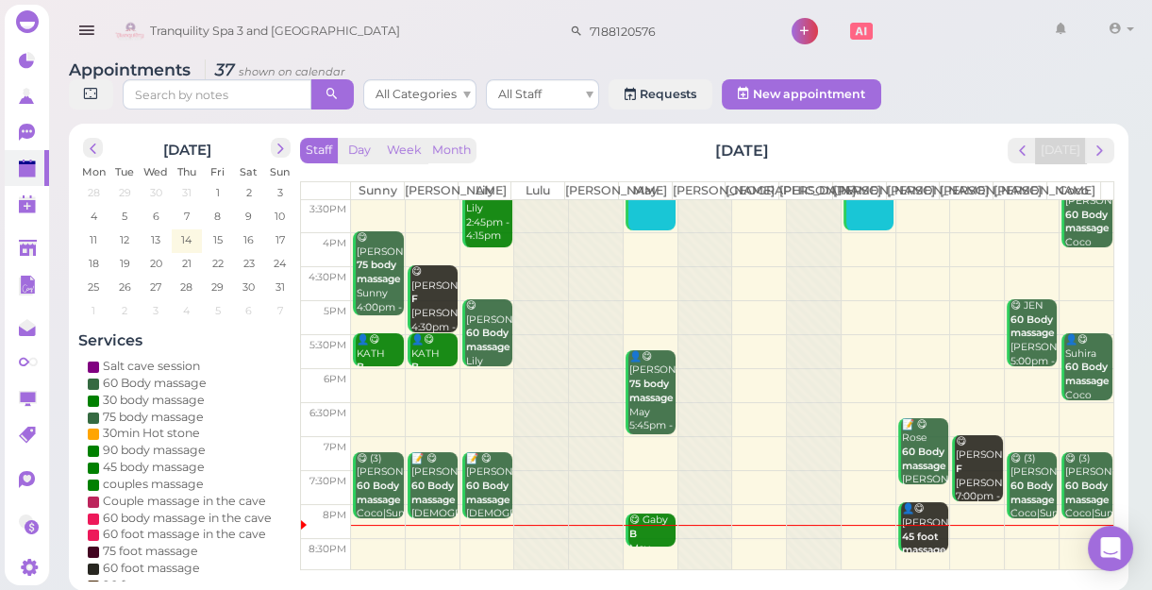
click at [911, 334] on td at bounding box center [732, 317] width 762 height 34
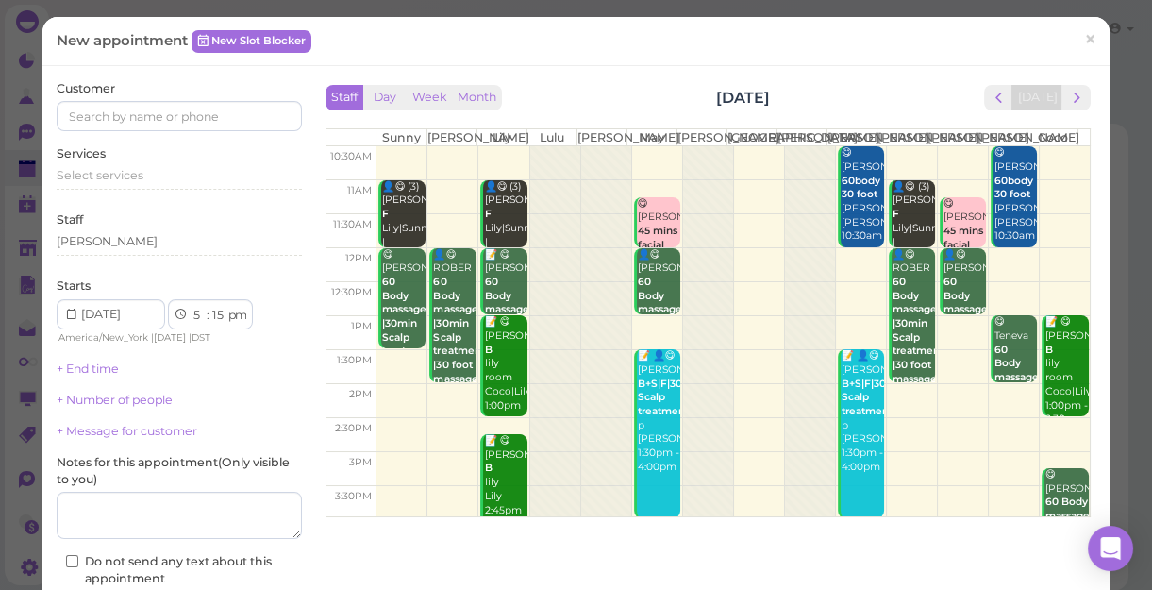
click at [487, 46] on div "New appointment New Slot Blocker ×" at bounding box center [576, 41] width 1039 height 20
click at [1084, 40] on span "×" at bounding box center [1090, 38] width 12 height 26
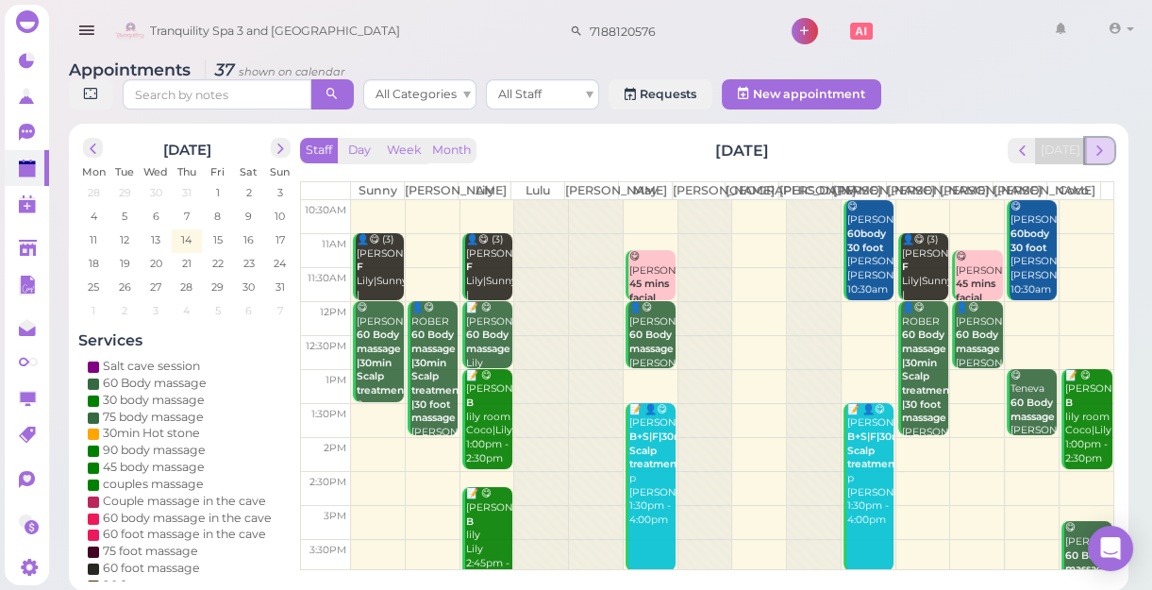
click at [1101, 156] on span "next" at bounding box center [1100, 151] width 18 height 18
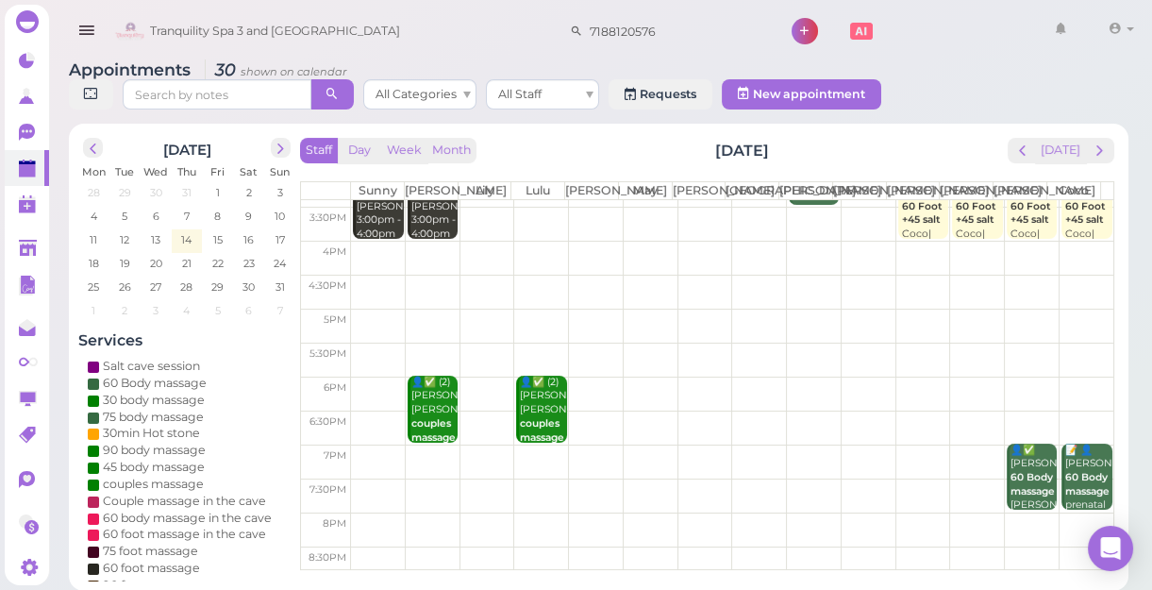
scroll to position [341, 0]
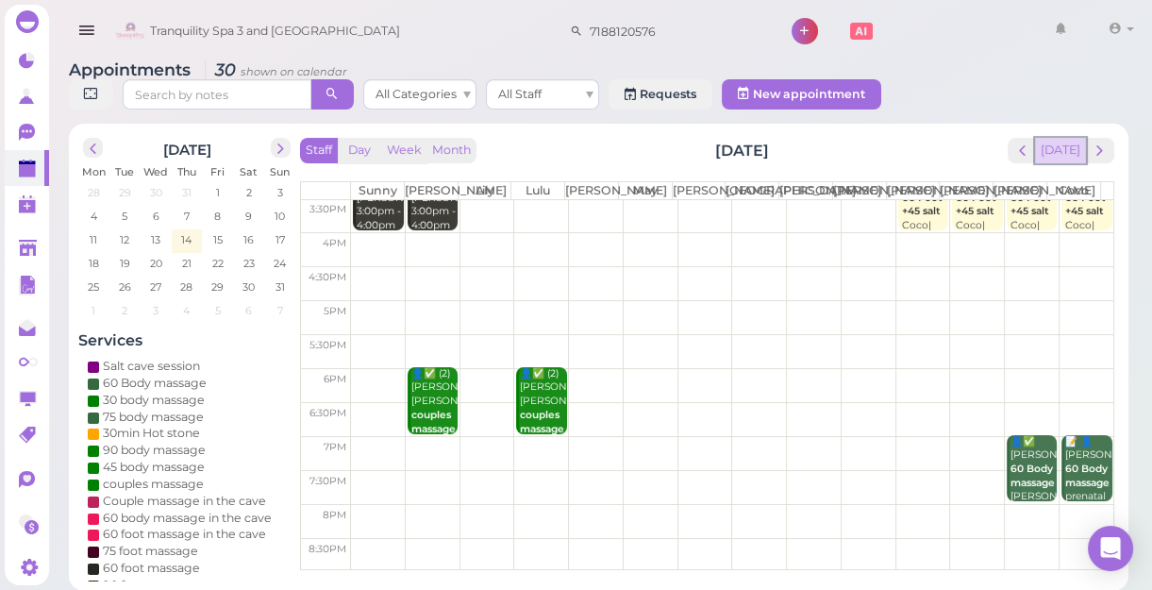
click at [1058, 150] on button "[DATE]" at bounding box center [1060, 150] width 51 height 25
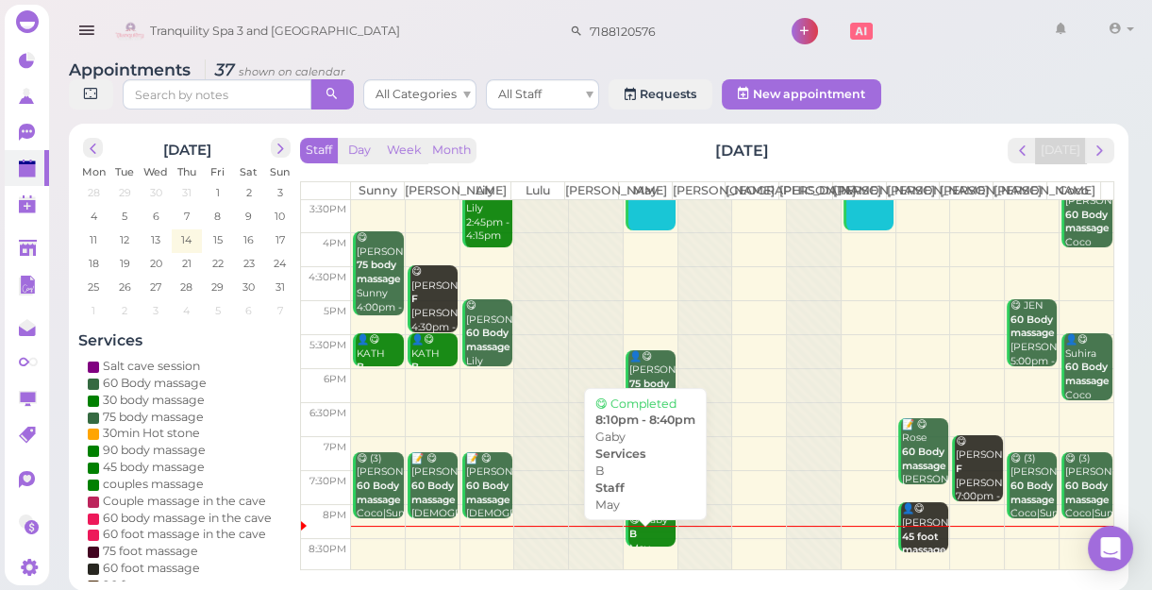
click at [648, 534] on div "😋 Gaby B May 8:10pm - 8:40pm" at bounding box center [651, 547] width 47 height 69
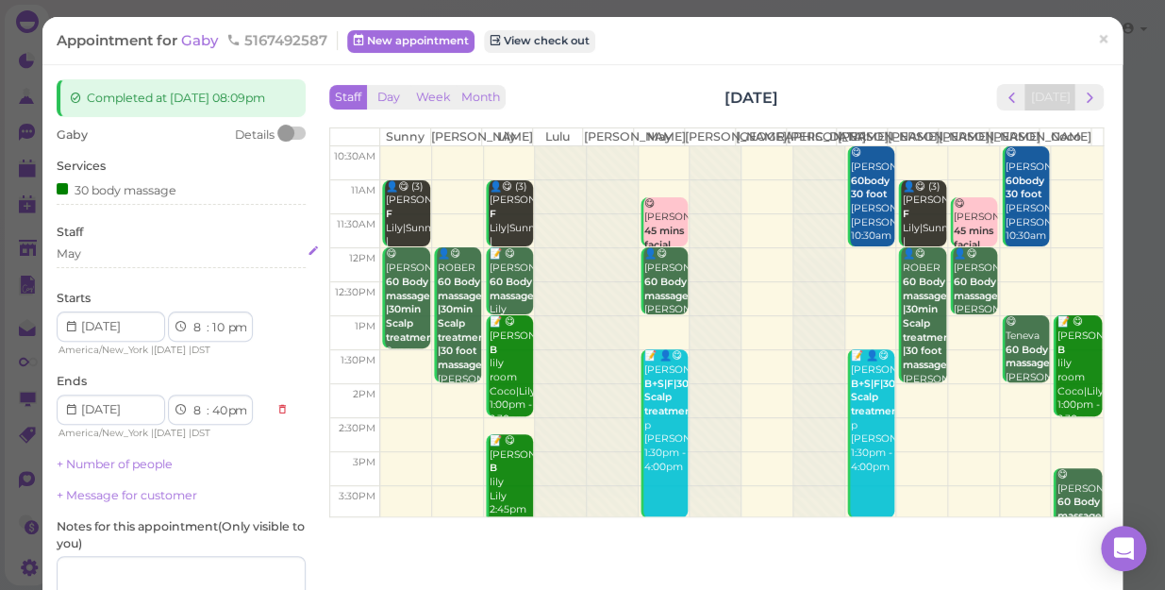
click at [91, 252] on div "May" at bounding box center [181, 253] width 249 height 17
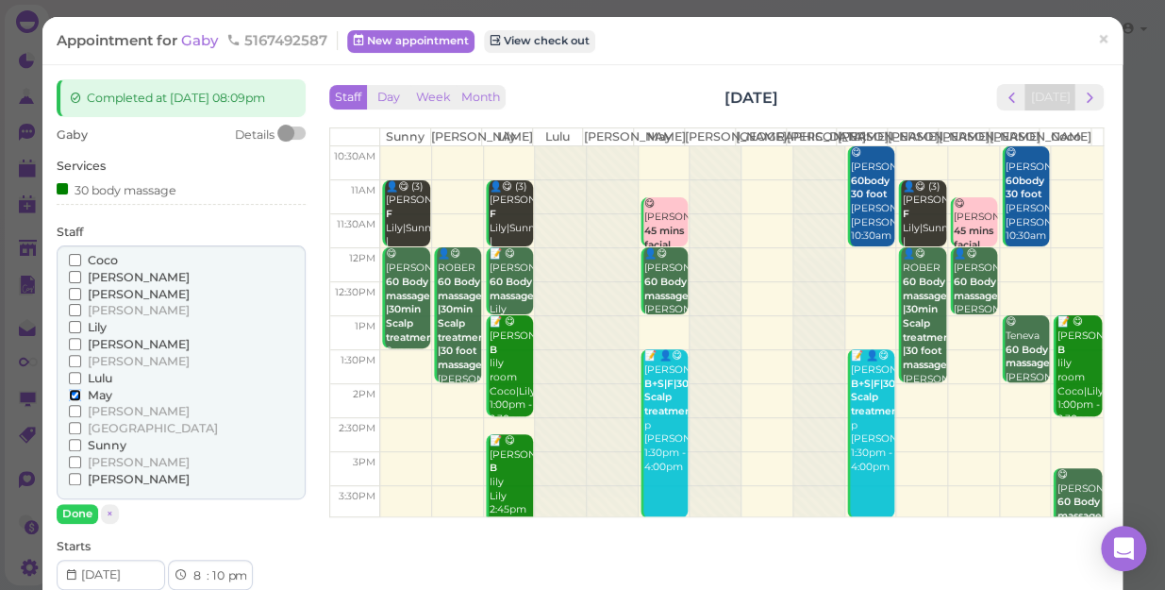
click at [71, 394] on input "May" at bounding box center [75, 395] width 12 height 12
click at [75, 509] on button "Done" at bounding box center [78, 514] width 42 height 20
click at [75, 509] on div "Gaby Details Services 30 body massage Staff [PERSON_NAME] [PERSON_NAME]" at bounding box center [181, 512] width 249 height 773
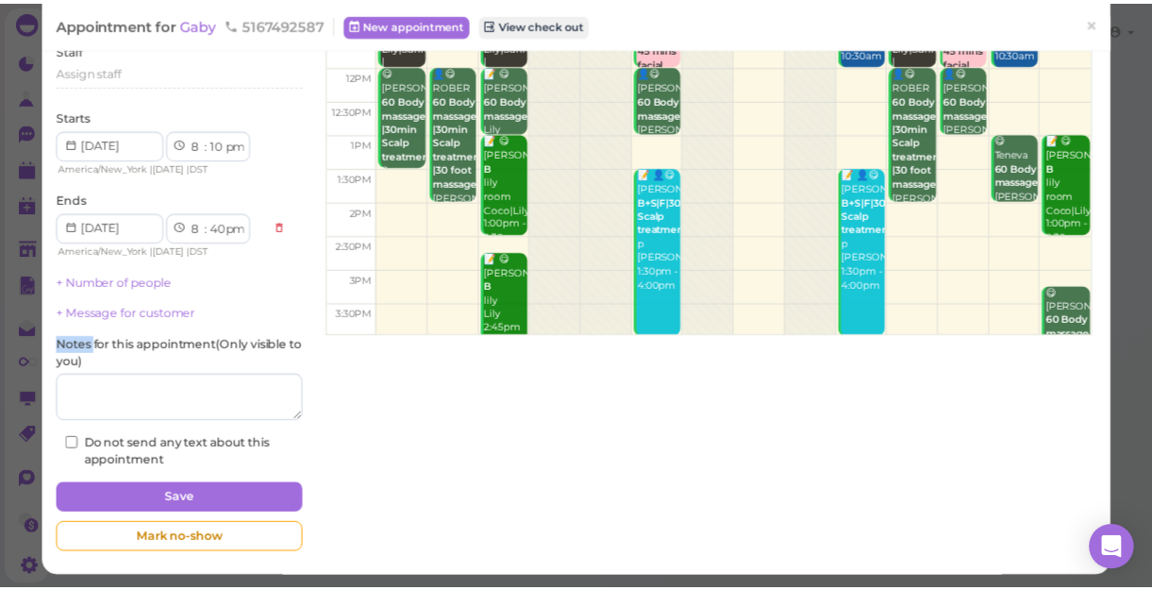
scroll to position [184, 0]
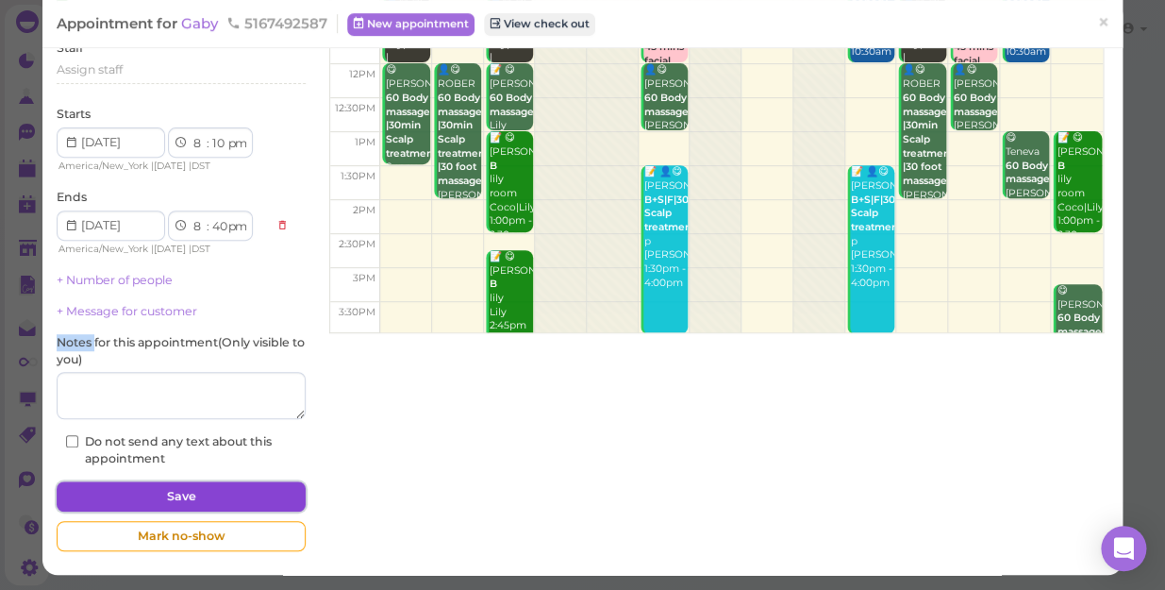
click at [195, 488] on button "Save" at bounding box center [181, 496] width 249 height 30
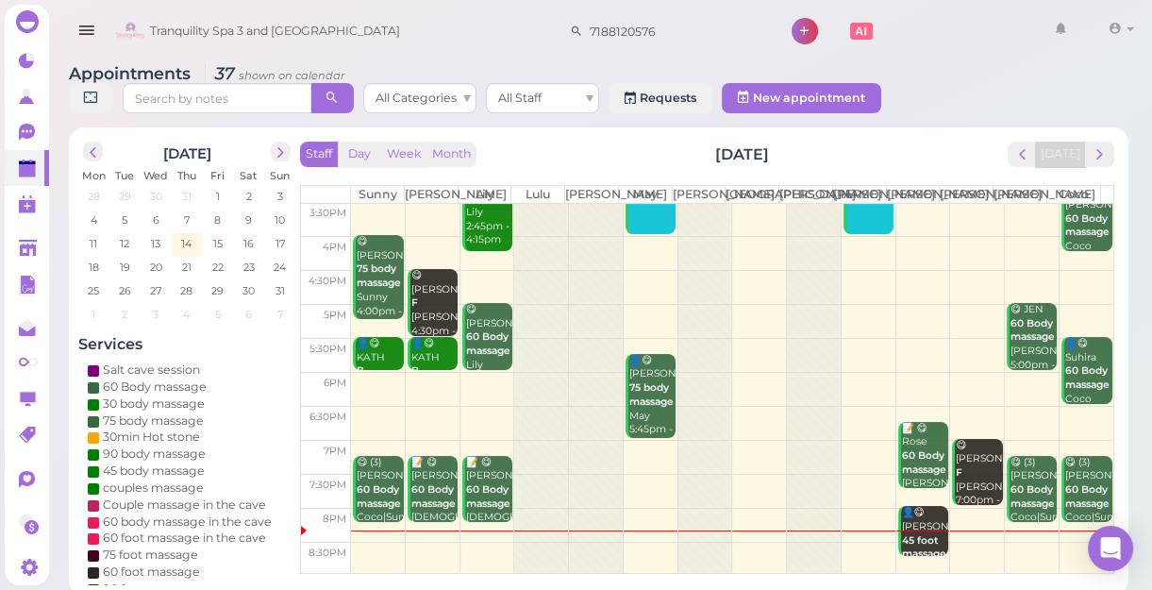
scroll to position [7, 0]
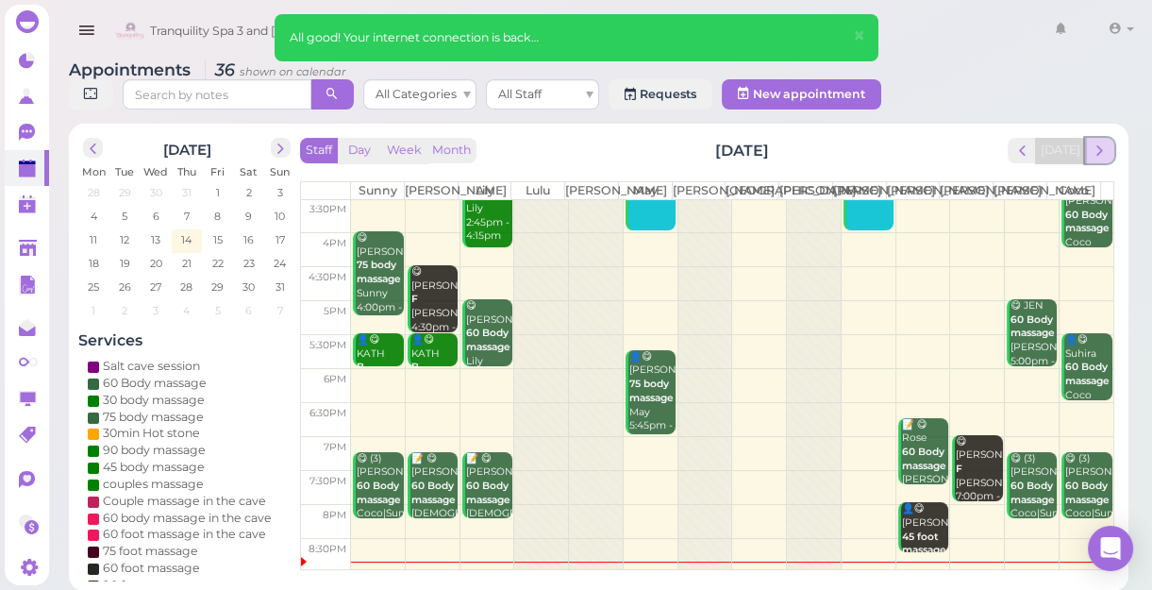
click at [1098, 154] on span "next" at bounding box center [1100, 151] width 18 height 18
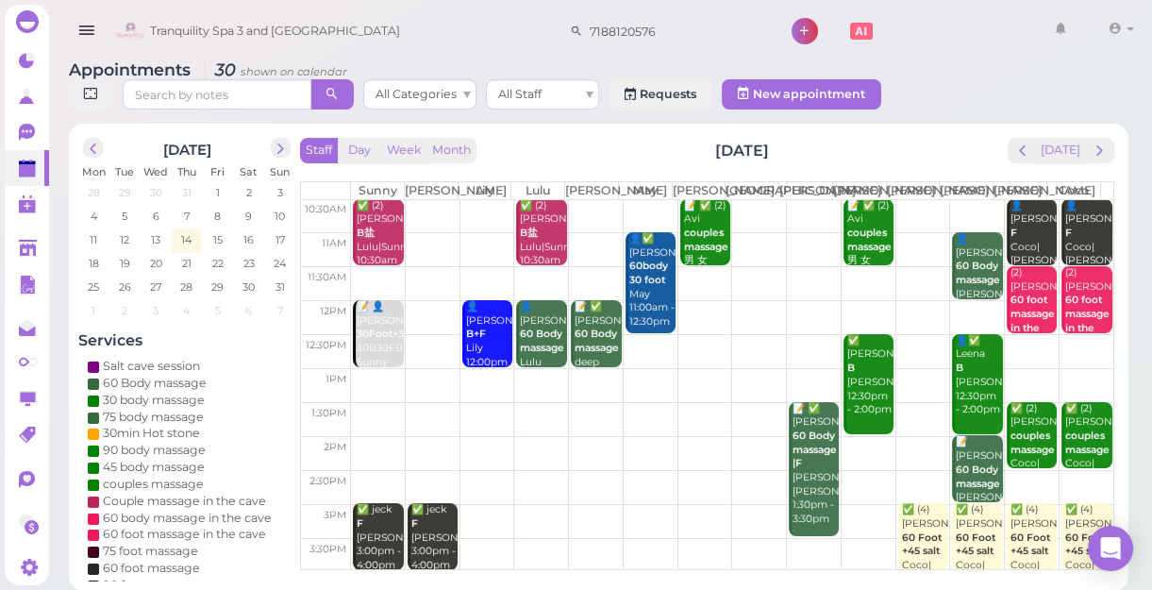
scroll to position [0, 0]
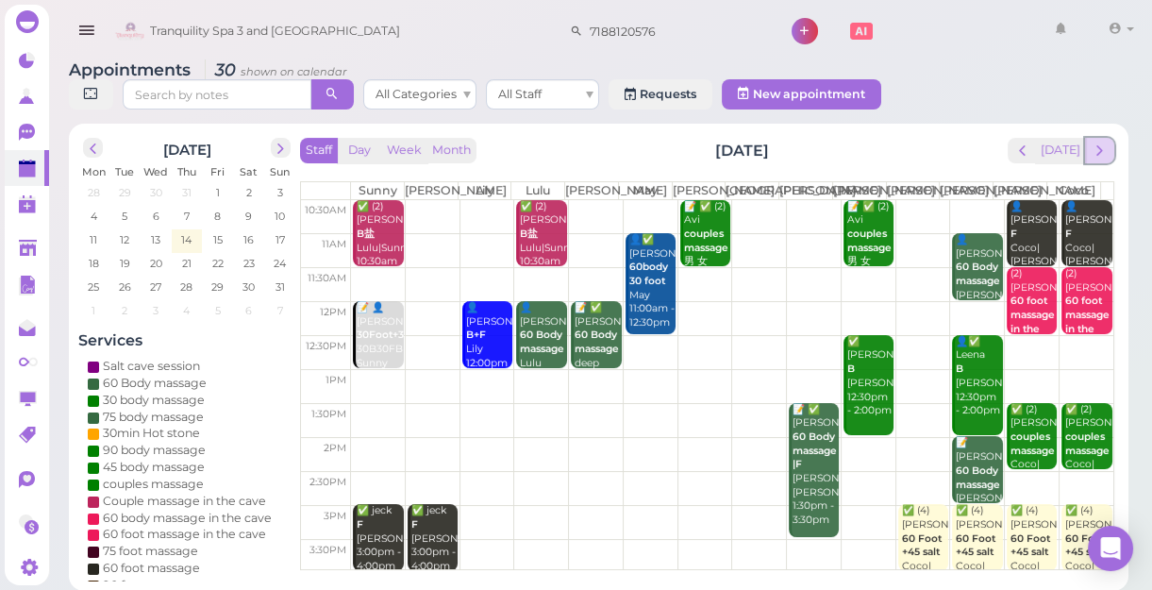
click at [1099, 156] on span "next" at bounding box center [1100, 151] width 18 height 18
